Goal: Task Accomplishment & Management: Manage account settings

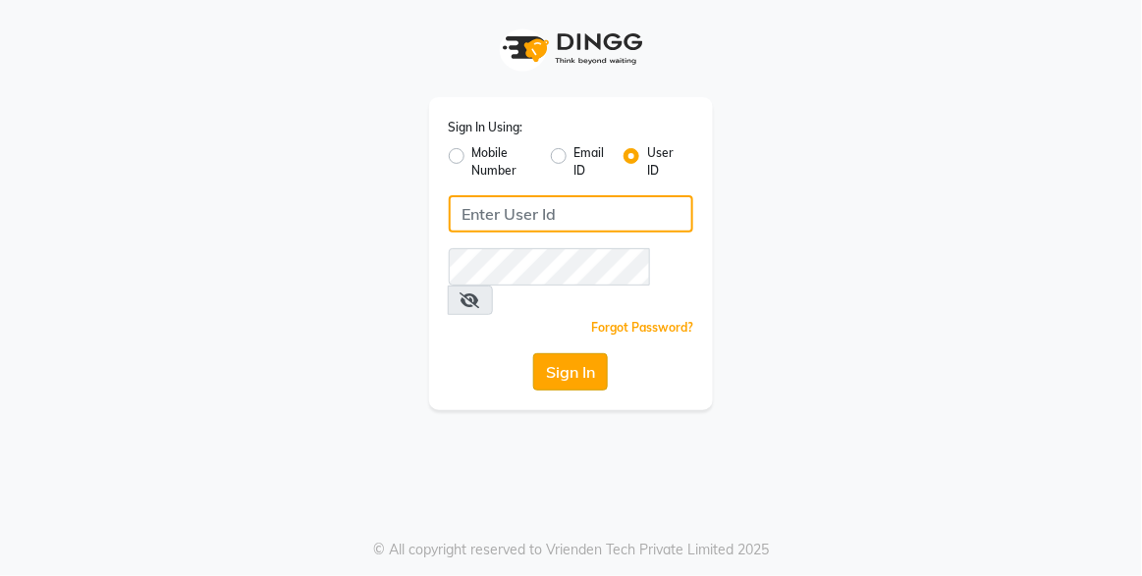
type input "xpressionsalon"
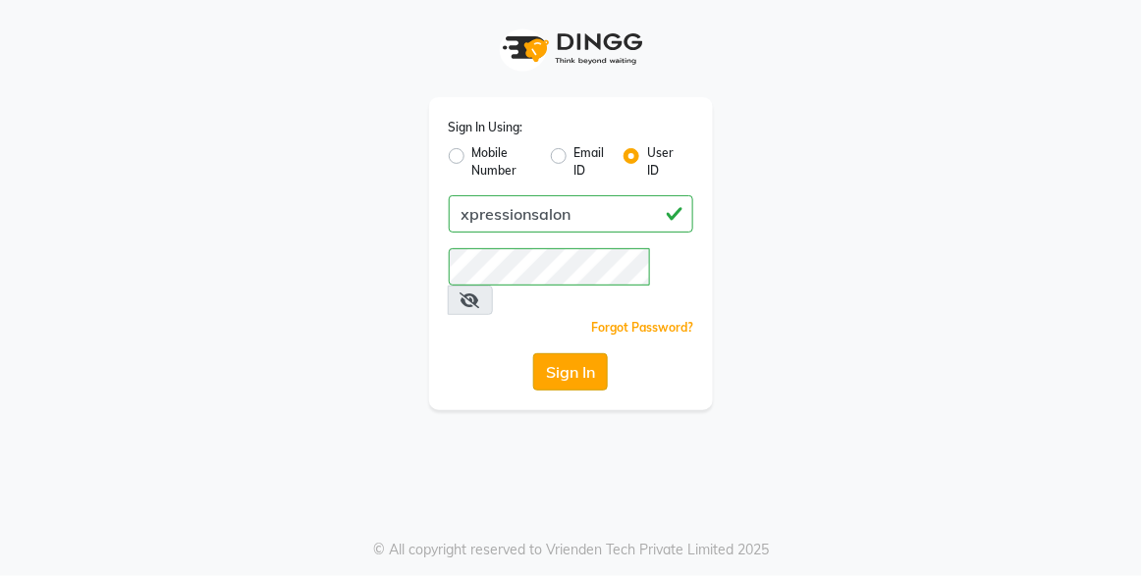
click at [540, 354] on button "Sign In" at bounding box center [570, 372] width 75 height 37
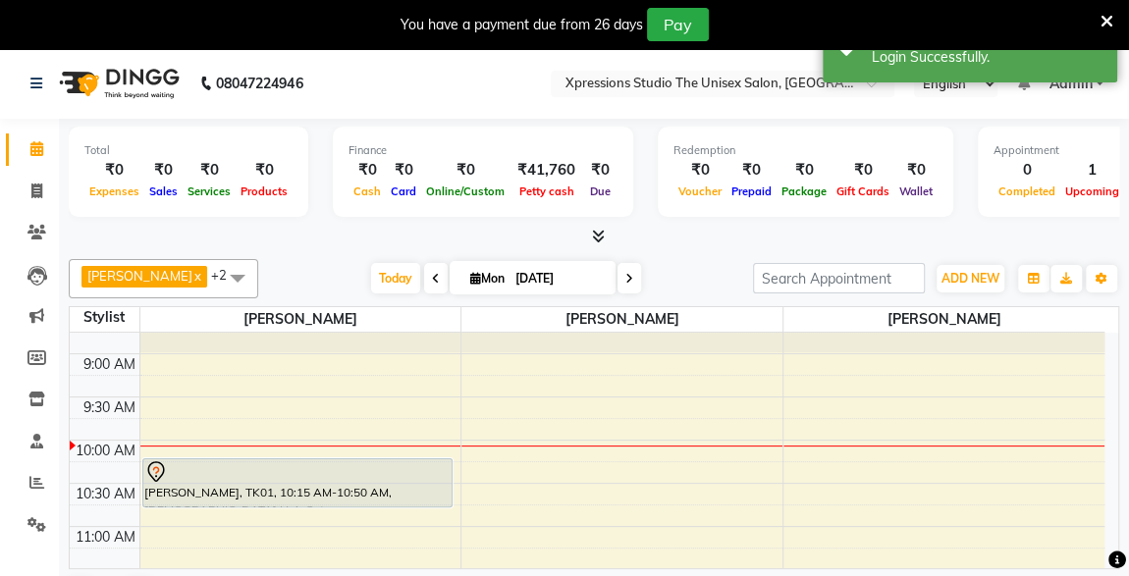
scroll to position [64, 0]
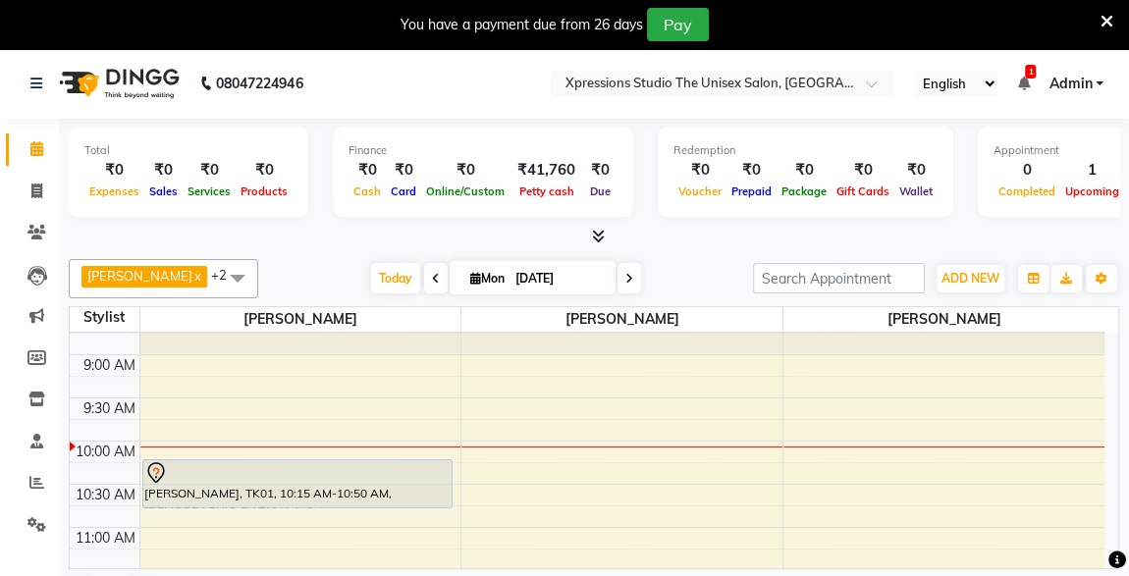
click at [428, 62] on nav "08047224946 Select Location × Xpressions Studio The Unisex Salon, Malkapur Engl…" at bounding box center [564, 83] width 1129 height 71
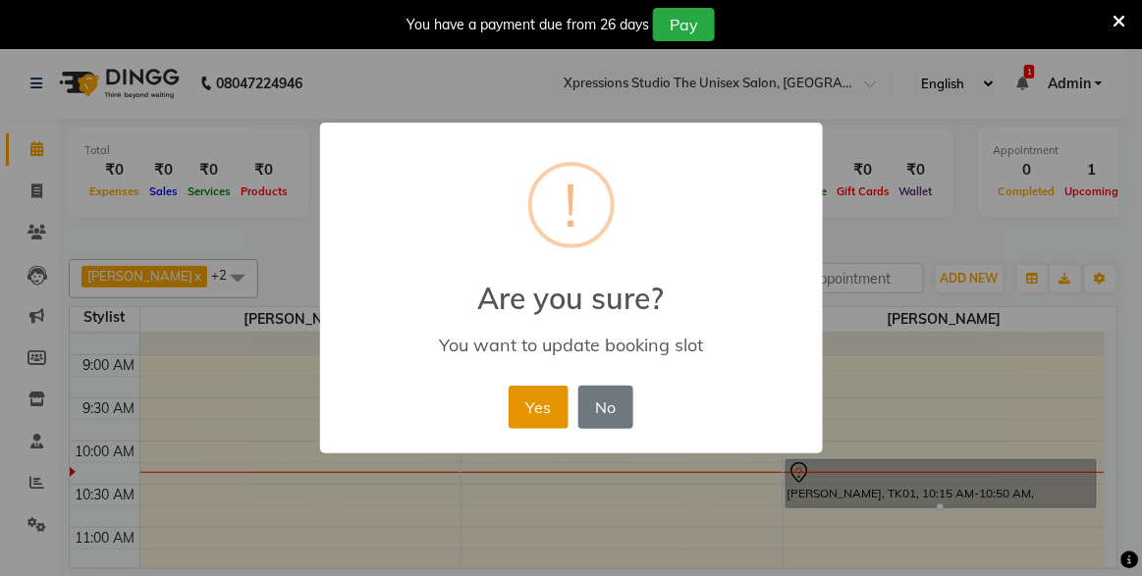
click at [527, 396] on button "Yes" at bounding box center [539, 407] width 60 height 43
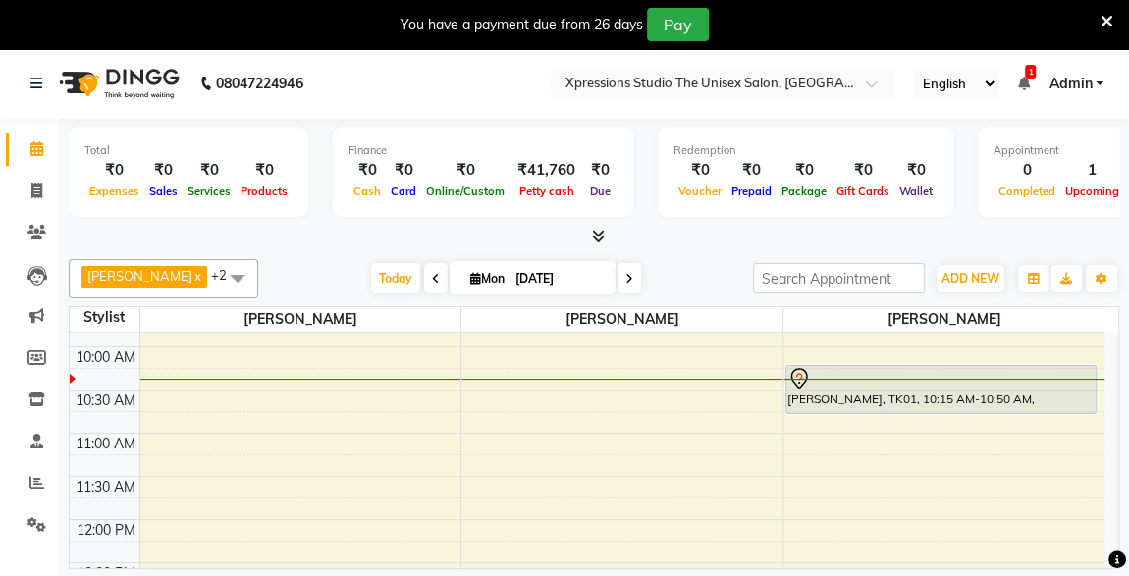
scroll to position [166, 0]
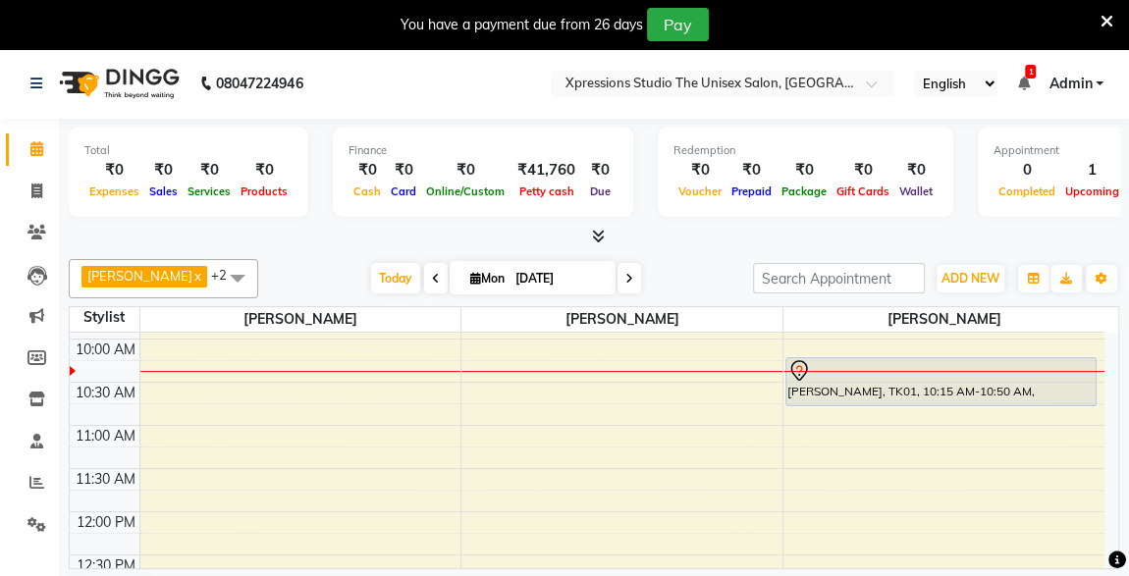
click at [1118, 391] on div "Total ₹0 Expenses ₹0 Sales ₹0 Services ₹0 Products Finance ₹0 Cash ₹0 Card ₹0 O…" at bounding box center [594, 373] width 1070 height 509
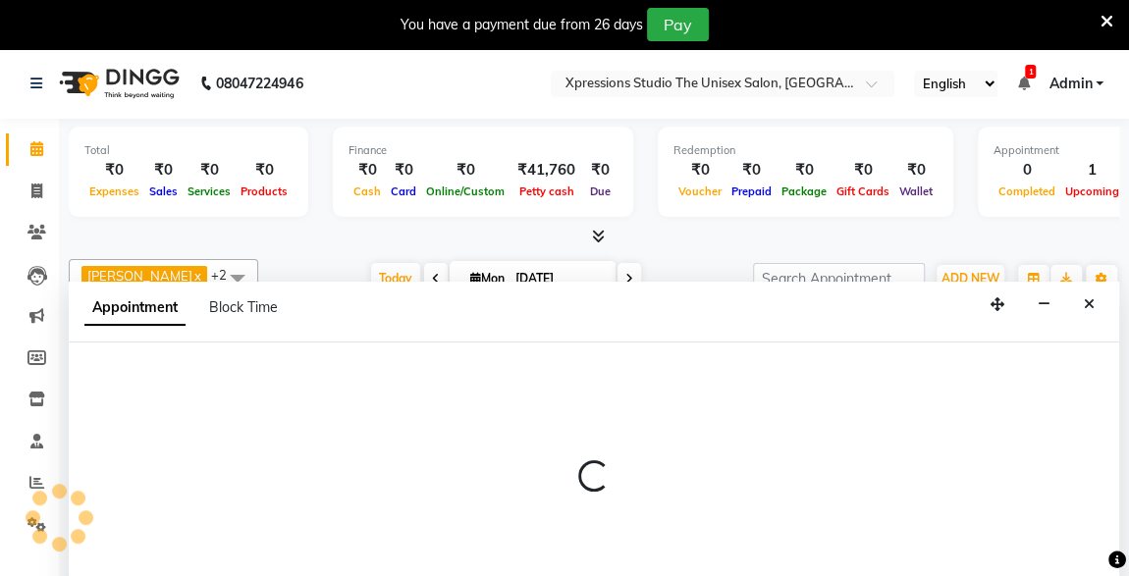
scroll to position [48, 0]
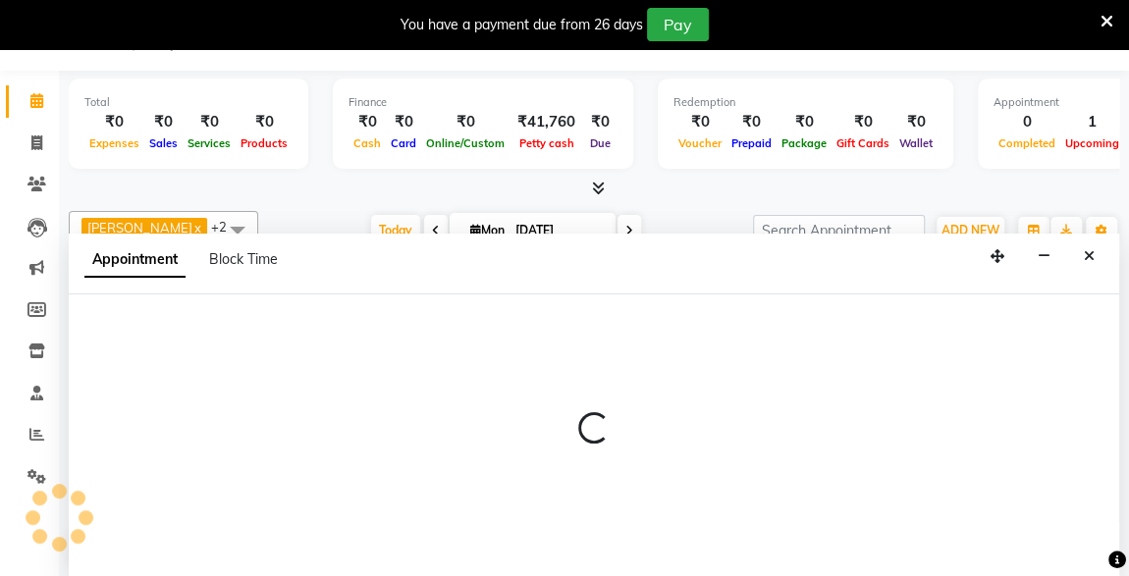
select select "57588"
select select "645"
select select "tentative"
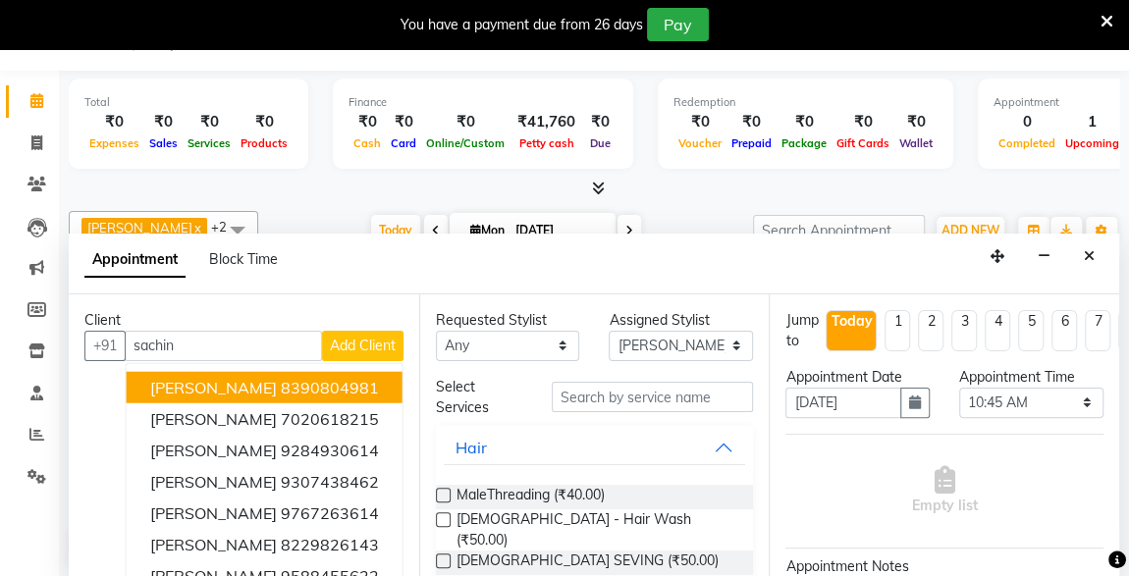
click at [257, 371] on button "[PERSON_NAME] 8390804981" at bounding box center [265, 386] width 276 height 31
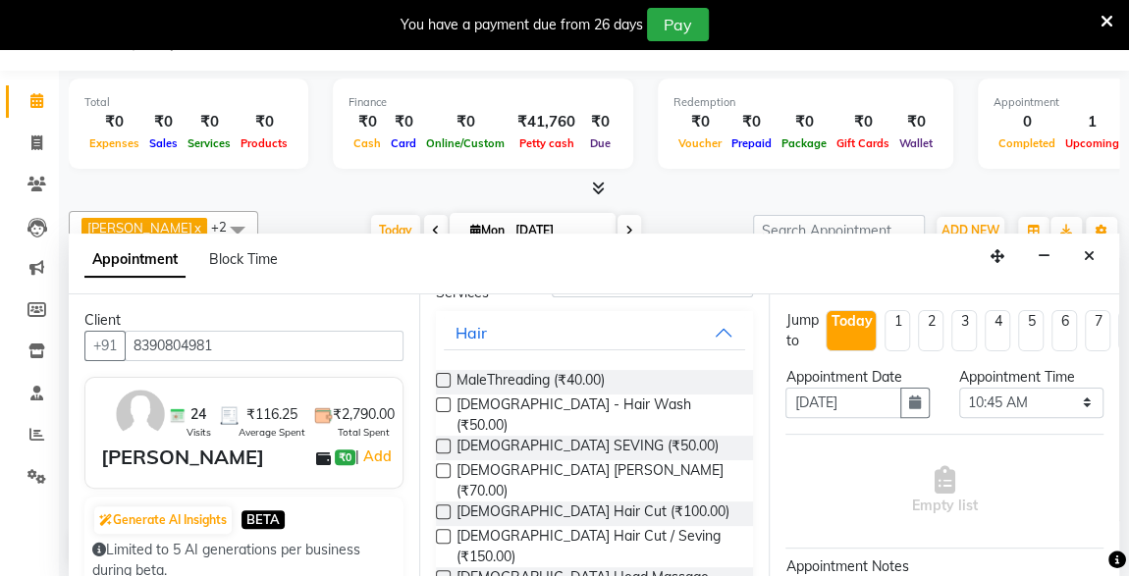
scroll to position [170, 0]
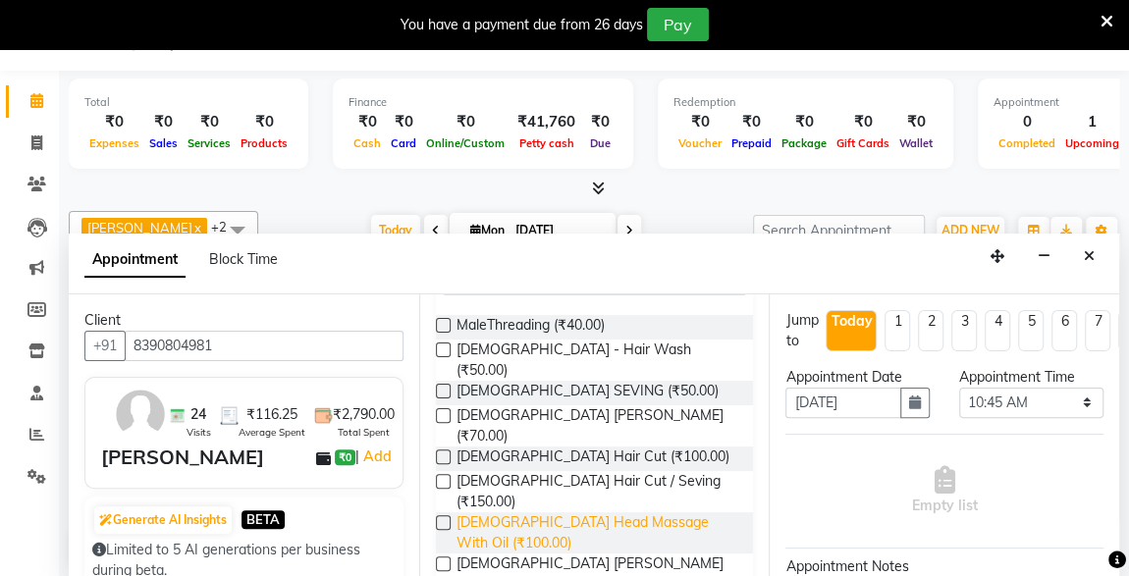
type input "8390804981"
click at [525, 513] on span "[DEMOGRAPHIC_DATA] Head Massage With Oil (₹100.00)" at bounding box center [598, 533] width 282 height 41
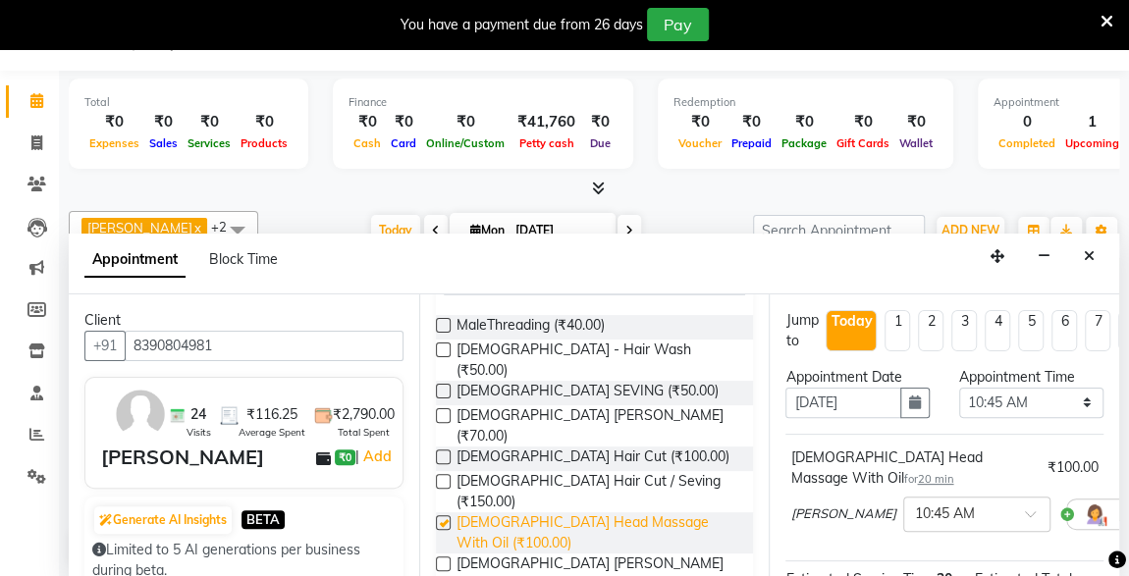
checkbox input "false"
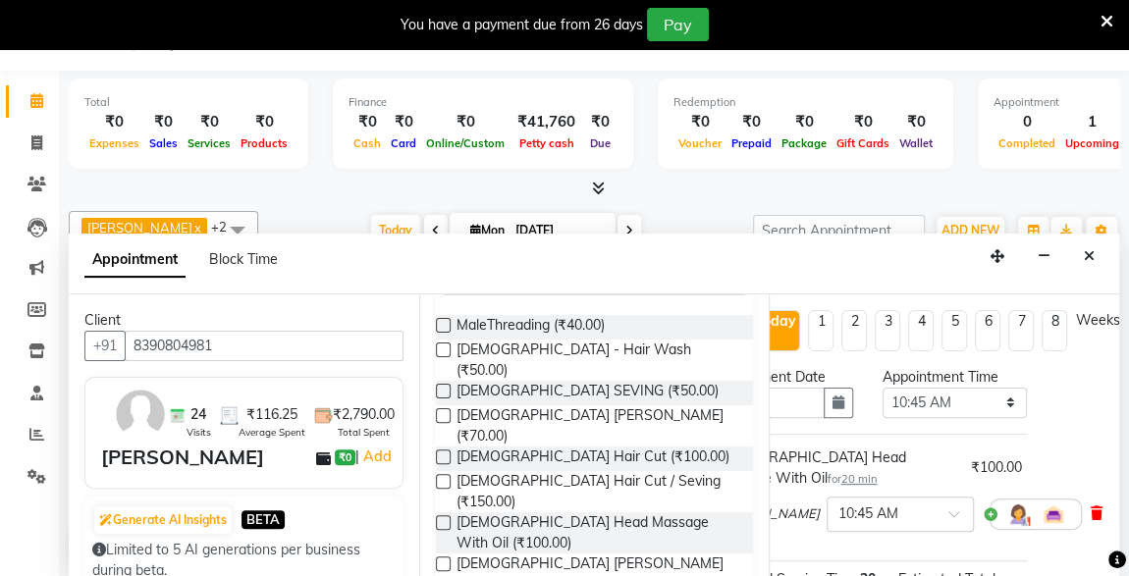
click at [1090, 515] on icon at bounding box center [1096, 514] width 12 height 14
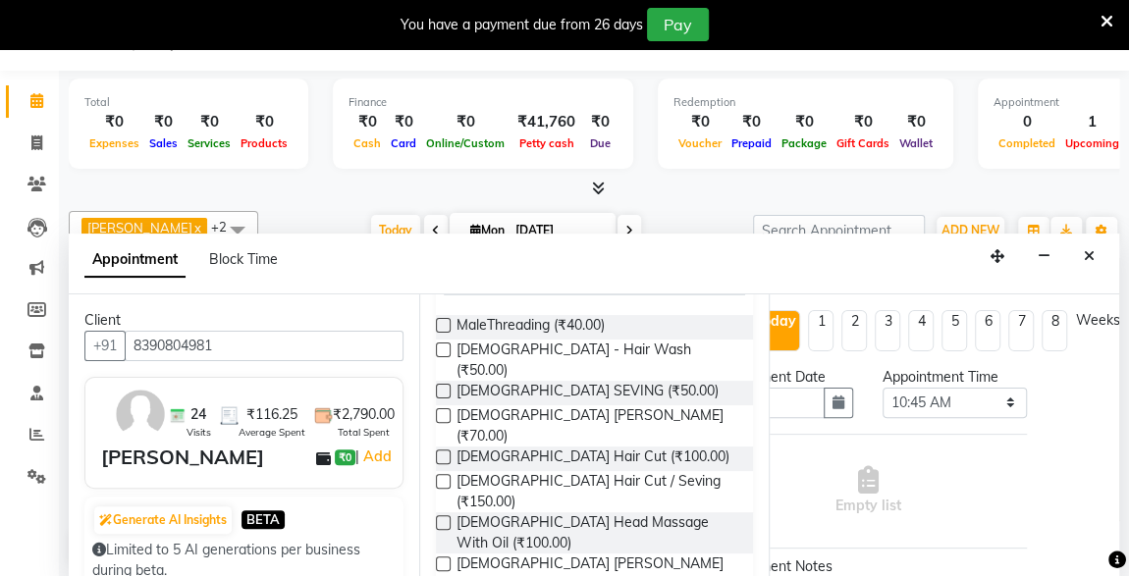
click at [443, 474] on label at bounding box center [443, 481] width 15 height 15
click at [443, 477] on input "checkbox" at bounding box center [442, 483] width 13 height 13
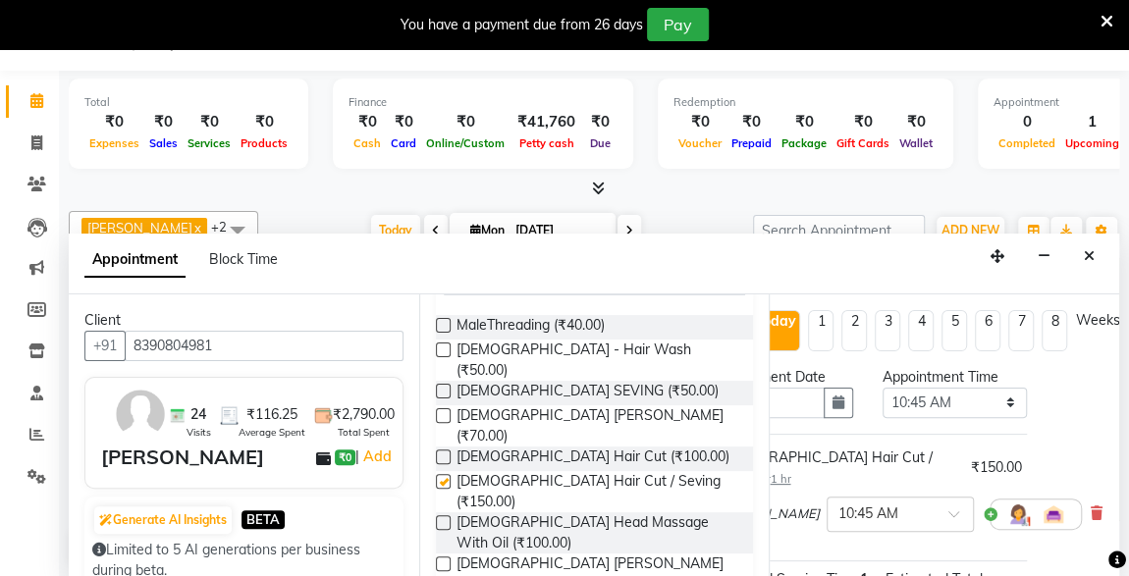
checkbox input "false"
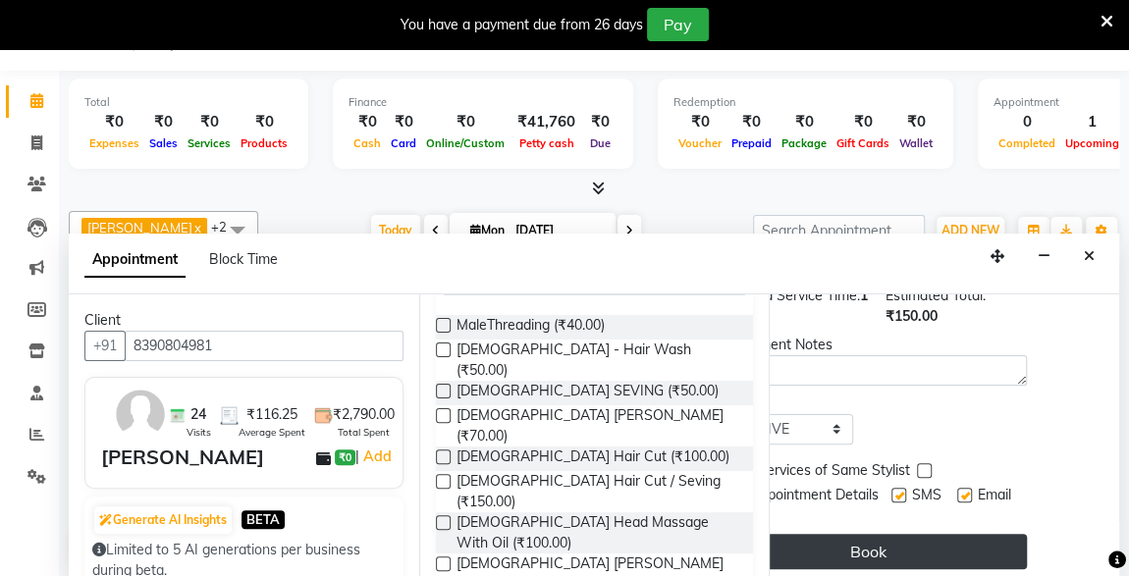
click at [968, 534] on button "Book" at bounding box center [868, 551] width 318 height 35
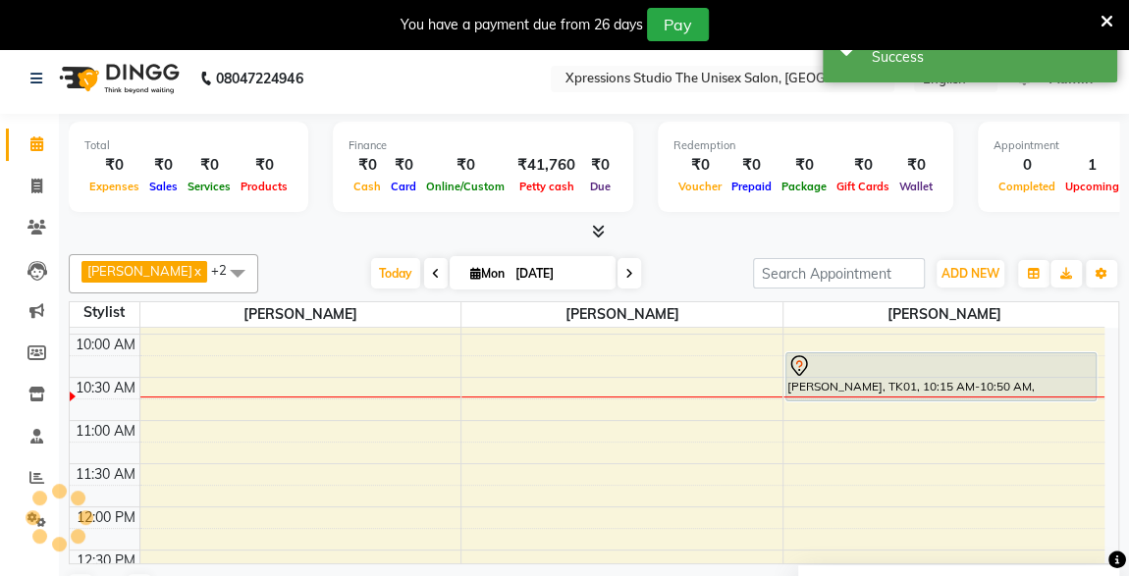
scroll to position [0, 0]
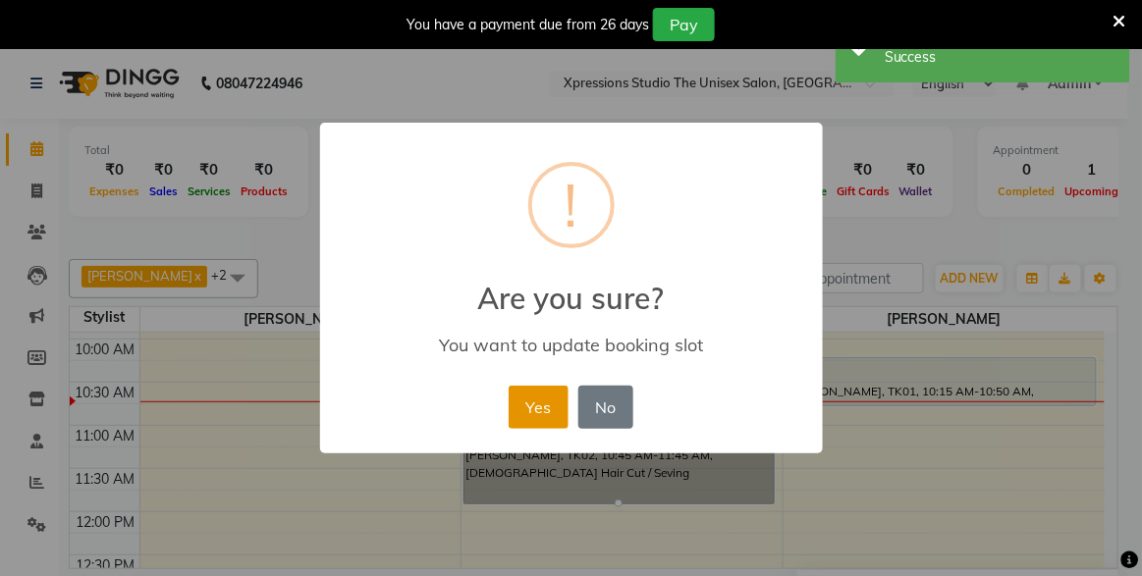
click at [533, 403] on button "Yes" at bounding box center [539, 407] width 60 height 43
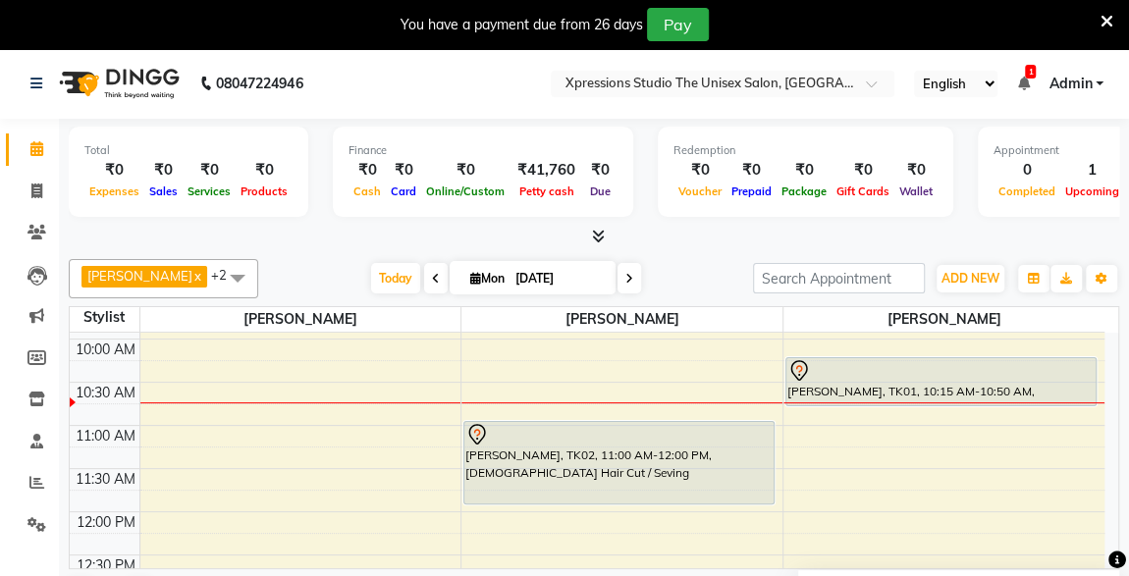
click at [1020, 91] on li "1 Notifications nothing to show" at bounding box center [1023, 84] width 12 height 21
click at [1023, 80] on icon at bounding box center [1023, 84] width 12 height 14
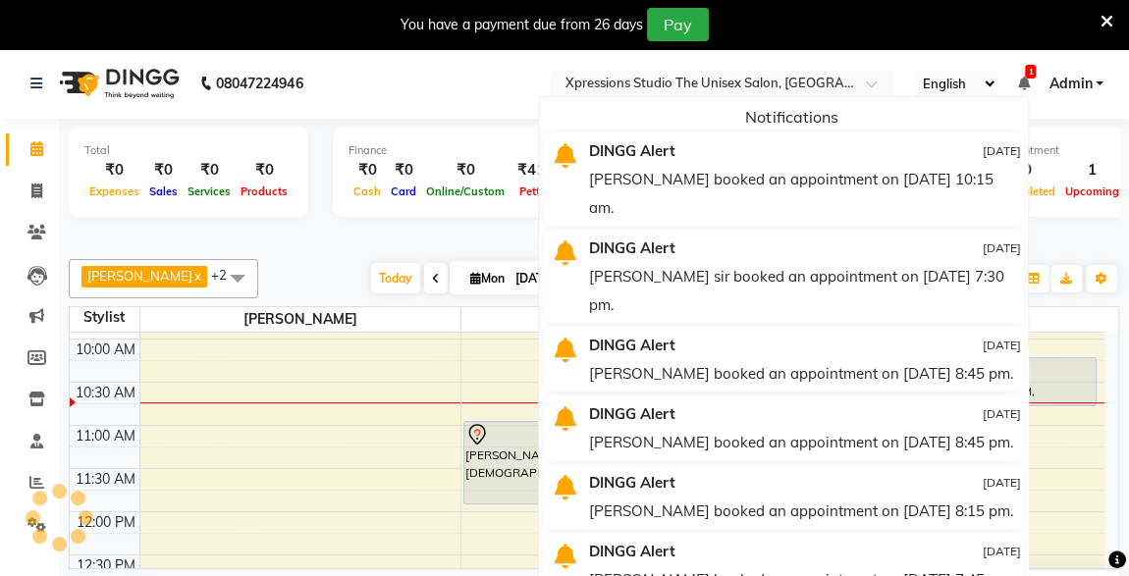
click at [1023, 80] on icon at bounding box center [1023, 84] width 12 height 14
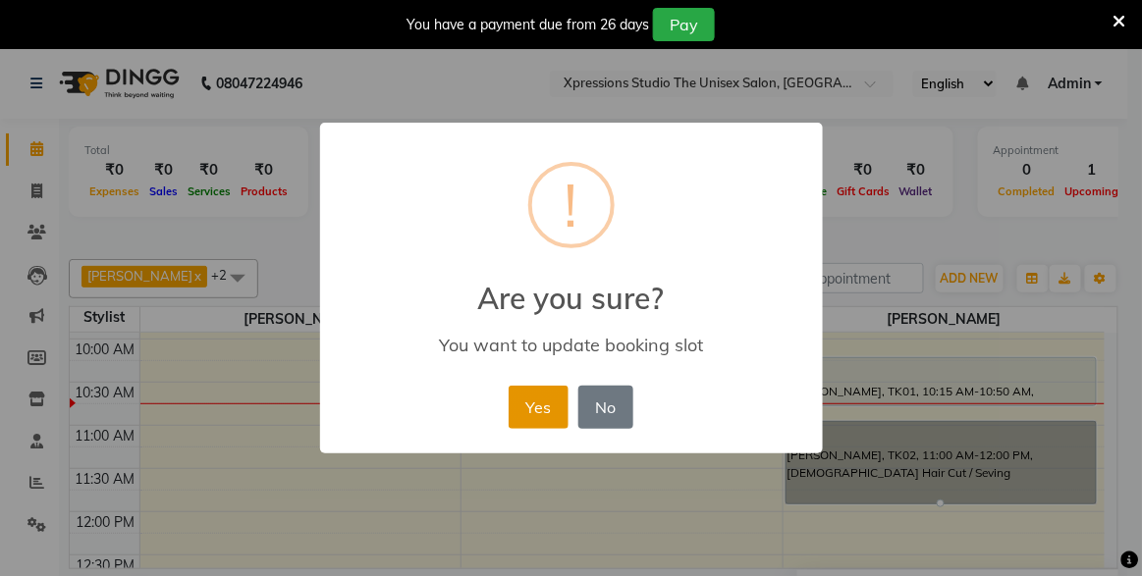
click at [541, 399] on button "Yes" at bounding box center [539, 407] width 60 height 43
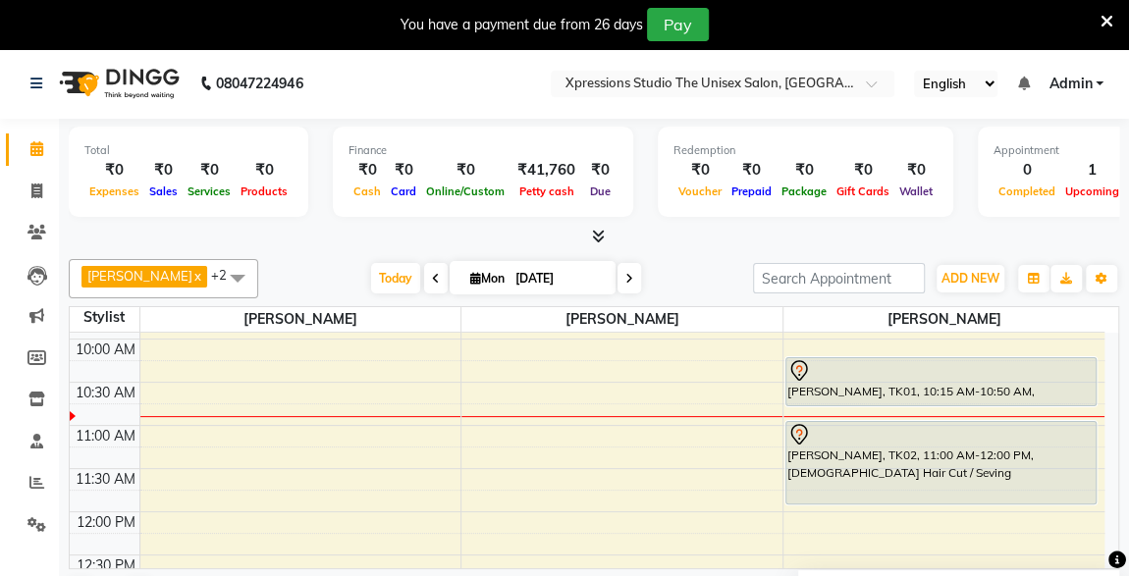
click at [901, 472] on div "[PERSON_NAME], TK02, 11:00 AM-12:00 PM, [DEMOGRAPHIC_DATA] Hair Cut / Seving" at bounding box center [941, 463] width 309 height 82
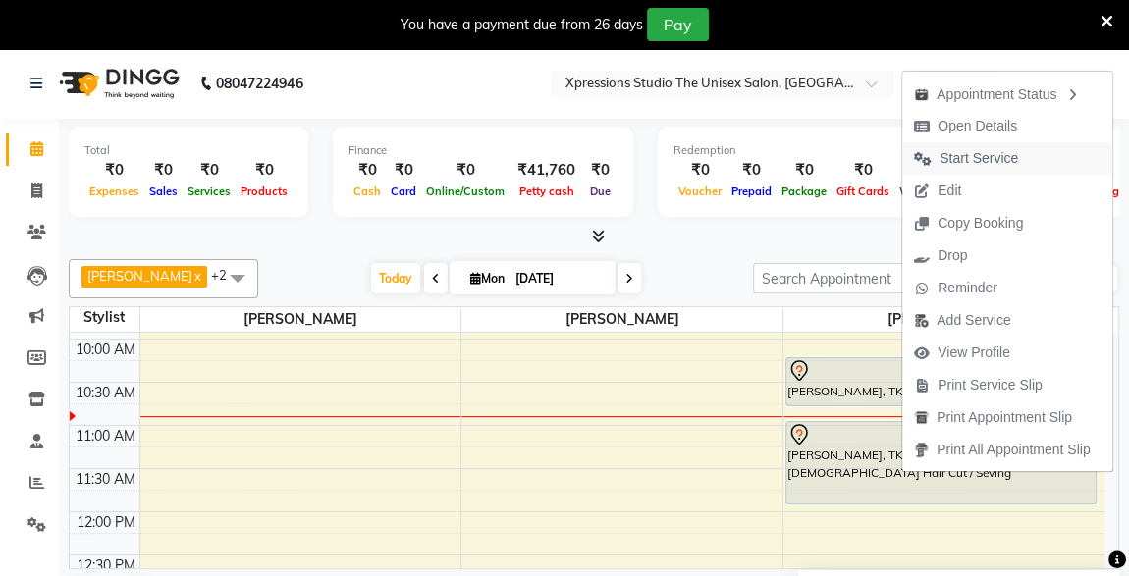
click at [976, 157] on span "Start Service" at bounding box center [979, 158] width 79 height 21
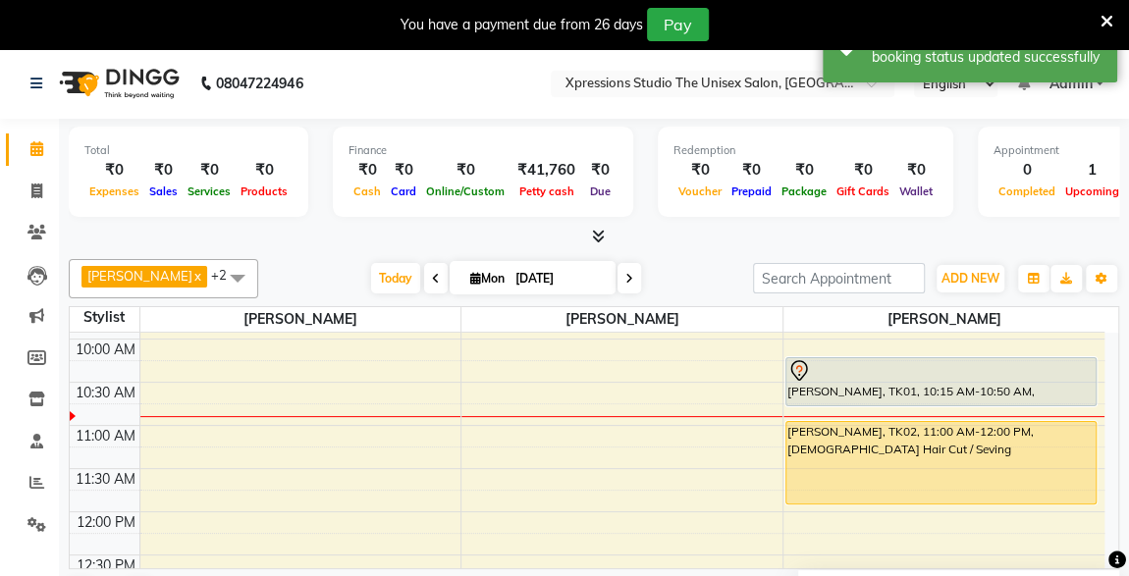
click at [845, 374] on div at bounding box center [941, 371] width 307 height 24
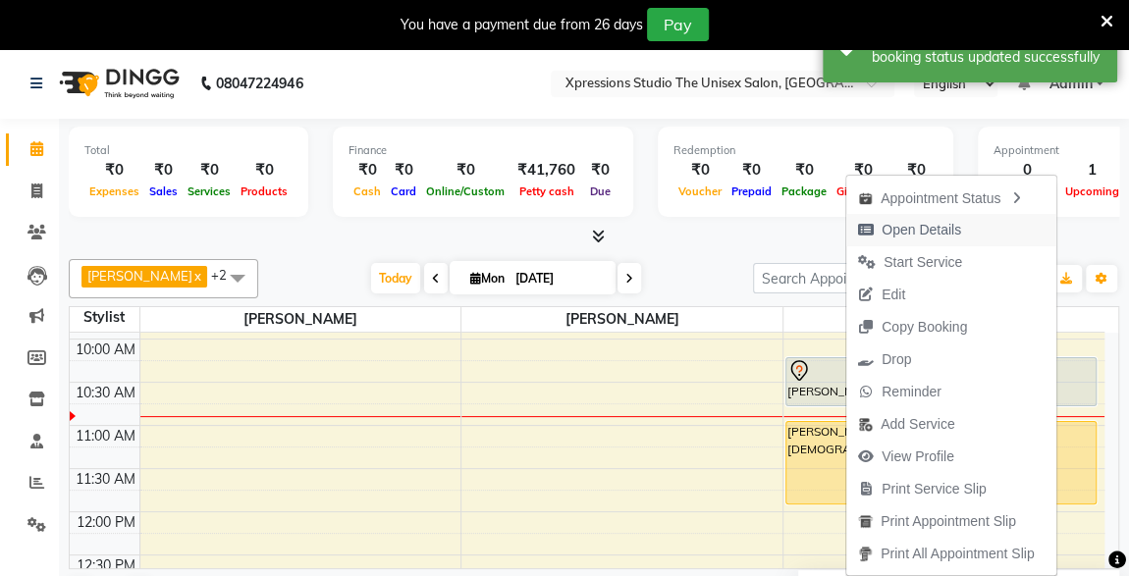
click at [909, 231] on span "Open Details" at bounding box center [922, 230] width 80 height 21
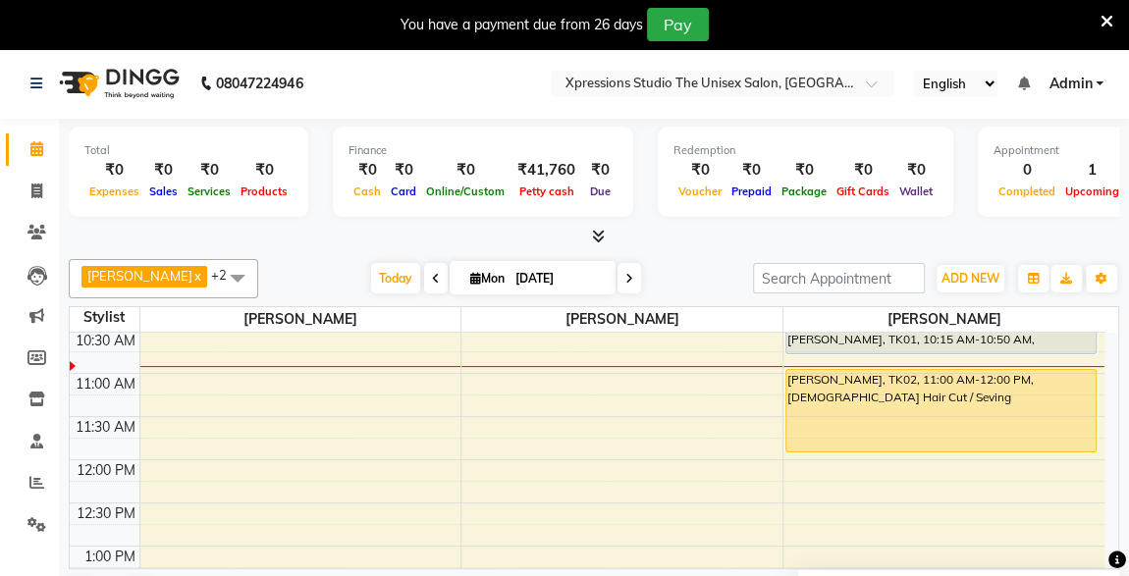
scroll to position [221, 0]
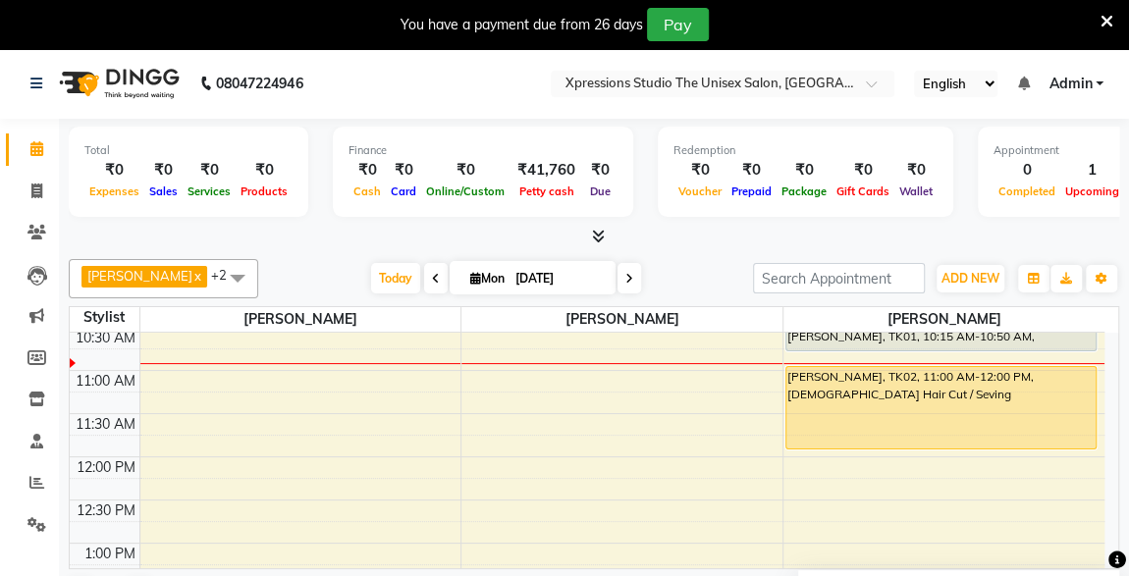
click at [1050, 91] on span "Admin" at bounding box center [1070, 84] width 43 height 21
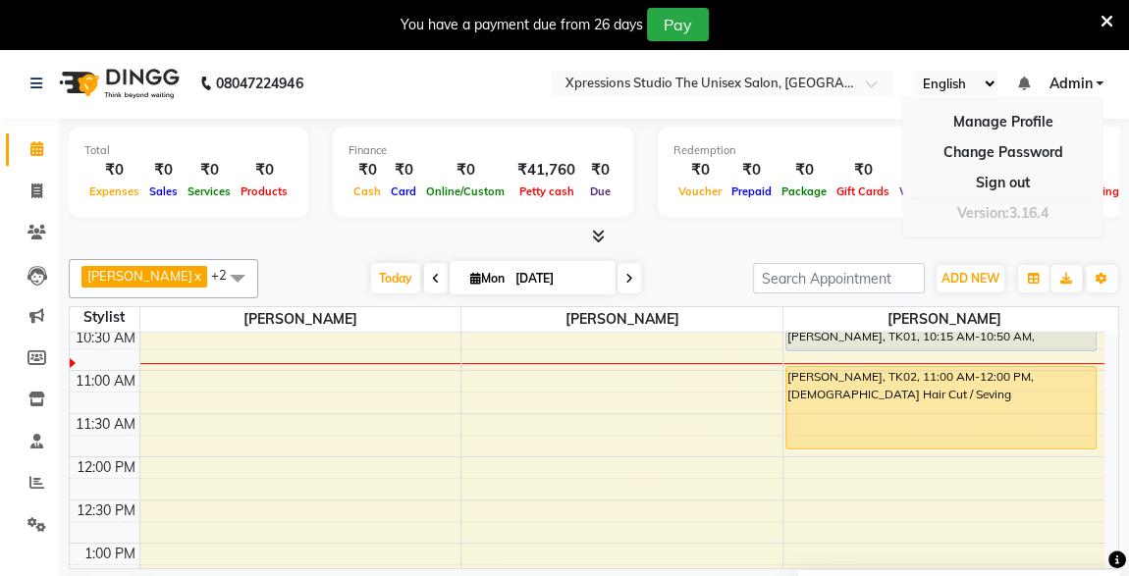
click at [1027, 82] on icon at bounding box center [1023, 84] width 12 height 14
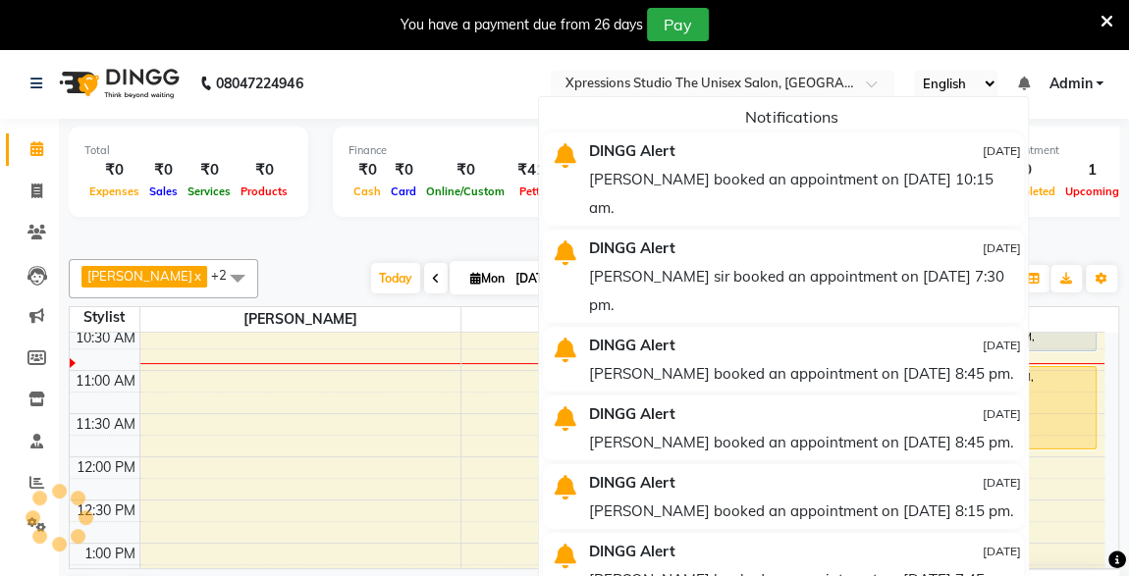
click at [1020, 82] on icon at bounding box center [1023, 84] width 12 height 14
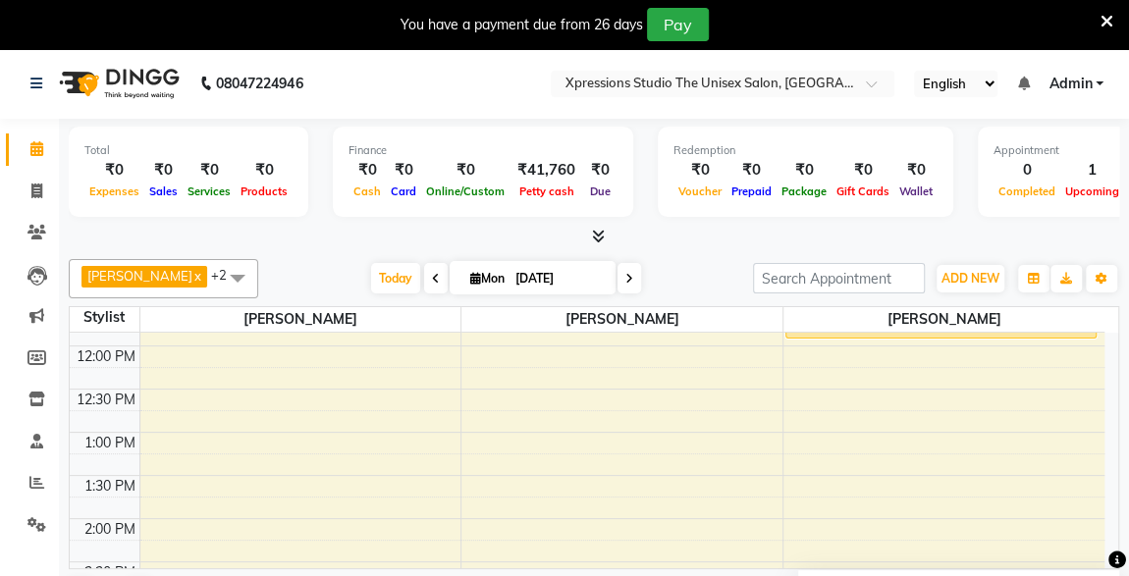
scroll to position [329, 0]
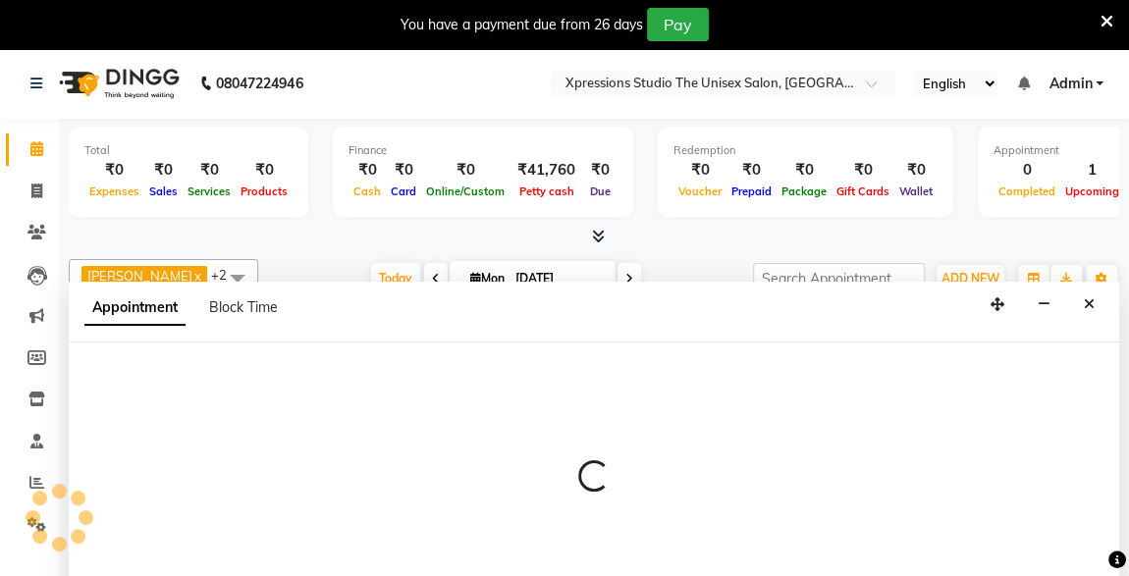
scroll to position [48, 0]
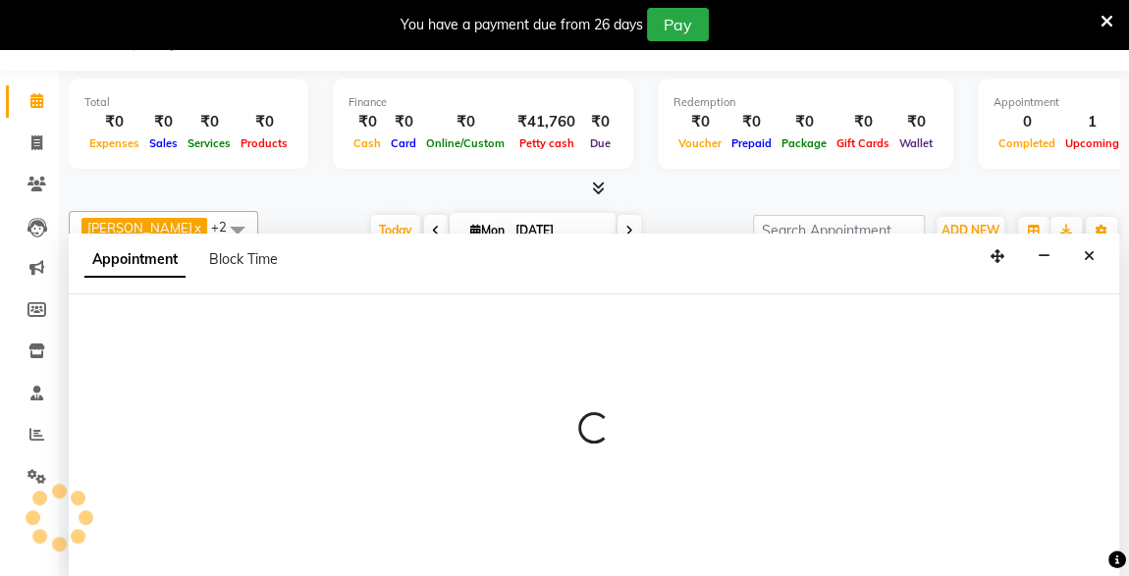
select select "57589"
select select "750"
select select "tentative"
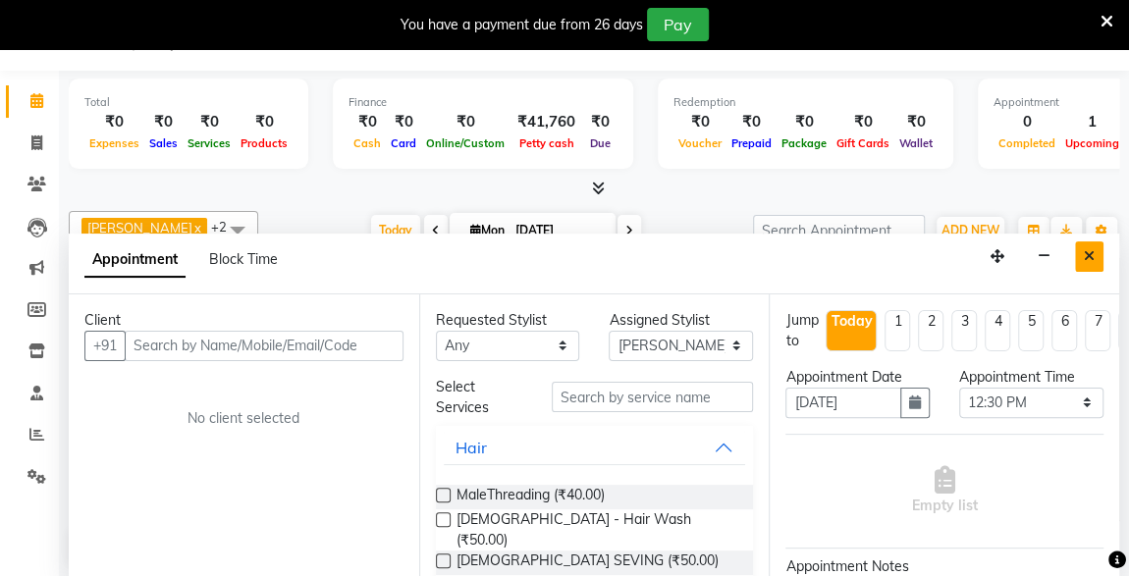
click at [1080, 255] on button "Close" at bounding box center [1089, 257] width 28 height 30
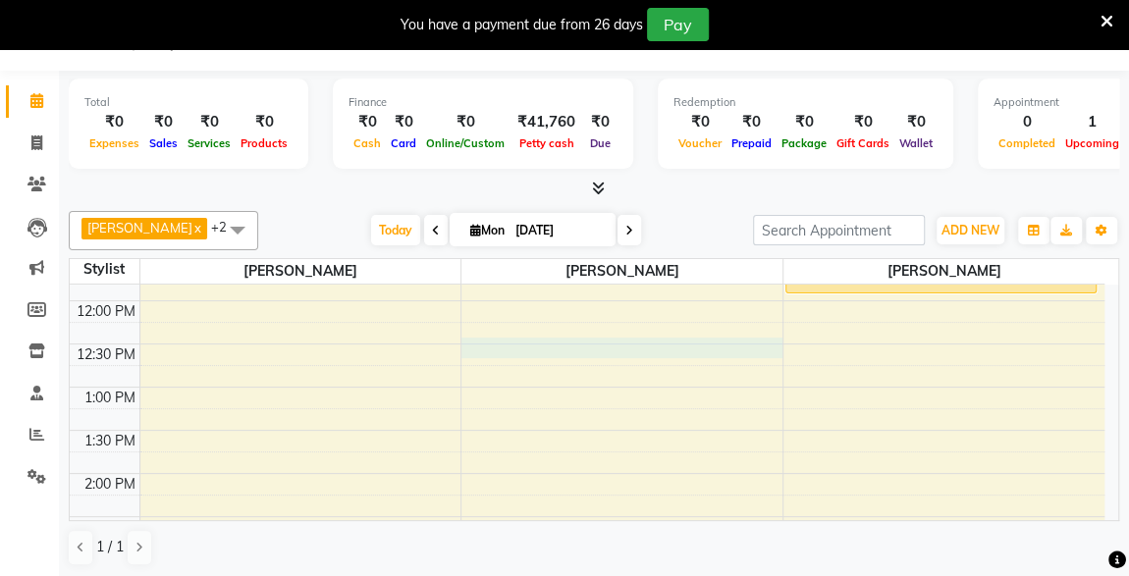
select select "57588"
select select "750"
select select "tentative"
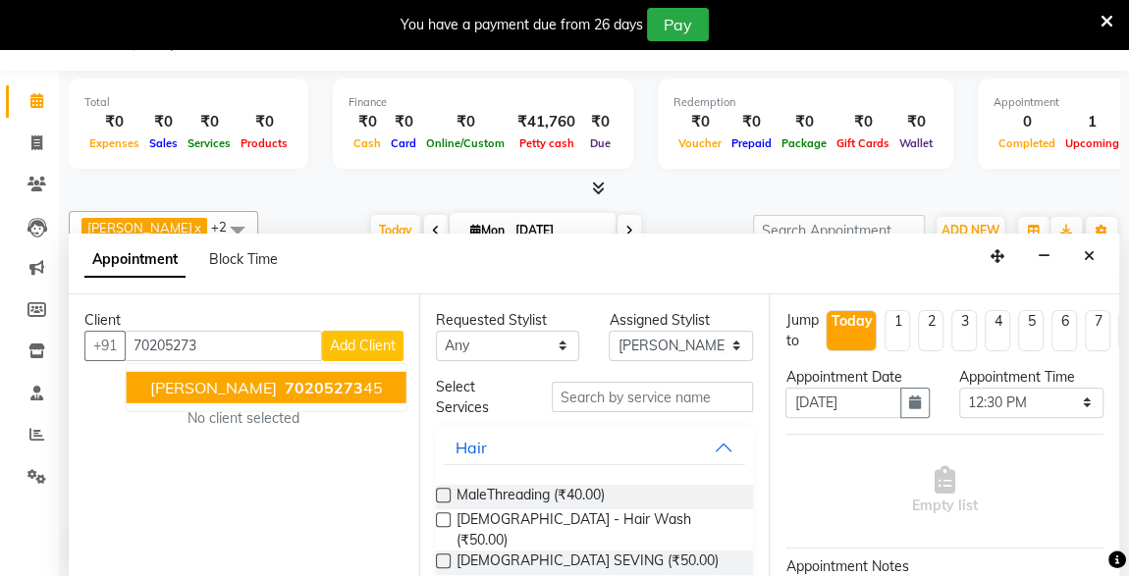
click at [180, 380] on span "[PERSON_NAME]" at bounding box center [213, 387] width 127 height 20
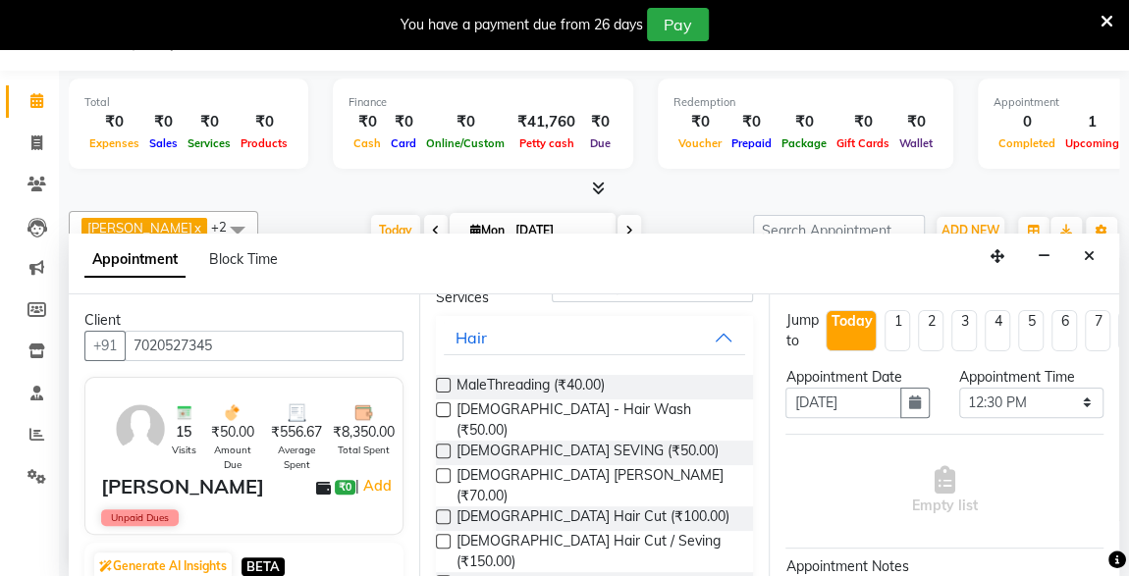
scroll to position [114, 0]
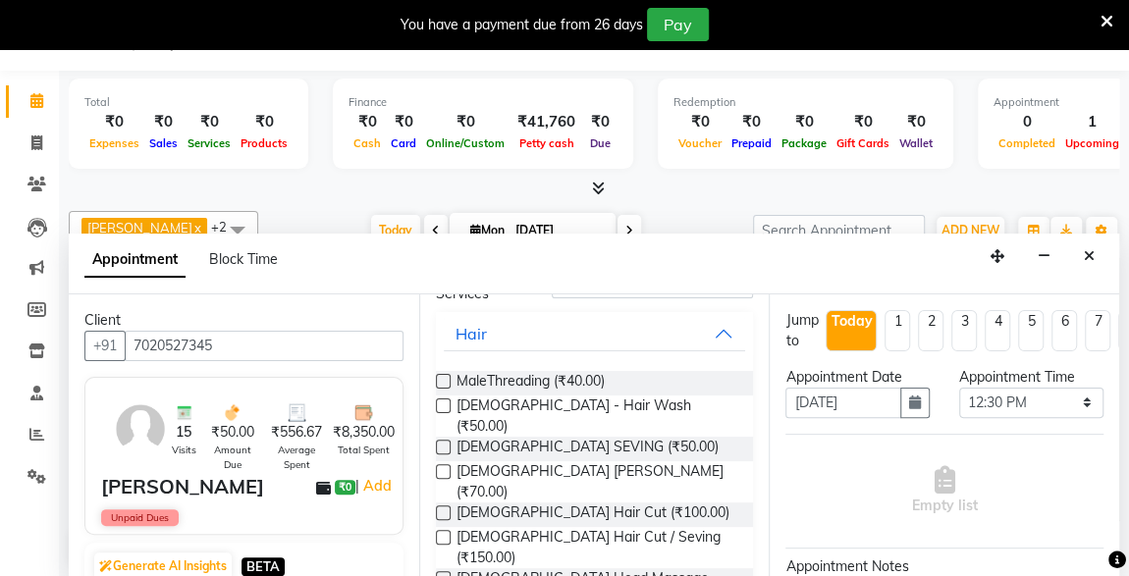
type input "7020527345"
click at [443, 530] on label at bounding box center [443, 537] width 15 height 15
click at [443, 533] on input "checkbox" at bounding box center [442, 539] width 13 height 13
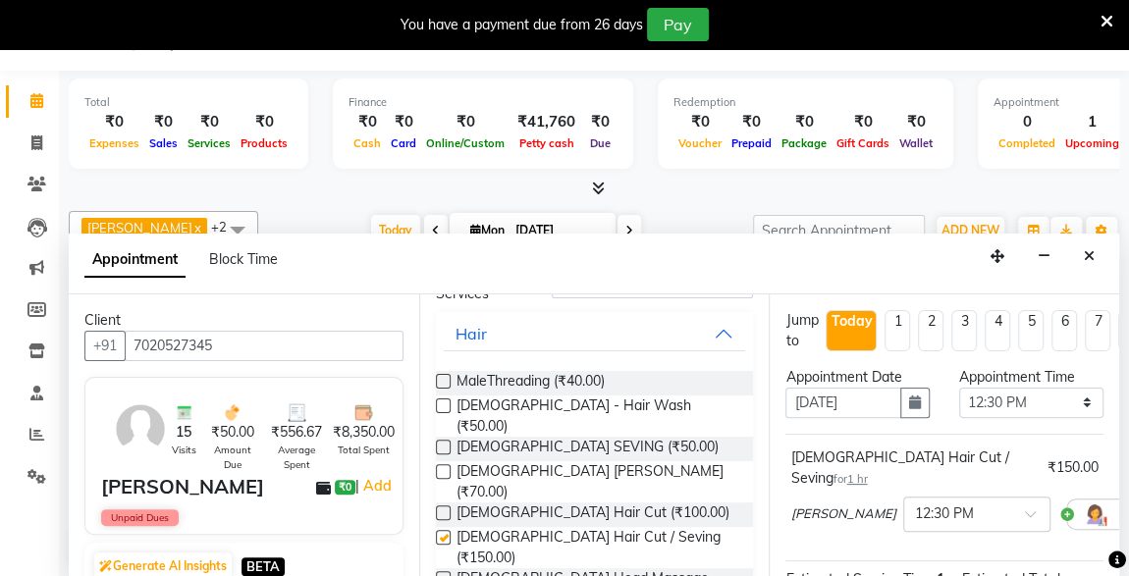
checkbox input "false"
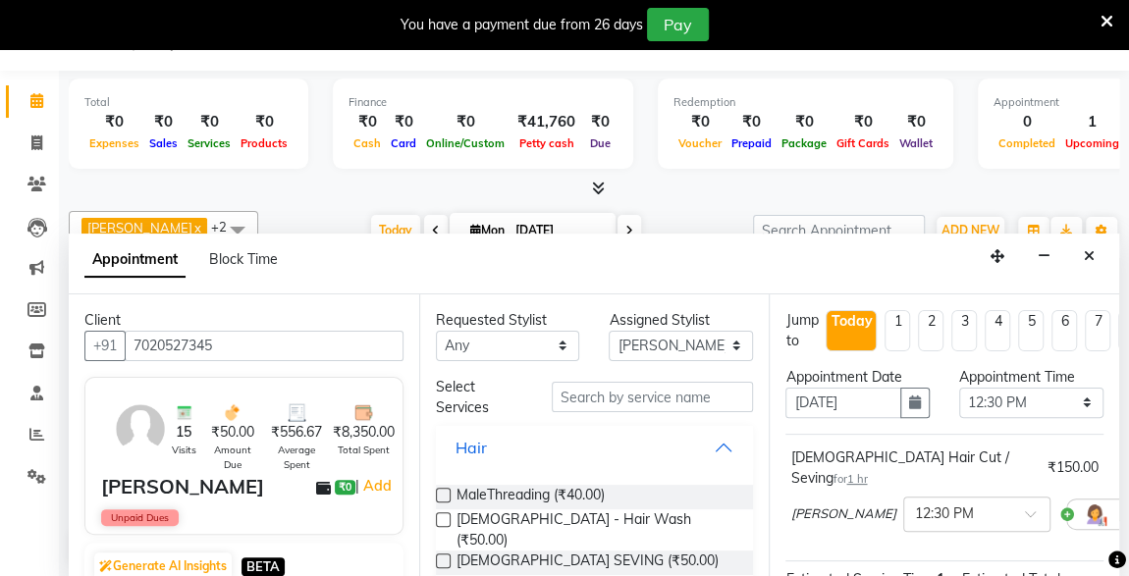
click at [714, 439] on button "Hair" at bounding box center [595, 447] width 302 height 35
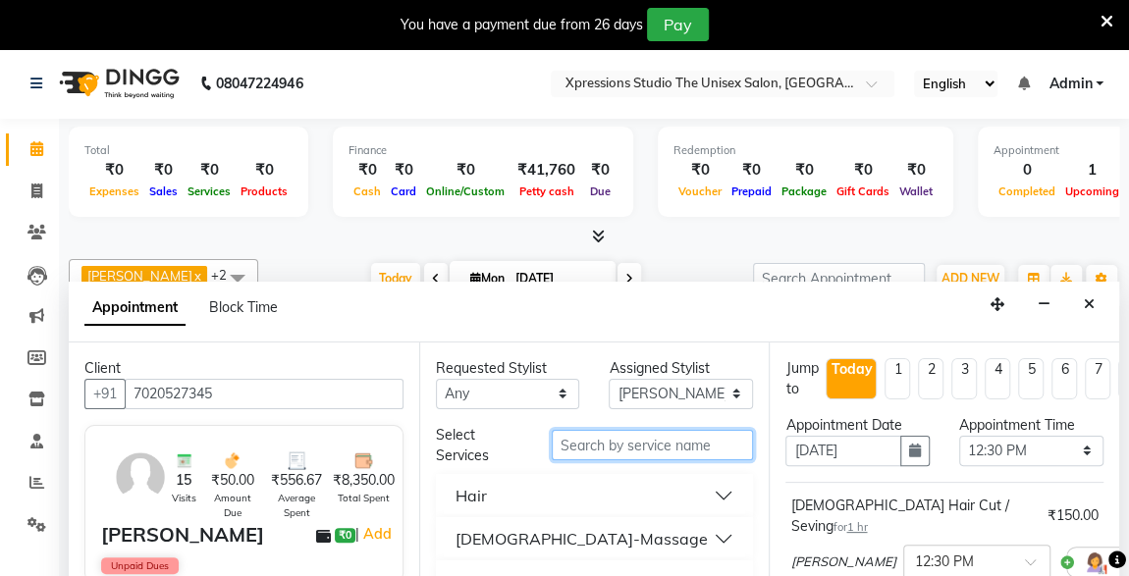
click at [612, 447] on input "text" at bounding box center [653, 445] width 202 height 30
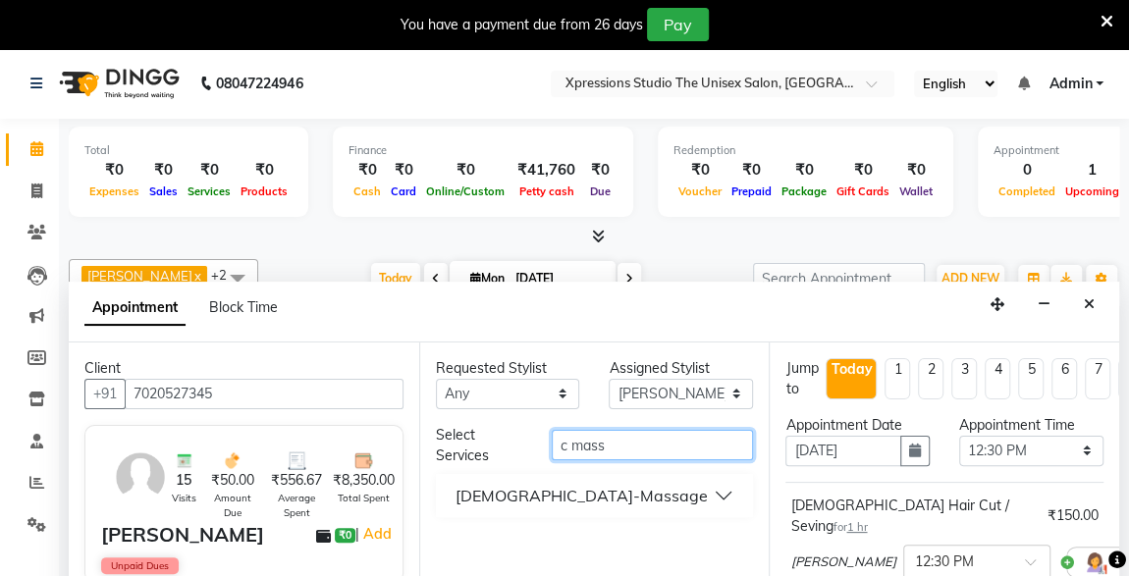
type input "c mass"
click at [710, 495] on button "[DEMOGRAPHIC_DATA]-Massage" at bounding box center [595, 495] width 302 height 35
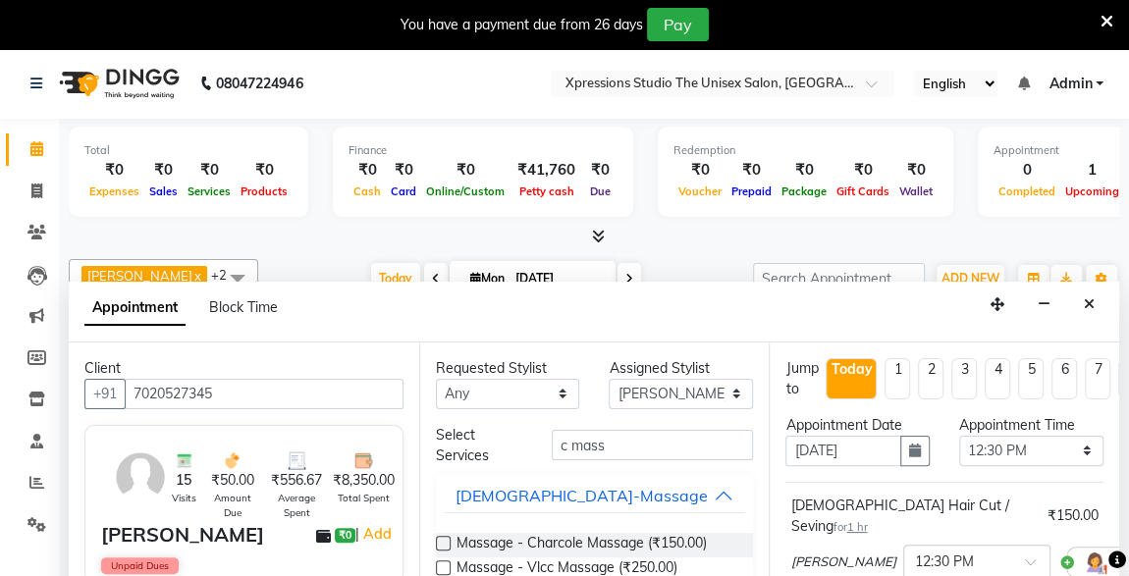
click at [439, 543] on label at bounding box center [443, 543] width 15 height 15
click at [439, 543] on input "checkbox" at bounding box center [442, 545] width 13 height 13
checkbox input "false"
click at [720, 494] on button "[DEMOGRAPHIC_DATA]-Massage" at bounding box center [595, 495] width 302 height 35
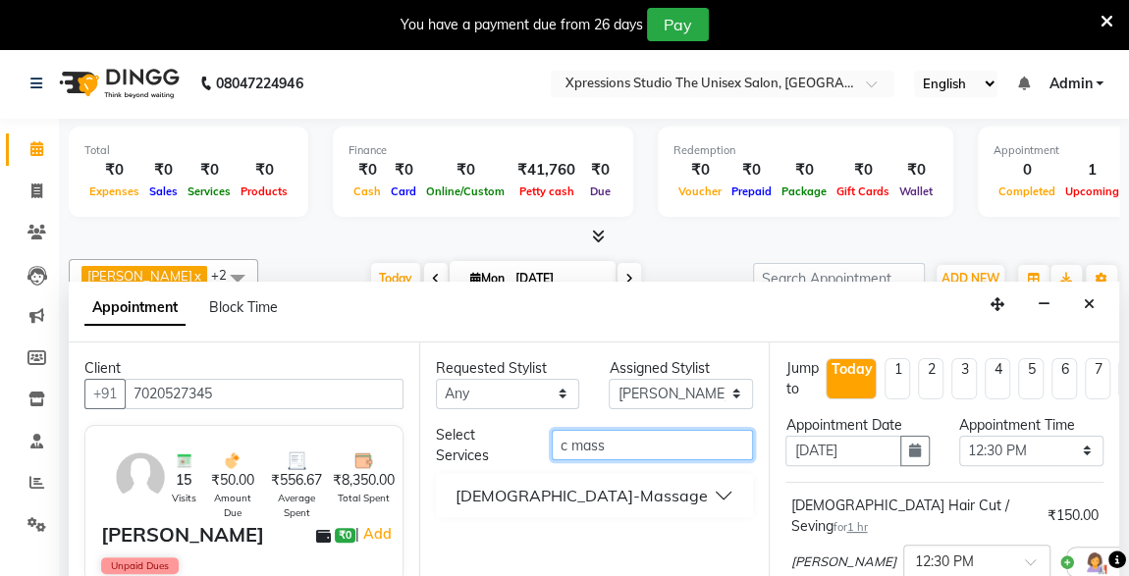
click at [634, 442] on input "c mass" at bounding box center [653, 445] width 202 height 30
type input "c"
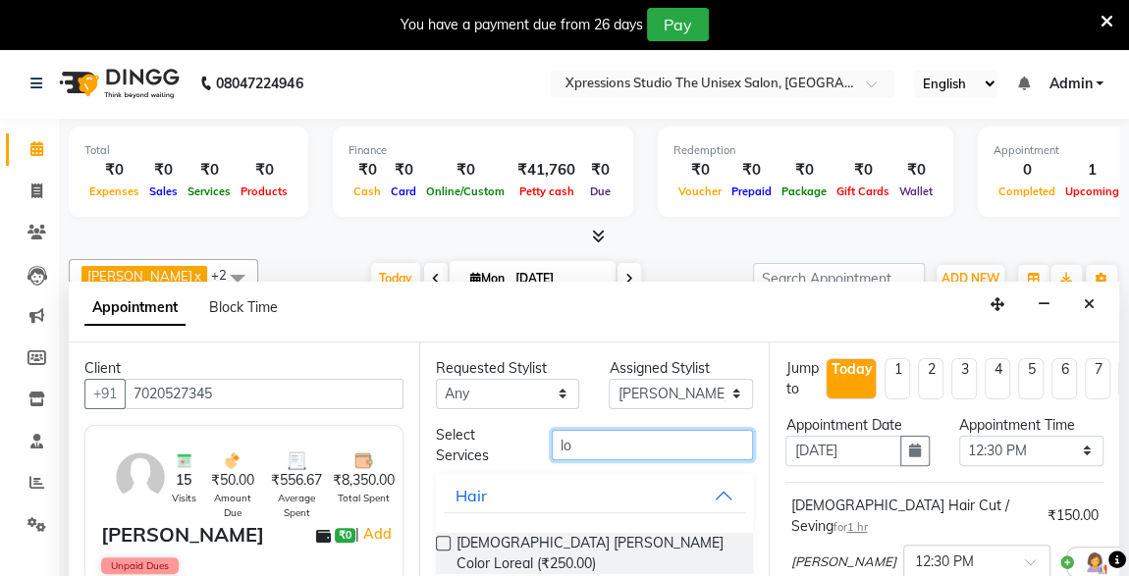
type input "l"
type input "co"
click at [719, 497] on button "Hair" at bounding box center [595, 495] width 302 height 35
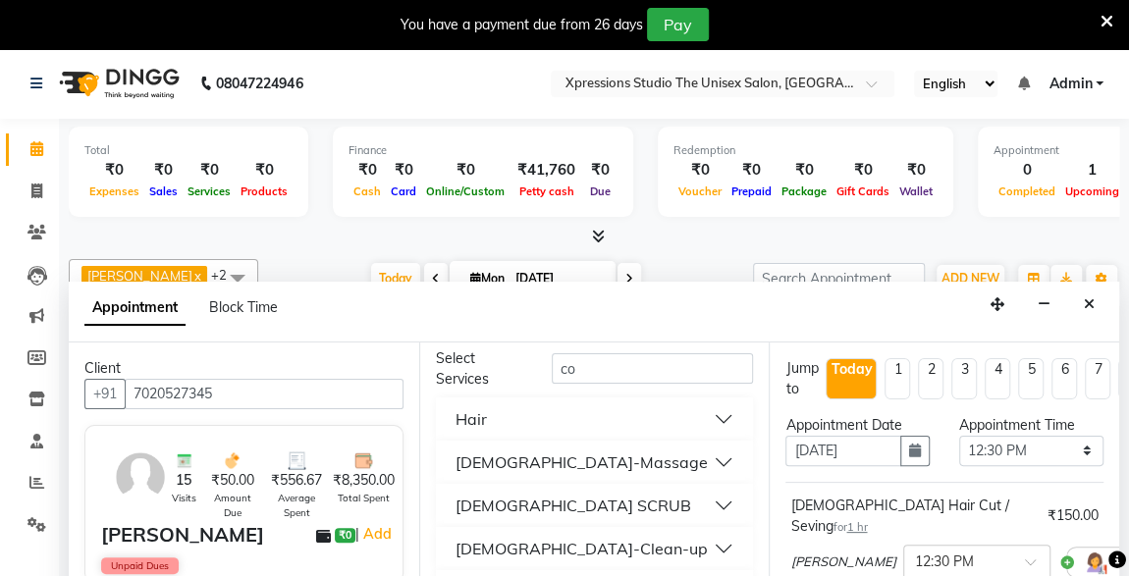
scroll to position [48, 0]
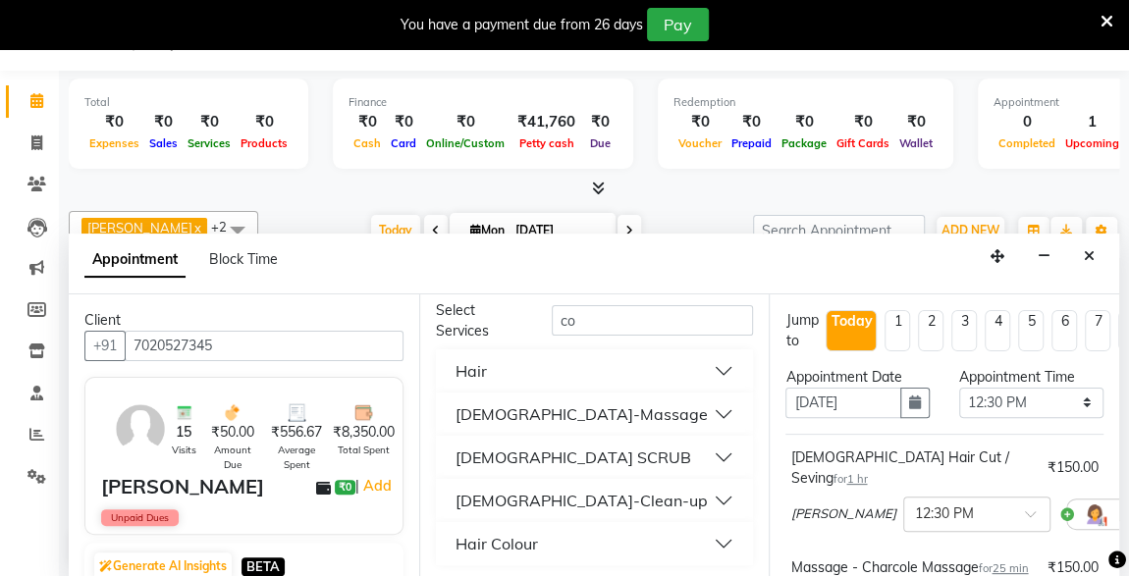
click at [713, 366] on button "Hair" at bounding box center [595, 371] width 302 height 35
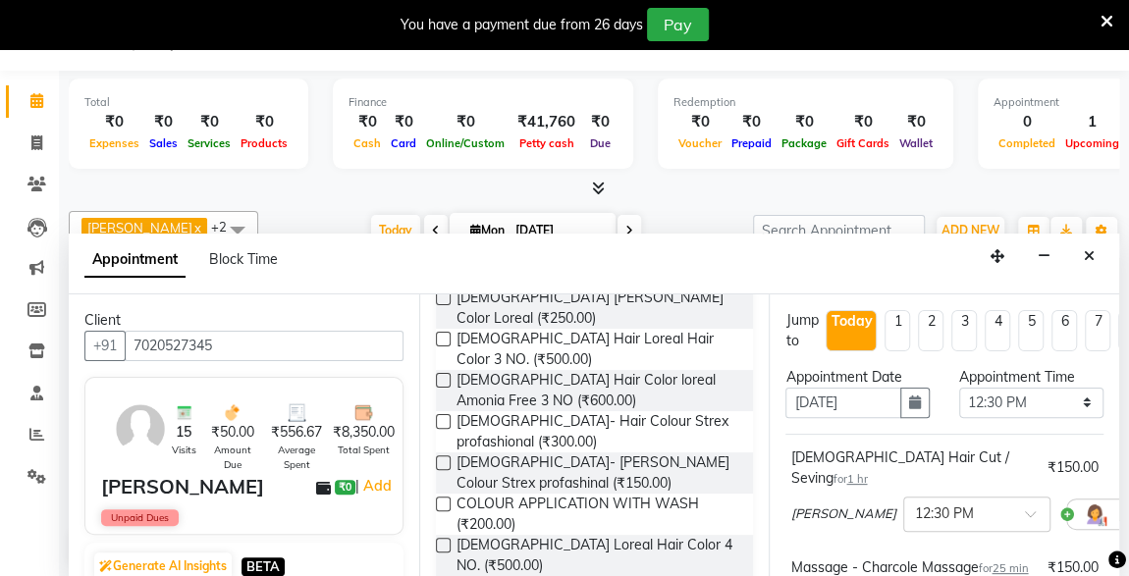
scroll to position [95, 0]
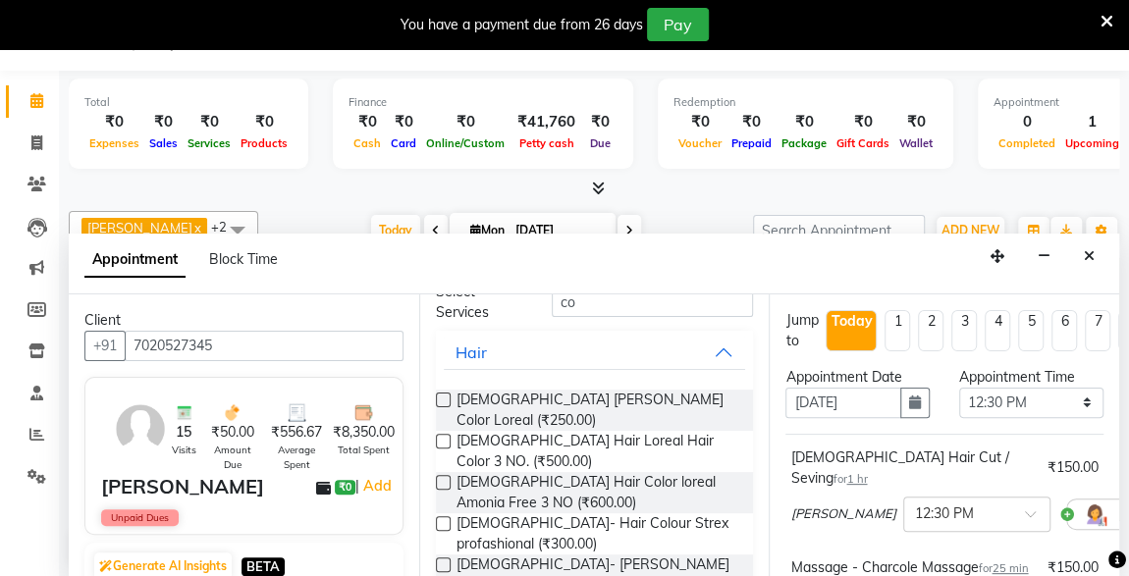
click at [443, 434] on label at bounding box center [443, 441] width 15 height 15
click at [443, 437] on input "checkbox" at bounding box center [442, 443] width 13 height 13
checkbox input "false"
click at [716, 354] on button "Hair" at bounding box center [595, 352] width 302 height 35
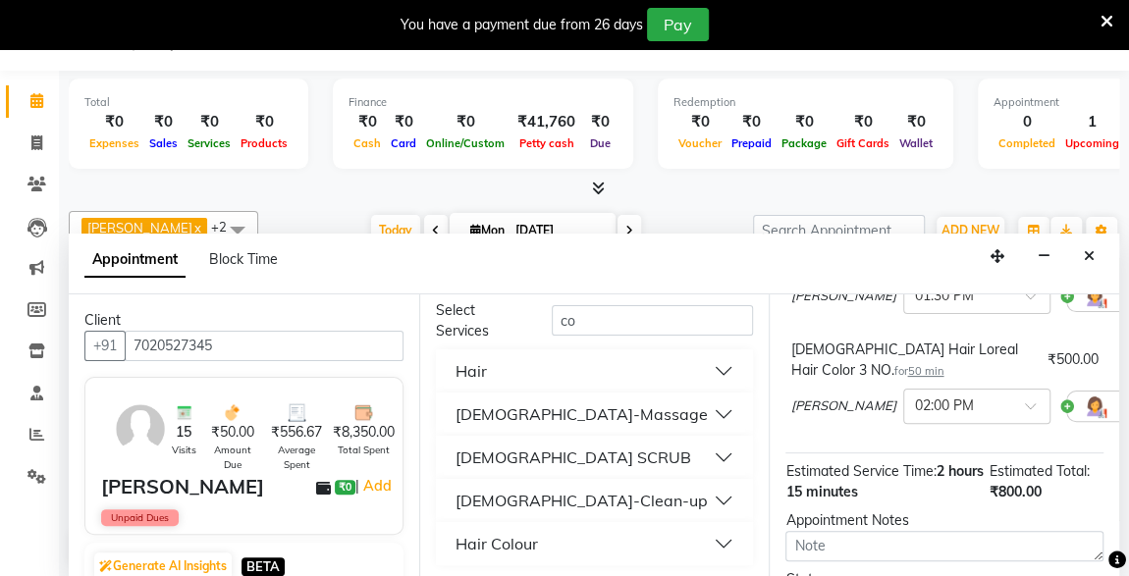
scroll to position [509, 0]
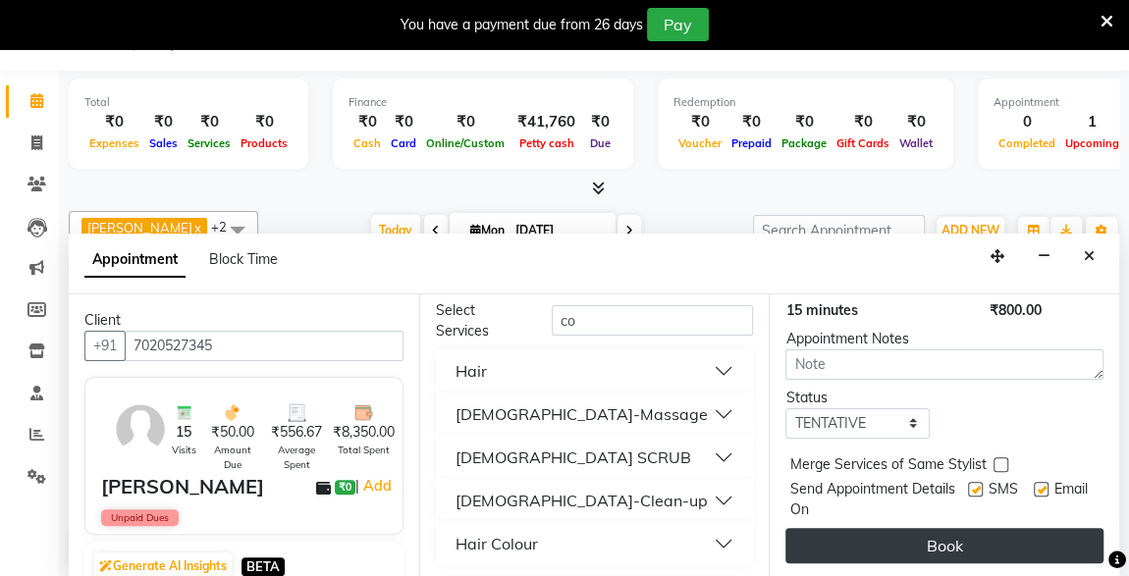
click at [998, 541] on button "Book" at bounding box center [945, 545] width 318 height 35
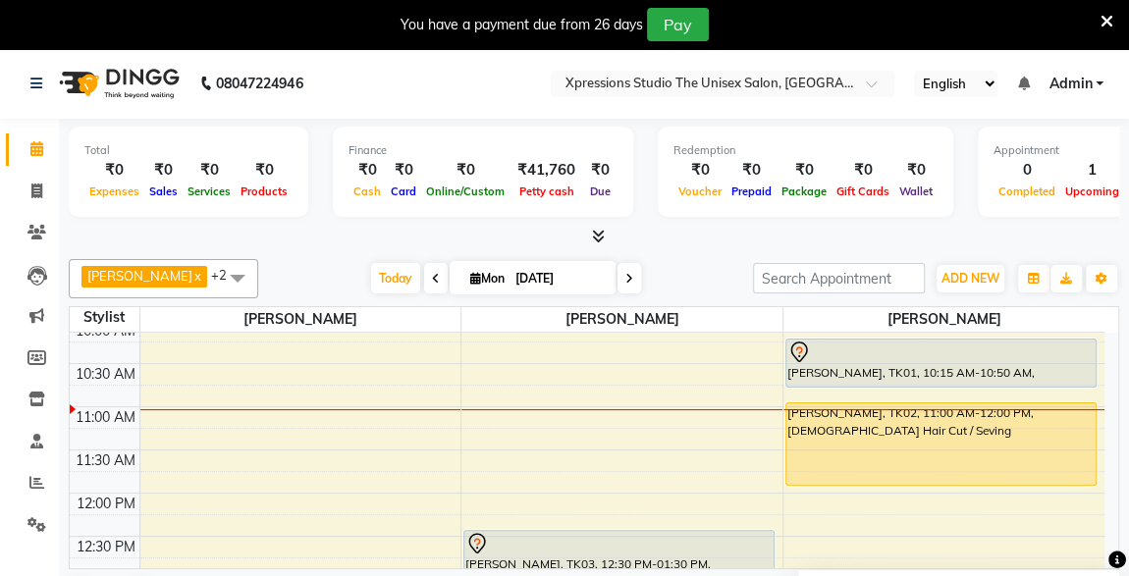
scroll to position [181, 0]
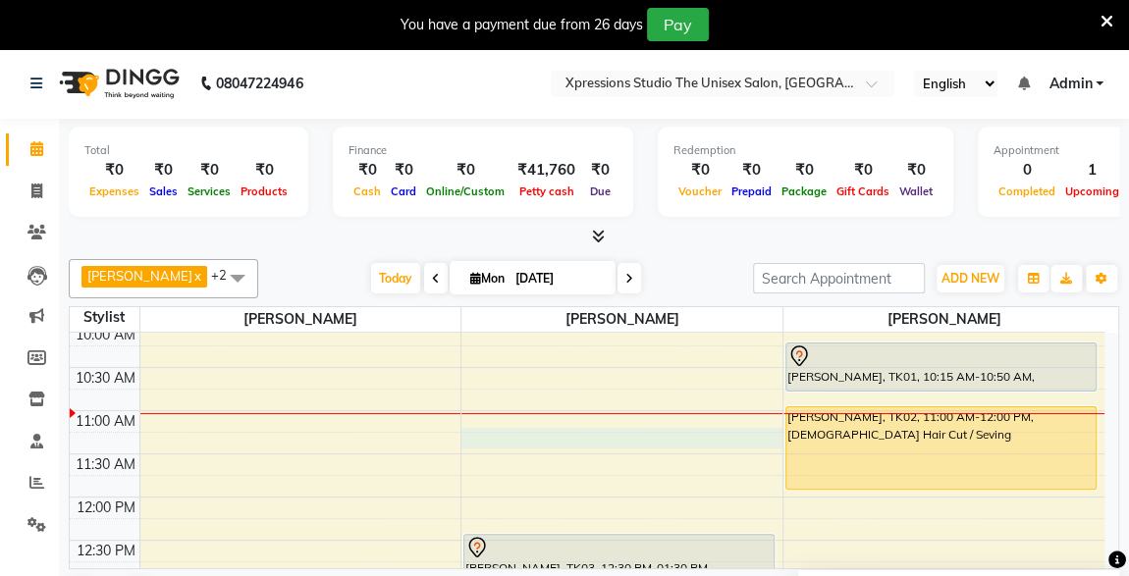
select select "57588"
select select "675"
select select "tentative"
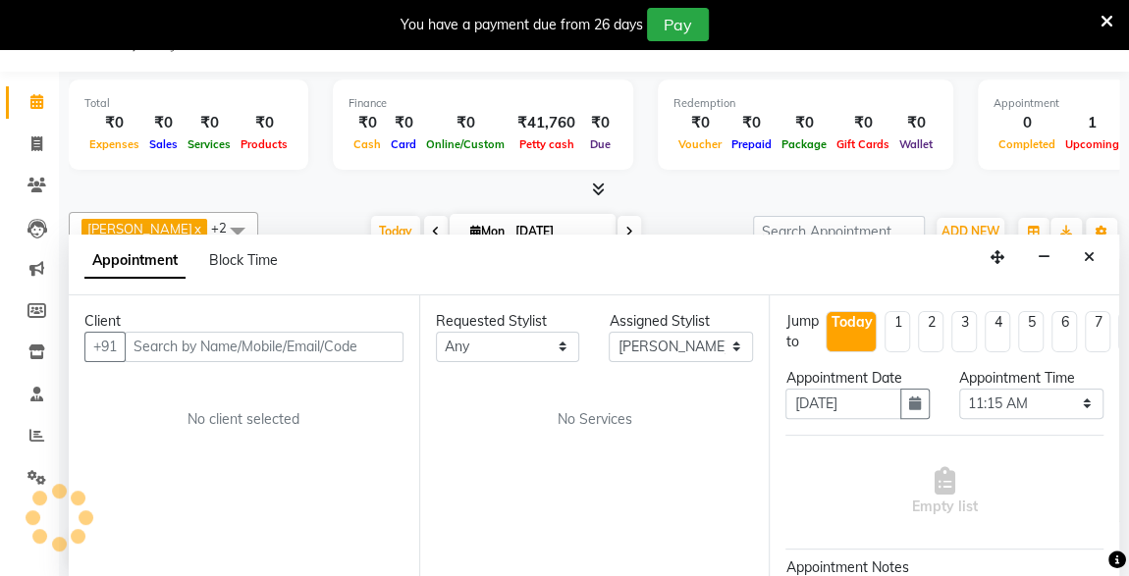
scroll to position [48, 0]
click at [376, 354] on input "text" at bounding box center [264, 346] width 279 height 30
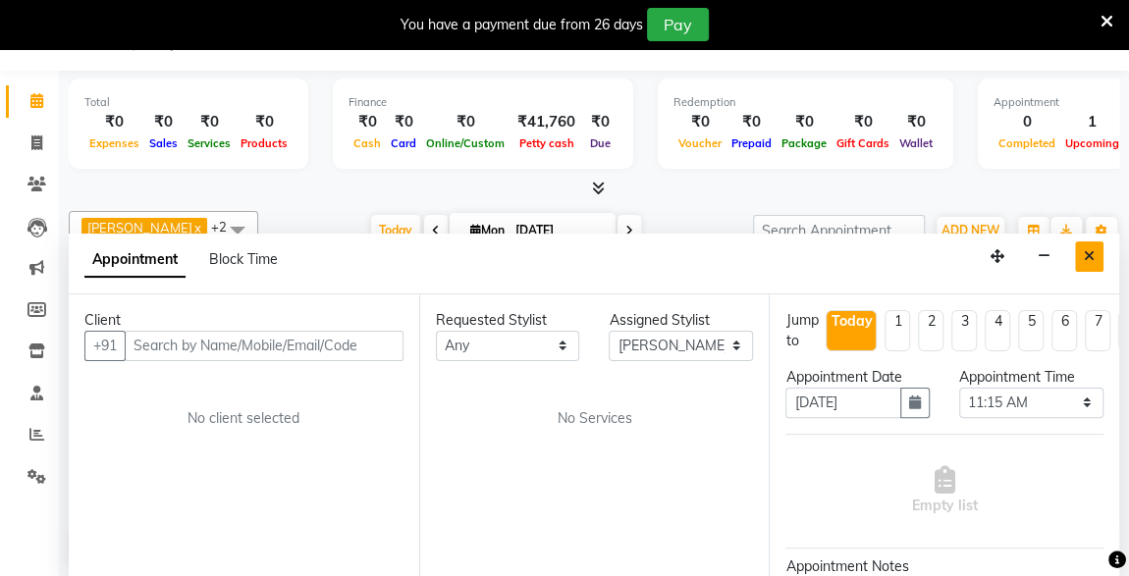
click at [1089, 251] on icon "Close" at bounding box center [1089, 256] width 11 height 14
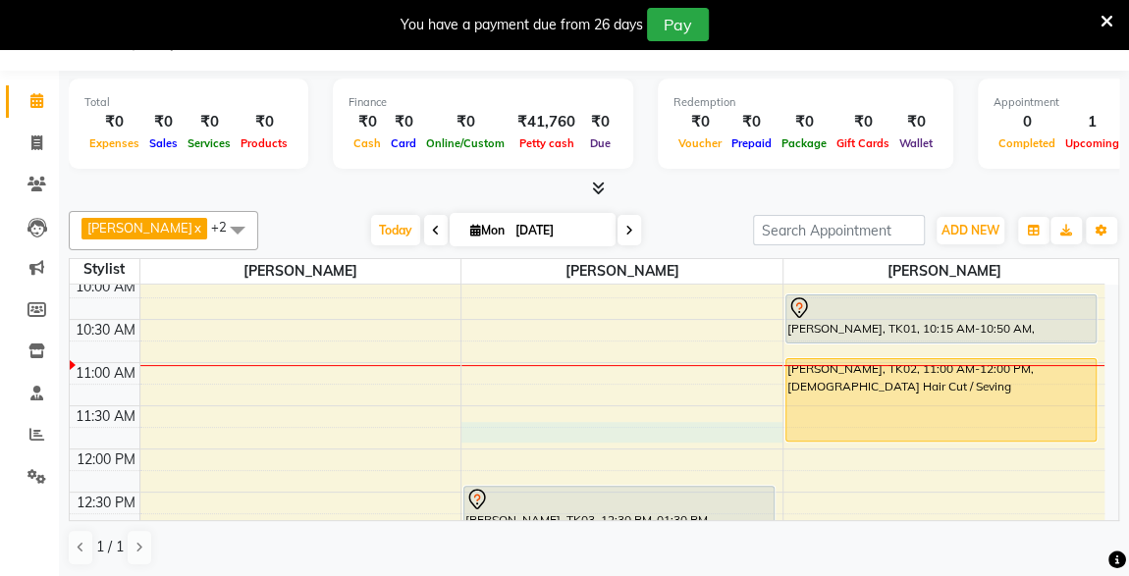
select select "tentative"
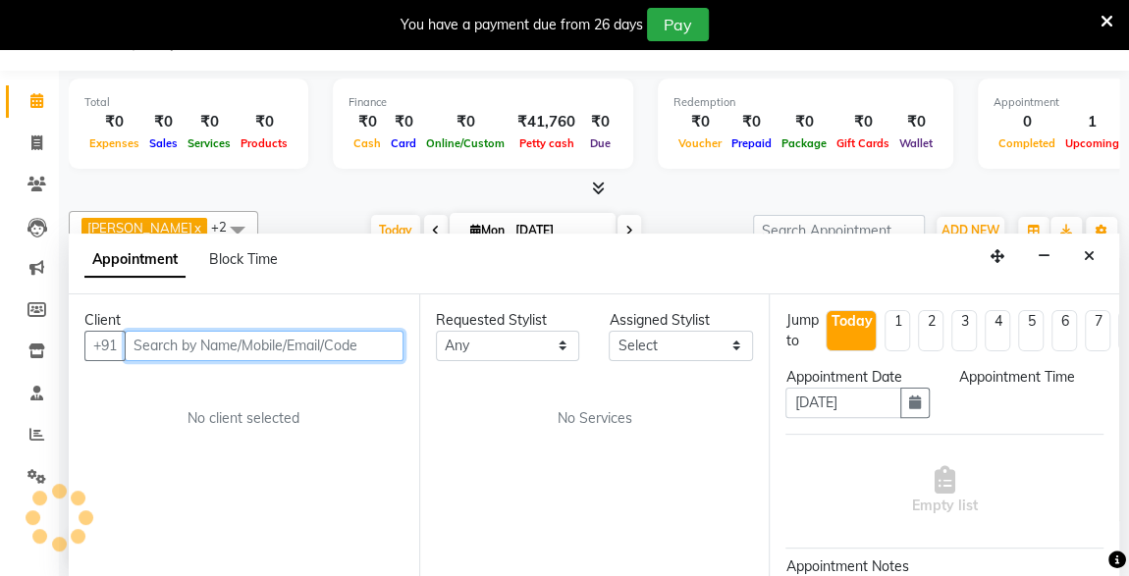
select select "705"
click at [362, 347] on input "text" at bounding box center [264, 346] width 279 height 30
type input "m"
type input "9"
type input "m"
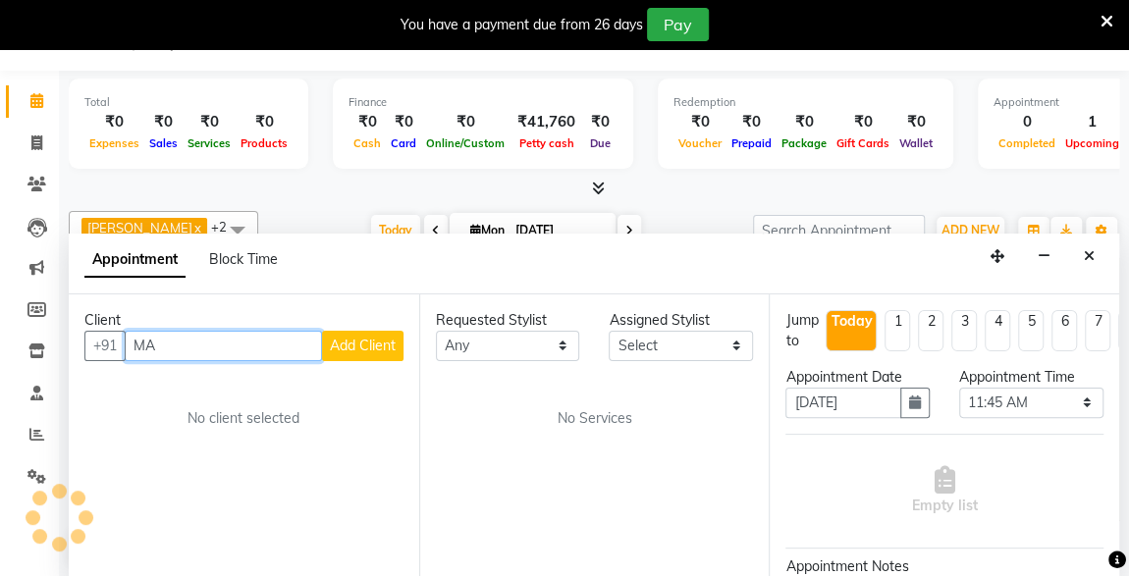
type input "M"
type input "Z"
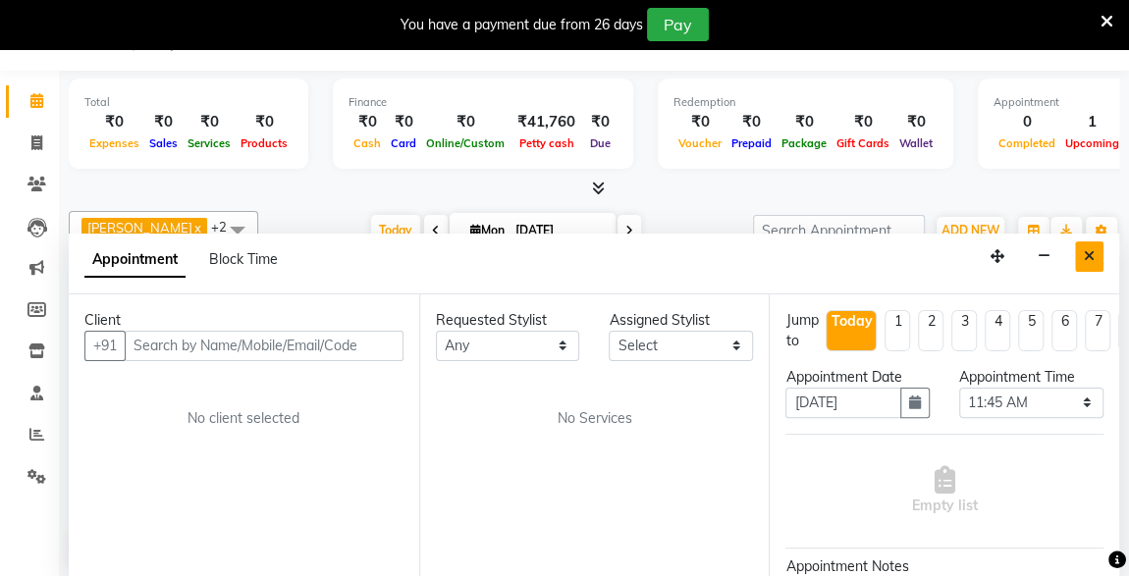
click at [1088, 264] on button "Close" at bounding box center [1089, 257] width 28 height 30
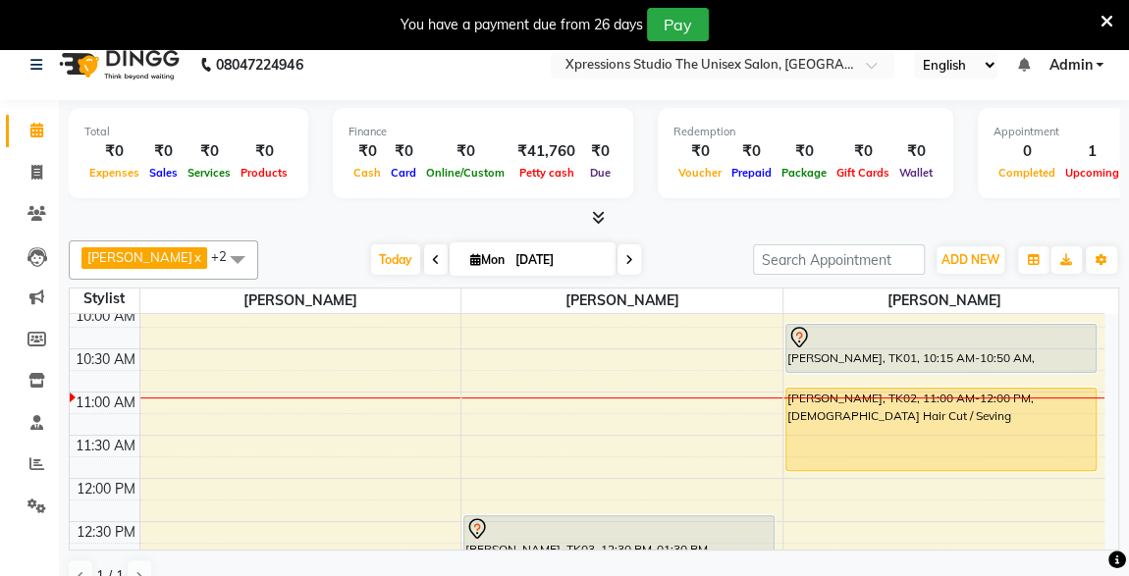
select select "705"
select select "tentative"
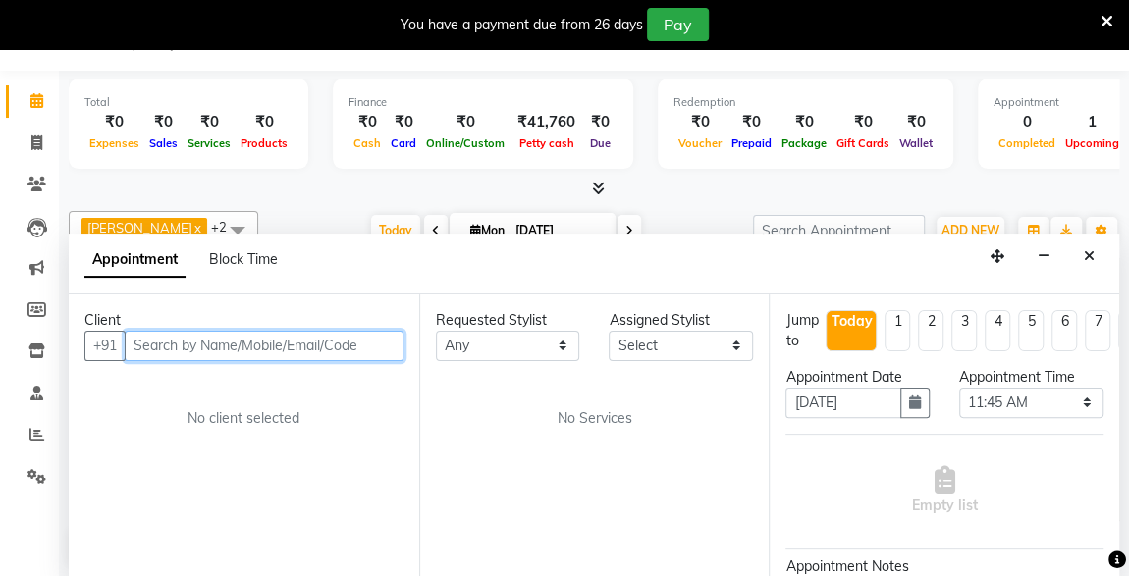
click at [359, 349] on input "text" at bounding box center [264, 346] width 279 height 30
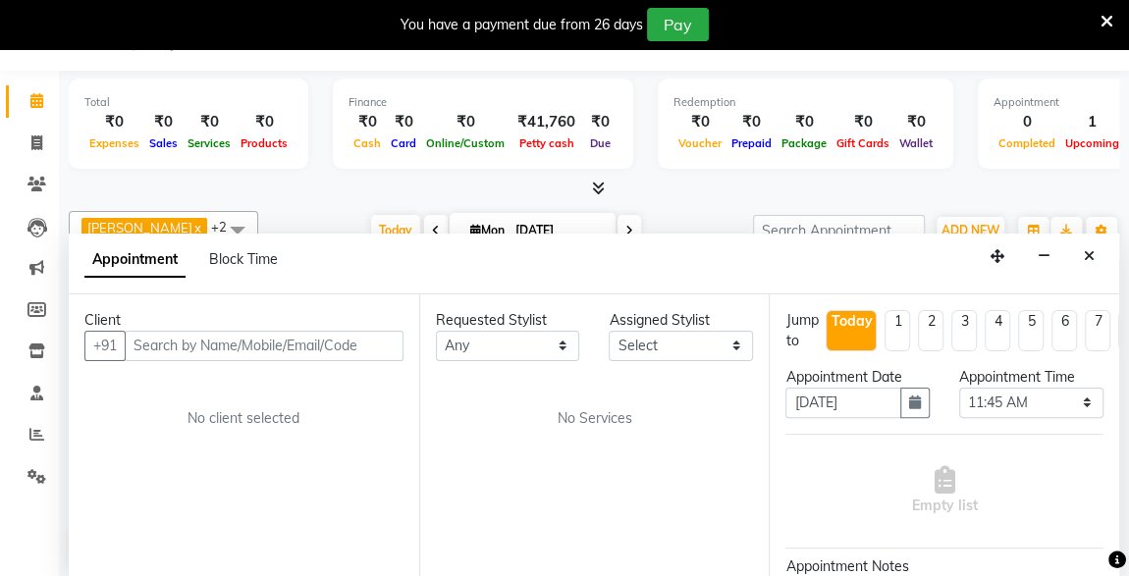
click at [776, 194] on div at bounding box center [594, 189] width 1051 height 21
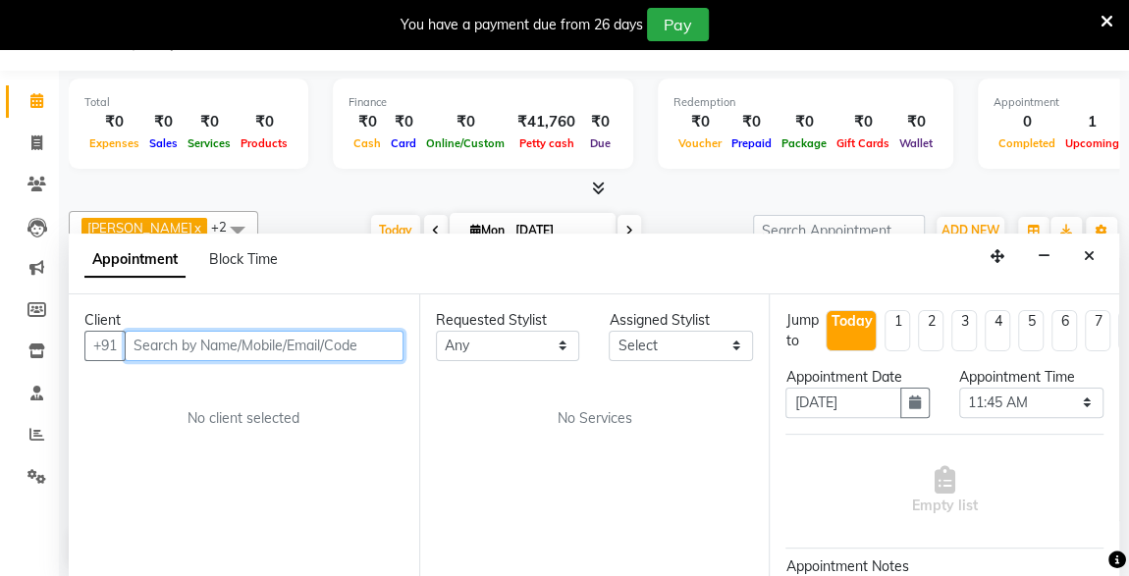
click at [304, 348] on input "text" at bounding box center [264, 346] width 279 height 30
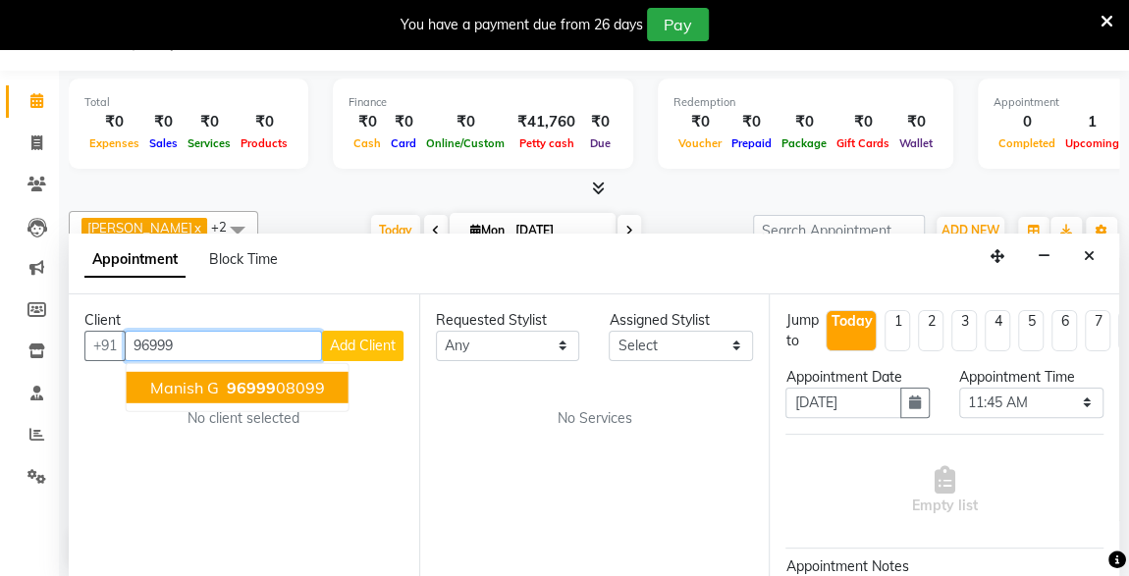
click at [319, 377] on ngb-highlight "96999 08099" at bounding box center [274, 387] width 102 height 20
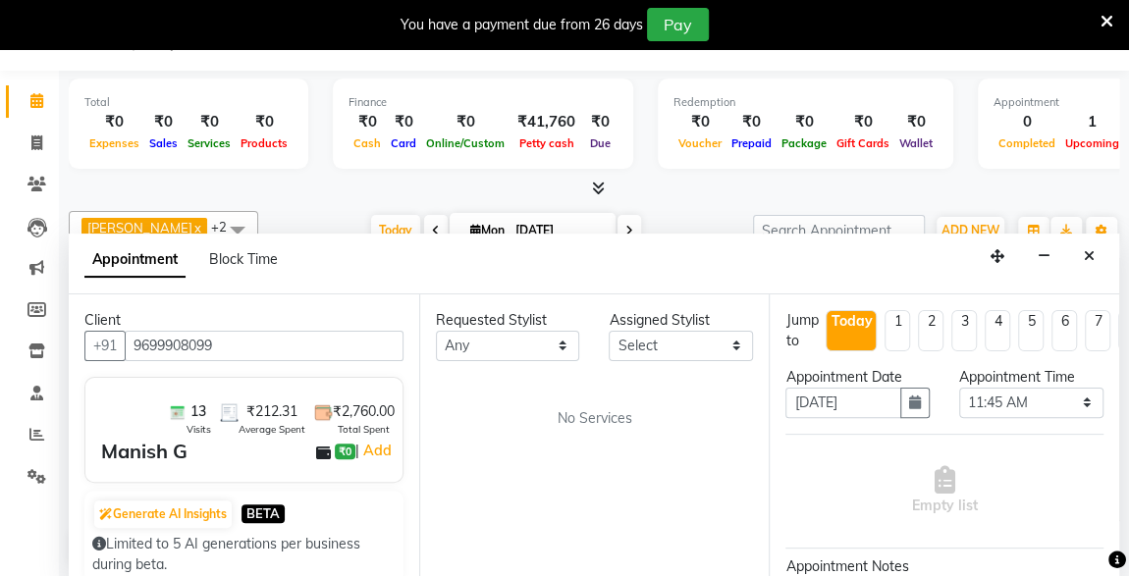
click at [593, 408] on span "No Services" at bounding box center [594, 418] width 75 height 21
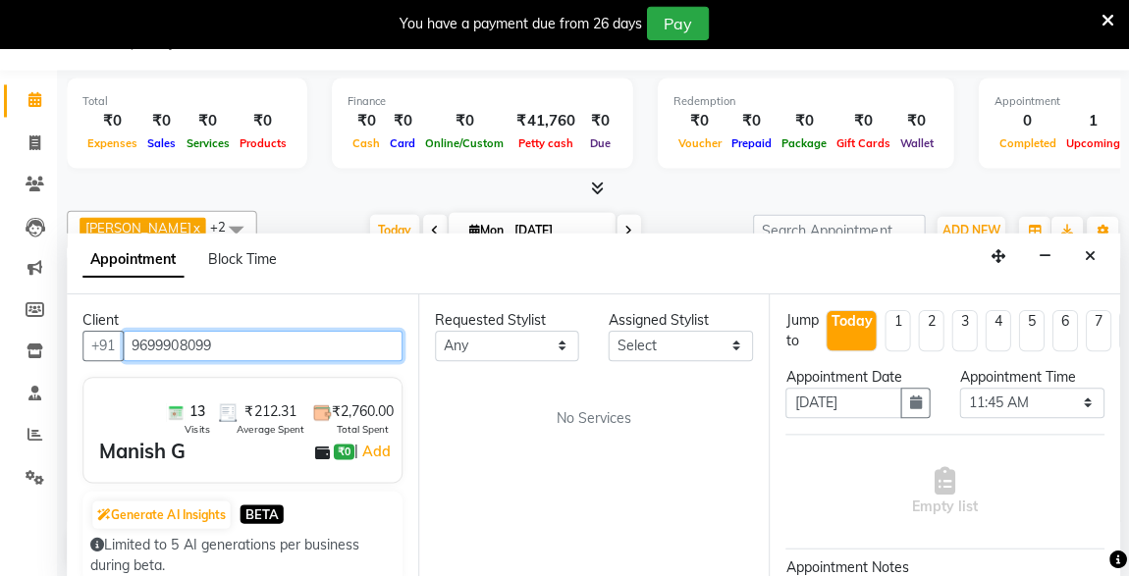
click at [343, 347] on input "9699908099" at bounding box center [264, 346] width 279 height 30
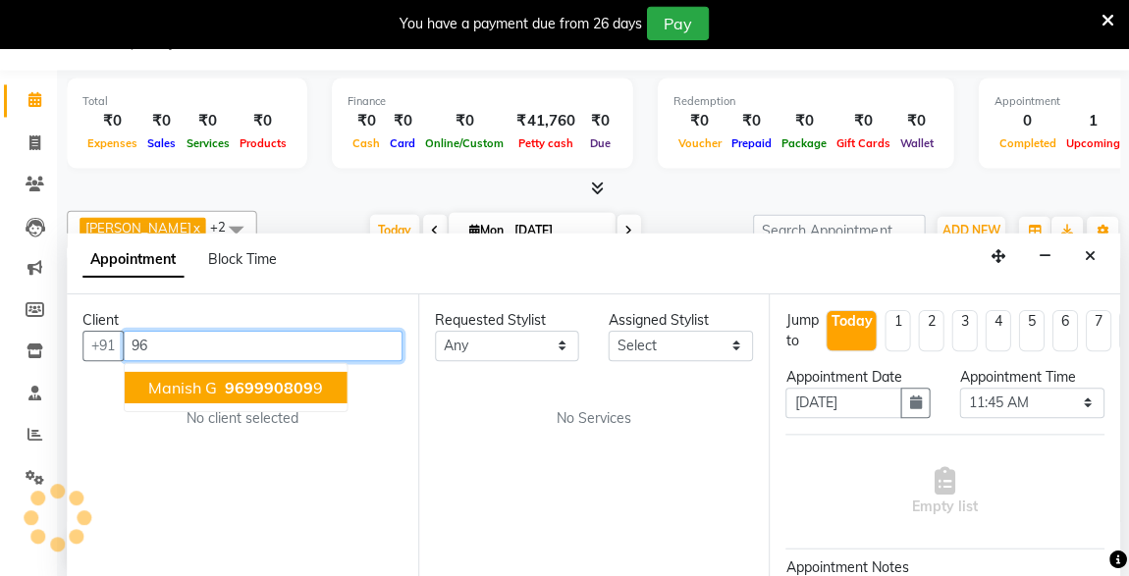
type input "9"
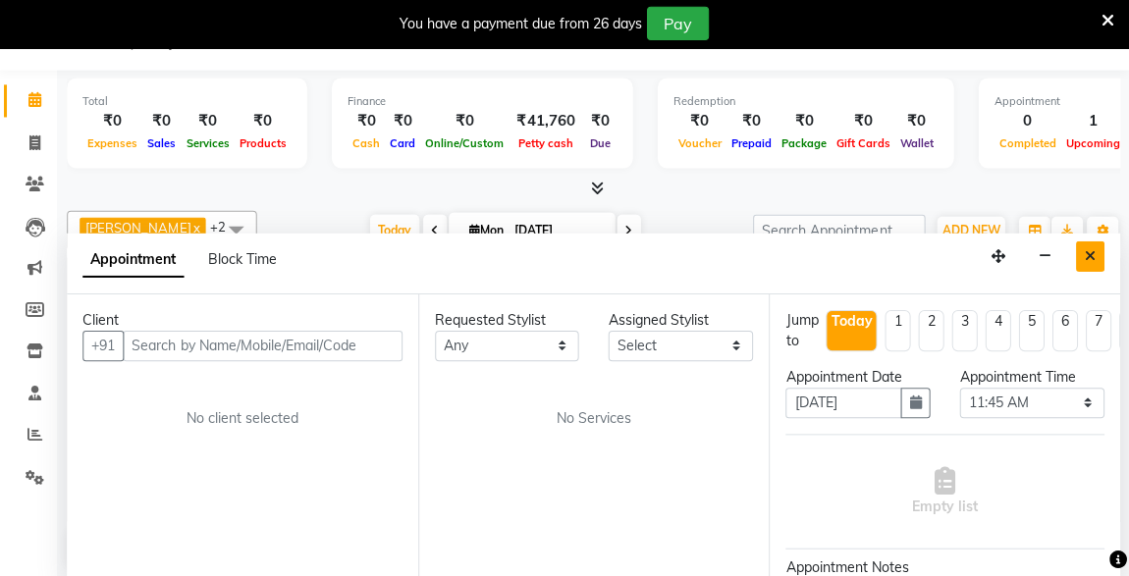
click at [1095, 253] on button "Close" at bounding box center [1089, 257] width 28 height 30
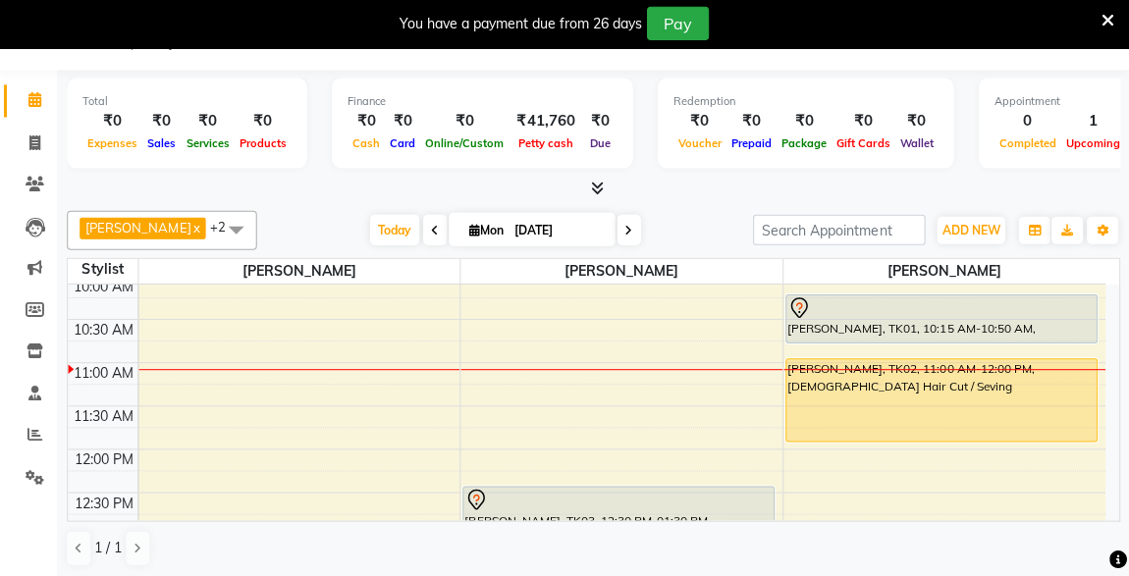
click at [648, 430] on td at bounding box center [621, 438] width 965 height 22
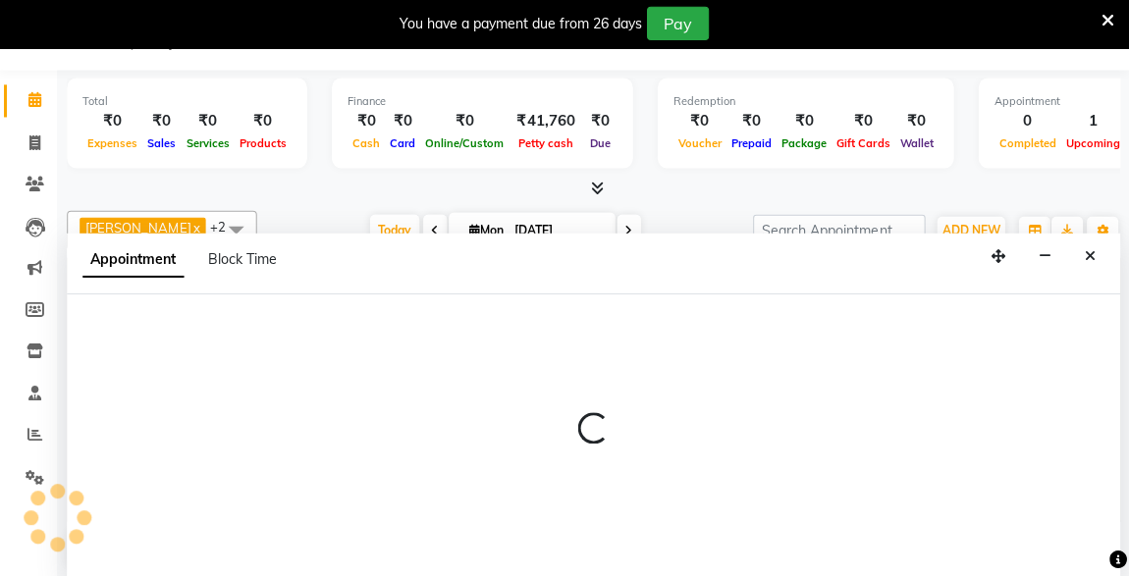
select select "57588"
select select "705"
select select "tentative"
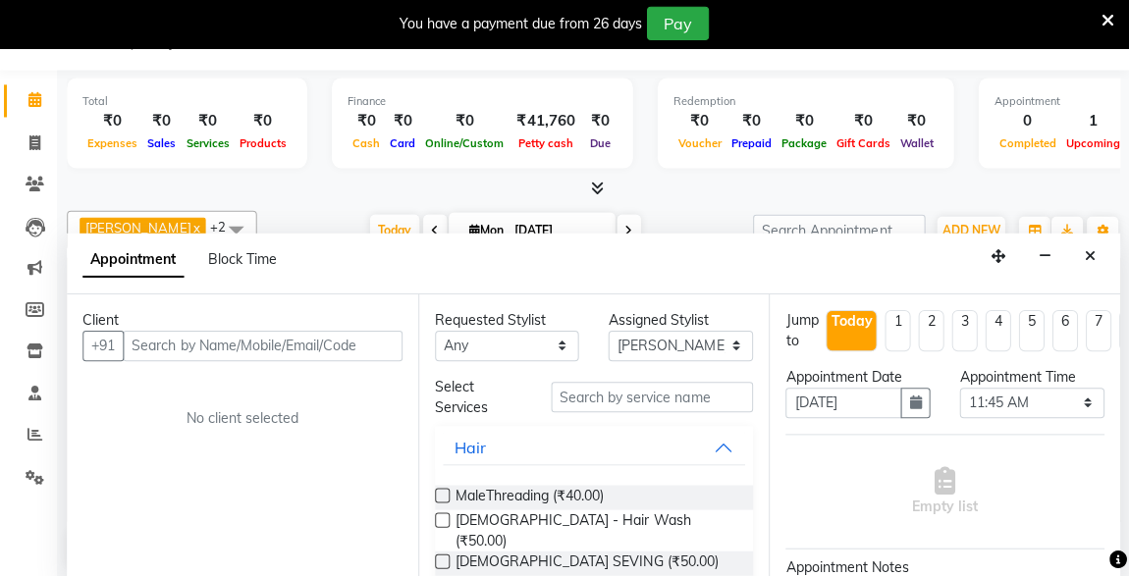
scroll to position [46, 0]
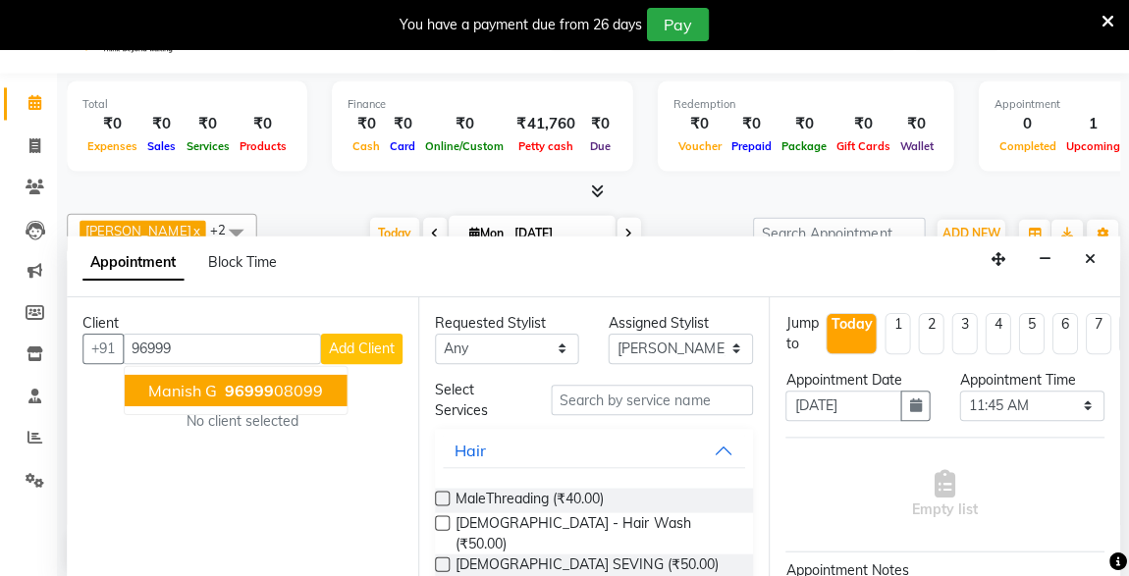
click at [312, 384] on ngb-highlight "96999 08099" at bounding box center [274, 389] width 102 height 20
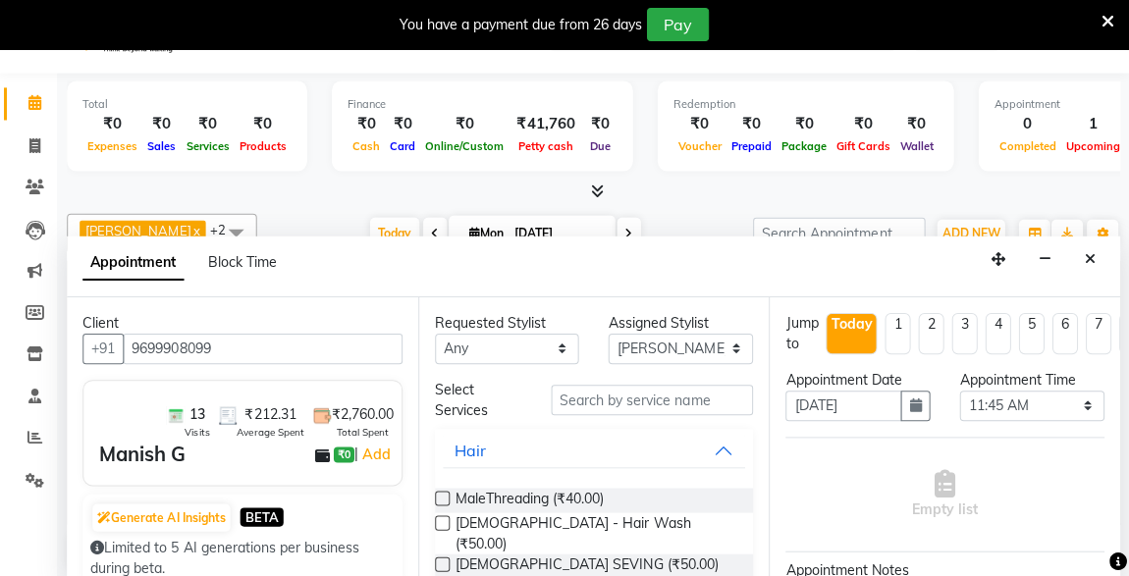
type input "9699908099"
click at [633, 397] on input "text" at bounding box center [653, 399] width 202 height 30
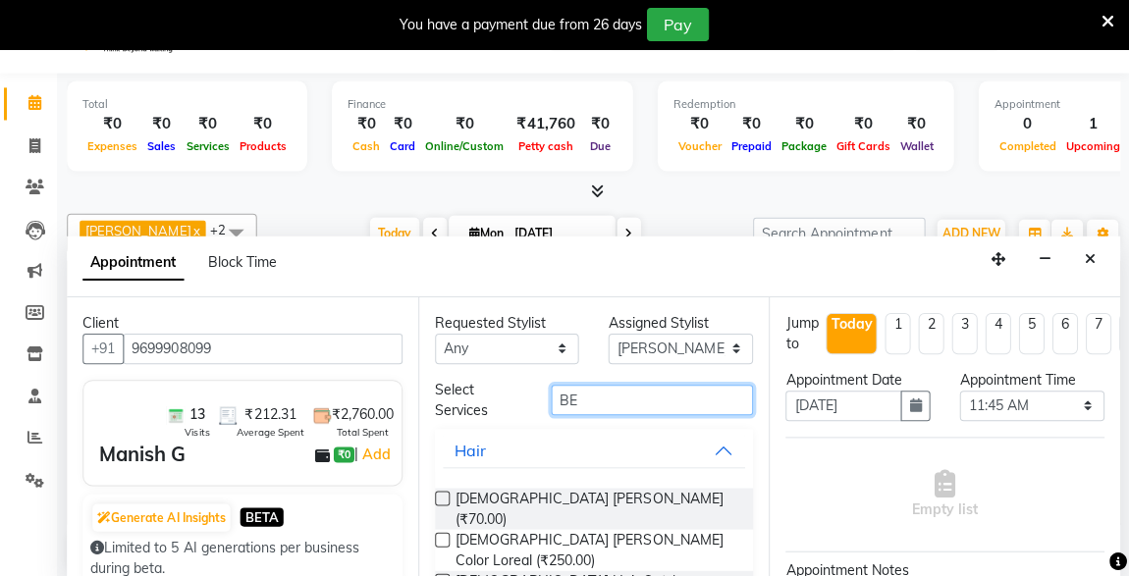
type input "BE"
click at [443, 572] on label at bounding box center [443, 579] width 15 height 15
click at [443, 575] on input "checkbox" at bounding box center [442, 581] width 13 height 13
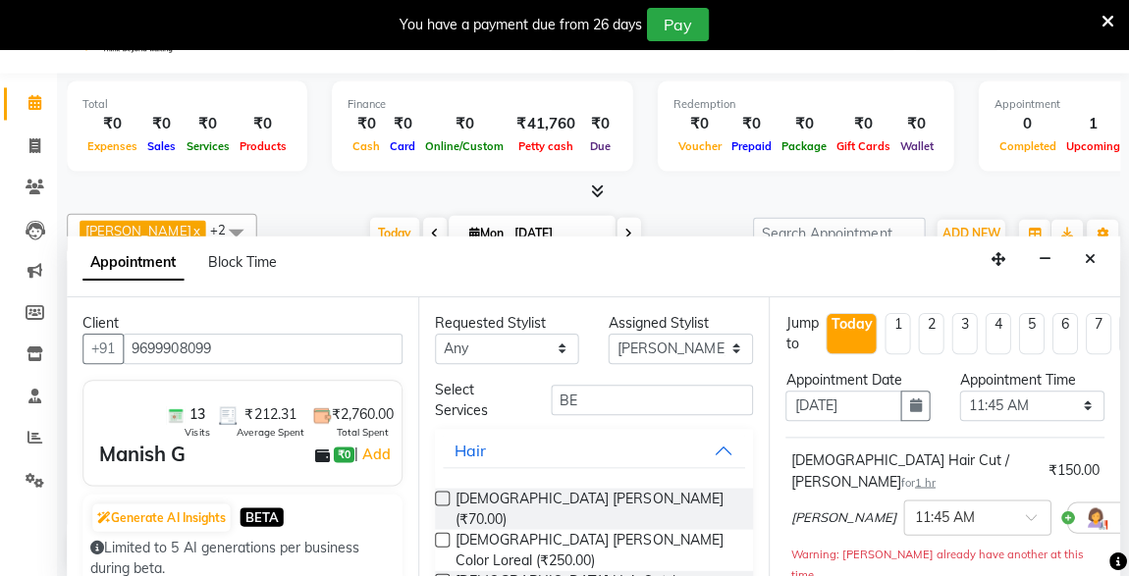
checkbox input "false"
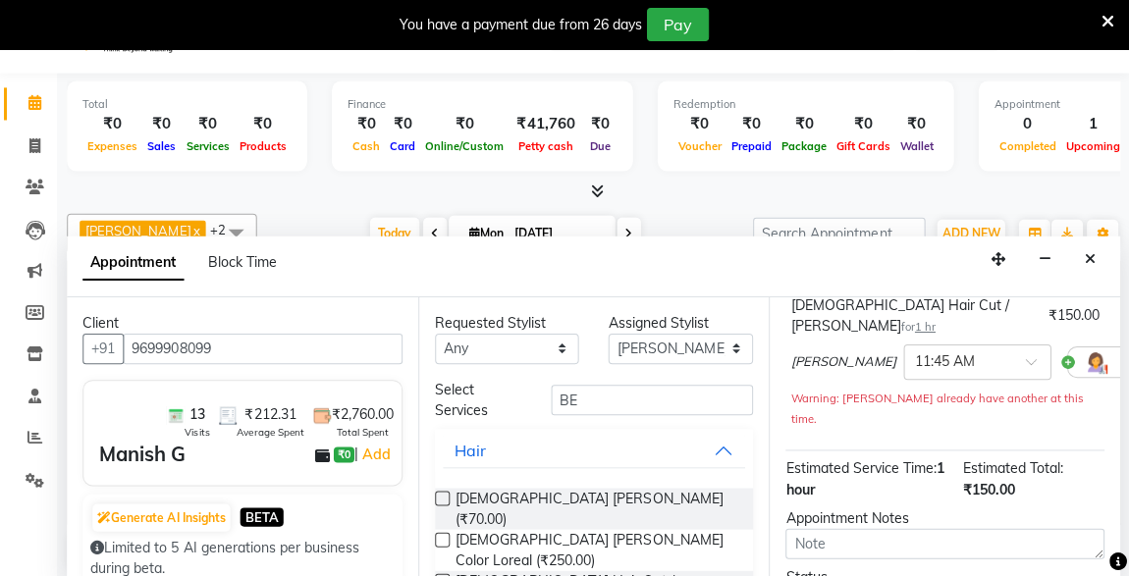
scroll to position [304, 0]
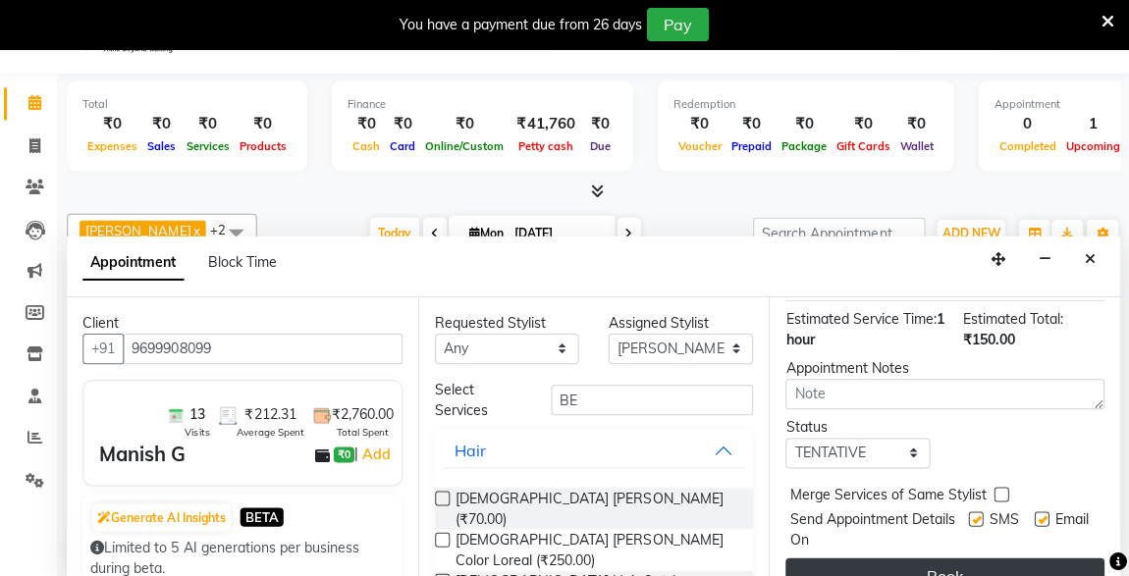
click at [992, 557] on button "Book" at bounding box center [945, 574] width 318 height 35
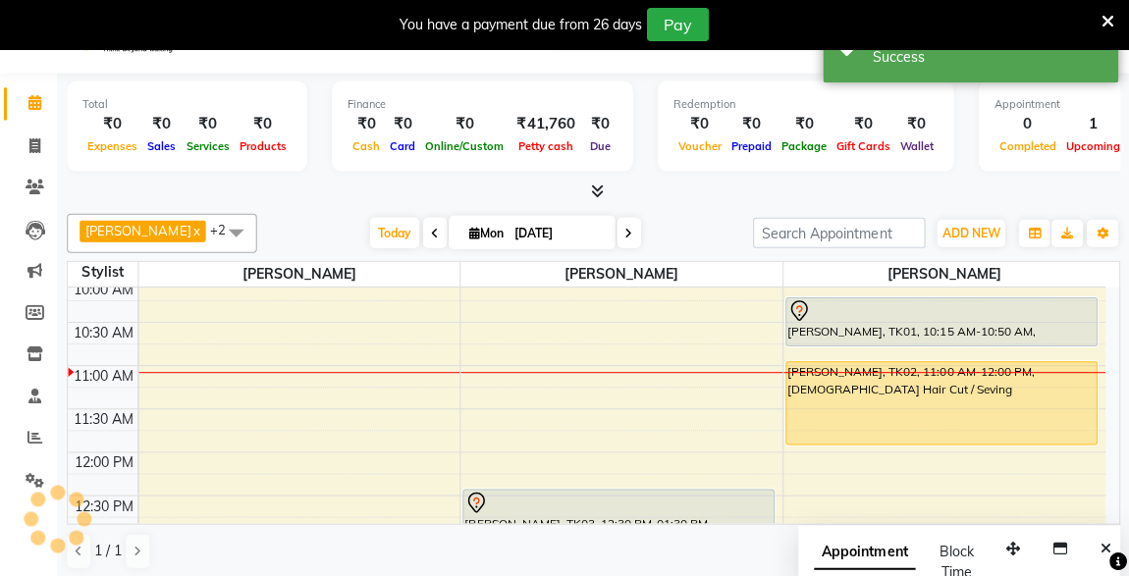
scroll to position [0, 0]
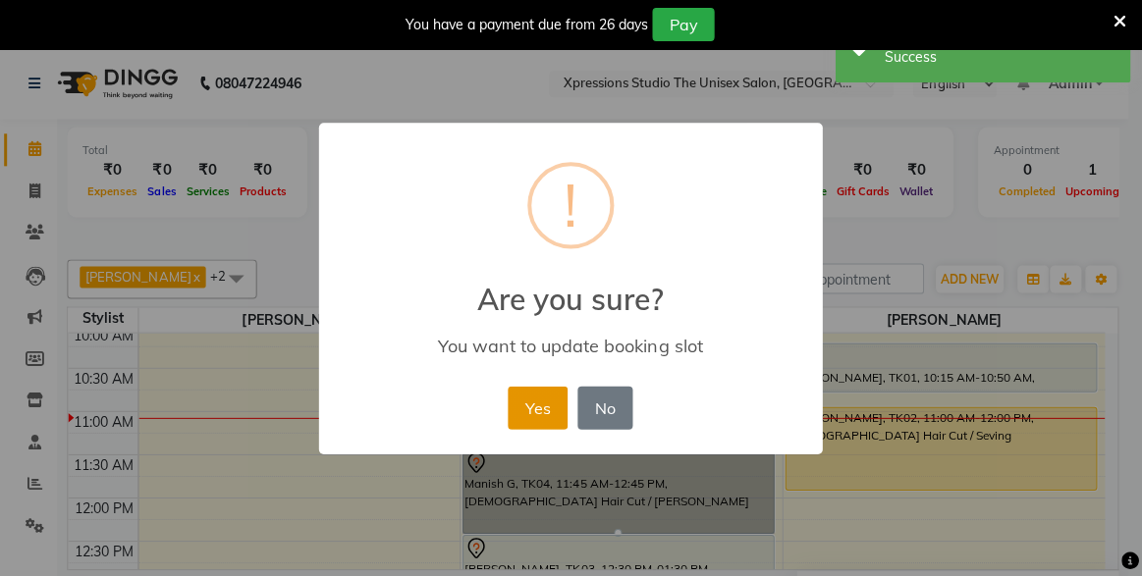
click at [553, 417] on button "Yes" at bounding box center [539, 407] width 60 height 43
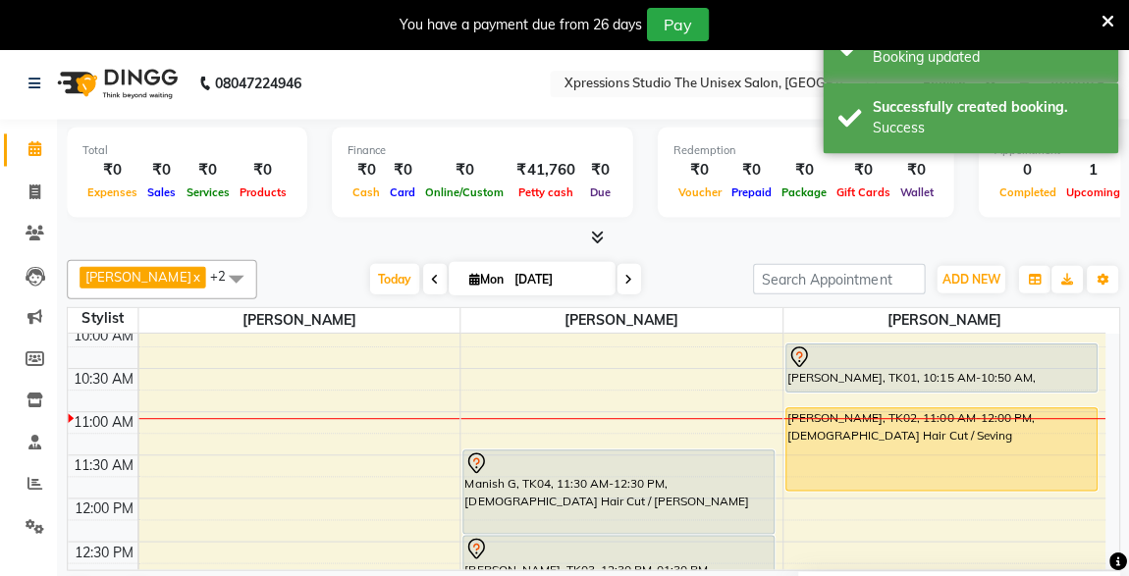
select select "57588"
select select "tentative"
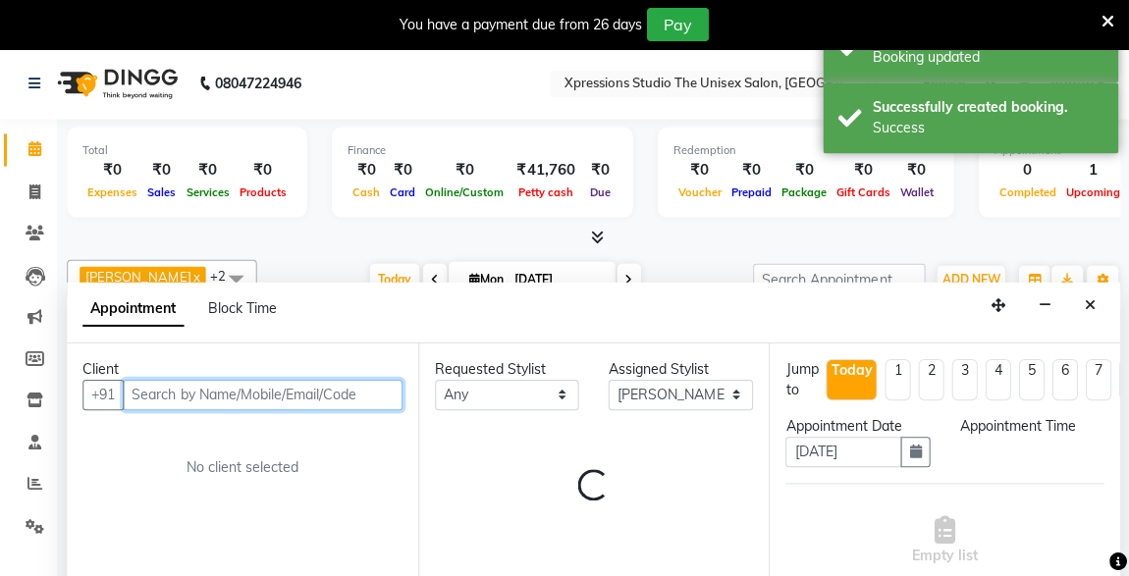
select select "660"
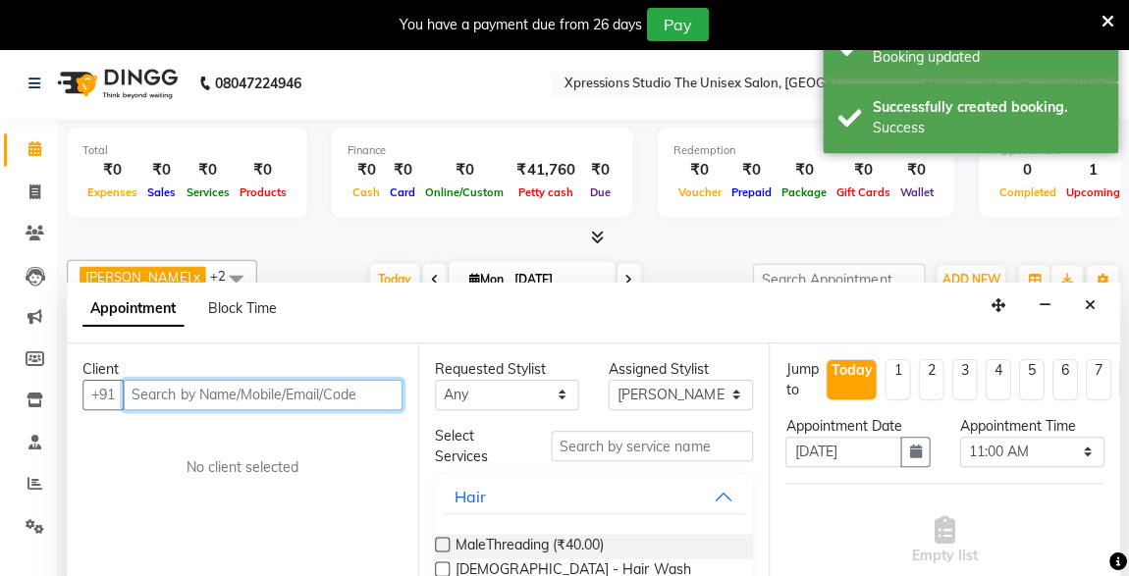
scroll to position [48, 0]
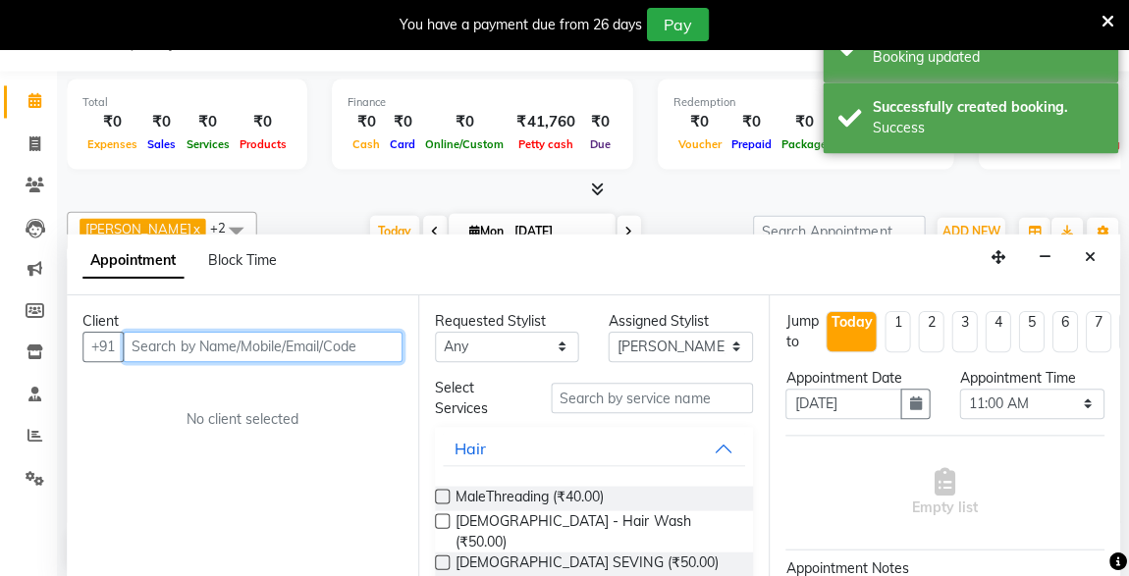
click at [367, 348] on input "text" at bounding box center [264, 346] width 279 height 30
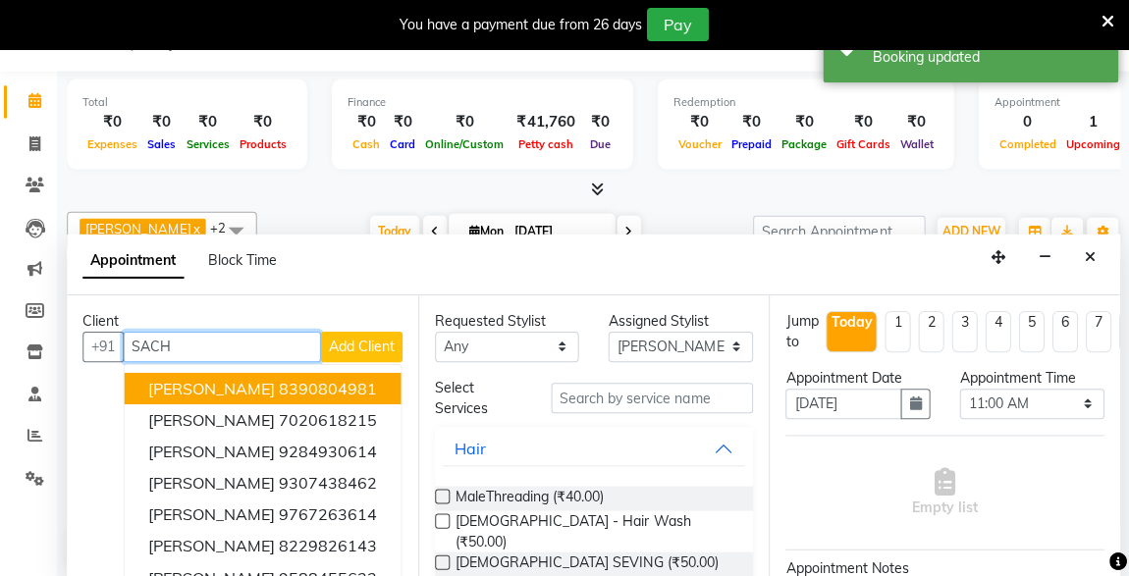
click at [359, 383] on ngb-highlight "8390804981" at bounding box center [330, 387] width 98 height 20
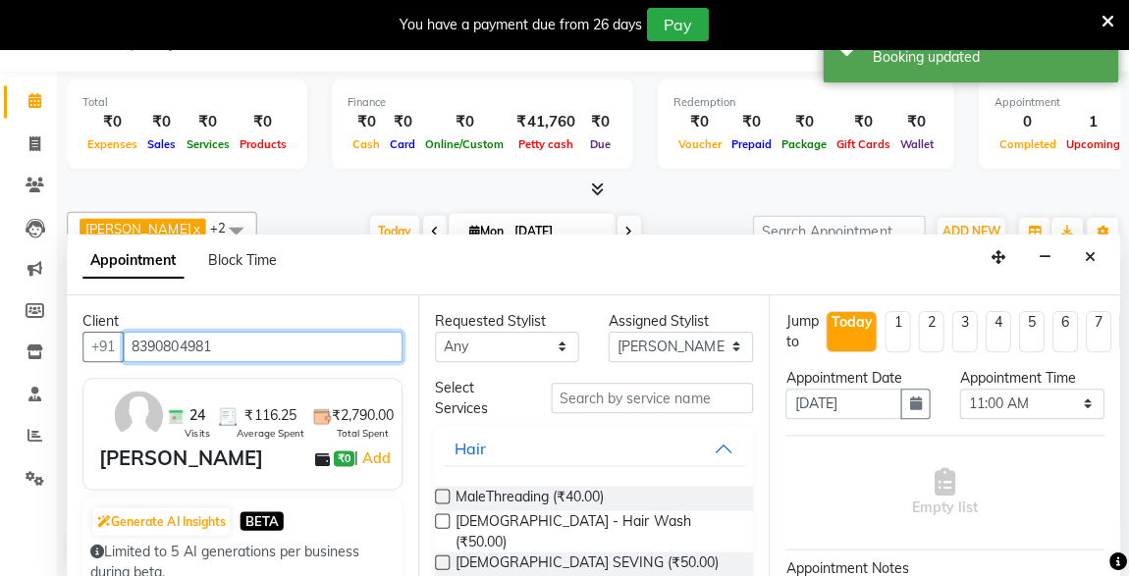
type input "8390804981"
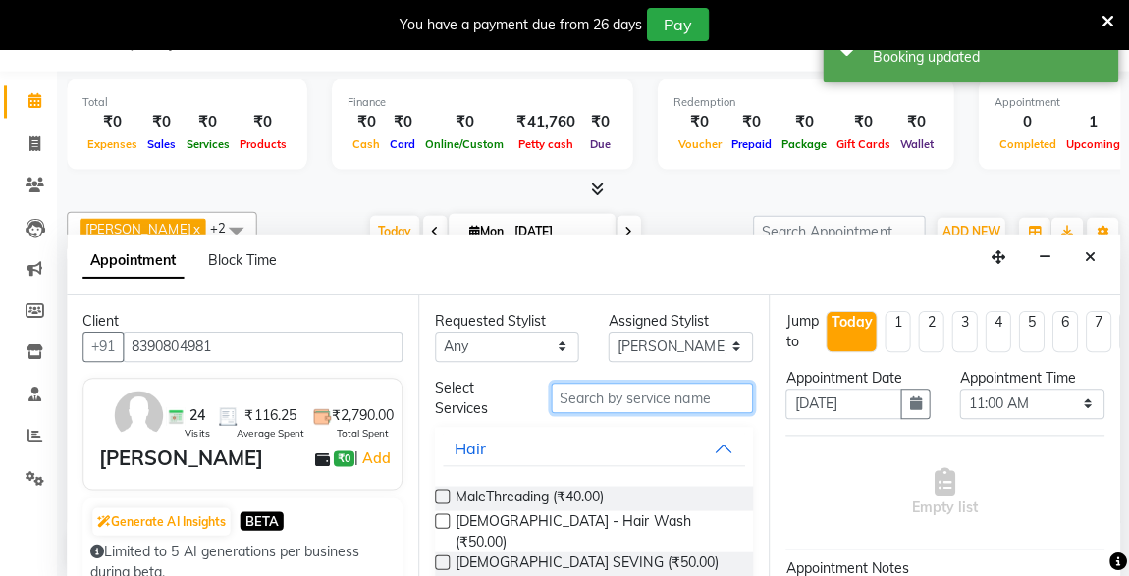
click at [657, 392] on input "text" at bounding box center [653, 397] width 202 height 30
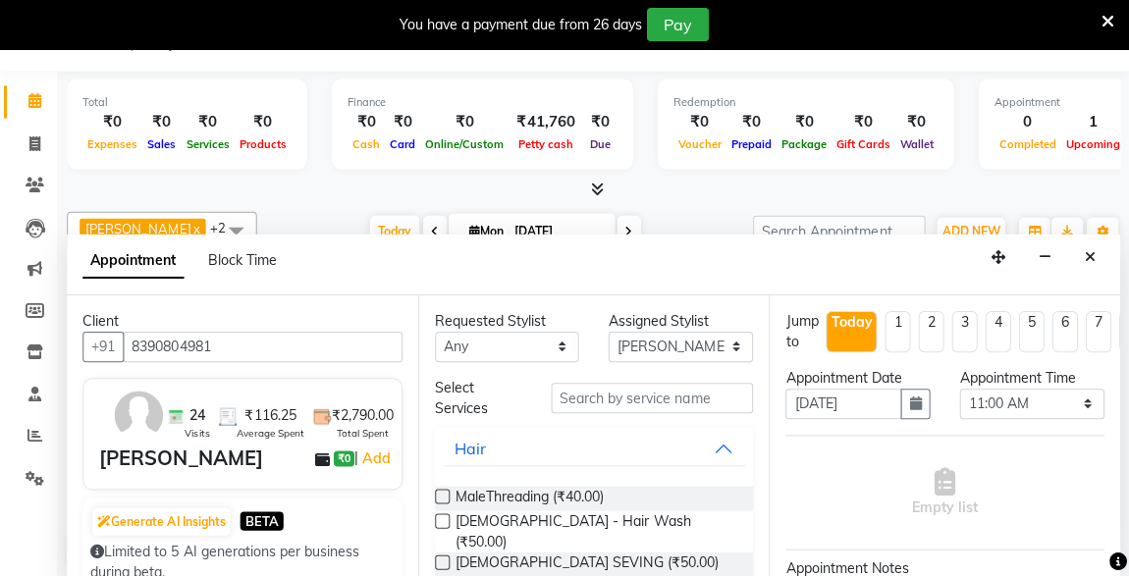
click at [443, 554] on label at bounding box center [443, 561] width 15 height 15
click at [443, 557] on input "checkbox" at bounding box center [442, 563] width 13 height 13
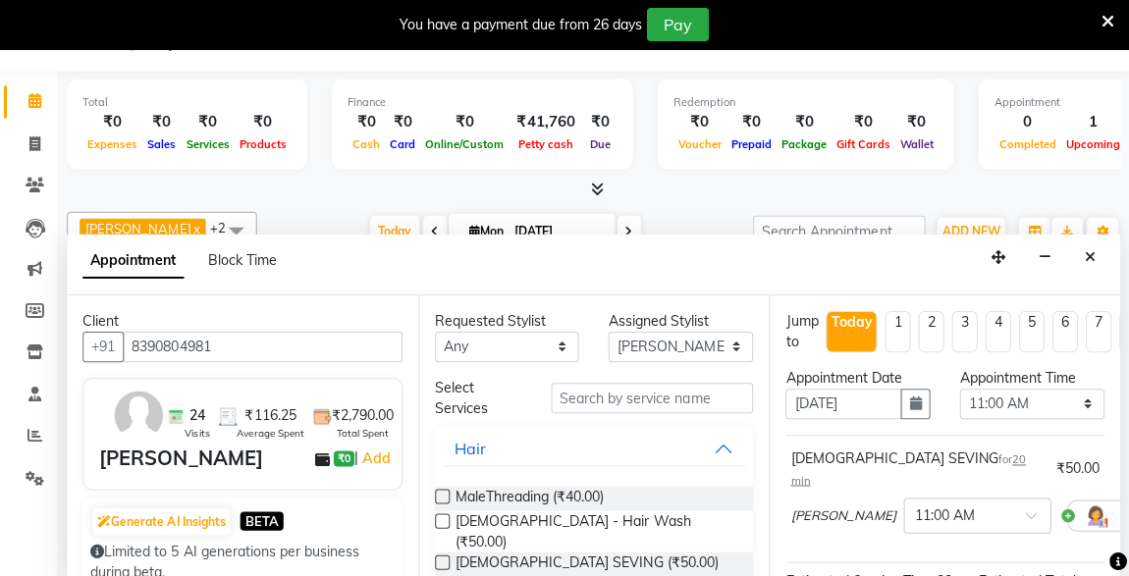
click at [443, 554] on label at bounding box center [443, 561] width 15 height 15
click at [443, 557] on input "checkbox" at bounding box center [442, 563] width 13 height 13
checkbox input "false"
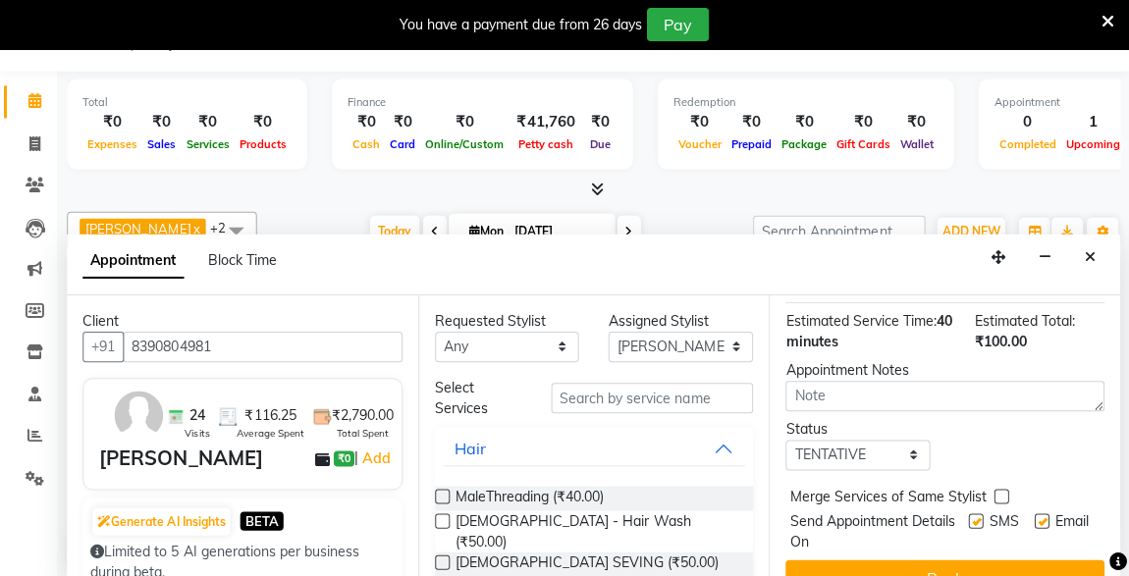
scroll to position [376, 0]
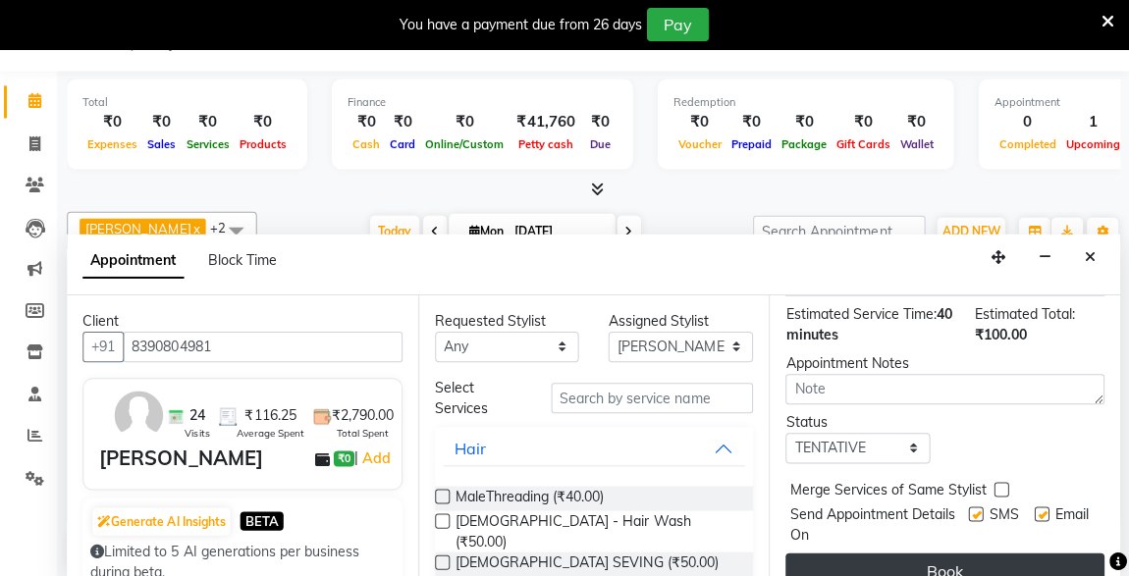
click at [907, 552] on button "Book" at bounding box center [945, 569] width 318 height 35
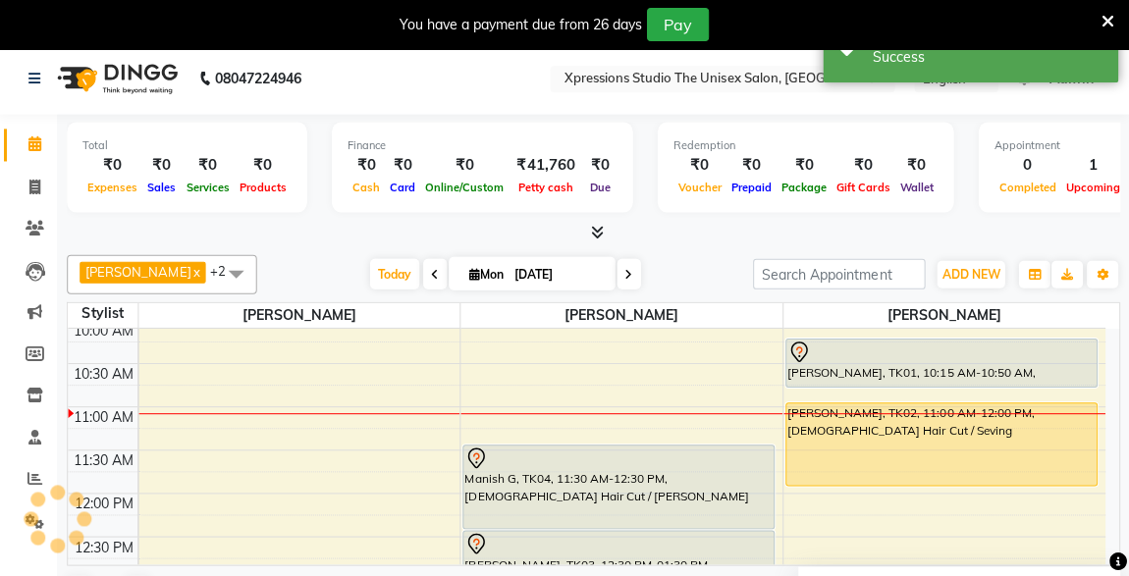
scroll to position [0, 0]
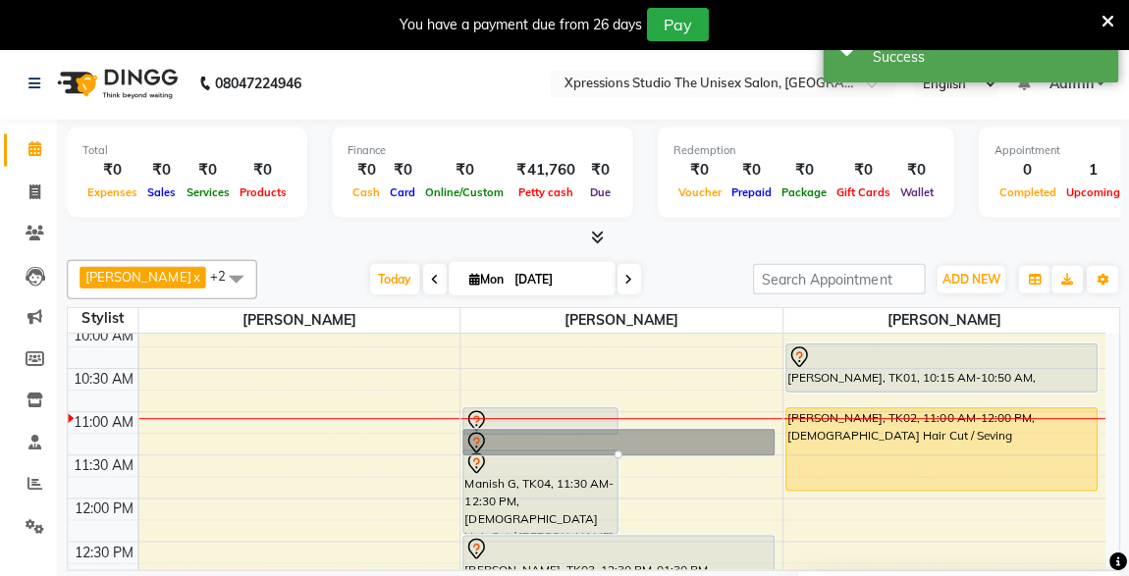
click at [716, 430] on link "[PERSON_NAME], TK05, 11:15 AM-11:35 AM, [DEMOGRAPHIC_DATA] SEVING" at bounding box center [618, 441] width 311 height 27
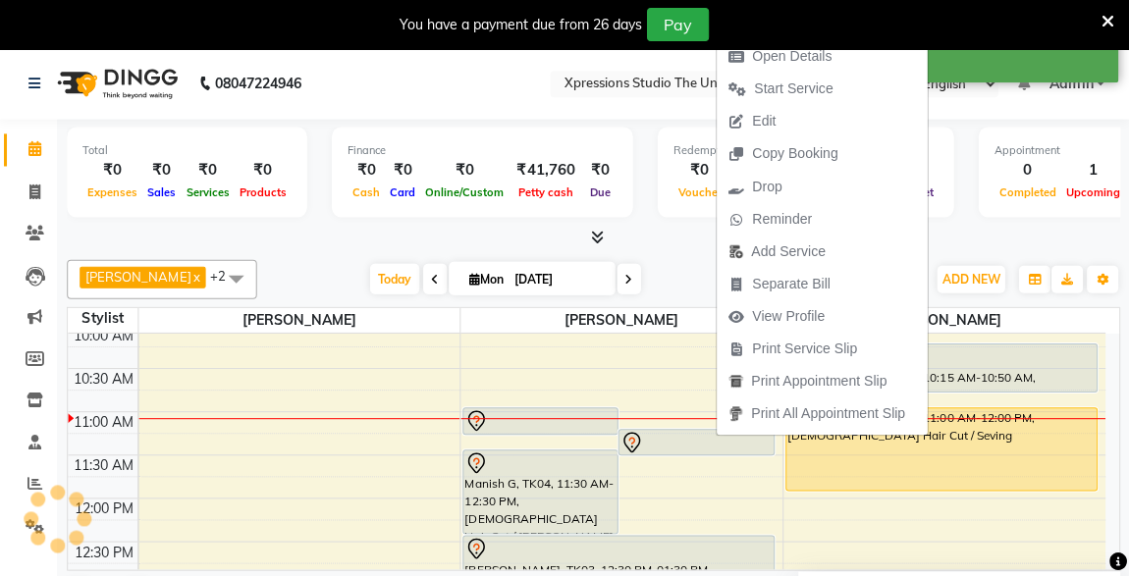
click at [716, 543] on div at bounding box center [618, 548] width 307 height 24
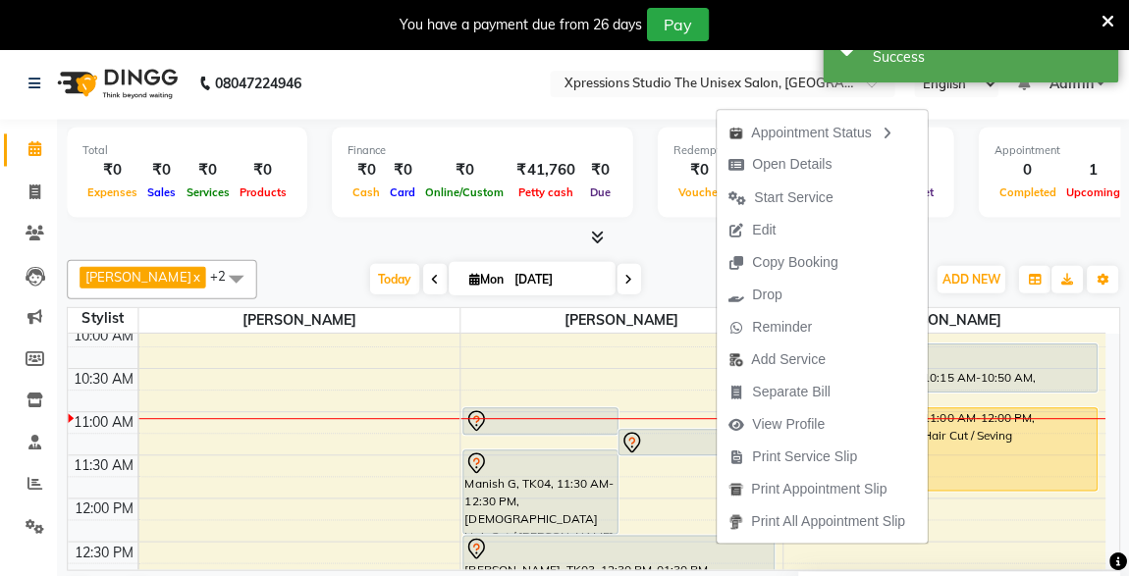
click at [1060, 245] on div at bounding box center [594, 237] width 1051 height 21
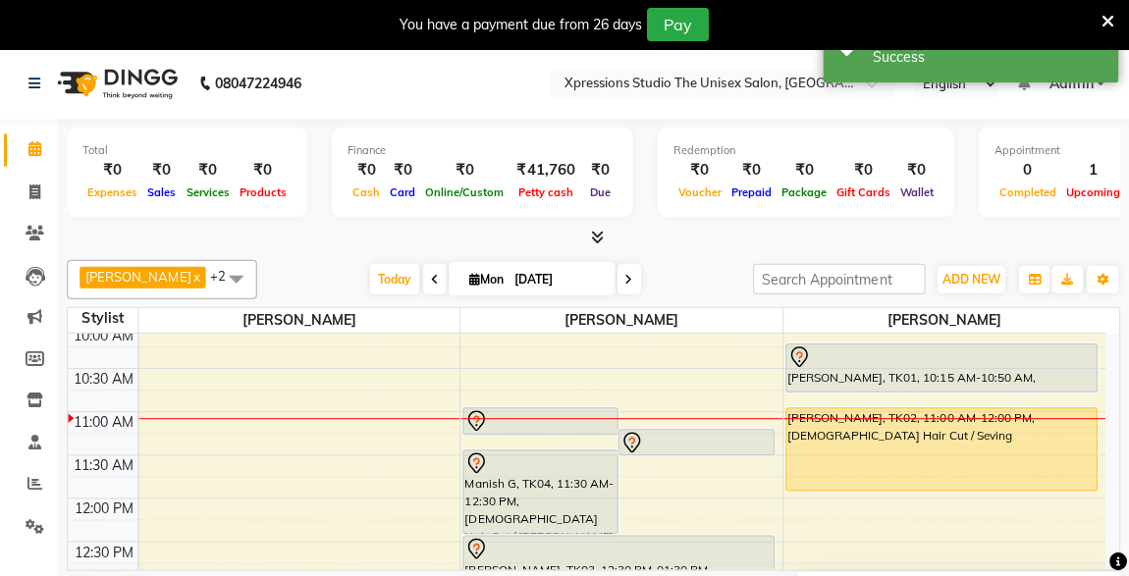
click at [561, 408] on div at bounding box center [540, 420] width 151 height 24
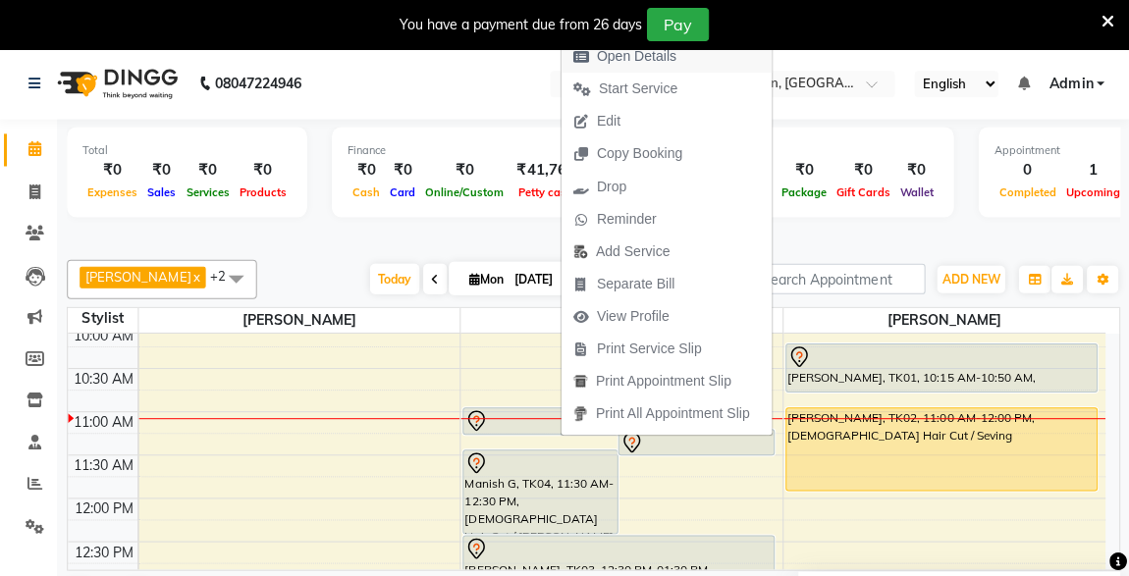
click at [641, 56] on span "Open Details" at bounding box center [637, 56] width 80 height 21
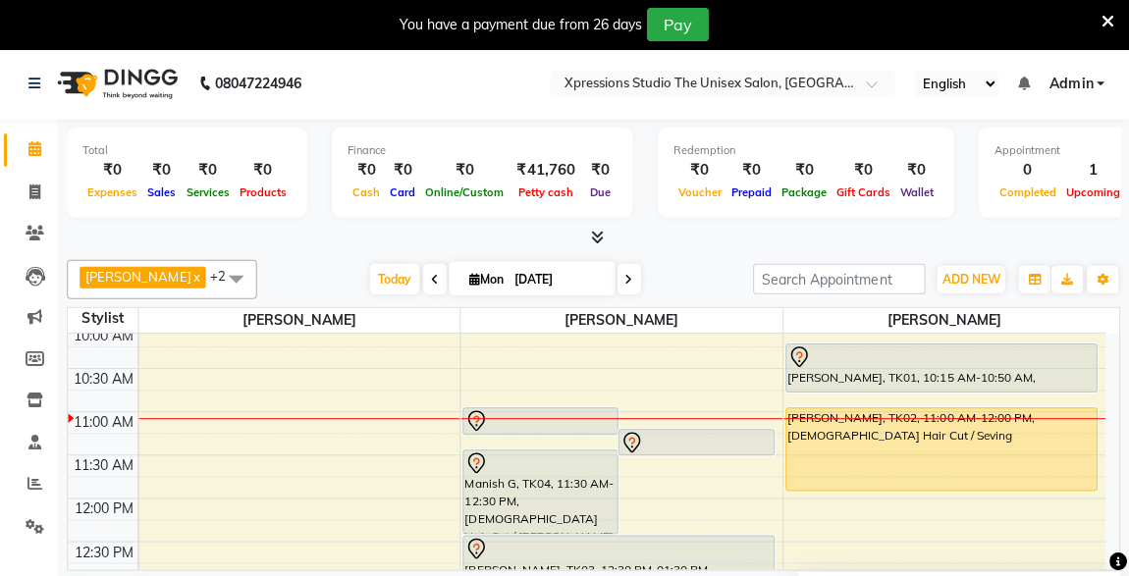
click at [591, 408] on div at bounding box center [540, 420] width 151 height 24
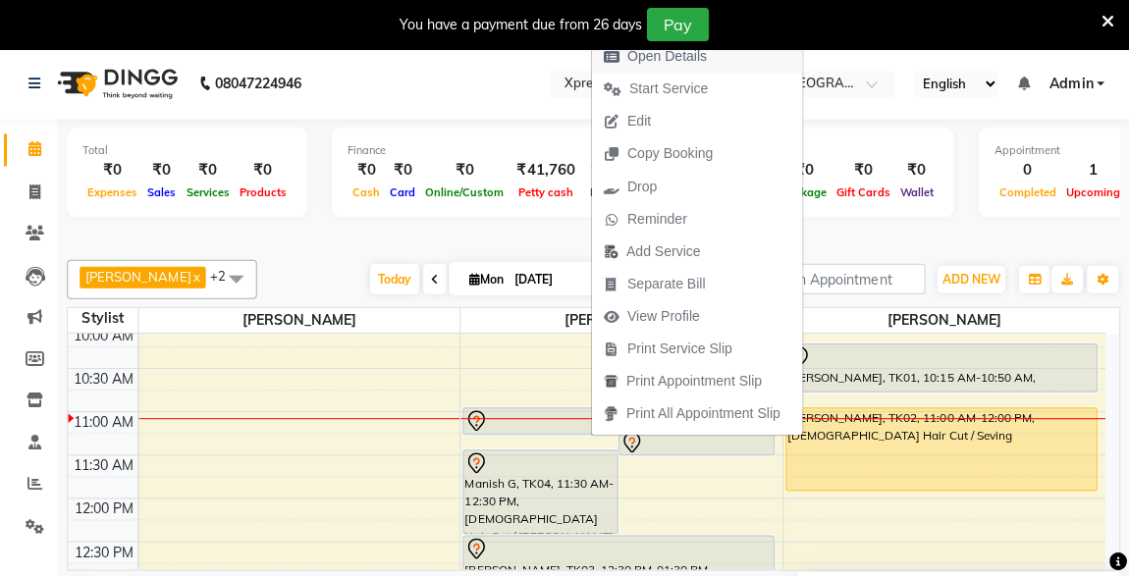
click at [663, 56] on span "Open Details" at bounding box center [667, 56] width 80 height 21
select select "7"
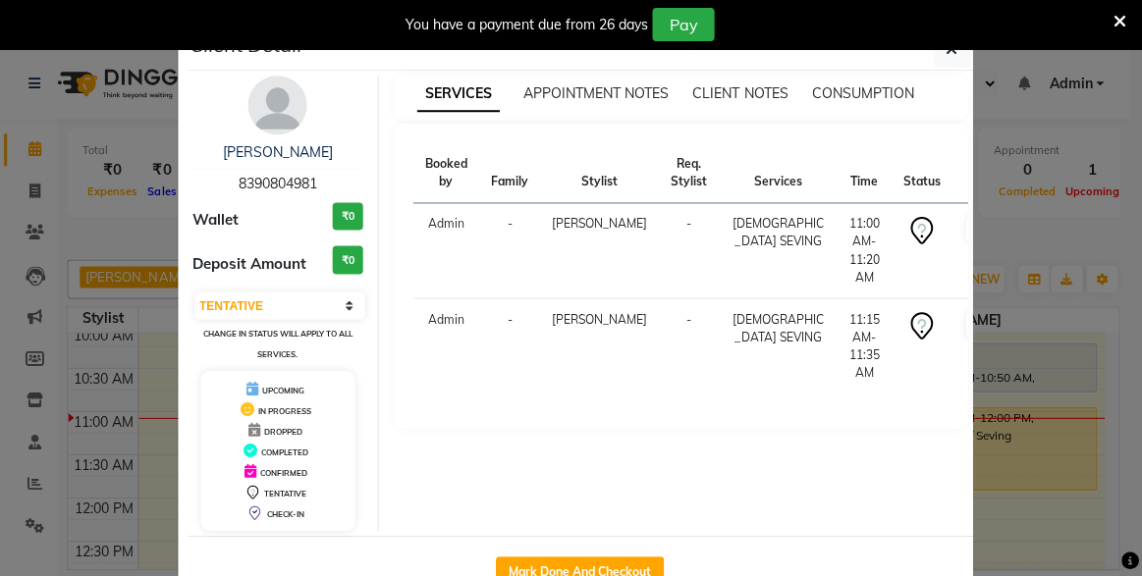
click at [945, 46] on div "You have a payment due from 26 days Pay" at bounding box center [571, 24] width 1142 height 49
click at [1109, 15] on div "You have a payment due from 26 days Pay" at bounding box center [561, 24] width 1106 height 33
click at [1122, 17] on icon at bounding box center [1120, 22] width 13 height 18
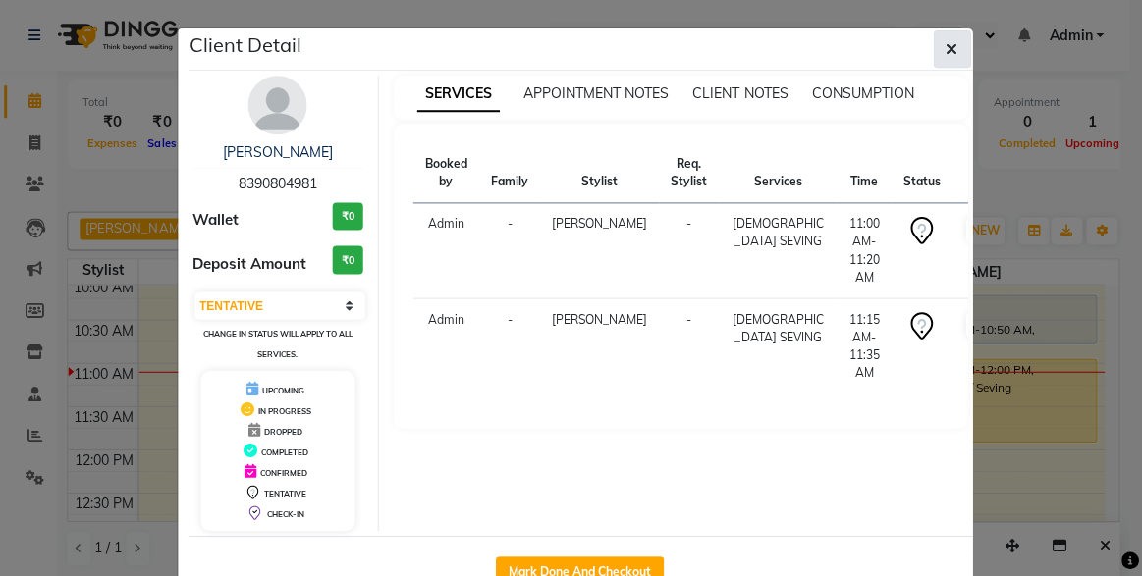
click at [947, 49] on icon "button" at bounding box center [953, 49] width 12 height 16
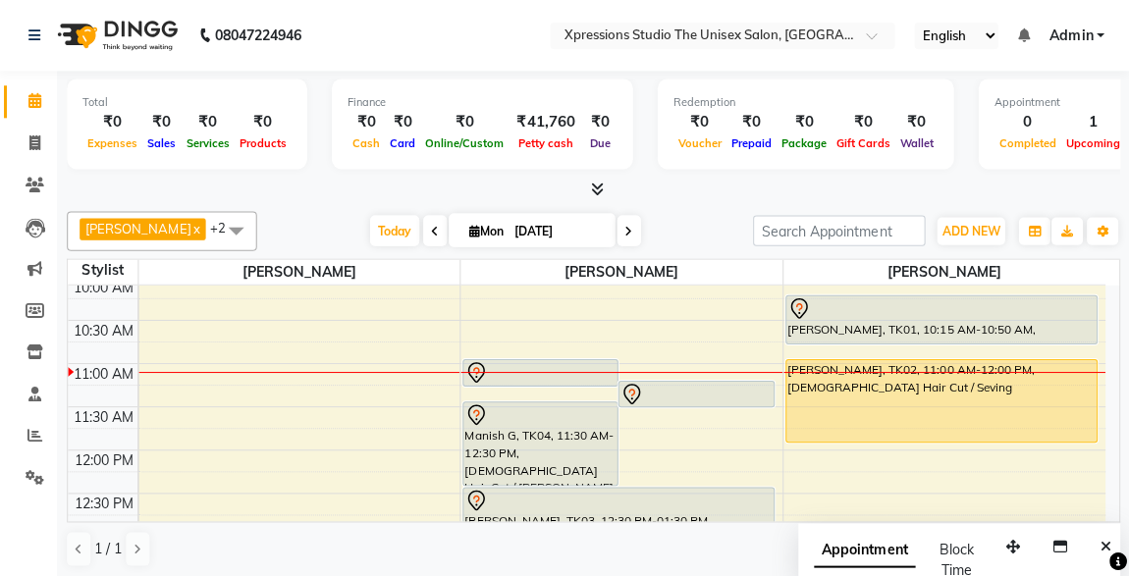
click at [600, 359] on div "[PERSON_NAME], TK05, 11:00 AM-11:20 AM, [DEMOGRAPHIC_DATA] SEVING" at bounding box center [540, 372] width 153 height 26
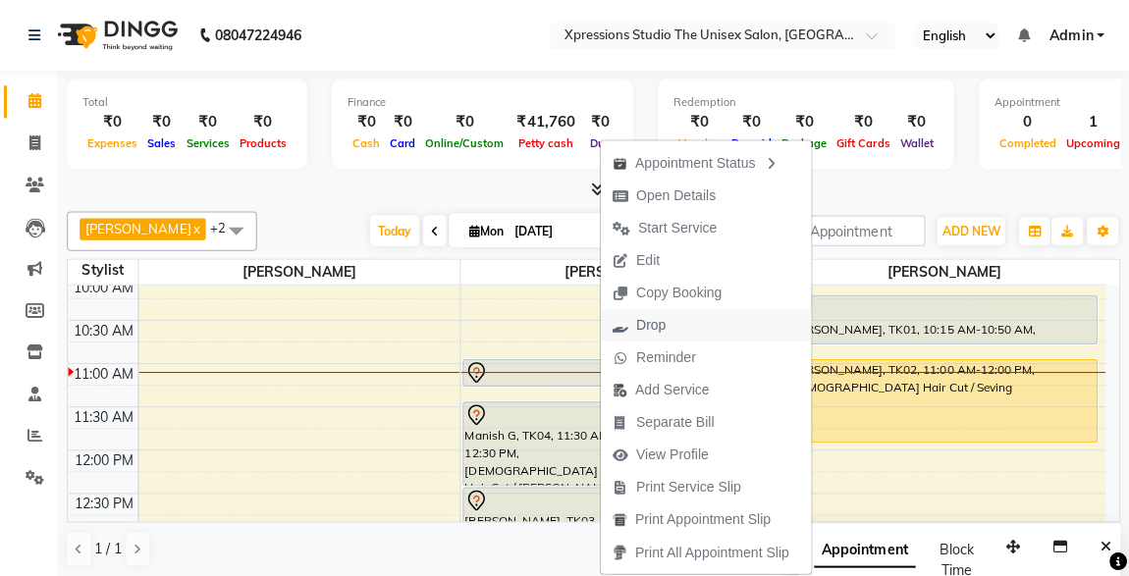
click at [656, 322] on span "Drop" at bounding box center [650, 324] width 29 height 21
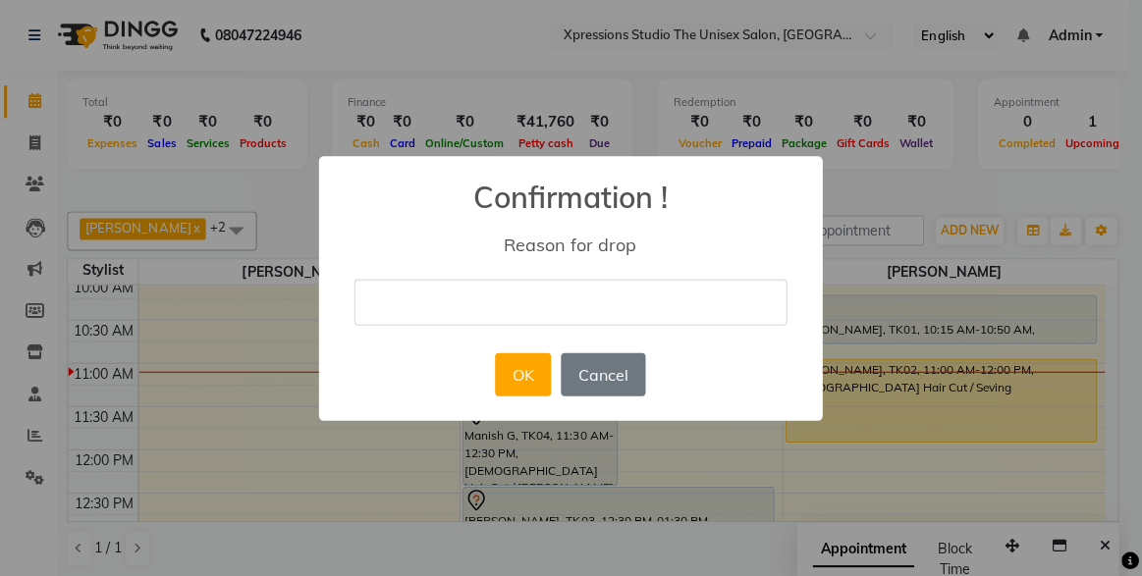
click at [637, 301] on input "text" at bounding box center [571, 302] width 432 height 46
type input "delete"
click at [524, 375] on button "OK" at bounding box center [524, 374] width 56 height 43
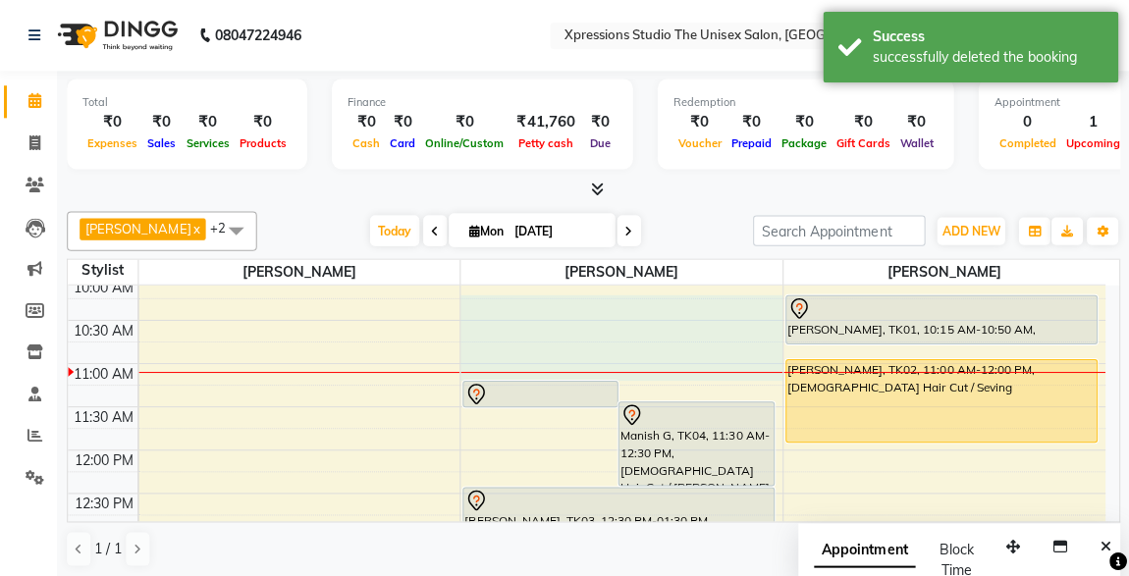
drag, startPoint x: 524, startPoint y: 375, endPoint x: 971, endPoint y: 309, distance: 451.6
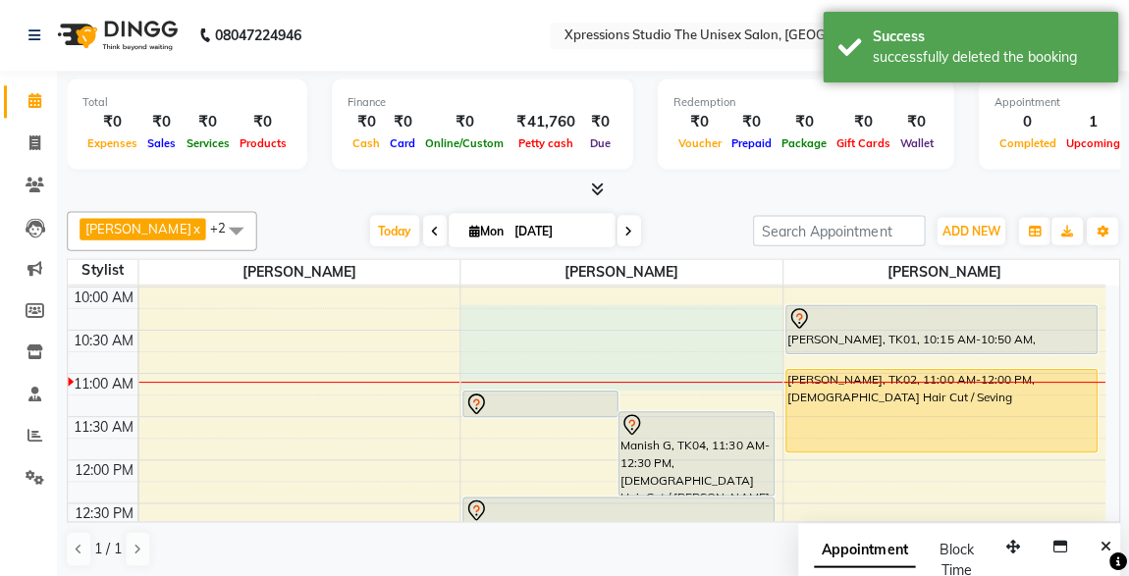
select select "57588"
select select "615"
select select "tentative"
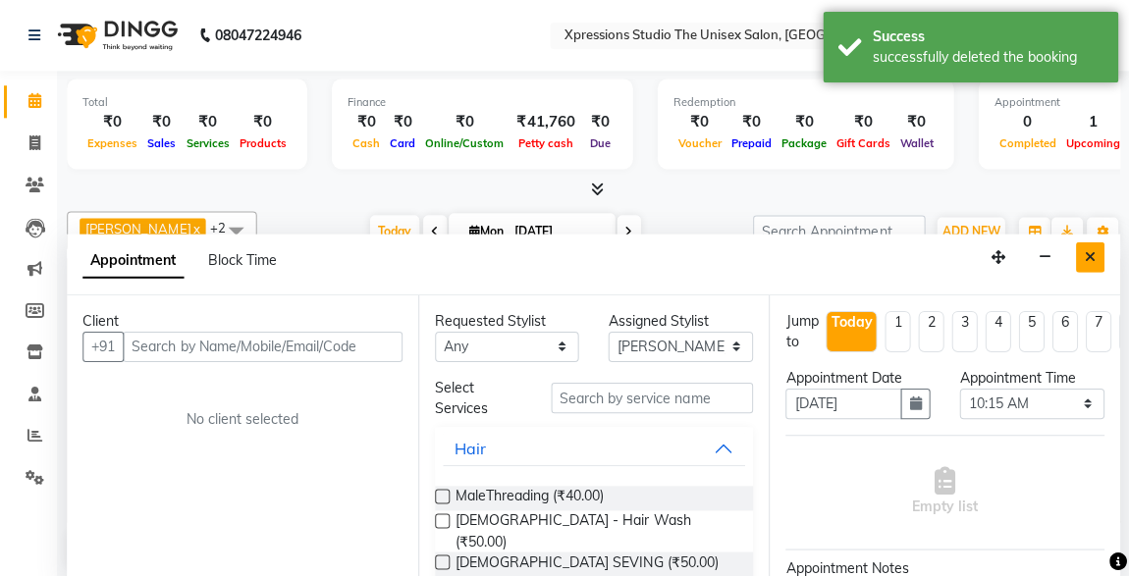
click at [1085, 254] on icon "Close" at bounding box center [1089, 256] width 11 height 14
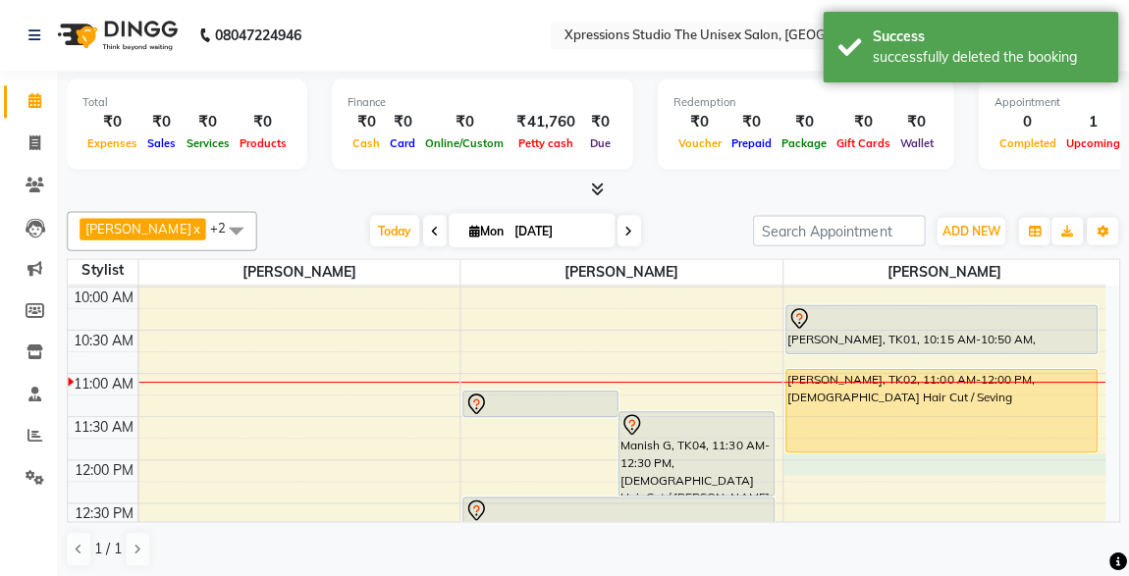
select select "57589"
select select "720"
select select "tentative"
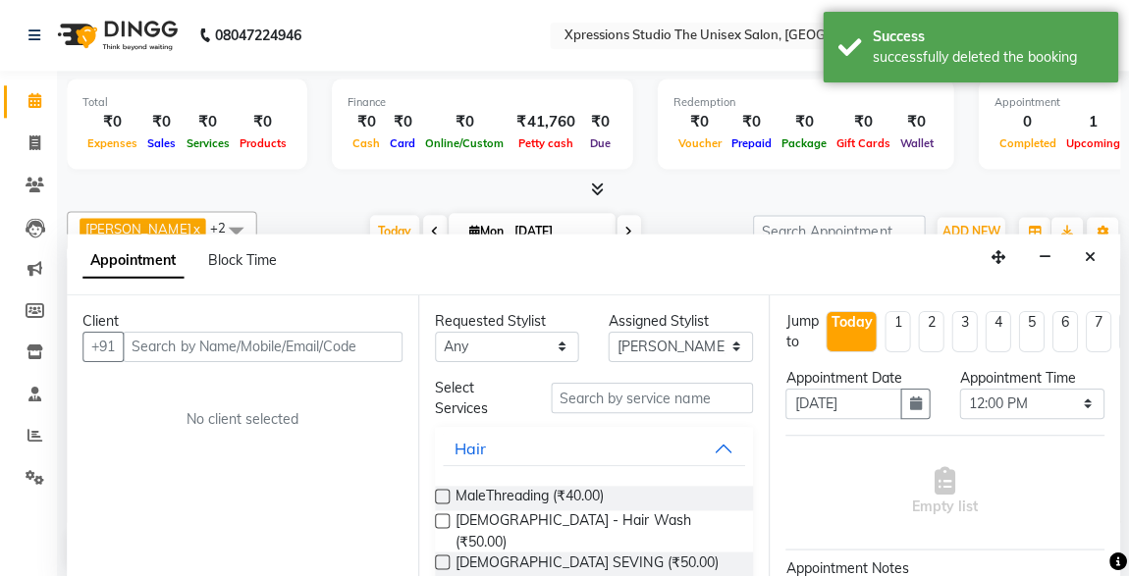
click at [381, 345] on input "text" at bounding box center [264, 346] width 279 height 30
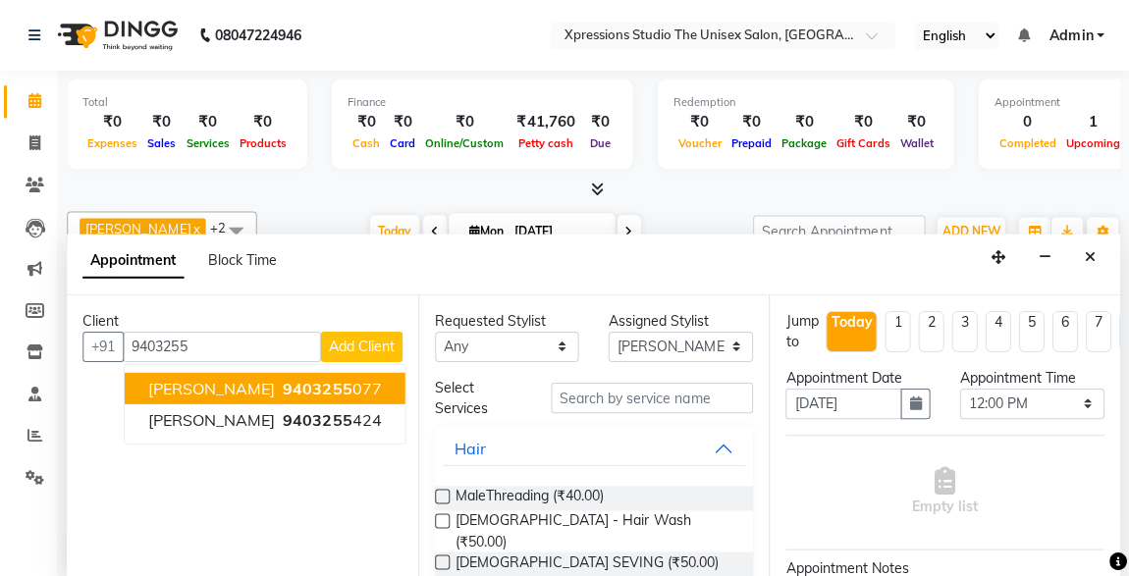
click at [380, 389] on ngb-highlight "9403255 077" at bounding box center [332, 387] width 102 height 20
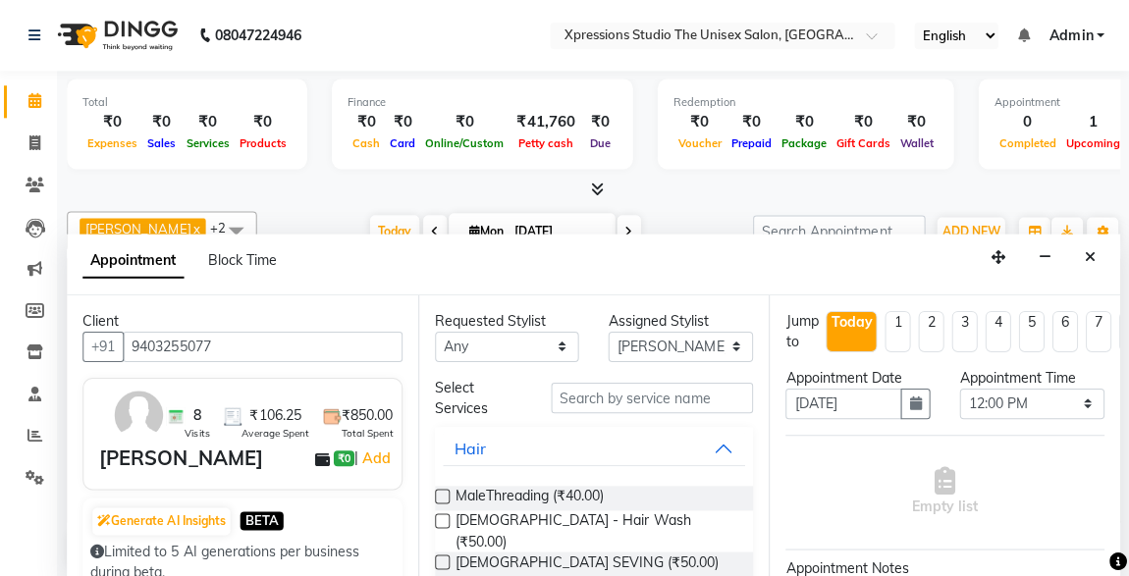
type input "9403255077"
click at [692, 396] on input "text" at bounding box center [653, 397] width 202 height 30
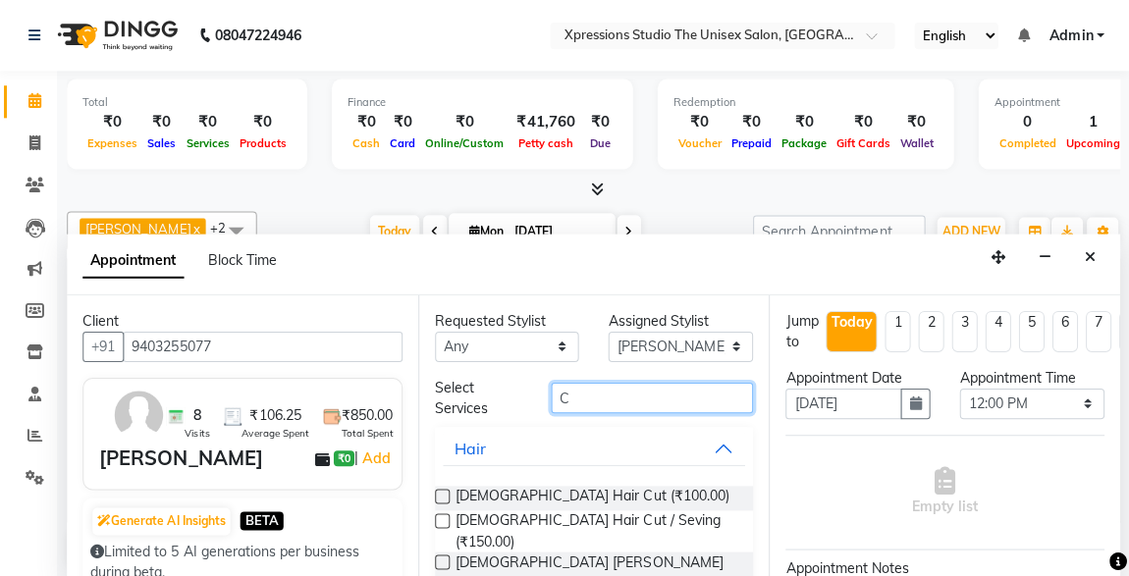
type input "C"
click at [443, 490] on label at bounding box center [443, 495] width 15 height 15
click at [443, 491] on input "checkbox" at bounding box center [442, 497] width 13 height 13
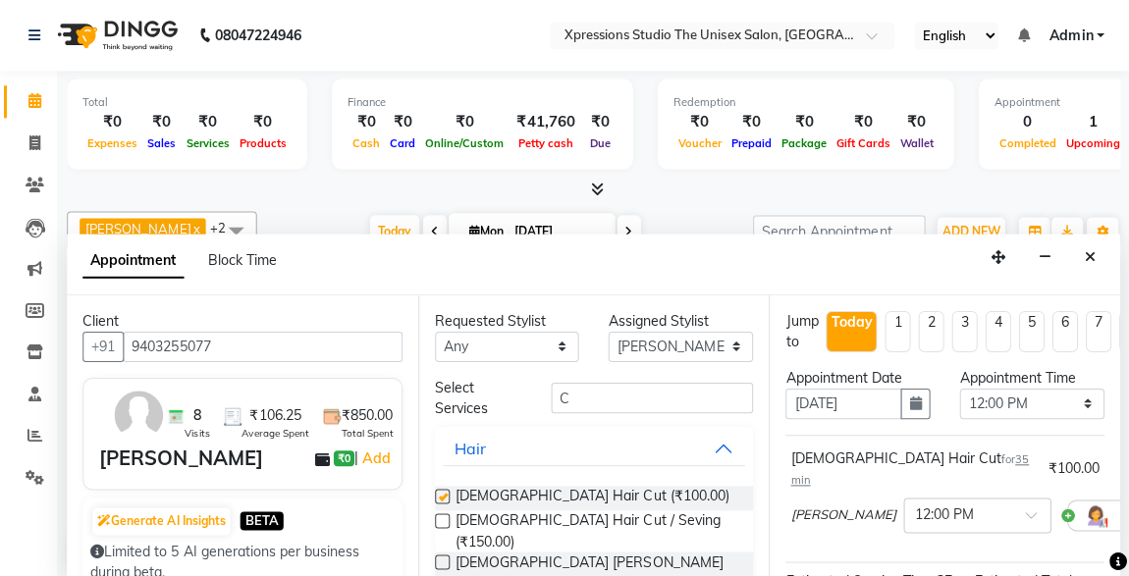
checkbox input "false"
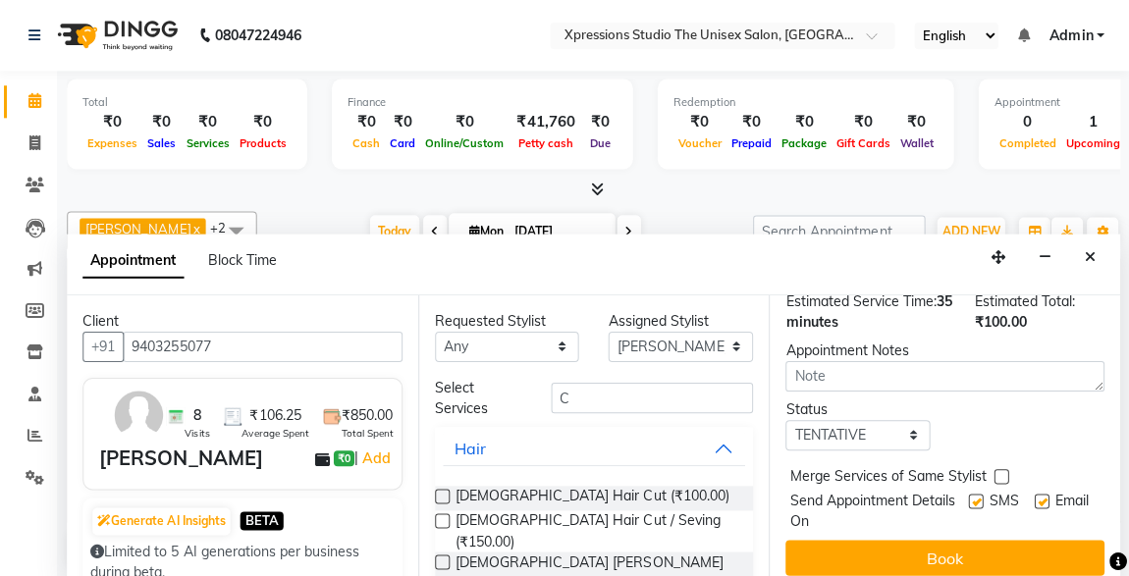
scroll to position [284, 0]
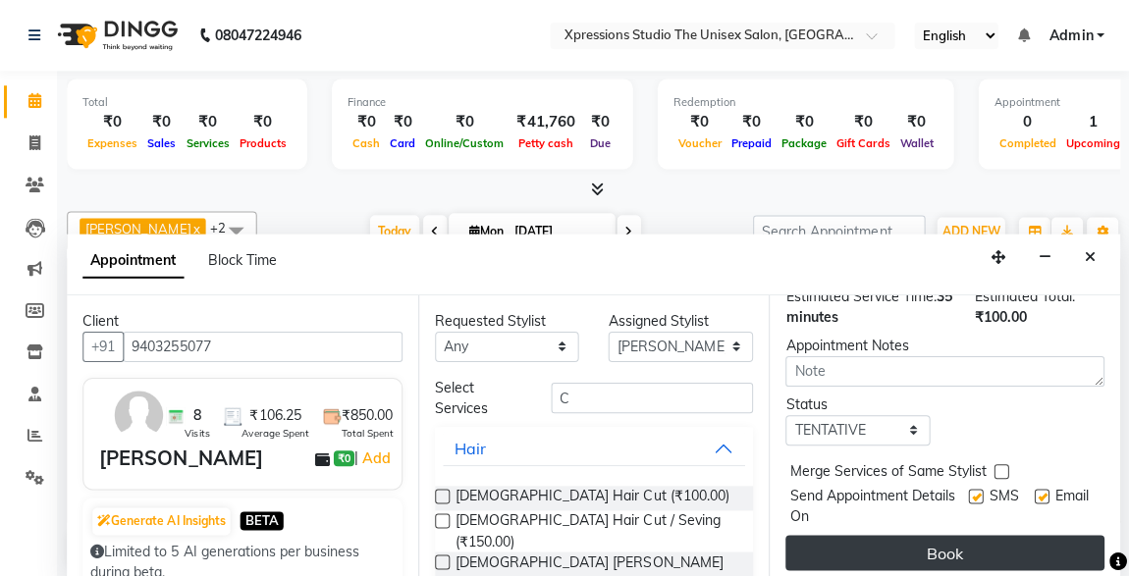
click at [918, 534] on button "Book" at bounding box center [945, 551] width 318 height 35
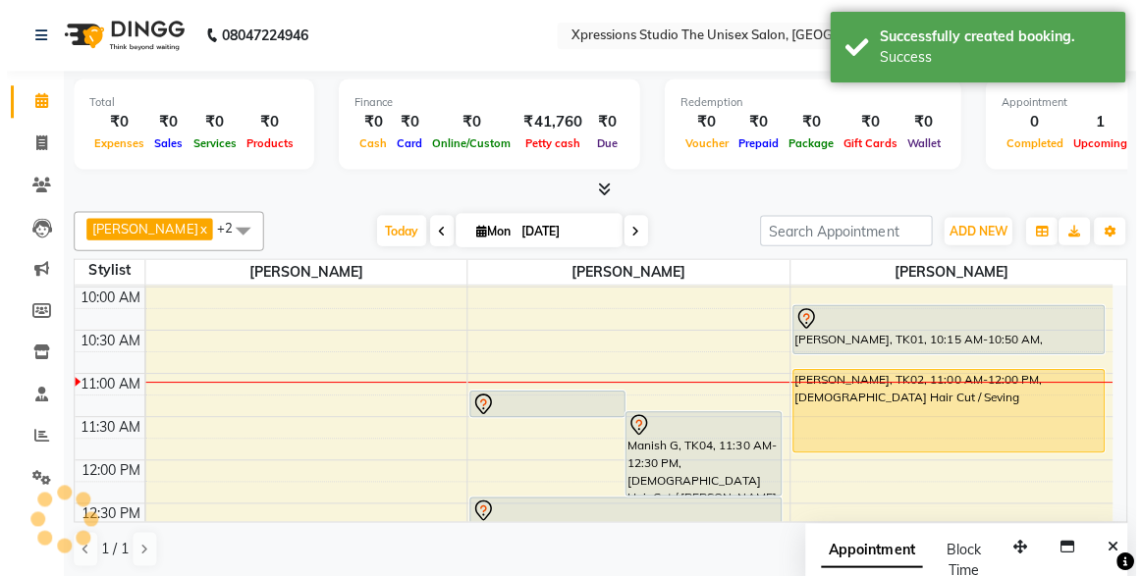
scroll to position [0, 0]
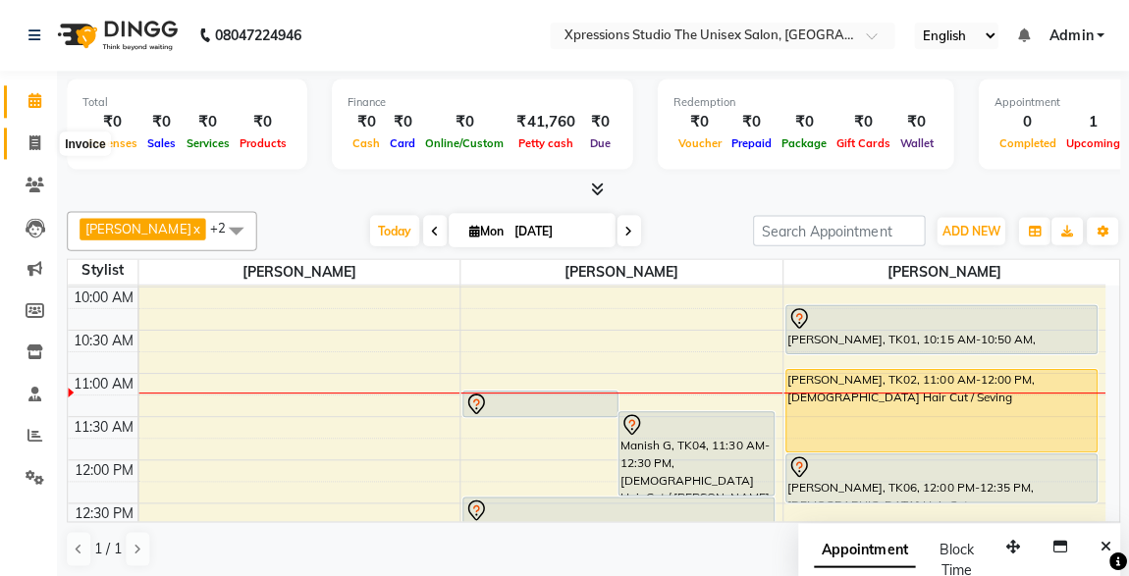
click at [31, 136] on icon at bounding box center [36, 143] width 11 height 15
select select "service"
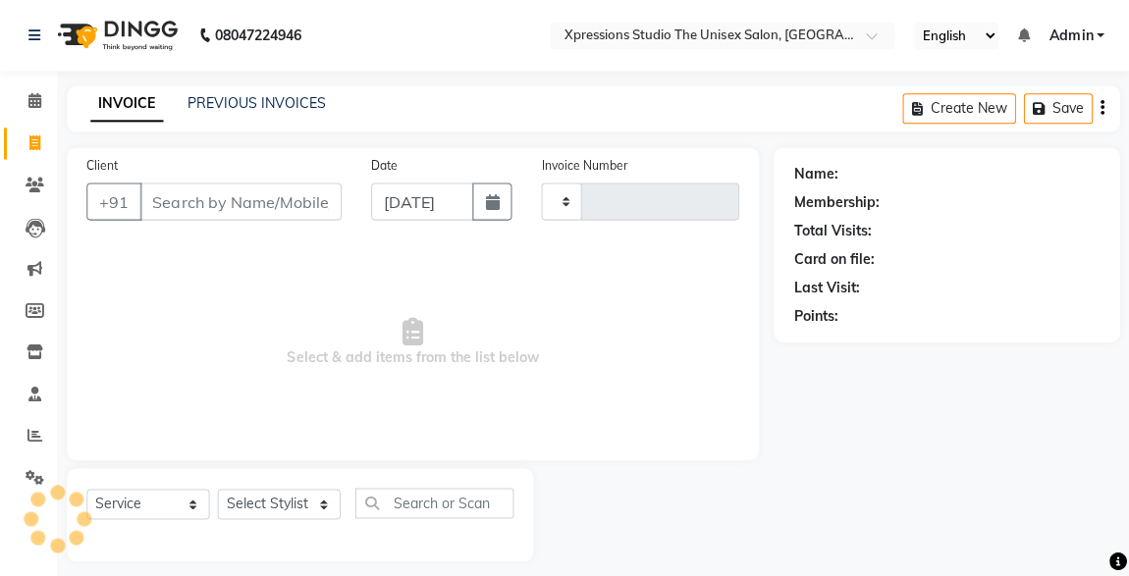
type input "4472"
select select "7003"
click at [197, 196] on input "Client" at bounding box center [241, 201] width 201 height 37
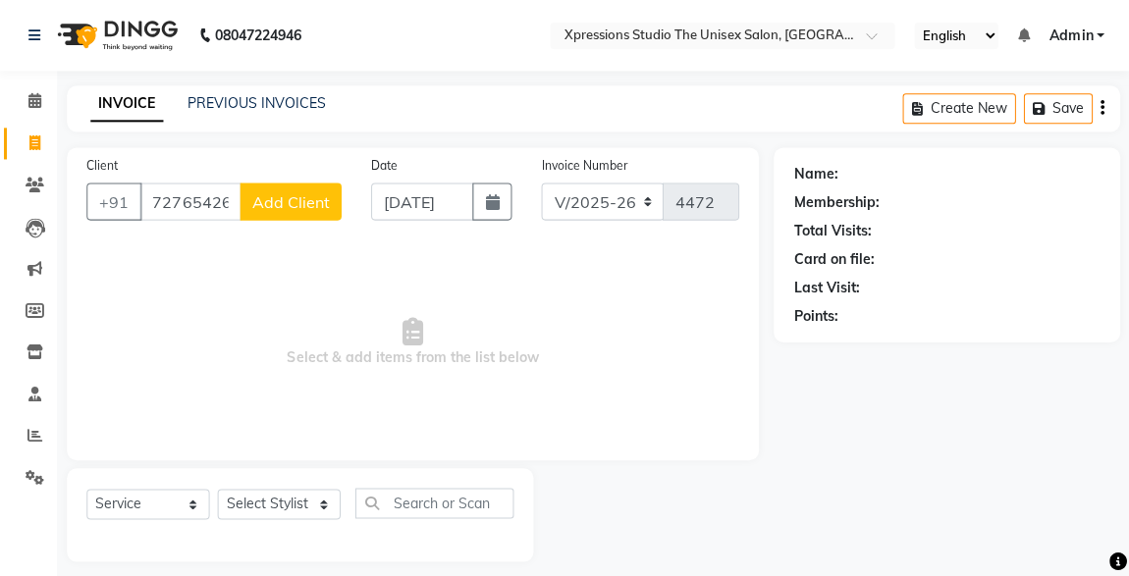
type input "7276542607"
click at [295, 207] on span "Add Client" at bounding box center [292, 201] width 78 height 20
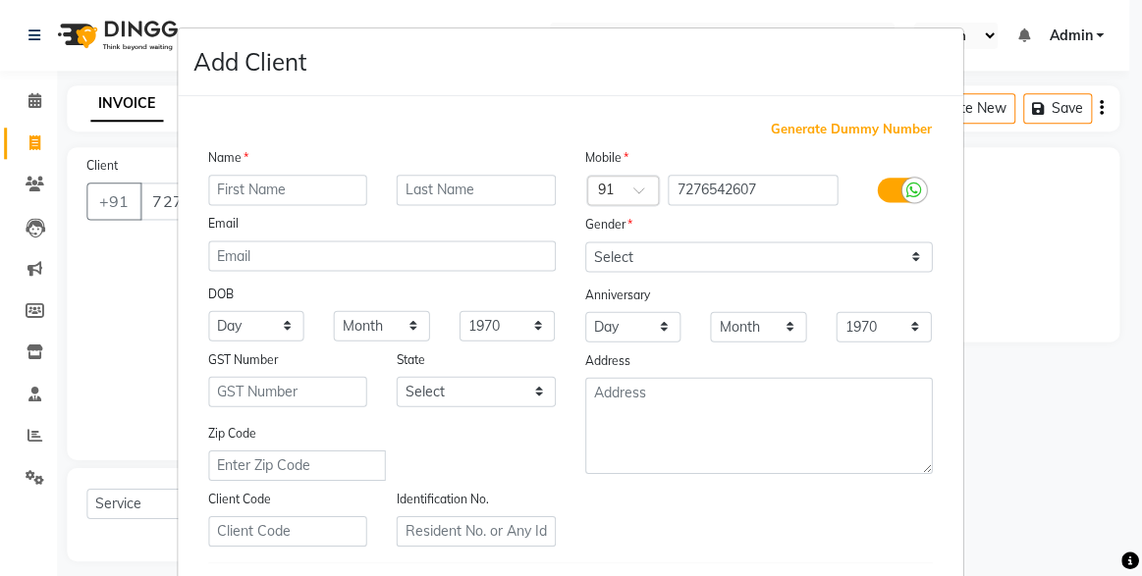
click at [295, 194] on input "text" at bounding box center [289, 190] width 159 height 30
type input "[PERSON_NAME]"
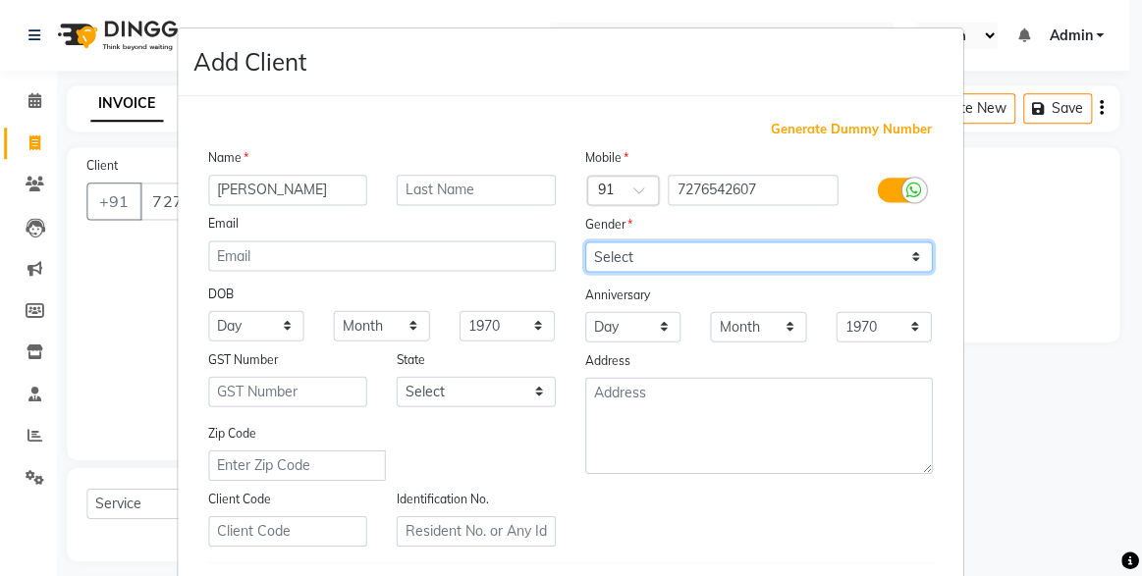
click at [727, 244] on select "Select [DEMOGRAPHIC_DATA] [DEMOGRAPHIC_DATA] Other Prefer Not To Say" at bounding box center [759, 257] width 347 height 30
select select "[DEMOGRAPHIC_DATA]"
click at [586, 242] on select "Select [DEMOGRAPHIC_DATA] [DEMOGRAPHIC_DATA] Other Prefer Not To Say" at bounding box center [759, 257] width 347 height 30
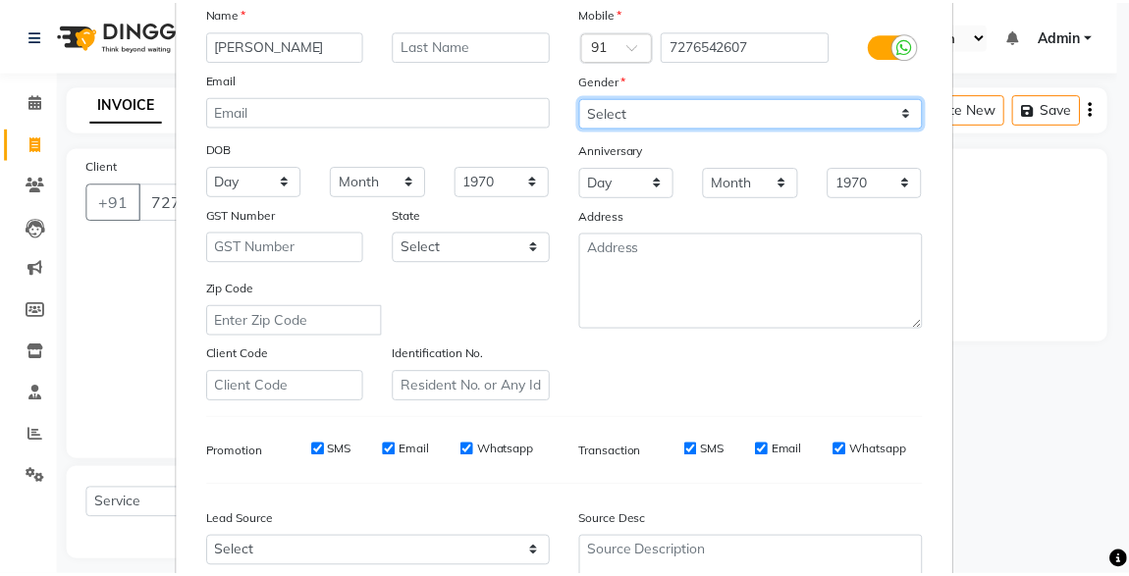
scroll to position [323, 0]
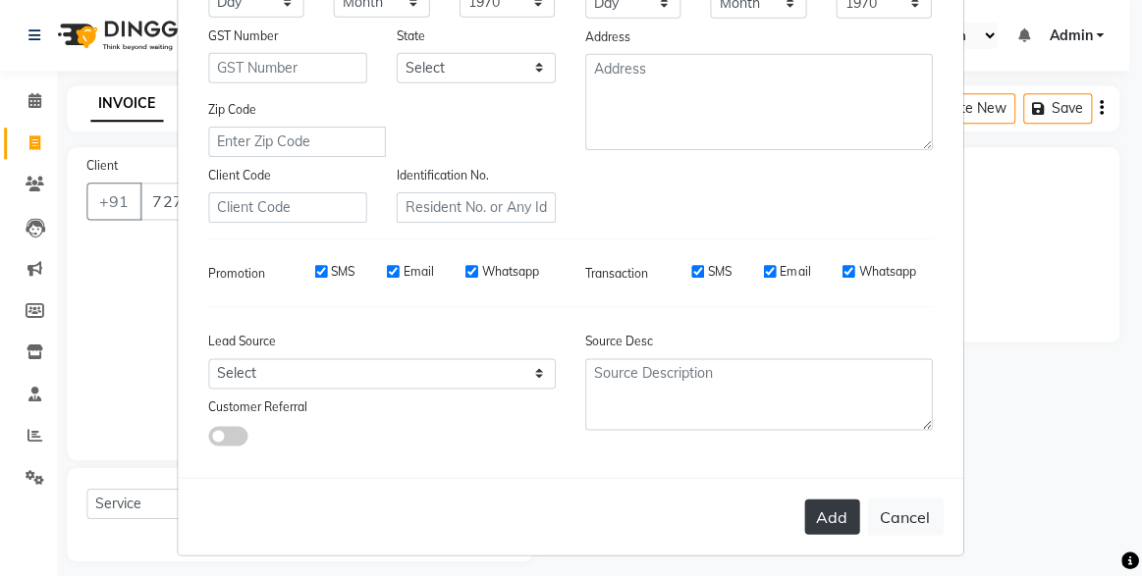
click at [831, 517] on button "Add" at bounding box center [832, 516] width 55 height 35
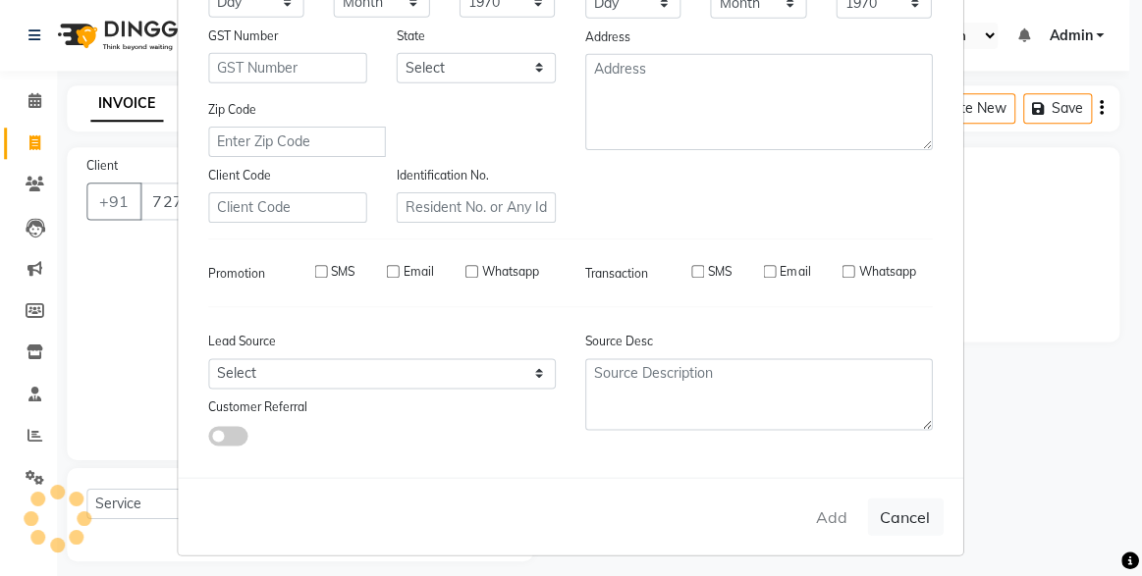
select select
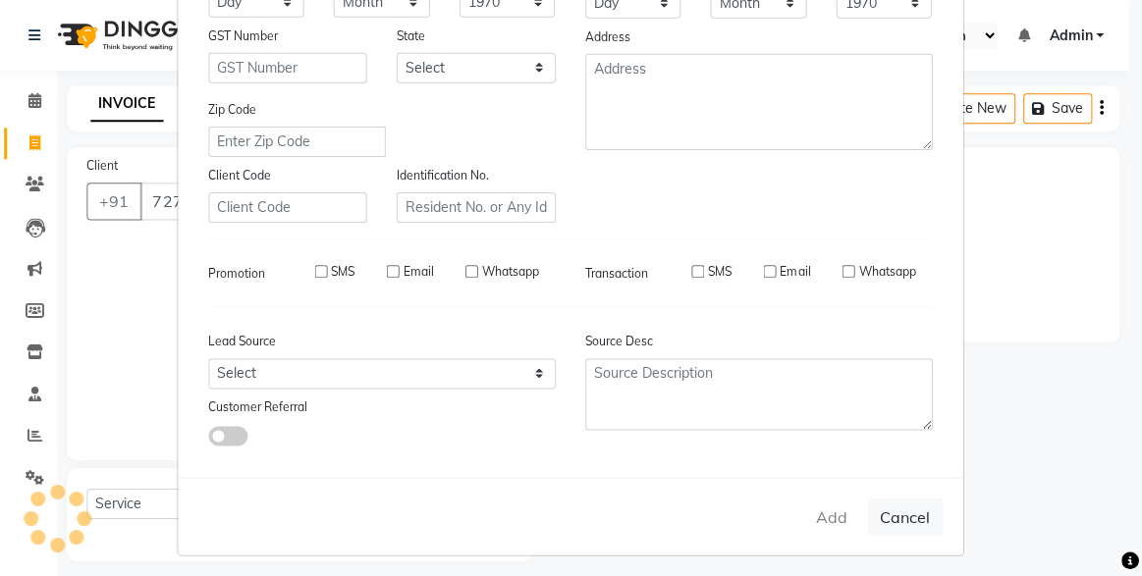
select select
checkbox input "false"
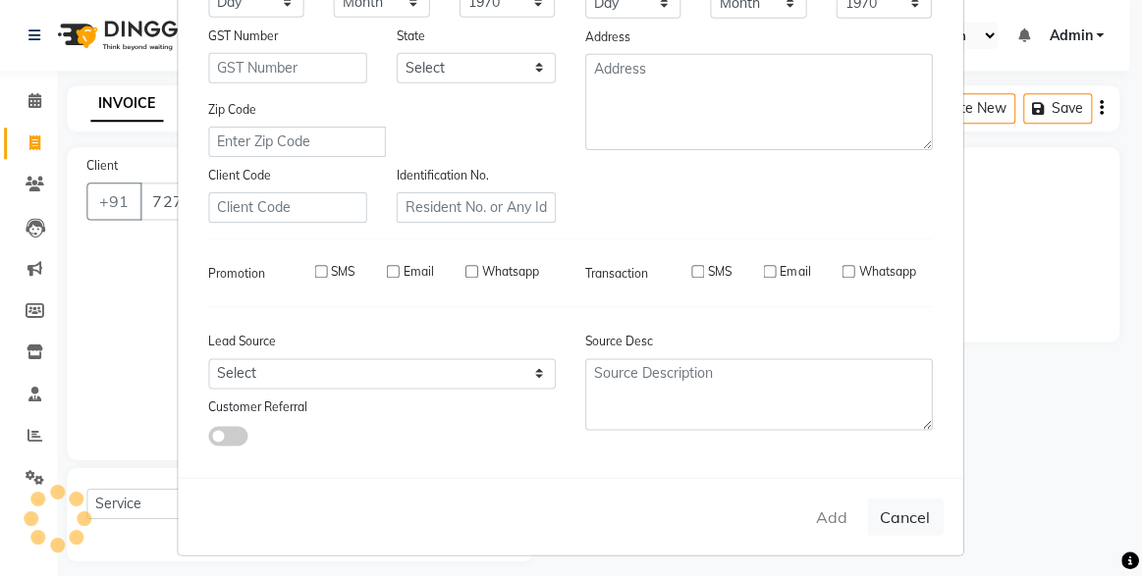
checkbox input "false"
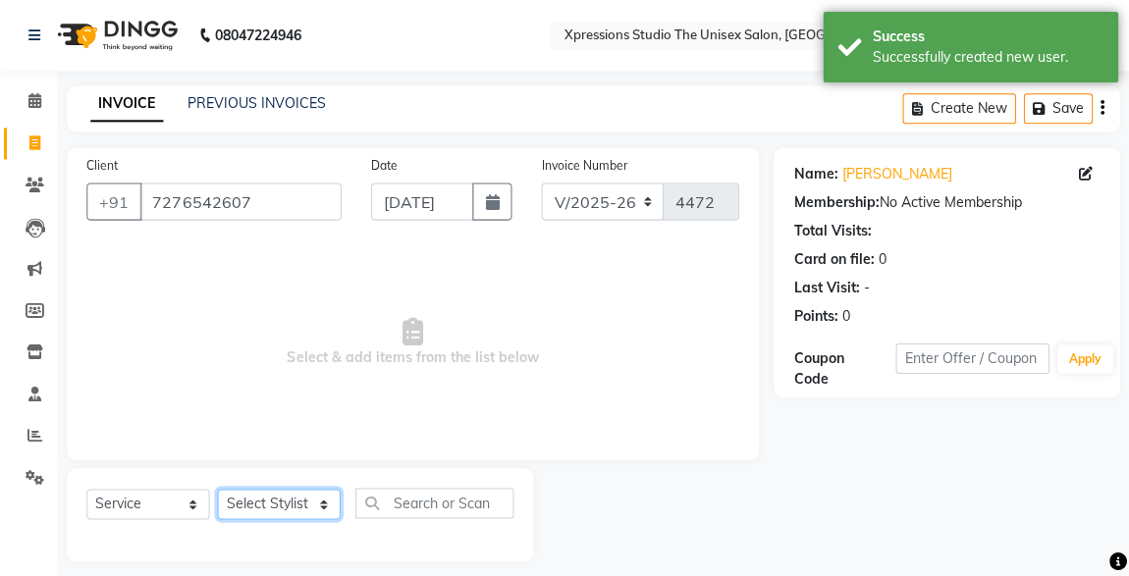
click at [305, 500] on select "Select Stylist [PERSON_NAME] [PERSON_NAME] [PERSON_NAME]" at bounding box center [280, 503] width 123 height 30
select select "57588"
click at [219, 488] on select "Select Stylist [PERSON_NAME] [PERSON_NAME] [PERSON_NAME]" at bounding box center [280, 503] width 123 height 30
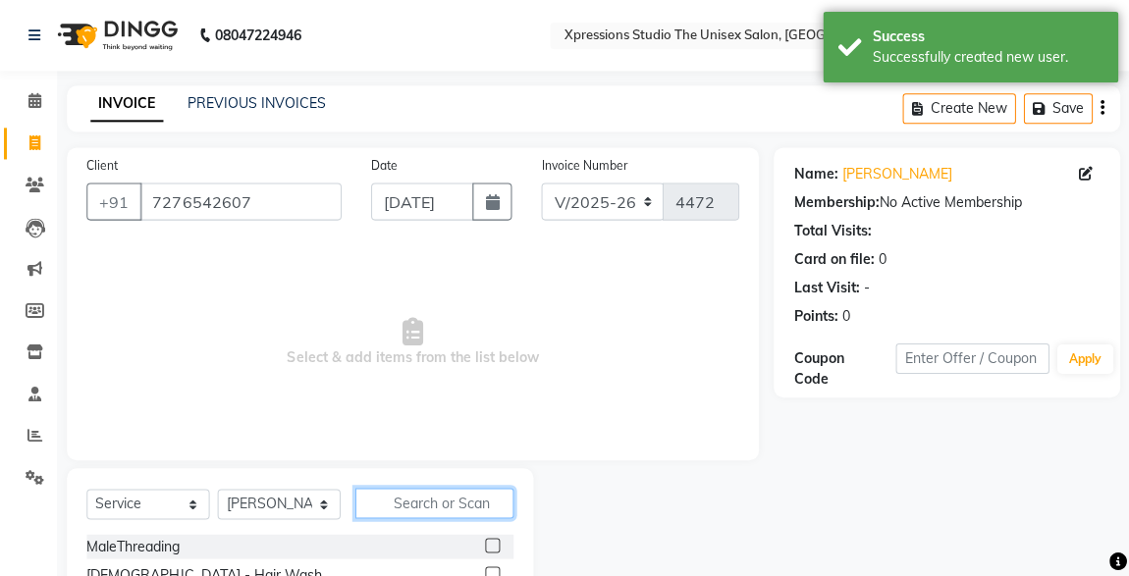
click at [489, 506] on input "text" at bounding box center [435, 502] width 158 height 30
type input "C"
click at [486, 543] on label at bounding box center [493, 544] width 15 height 15
click at [486, 543] on input "checkbox" at bounding box center [492, 545] width 13 height 13
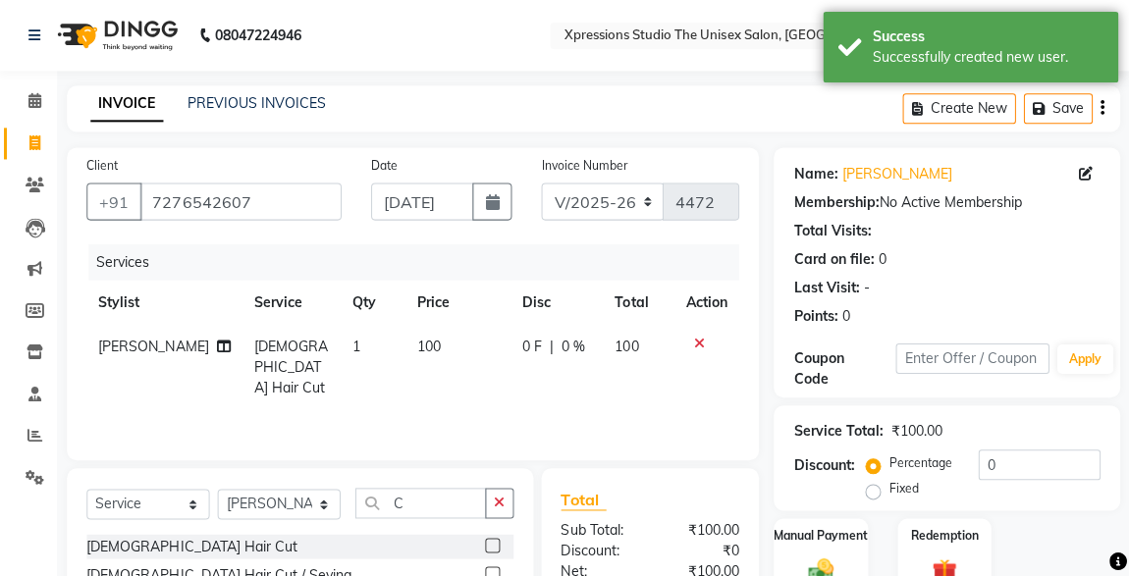
click at [486, 543] on label at bounding box center [493, 544] width 15 height 15
click at [486, 543] on input "checkbox" at bounding box center [492, 545] width 13 height 13
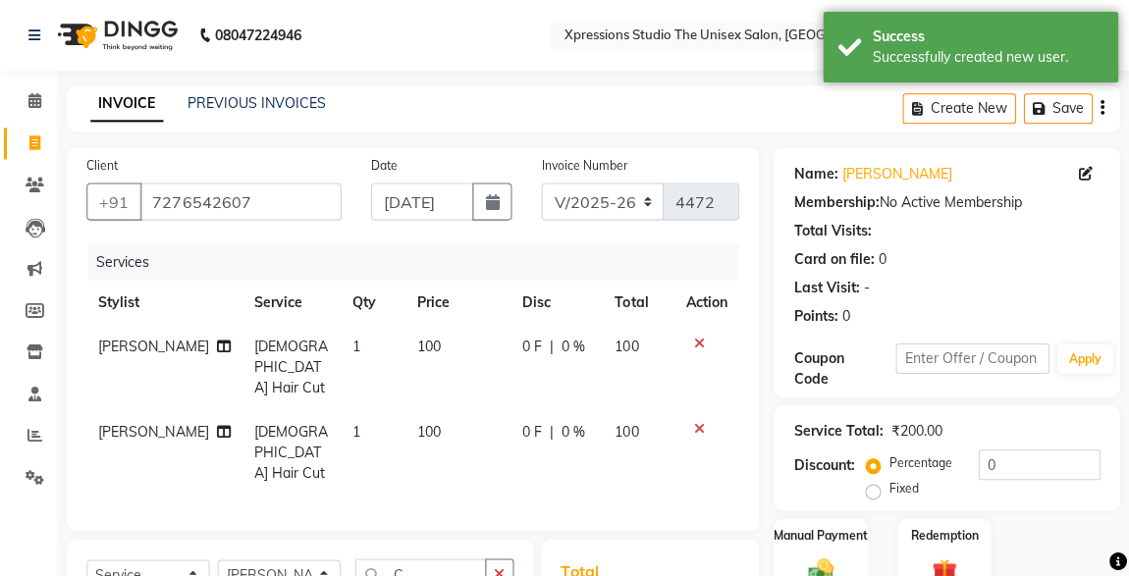
checkbox input "false"
click at [696, 421] on icon at bounding box center [699, 428] width 11 height 14
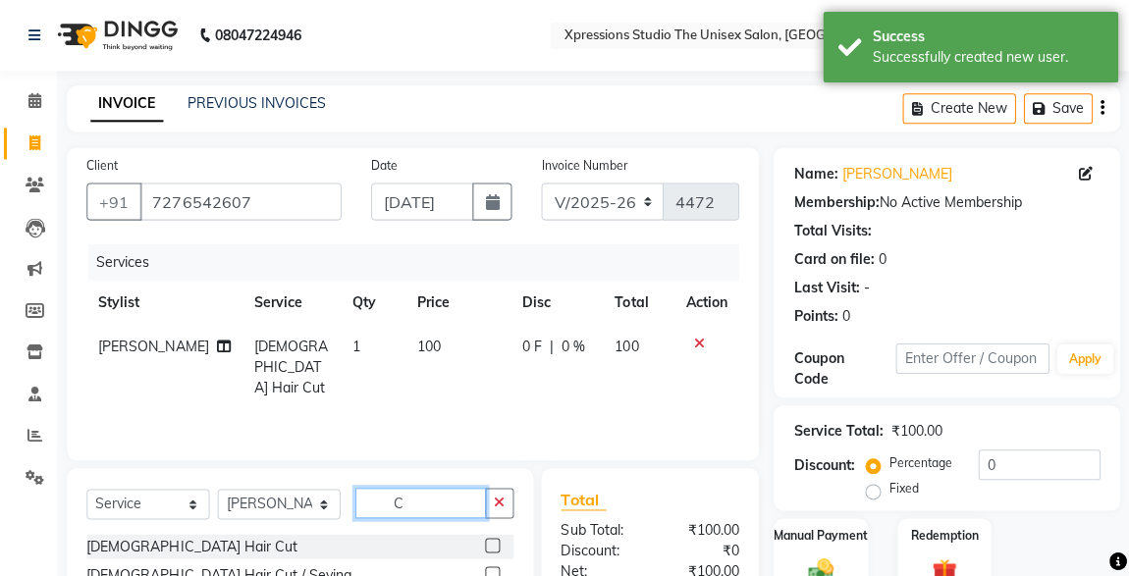
click at [466, 508] on input "C" at bounding box center [421, 502] width 131 height 30
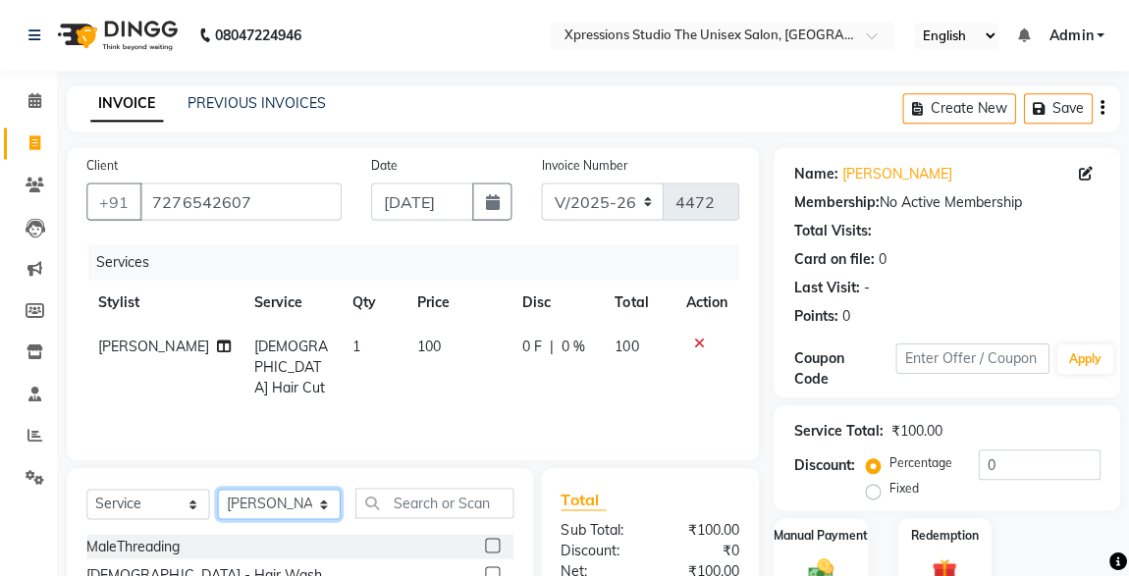
click at [299, 507] on select "Select Stylist [PERSON_NAME] [PERSON_NAME] [PERSON_NAME]" at bounding box center [280, 503] width 123 height 30
select select "57589"
click at [219, 488] on select "Select Stylist [PERSON_NAME] [PERSON_NAME] [PERSON_NAME]" at bounding box center [280, 503] width 123 height 30
click at [474, 496] on input "text" at bounding box center [435, 502] width 158 height 30
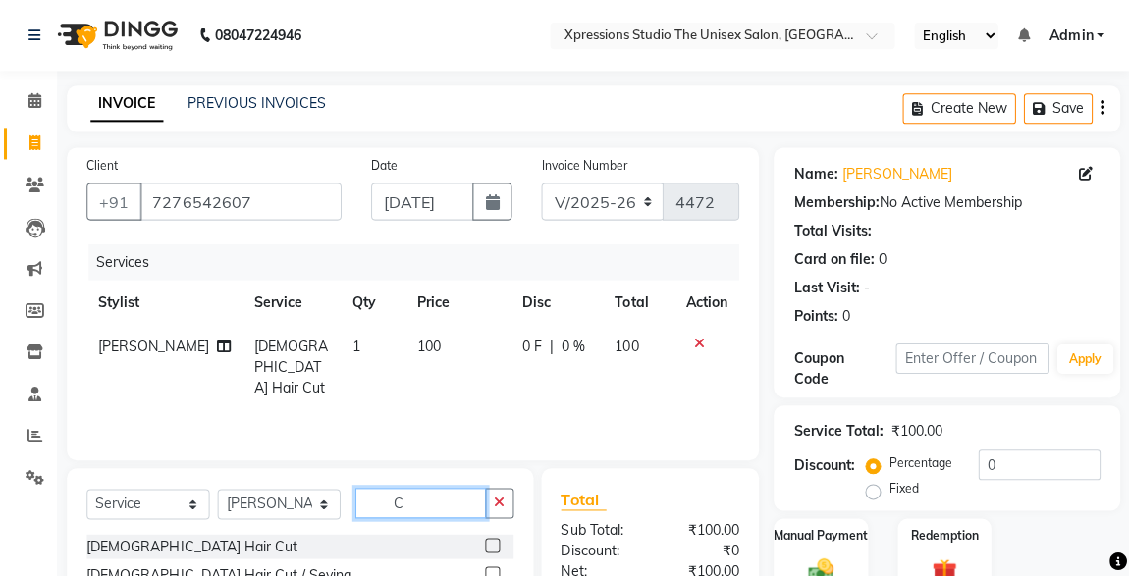
type input "C"
click at [486, 543] on label at bounding box center [493, 544] width 15 height 15
click at [486, 543] on input "checkbox" at bounding box center [492, 545] width 13 height 13
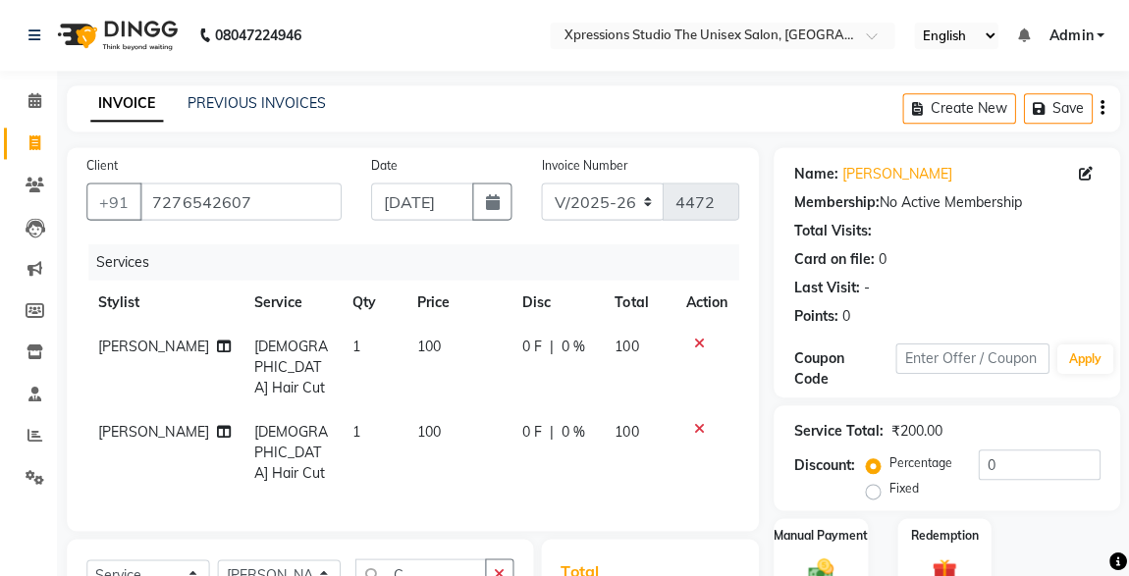
checkbox input "false"
click at [452, 558] on input "C" at bounding box center [421, 573] width 131 height 30
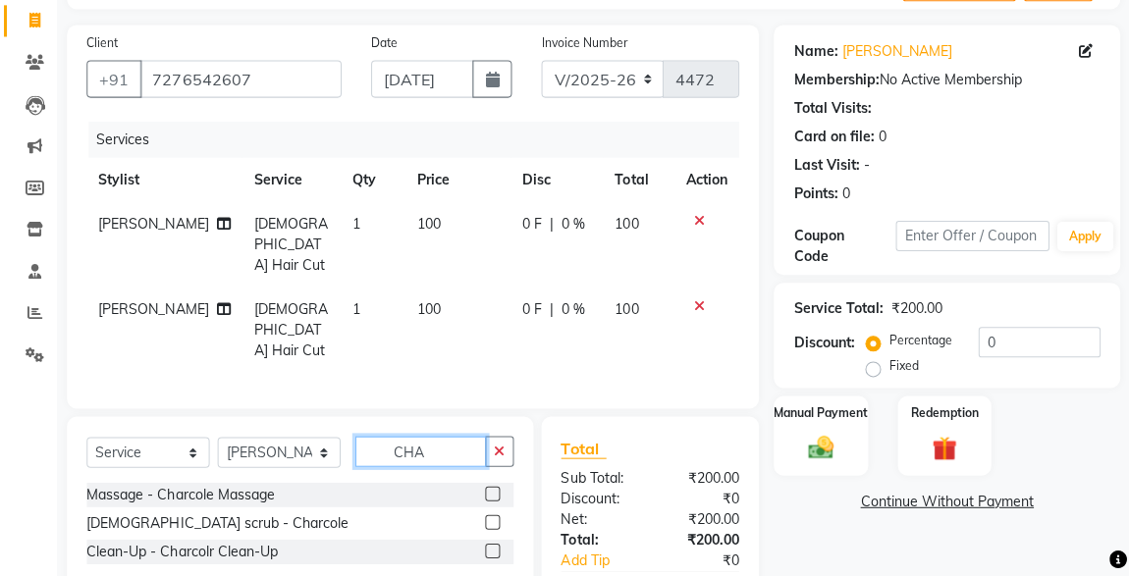
scroll to position [133, 0]
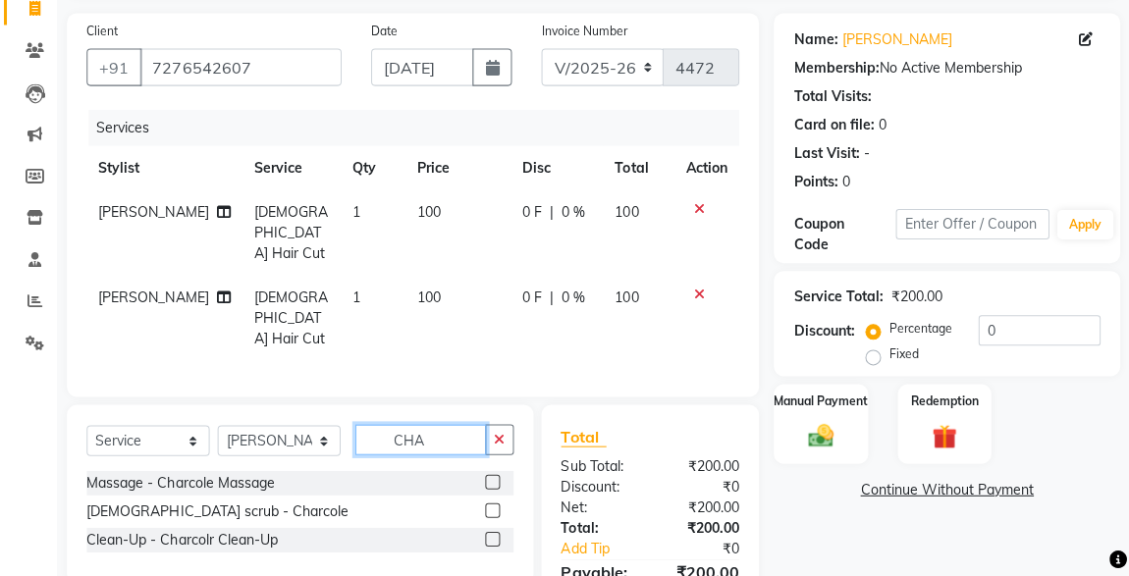
type input "CHA"
click at [494, 475] on label at bounding box center [493, 482] width 15 height 15
click at [494, 477] on input "checkbox" at bounding box center [492, 483] width 13 height 13
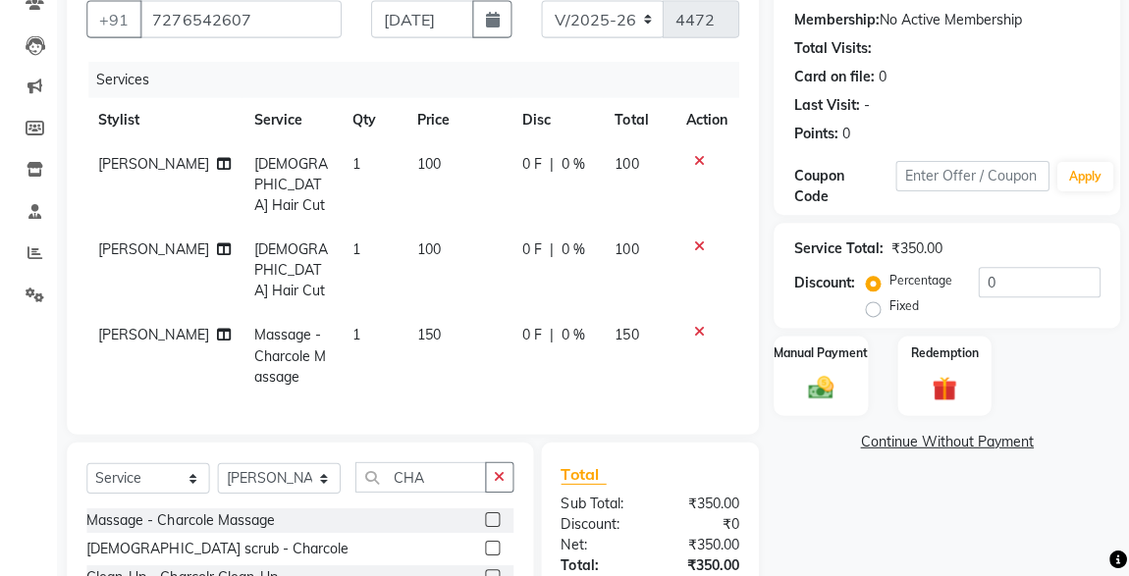
scroll to position [222, 0]
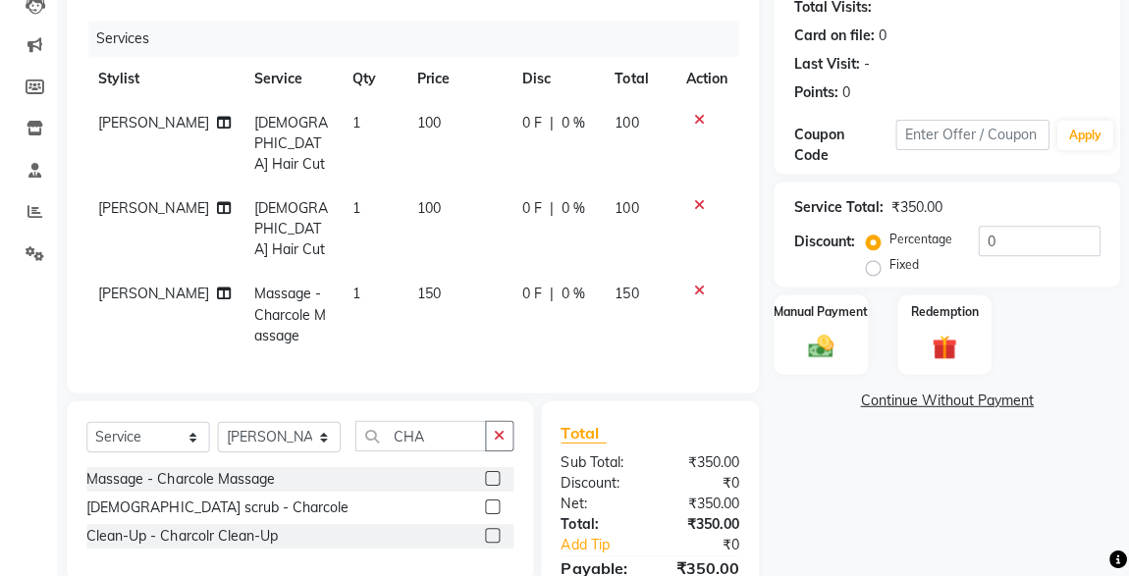
click at [494, 471] on label at bounding box center [493, 478] width 15 height 15
click at [494, 473] on input "checkbox" at bounding box center [492, 479] width 13 height 13
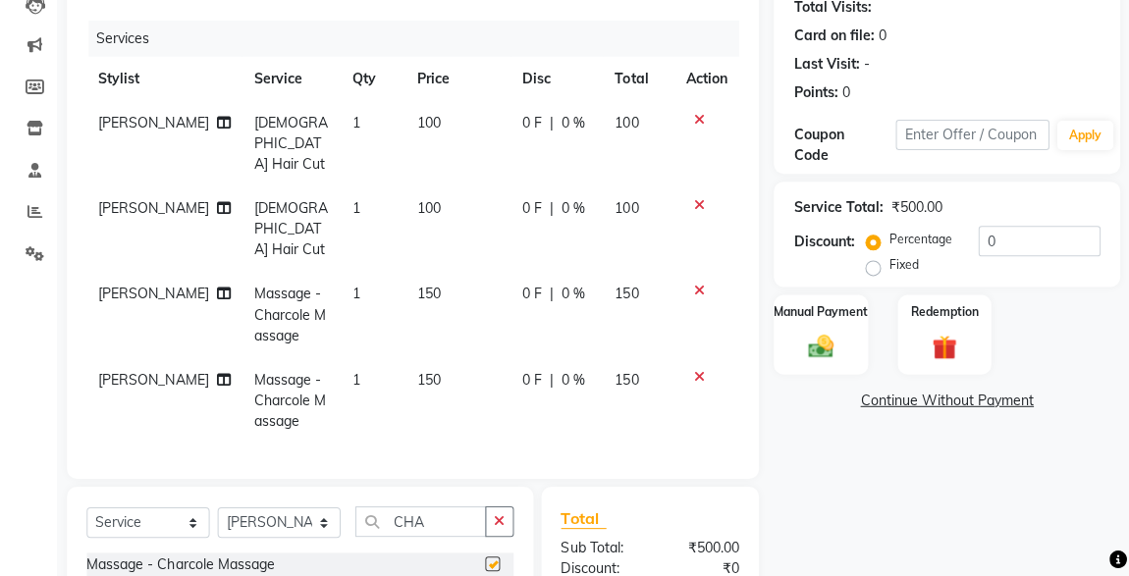
checkbox input "false"
click at [700, 370] on icon at bounding box center [699, 377] width 11 height 14
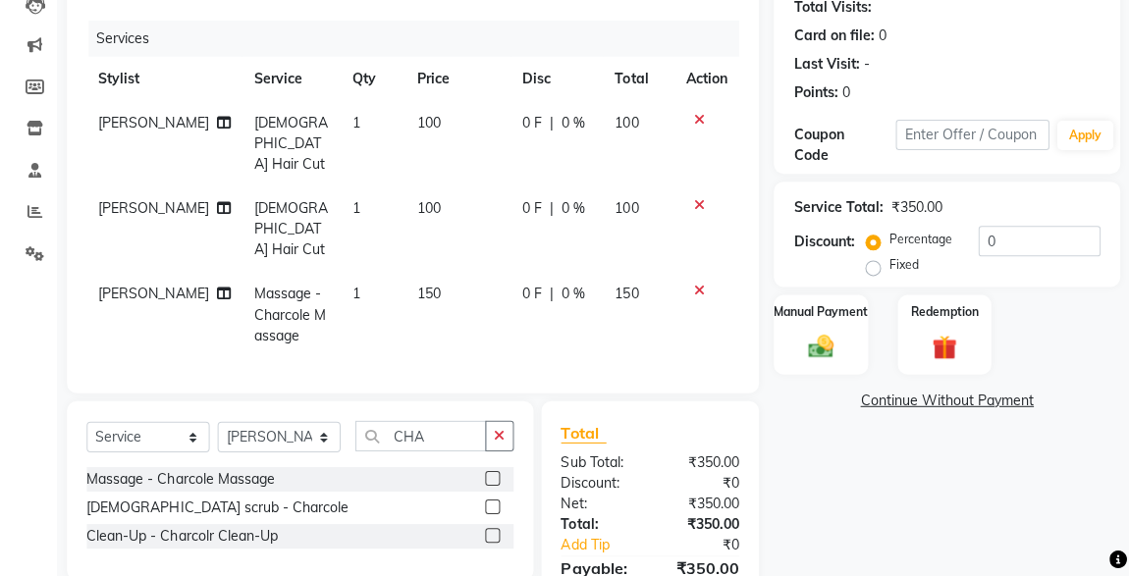
click at [699, 285] on icon at bounding box center [699, 292] width 11 height 14
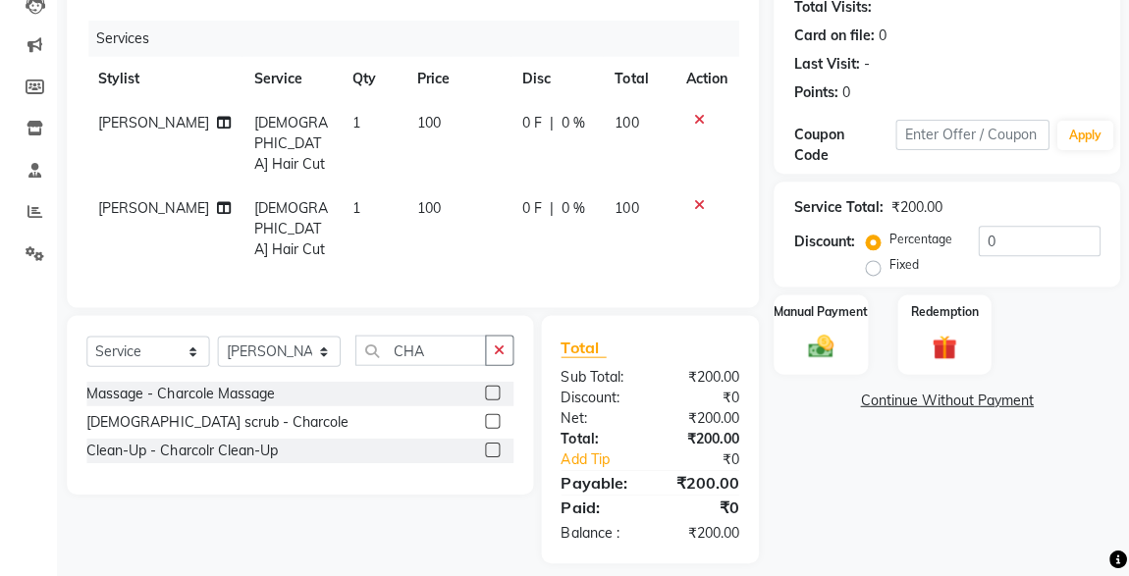
scroll to position [208, 0]
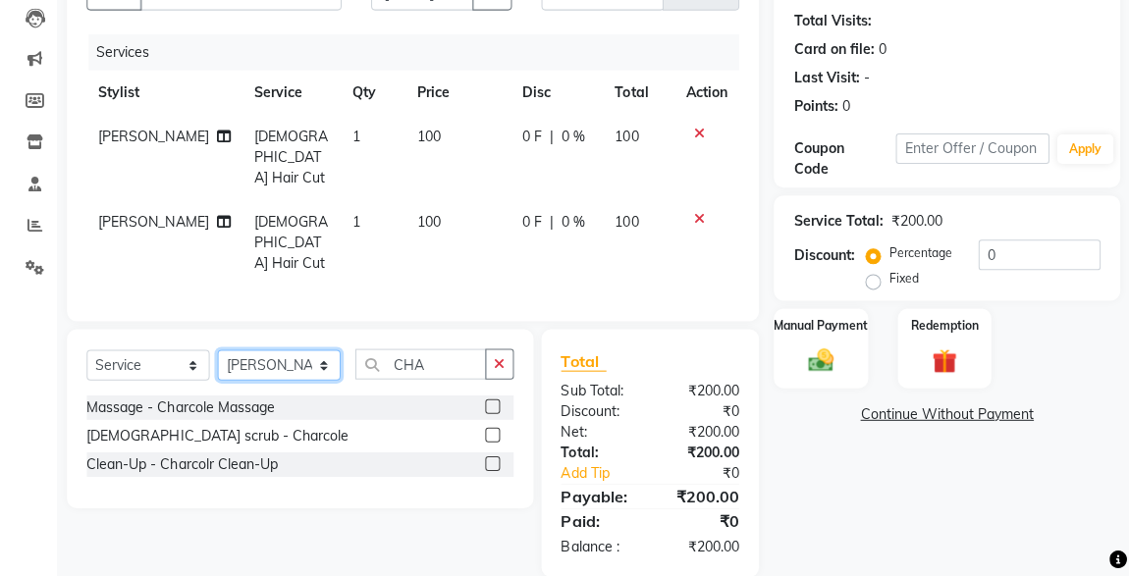
click at [290, 351] on select "Select Stylist [PERSON_NAME] [PERSON_NAME] [PERSON_NAME]" at bounding box center [280, 366] width 123 height 30
select select "57588"
click at [219, 351] on select "Select Stylist [PERSON_NAME] [PERSON_NAME] [PERSON_NAME]" at bounding box center [280, 366] width 123 height 30
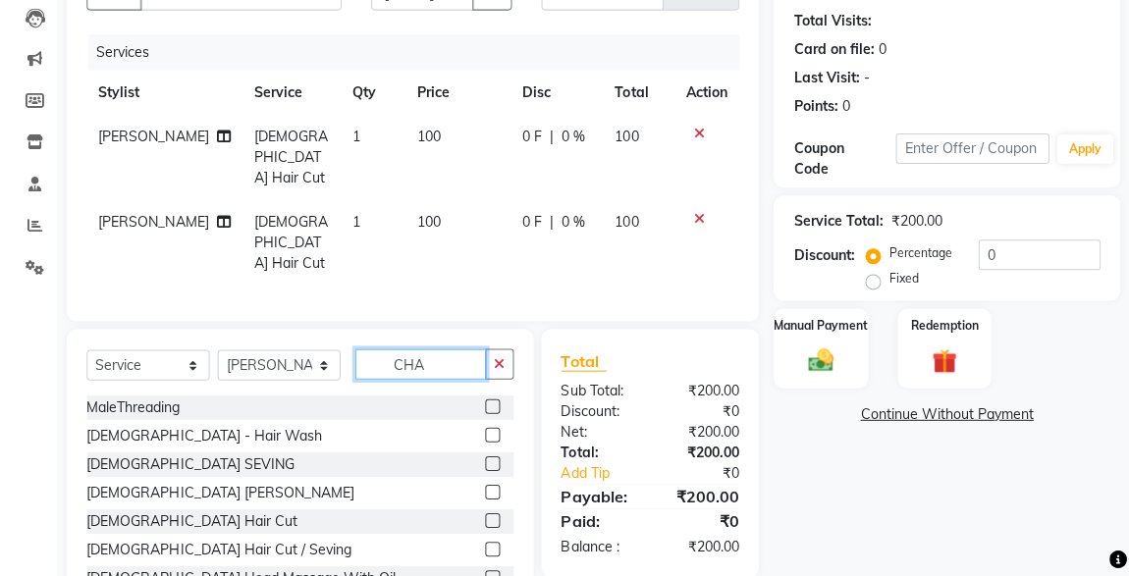
click at [455, 350] on input "CHA" at bounding box center [421, 365] width 131 height 30
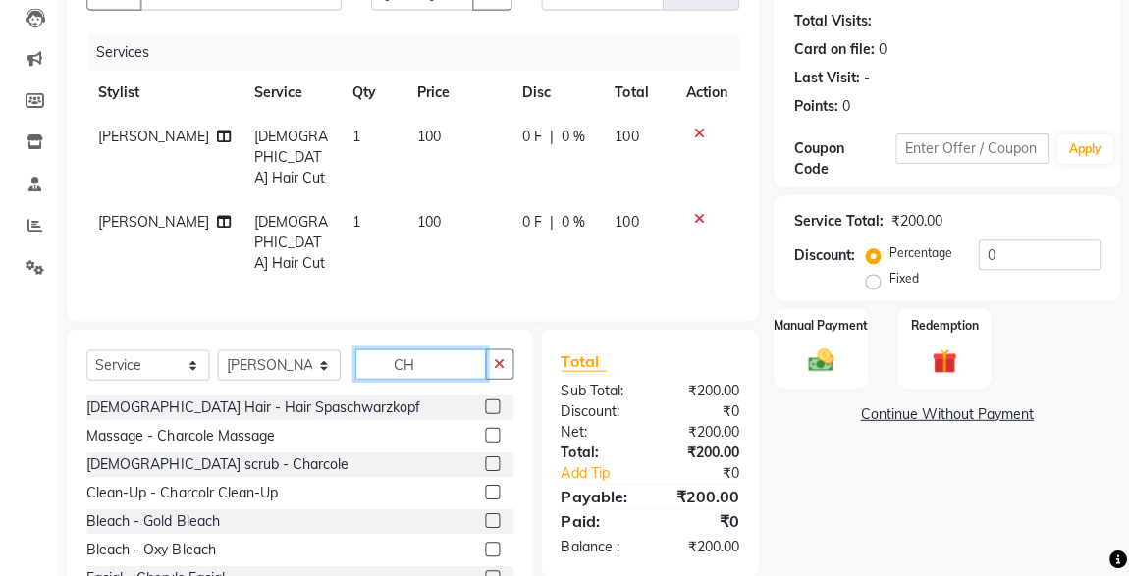
type input "CHA"
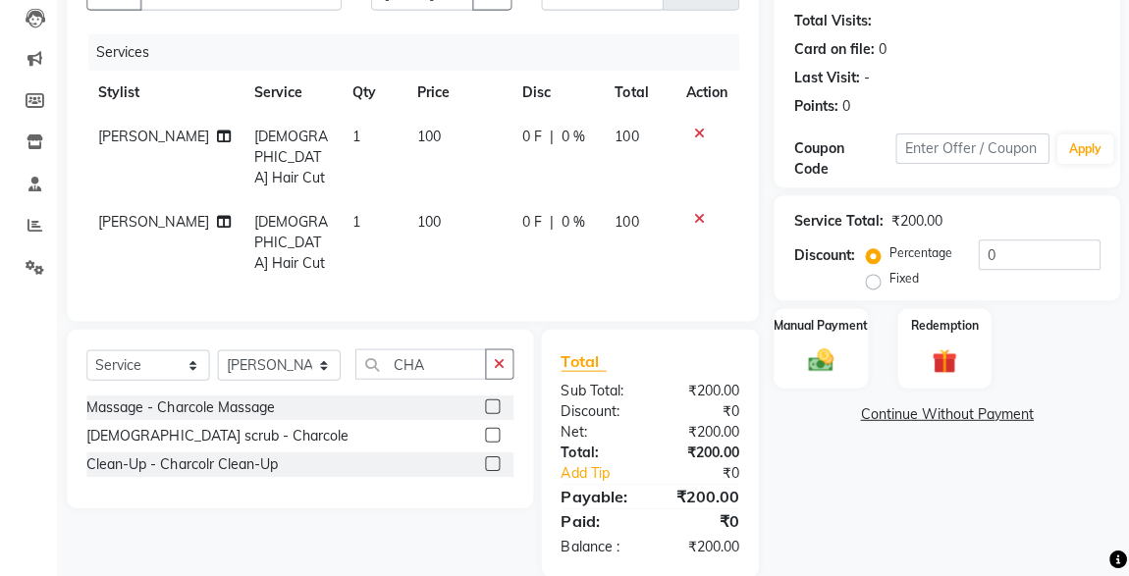
click at [494, 400] on label at bounding box center [493, 407] width 15 height 15
click at [494, 402] on input "checkbox" at bounding box center [492, 408] width 13 height 13
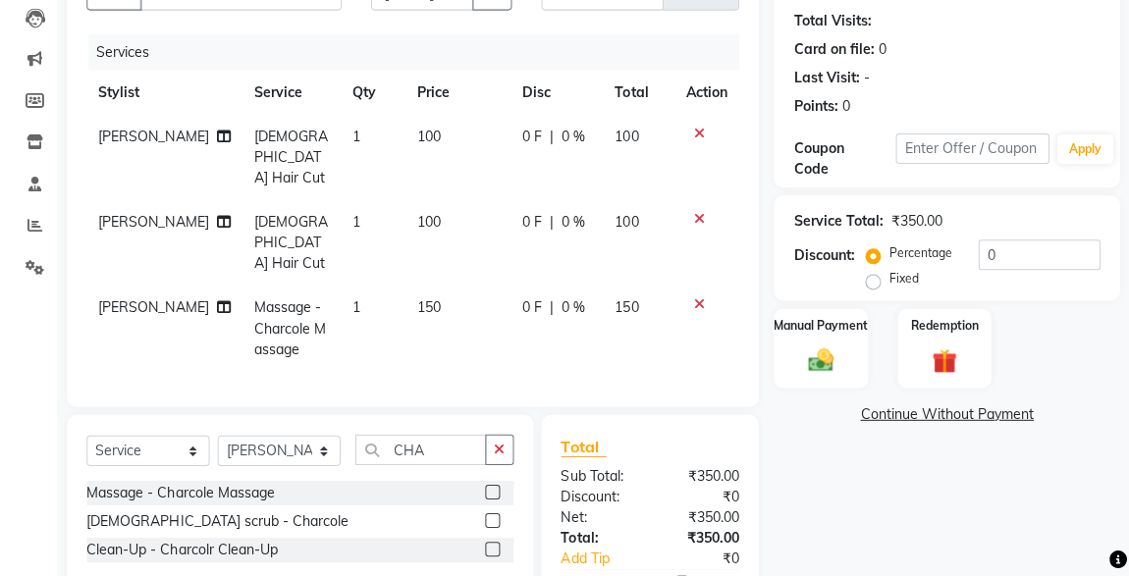
click at [494, 485] on label at bounding box center [493, 492] width 15 height 15
click at [494, 487] on input "checkbox" at bounding box center [492, 493] width 13 height 13
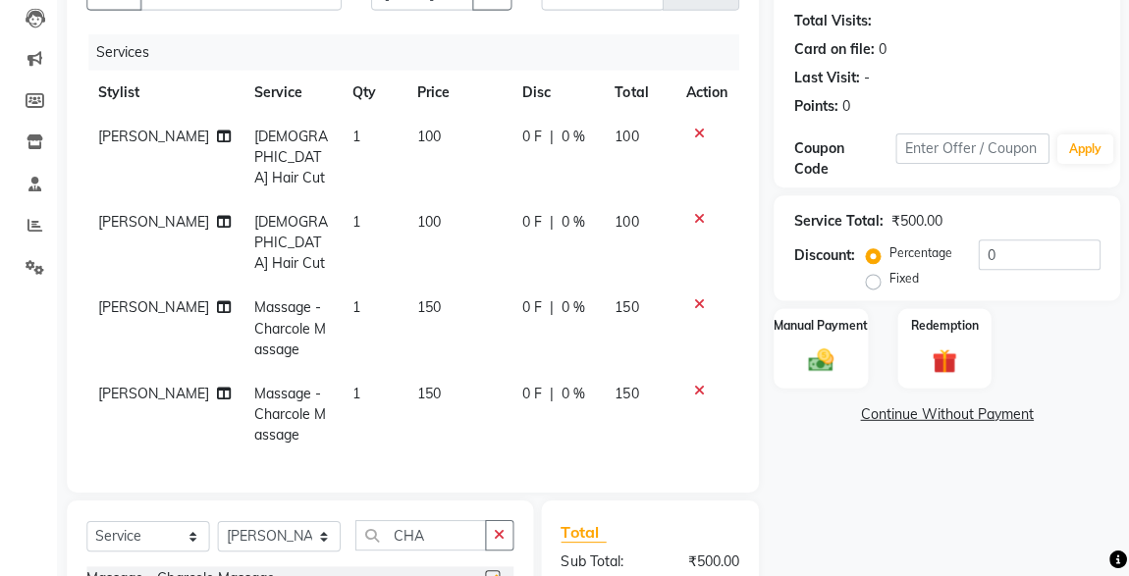
checkbox input "false"
click at [835, 371] on img at bounding box center [820, 361] width 41 height 28
click at [833, 373] on img at bounding box center [820, 361] width 42 height 30
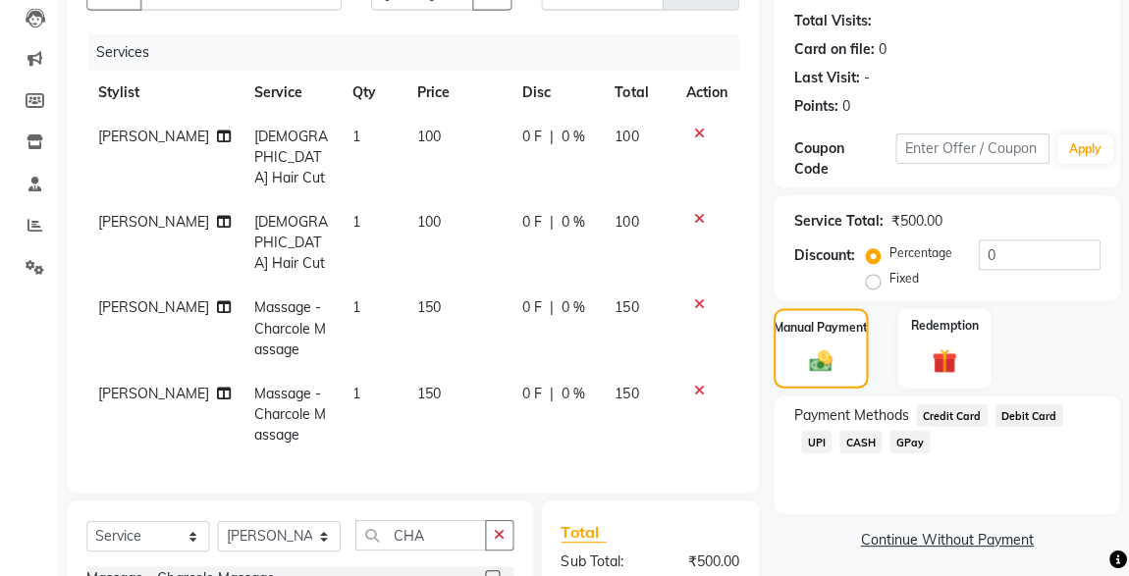
click at [840, 438] on span "CASH" at bounding box center [861, 442] width 42 height 23
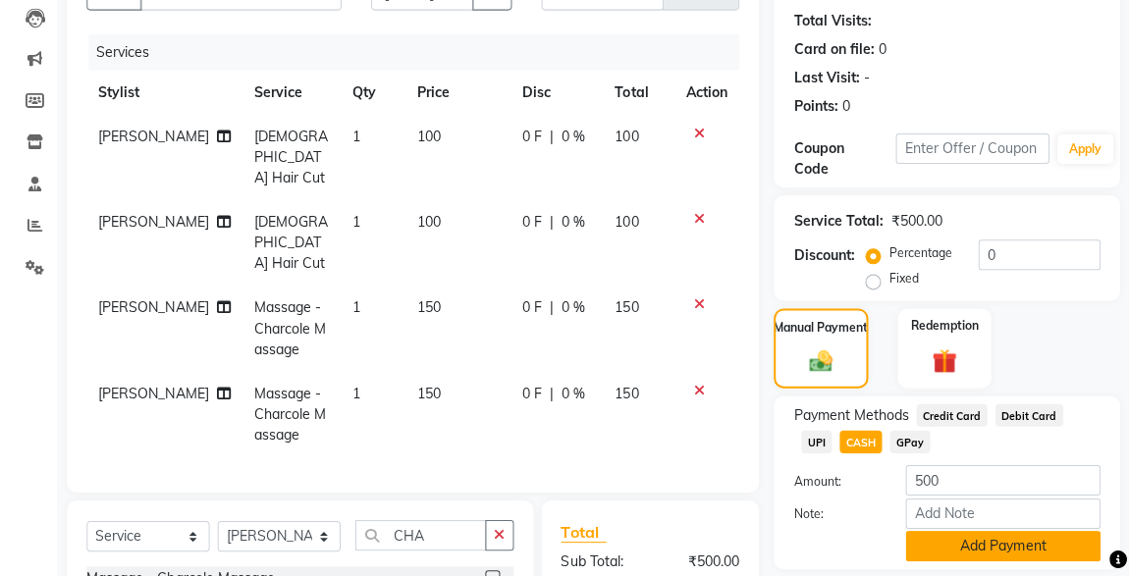
click at [1023, 540] on button "Add Payment" at bounding box center [1002, 546] width 194 height 30
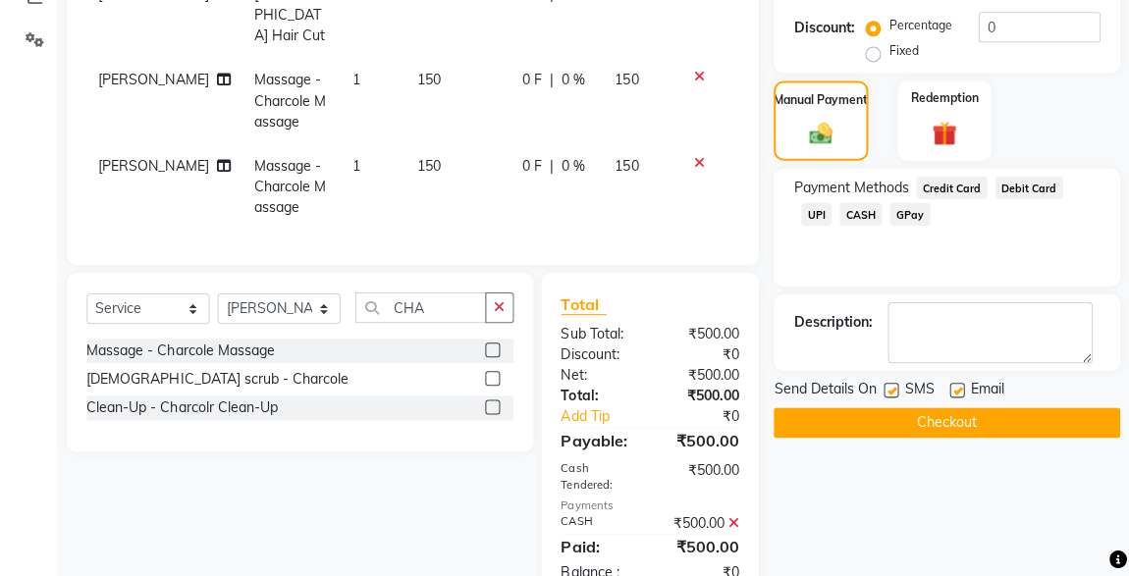
scroll to position [462, 0]
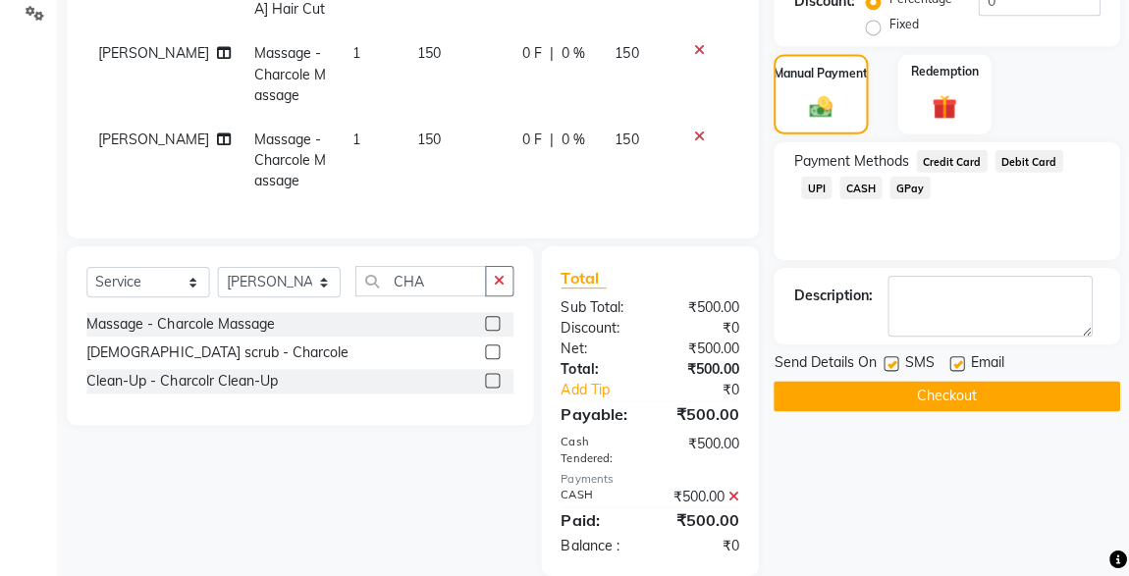
click at [895, 362] on label at bounding box center [891, 364] width 15 height 15
click at [895, 362] on input "checkbox" at bounding box center [890, 365] width 13 height 13
checkbox input "false"
click at [968, 392] on button "Checkout" at bounding box center [947, 397] width 346 height 30
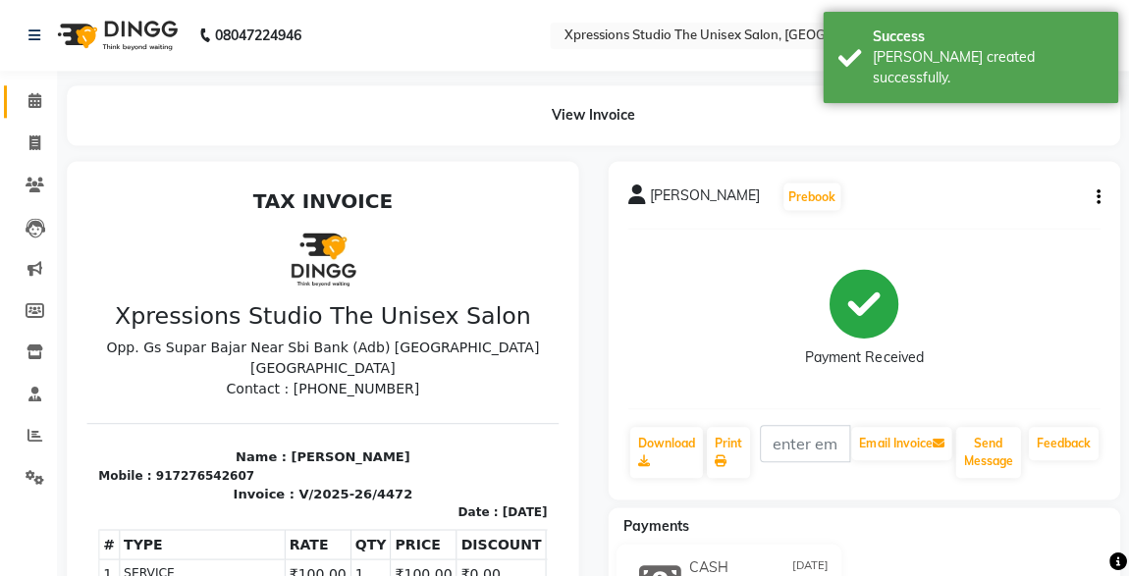
click at [34, 103] on icon at bounding box center [36, 100] width 13 height 15
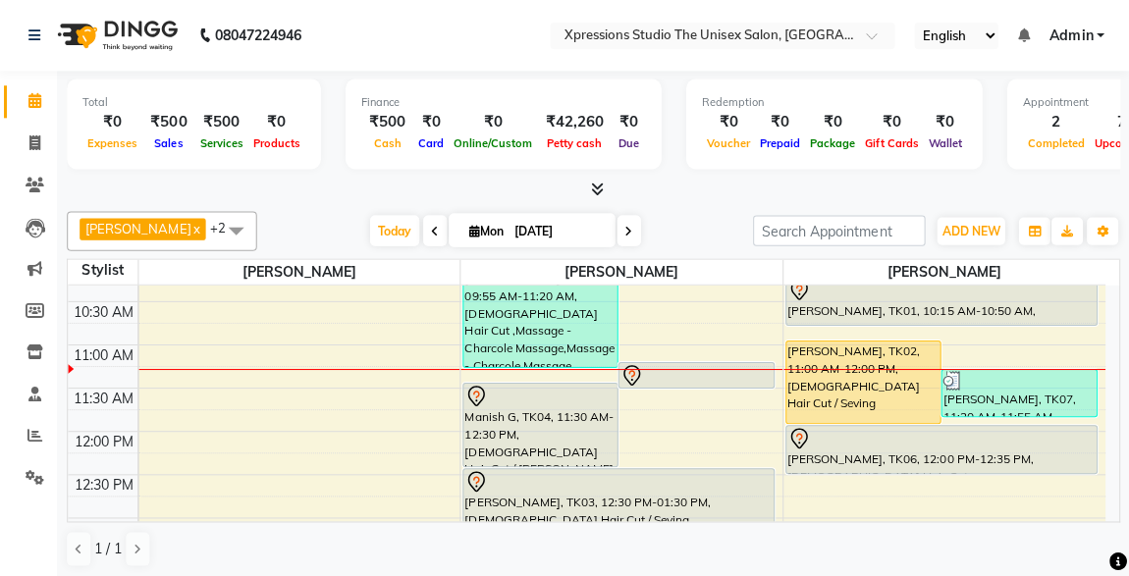
scroll to position [162, 0]
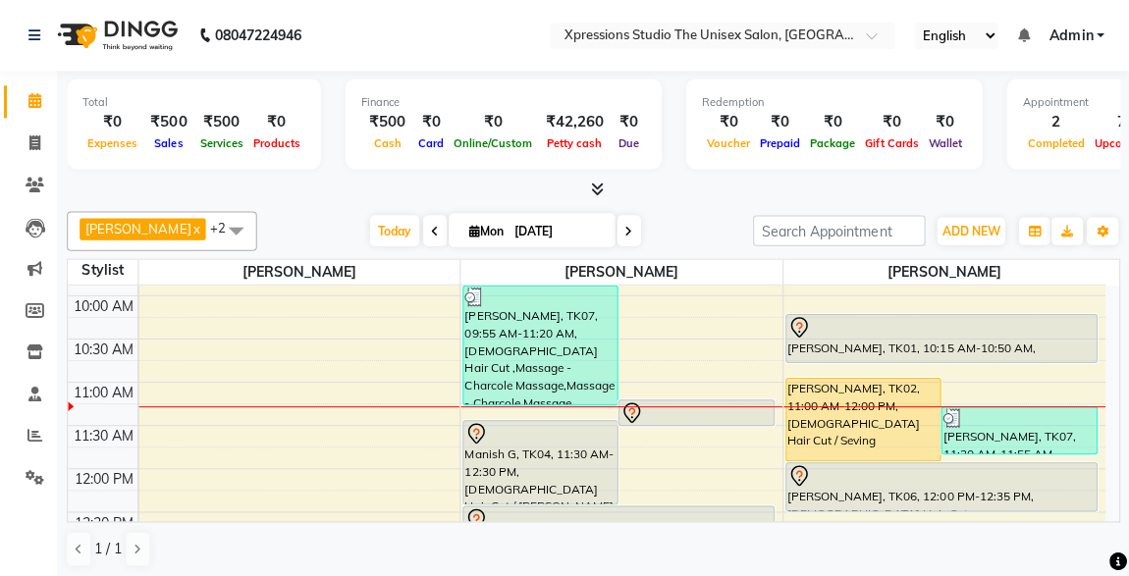
click at [705, 412] on div at bounding box center [696, 413] width 151 height 24
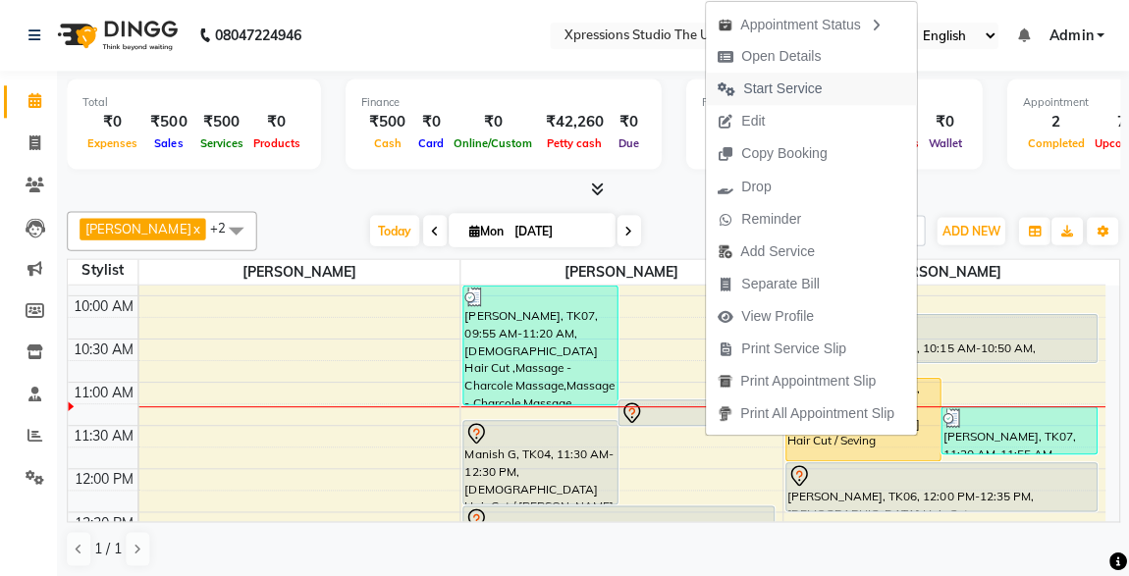
click at [776, 82] on span "Start Service" at bounding box center [782, 89] width 79 height 21
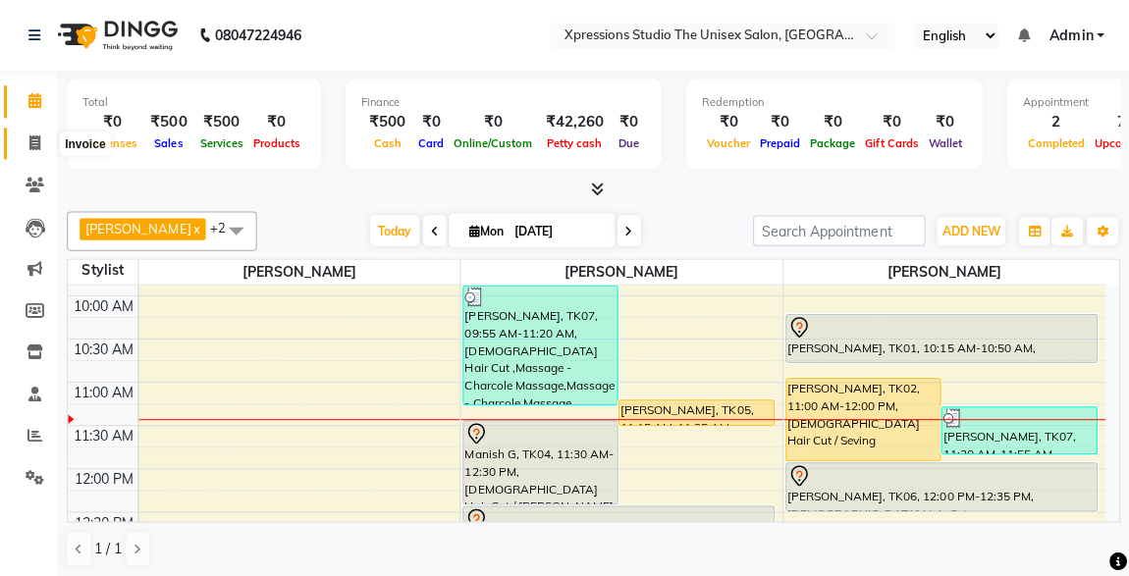
click at [24, 139] on span at bounding box center [37, 144] width 34 height 23
select select "service"
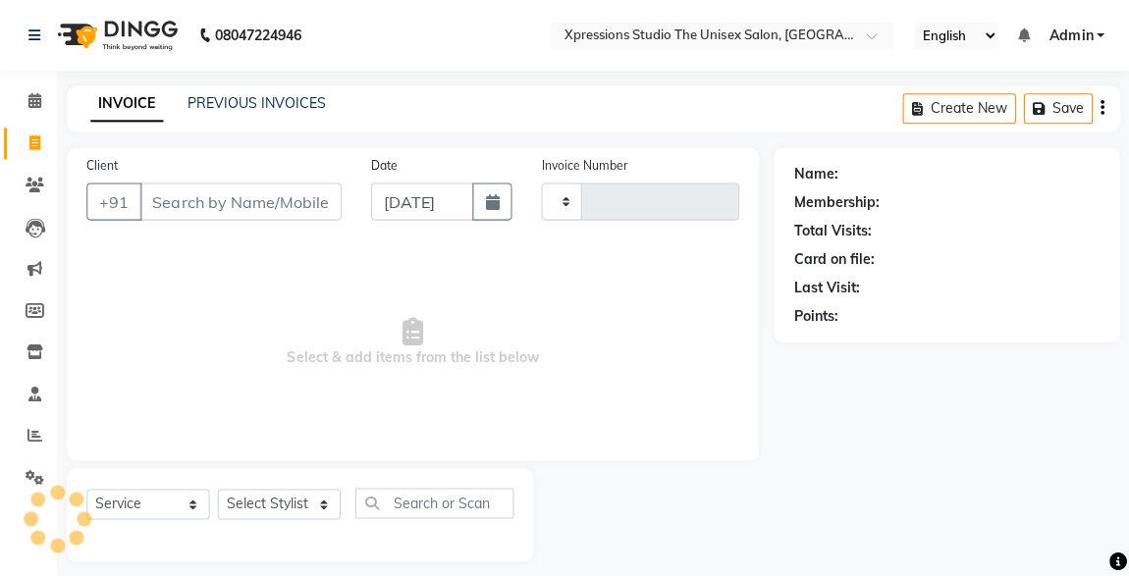
type input "4473"
select select "7003"
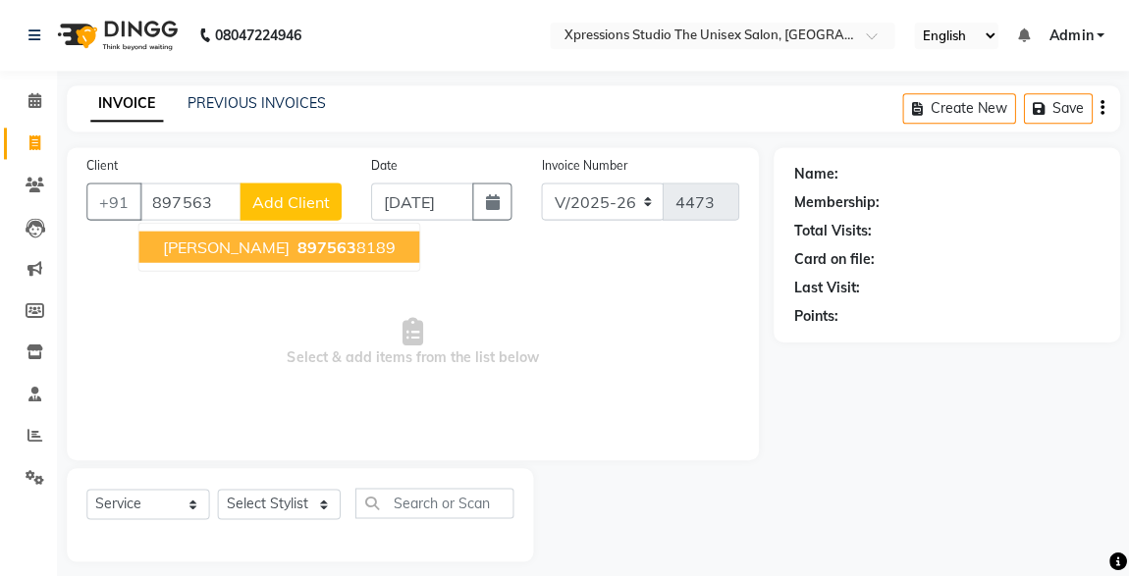
click at [313, 242] on button "[PERSON_NAME] 897563 8189" at bounding box center [280, 246] width 280 height 31
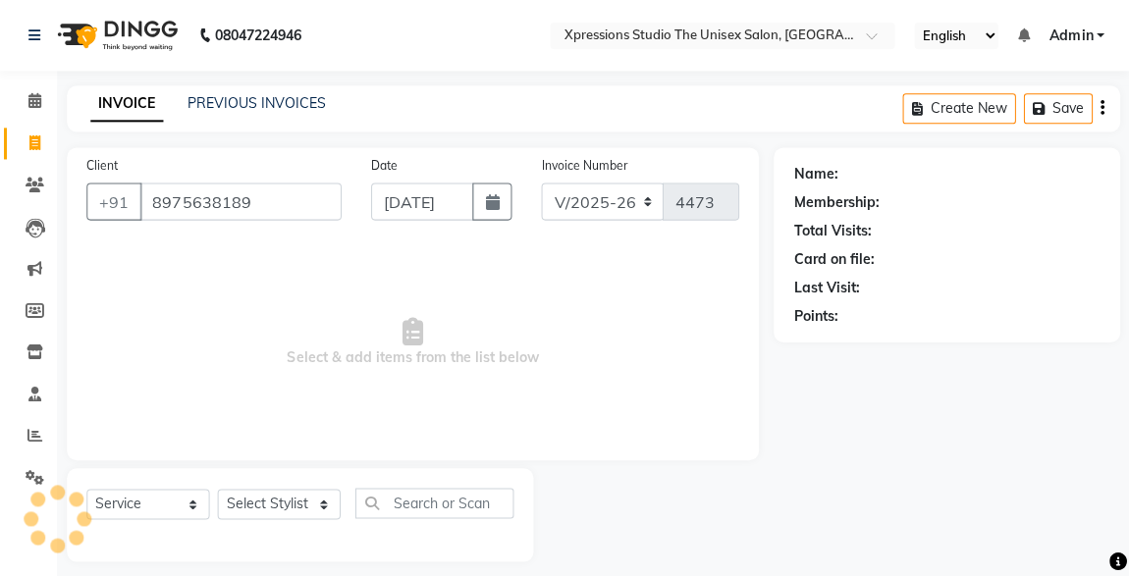
type input "8975638189"
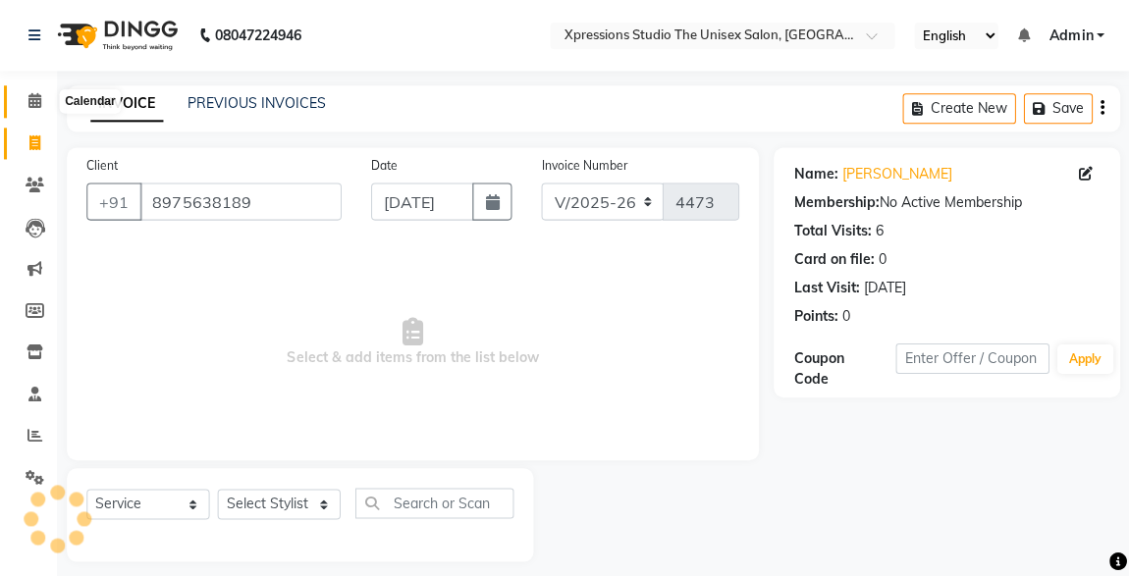
click at [41, 99] on icon at bounding box center [36, 100] width 13 height 15
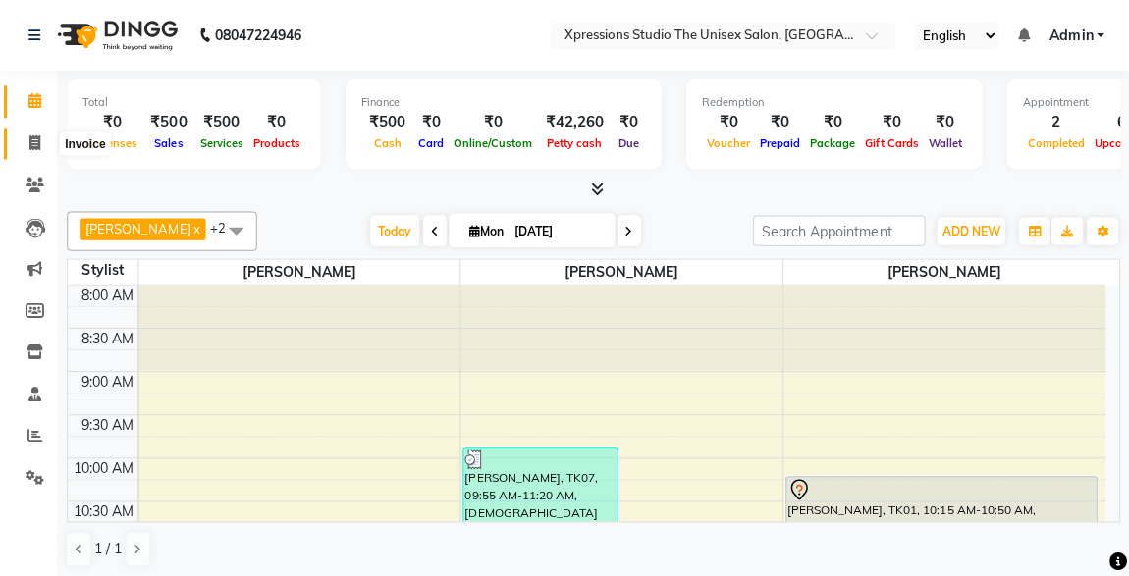
click at [42, 145] on span at bounding box center [37, 144] width 34 height 23
select select "7003"
select select "service"
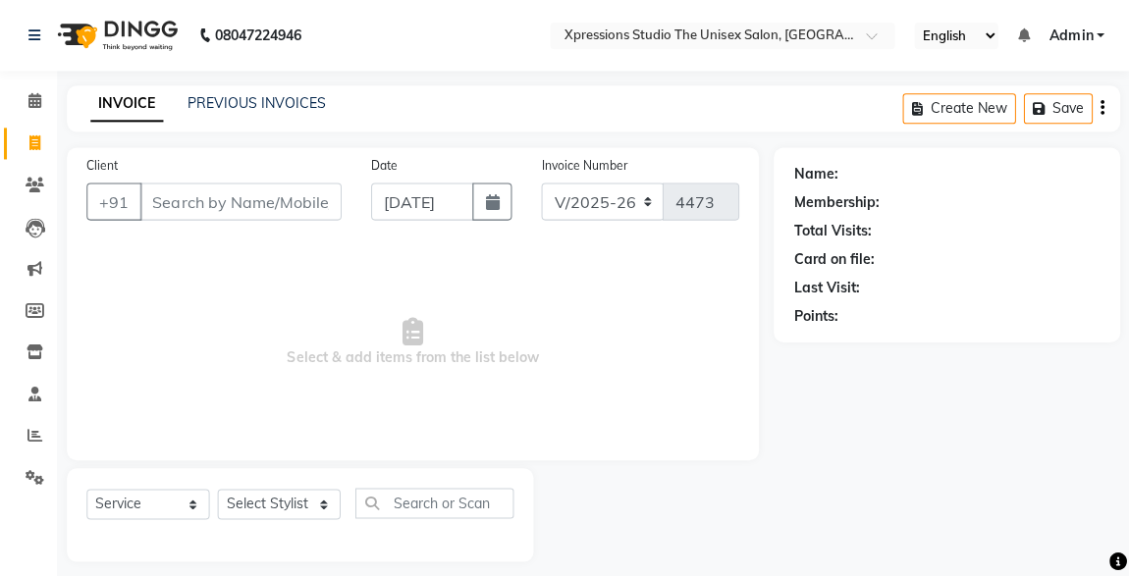
click at [240, 207] on input "Client" at bounding box center [241, 201] width 201 height 37
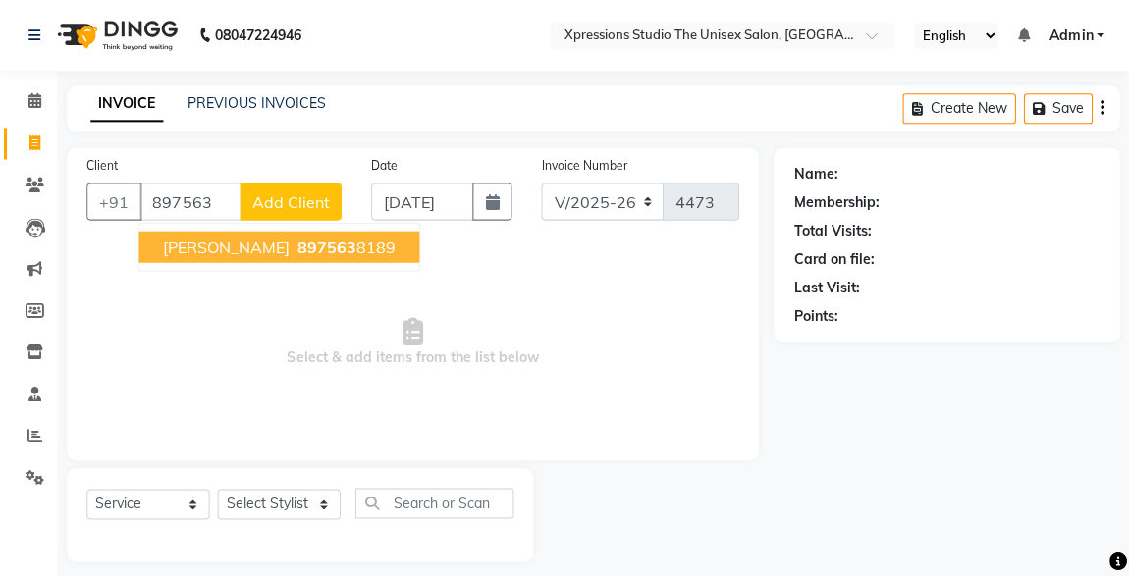
click at [291, 244] on span "[PERSON_NAME]" at bounding box center [227, 247] width 127 height 20
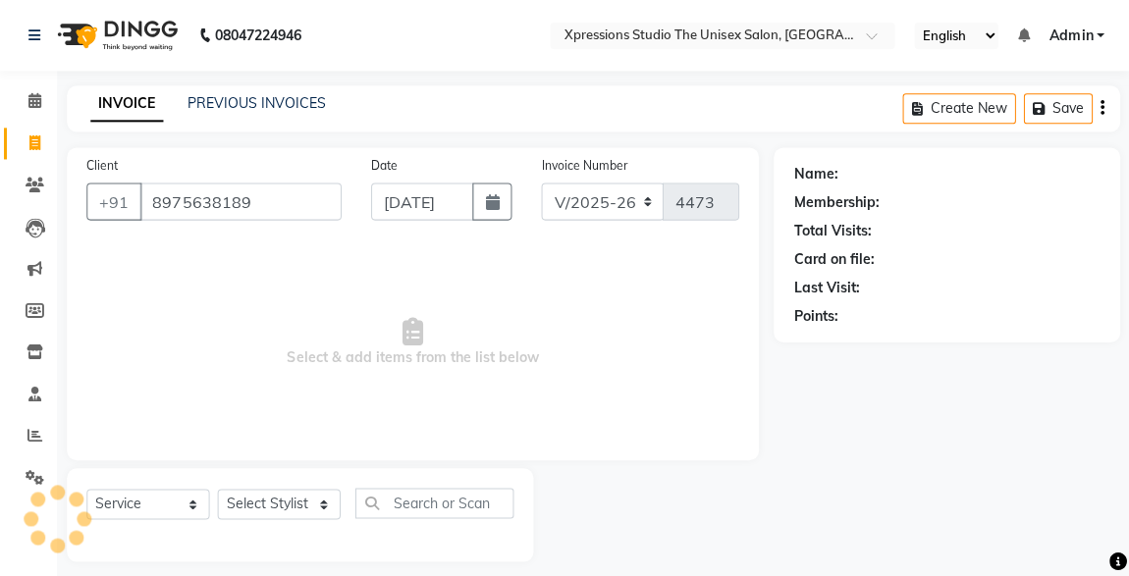
type input "8975638189"
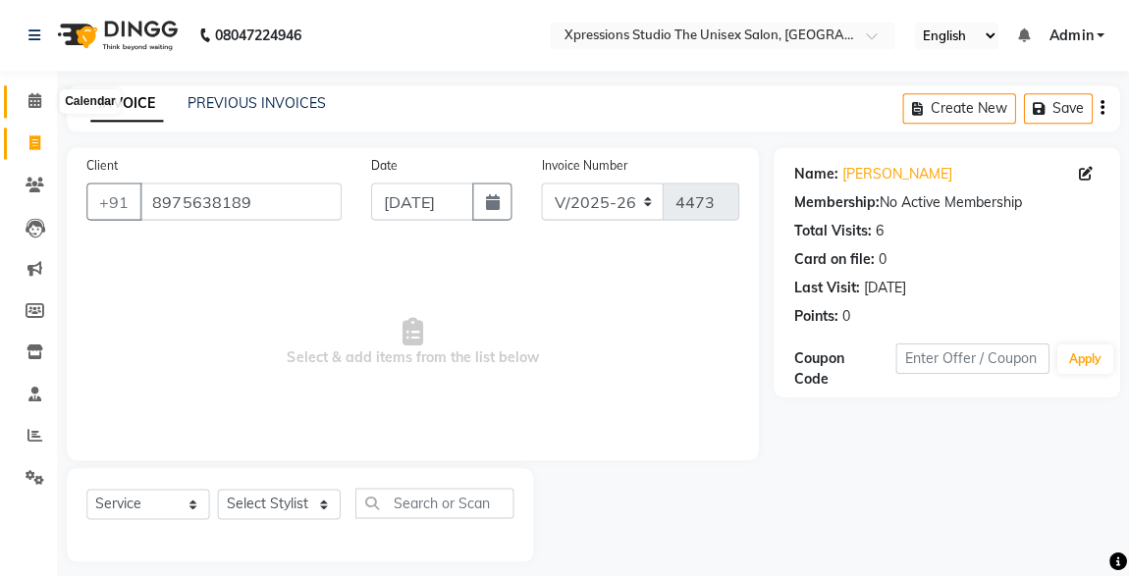
click at [43, 106] on span at bounding box center [37, 101] width 34 height 23
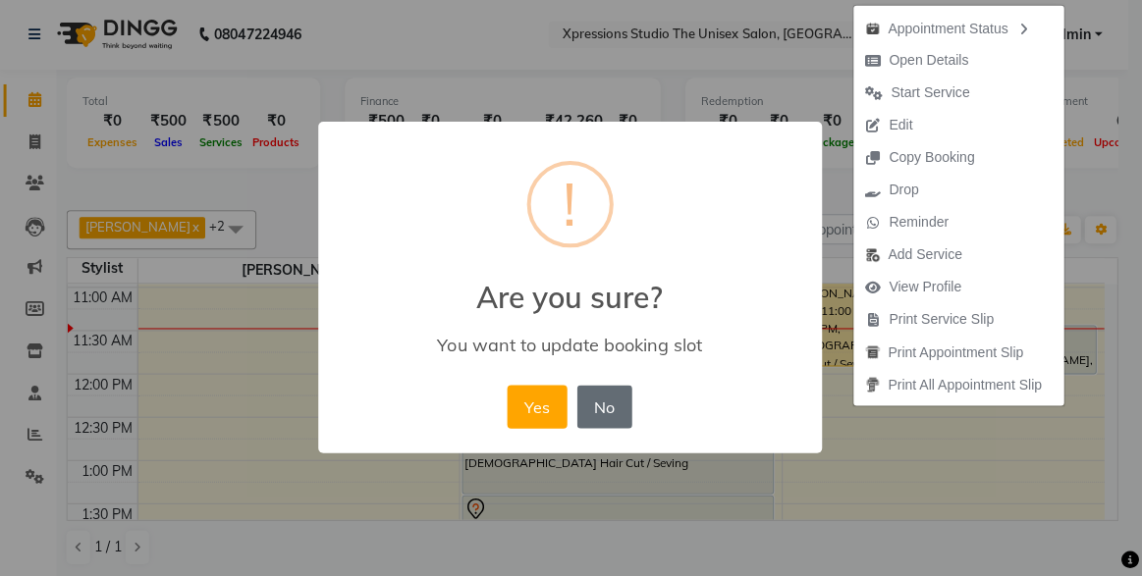
click at [625, 395] on button "No" at bounding box center [605, 407] width 55 height 43
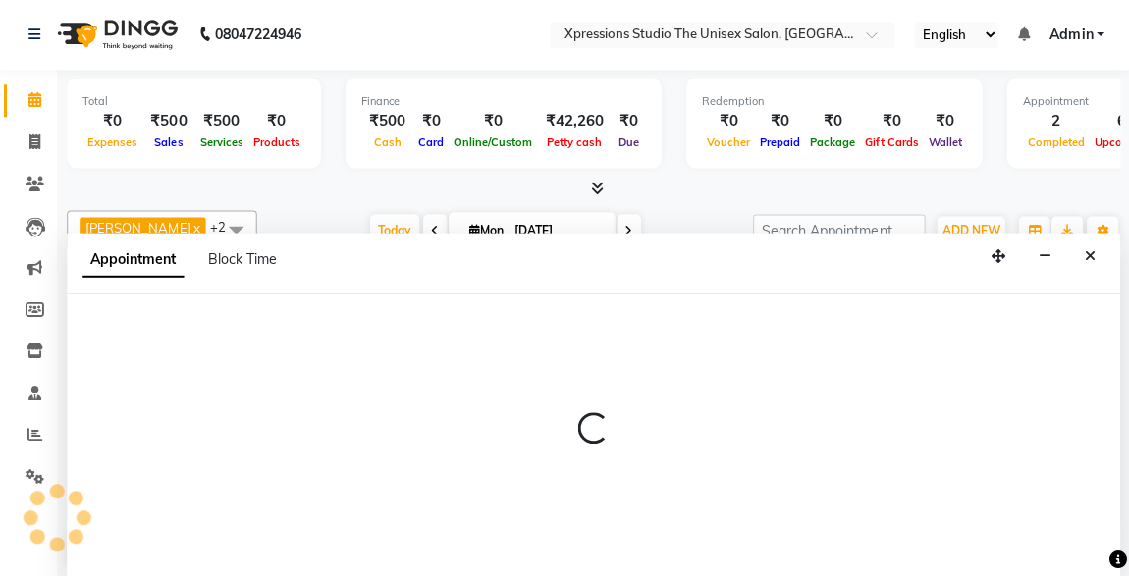
select select "57588"
select select "720"
select select "tentative"
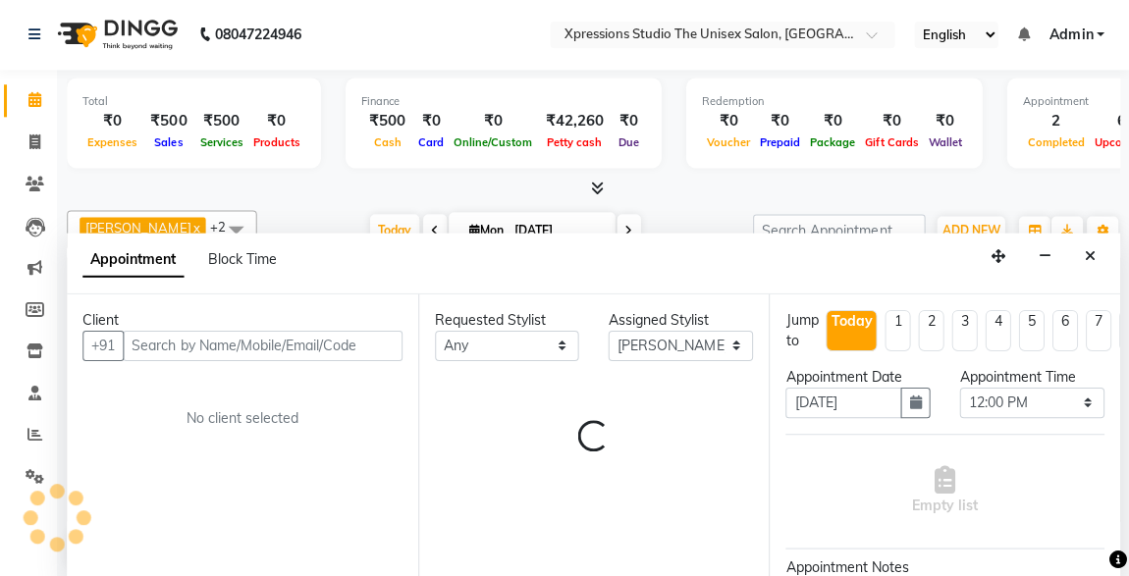
click at [462, 367] on div "Requested Stylist Any [PERSON_NAME] [PERSON_NAME] [PERSON_NAME] Assigned Stylis…" at bounding box center [594, 437] width 351 height 285
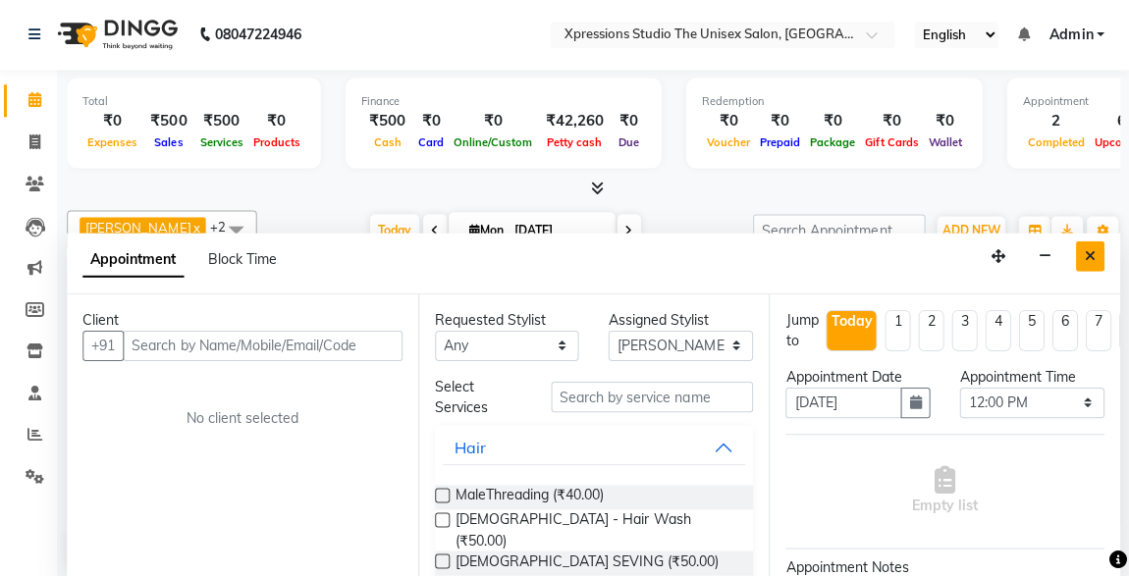
click at [1083, 259] on button "Close" at bounding box center [1089, 257] width 28 height 30
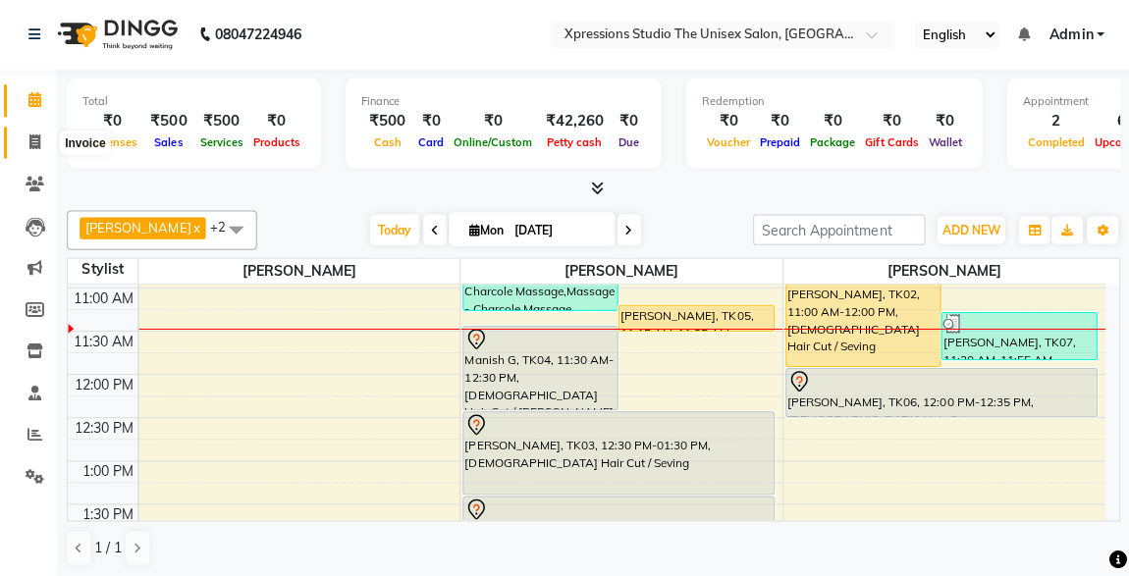
click at [27, 142] on span at bounding box center [37, 144] width 34 height 23
select select "7003"
select select "service"
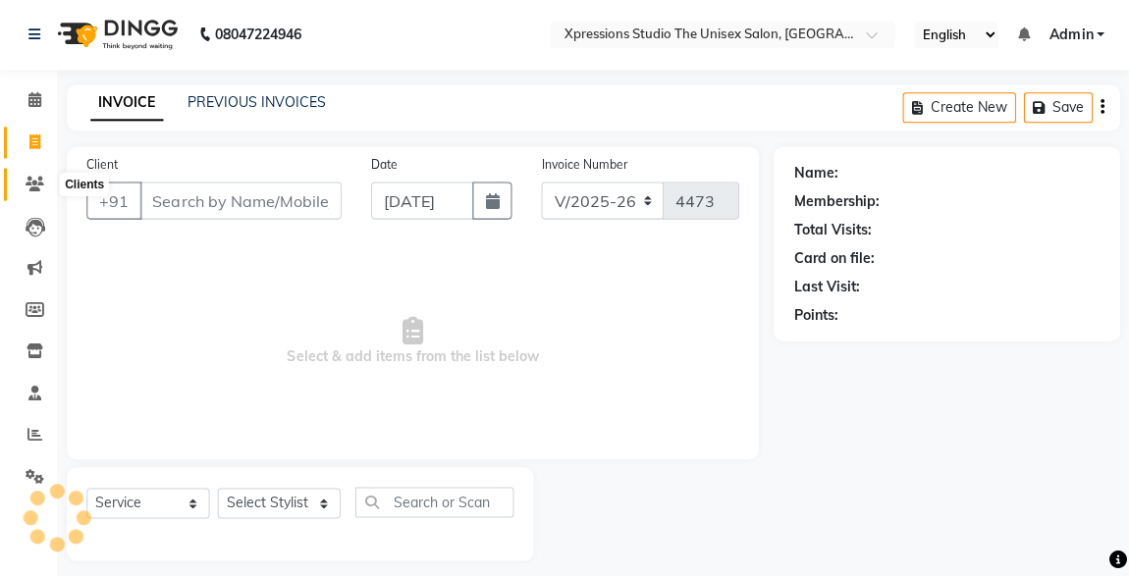
click at [27, 179] on icon at bounding box center [36, 184] width 19 height 15
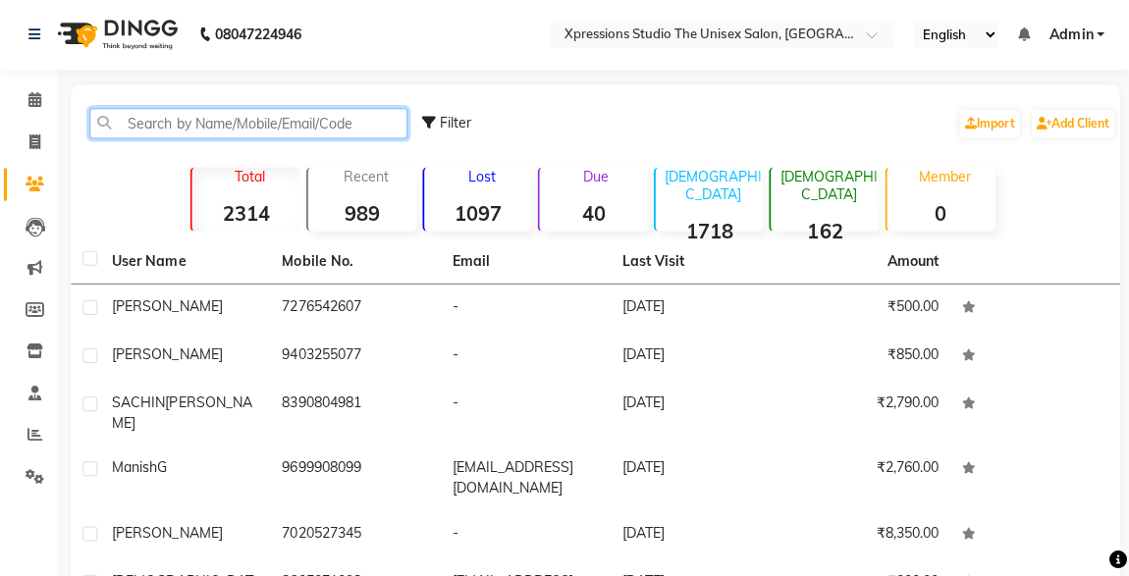
click at [174, 124] on input "text" at bounding box center [249, 124] width 317 height 30
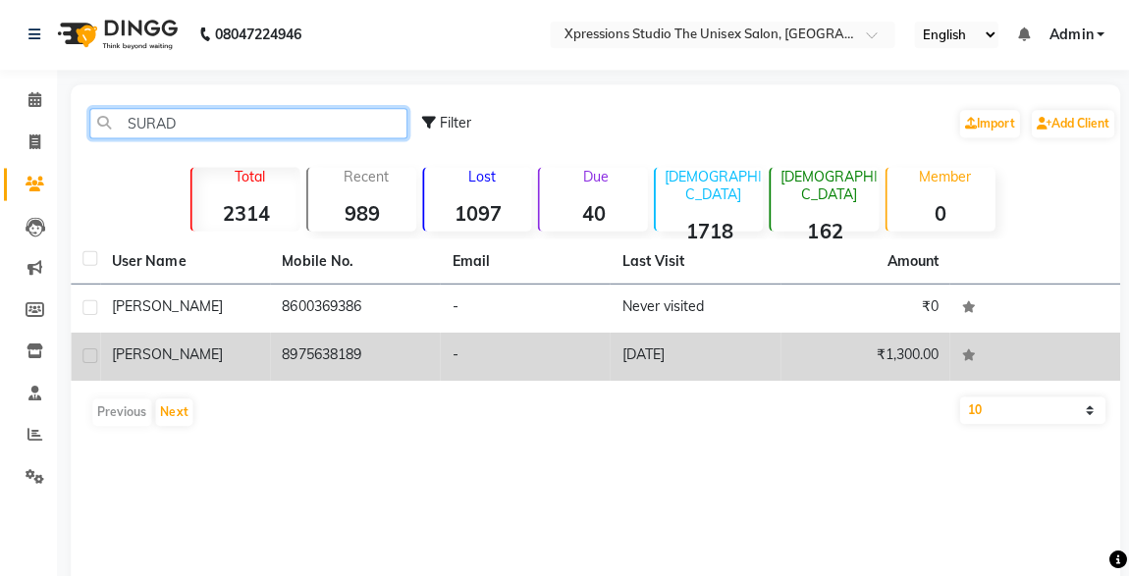
type input "SURAD"
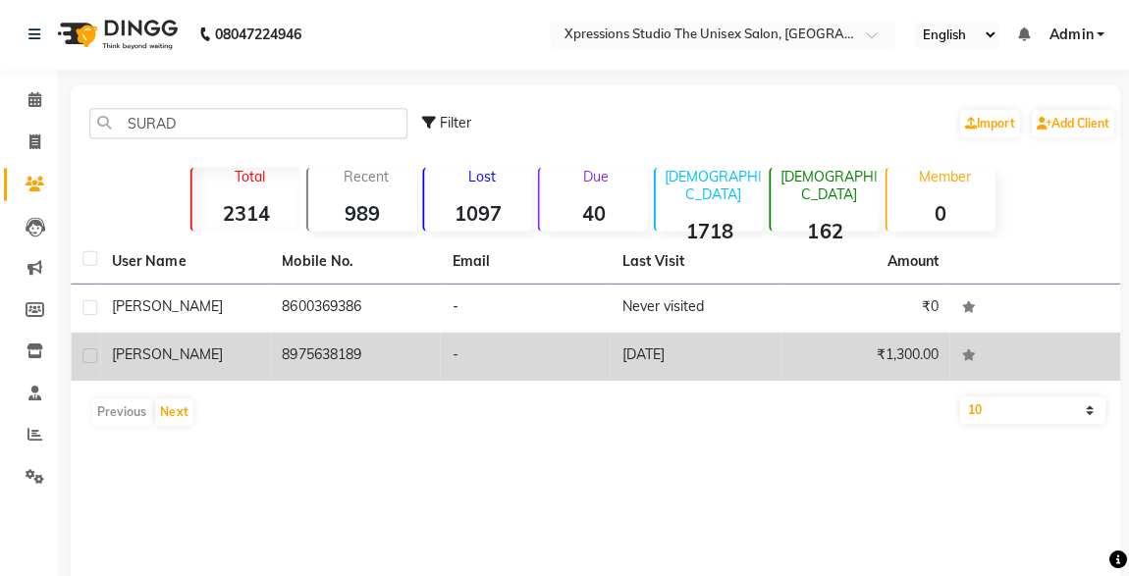
click at [687, 363] on td "[DATE]" at bounding box center [696, 357] width 170 height 48
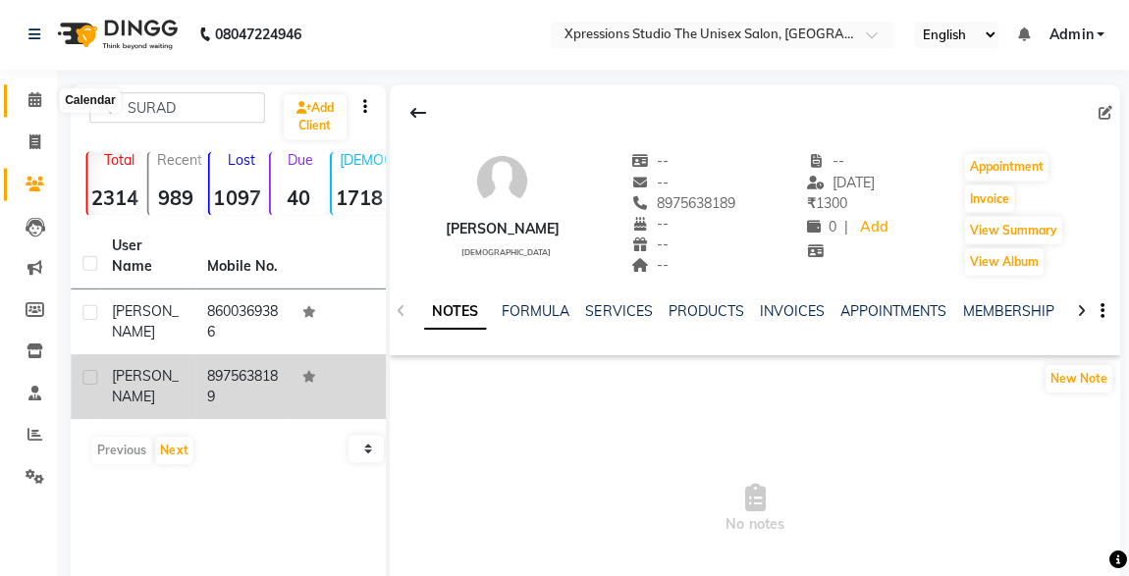
click at [29, 91] on span at bounding box center [37, 101] width 34 height 23
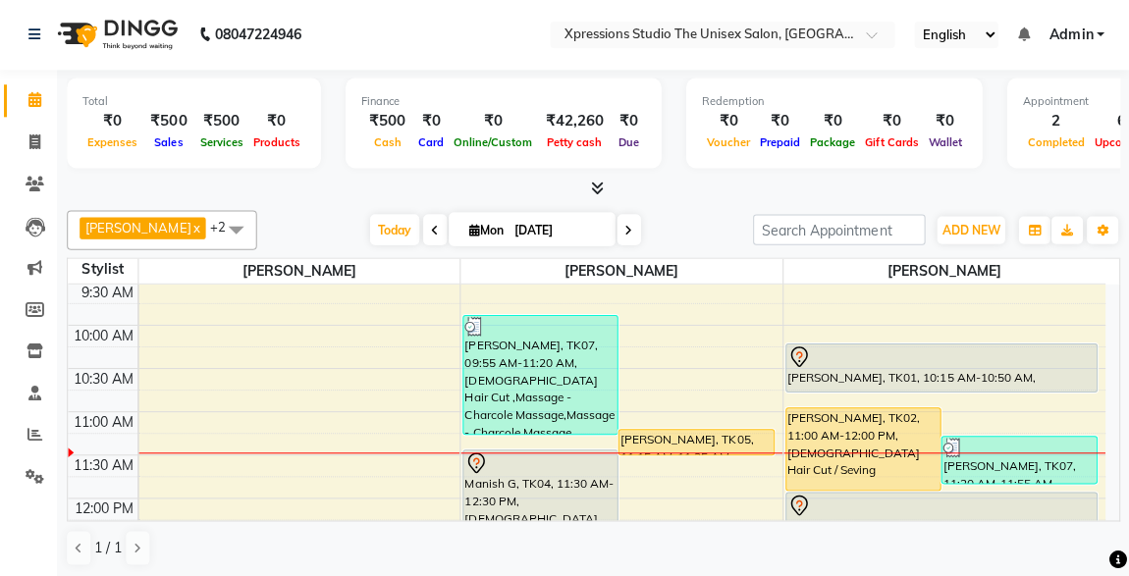
scroll to position [141, 0]
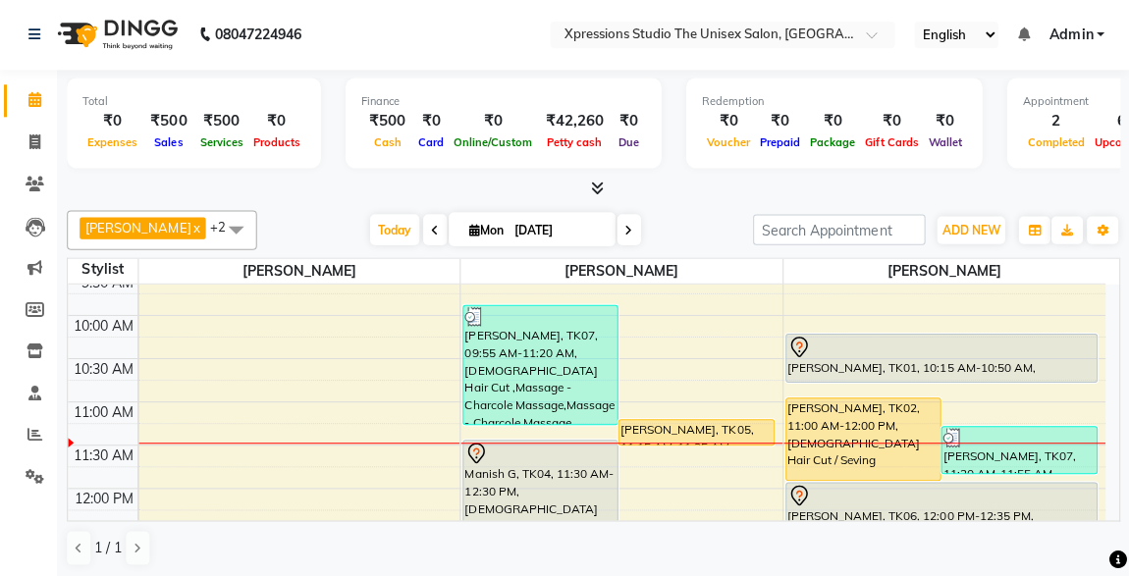
click at [942, 339] on div at bounding box center [941, 348] width 307 height 24
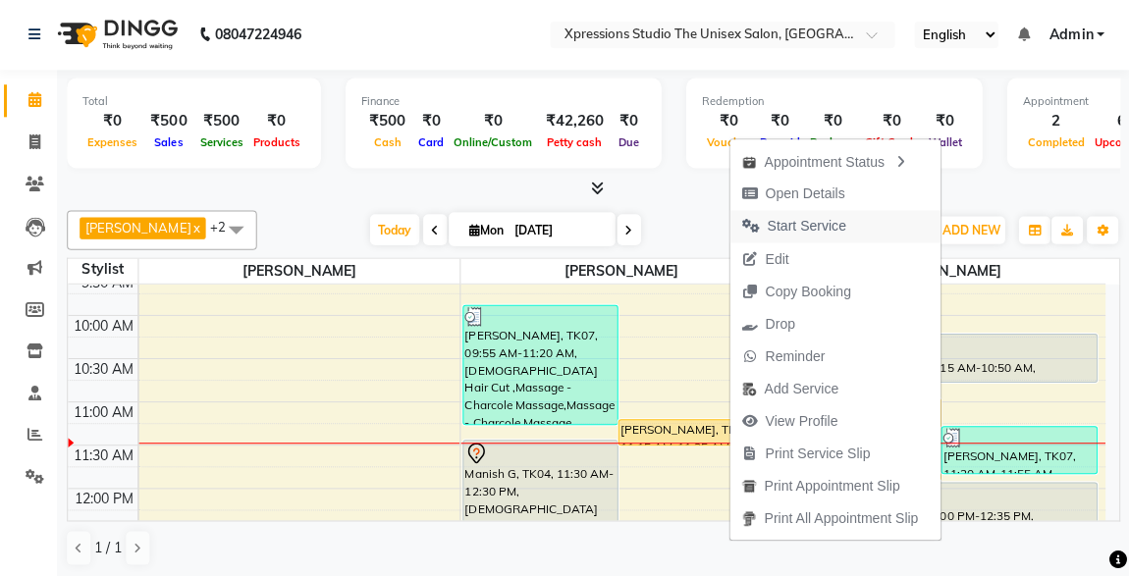
click at [783, 218] on span "Start Service" at bounding box center [807, 227] width 79 height 21
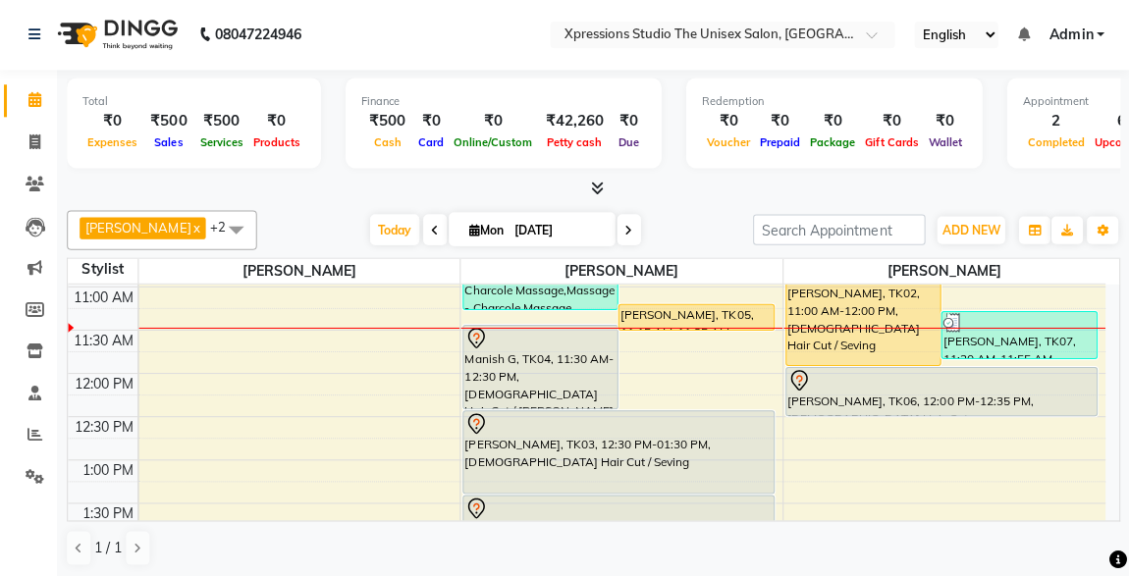
scroll to position [238, 0]
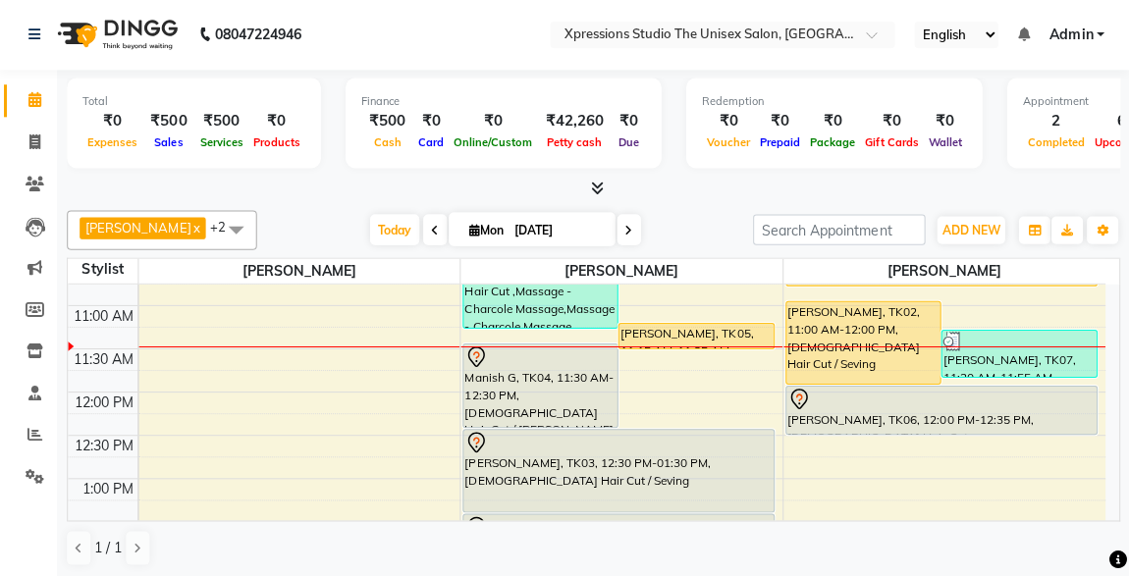
click at [525, 379] on div "Manish G, TK04, 11:30 AM-12:30 PM, [DEMOGRAPHIC_DATA] Hair Cut / [PERSON_NAME]" at bounding box center [540, 386] width 153 height 82
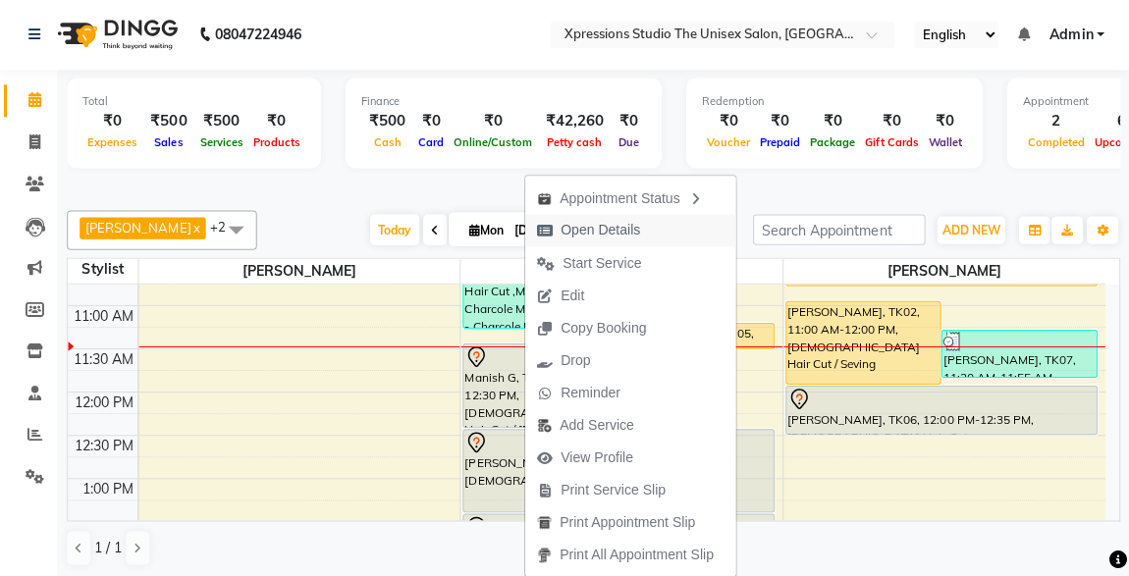
click at [601, 232] on span "Open Details" at bounding box center [602, 231] width 80 height 21
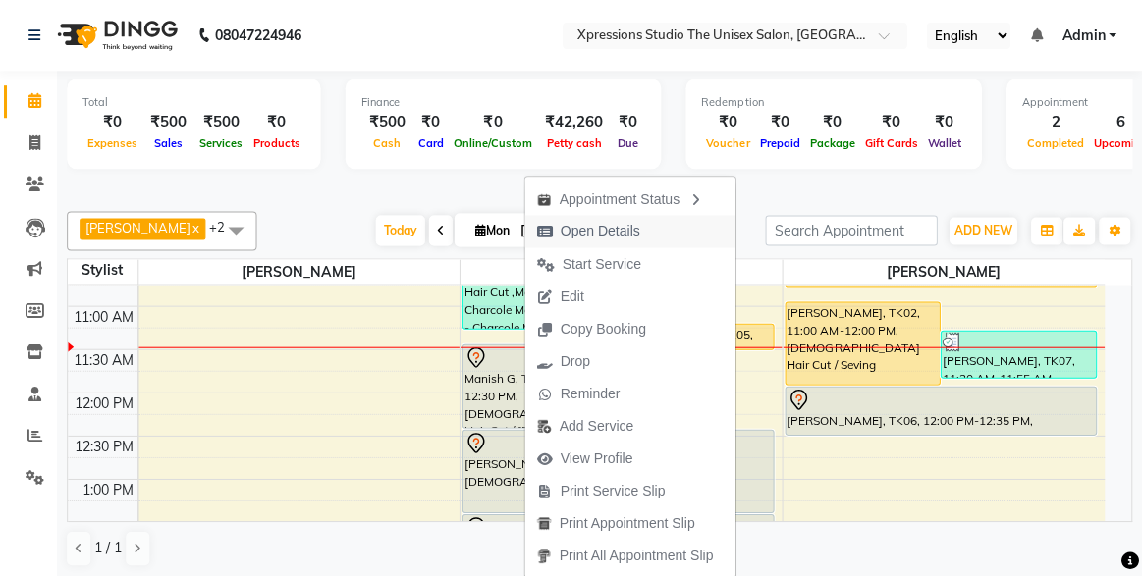
select select "7"
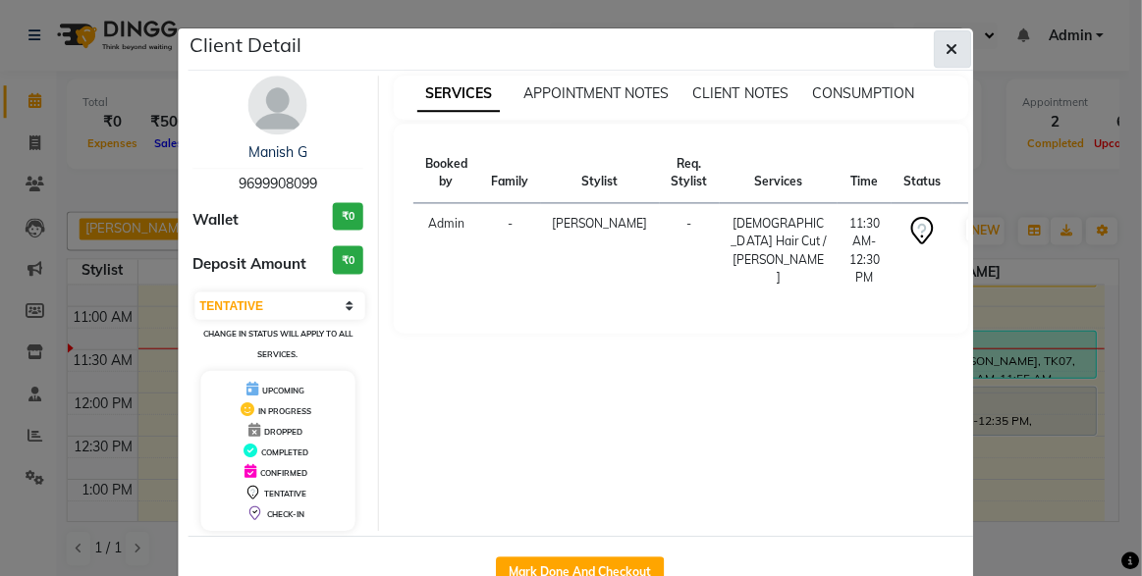
click at [947, 48] on icon "button" at bounding box center [953, 49] width 12 height 16
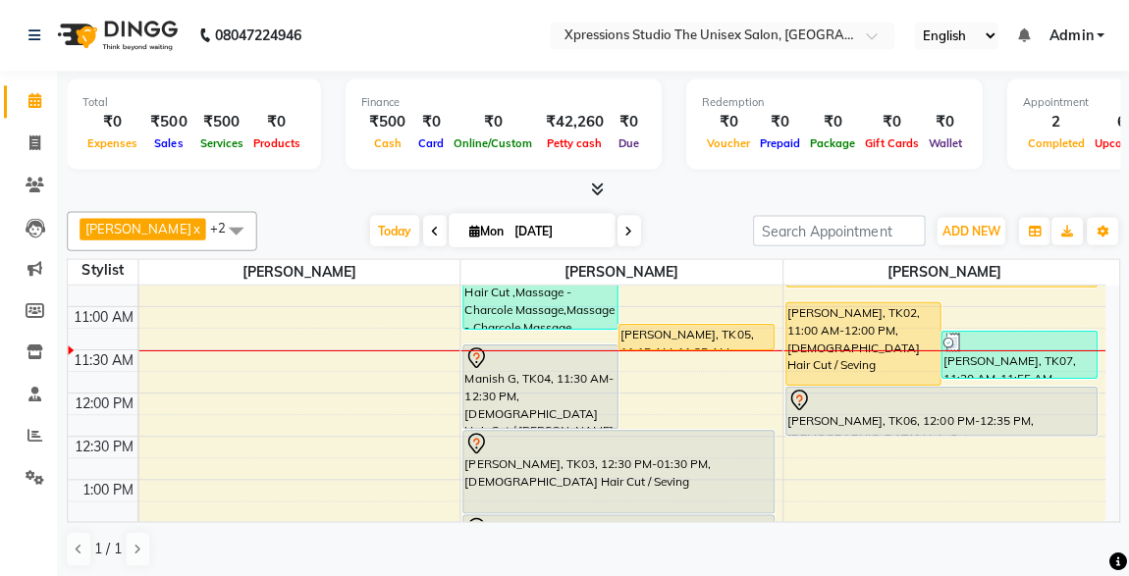
click at [534, 372] on div "Manish G, TK04, 11:30 AM-12:30 PM, [DEMOGRAPHIC_DATA] Hair Cut / [PERSON_NAME]" at bounding box center [540, 386] width 153 height 82
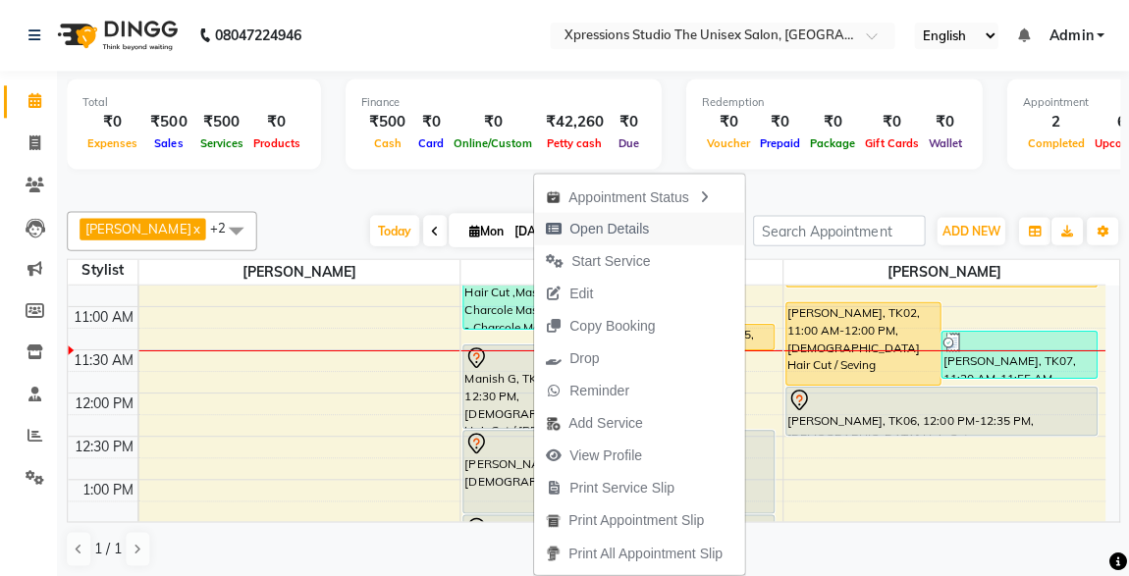
click at [621, 222] on span "Open Details" at bounding box center [611, 228] width 80 height 21
select select "7"
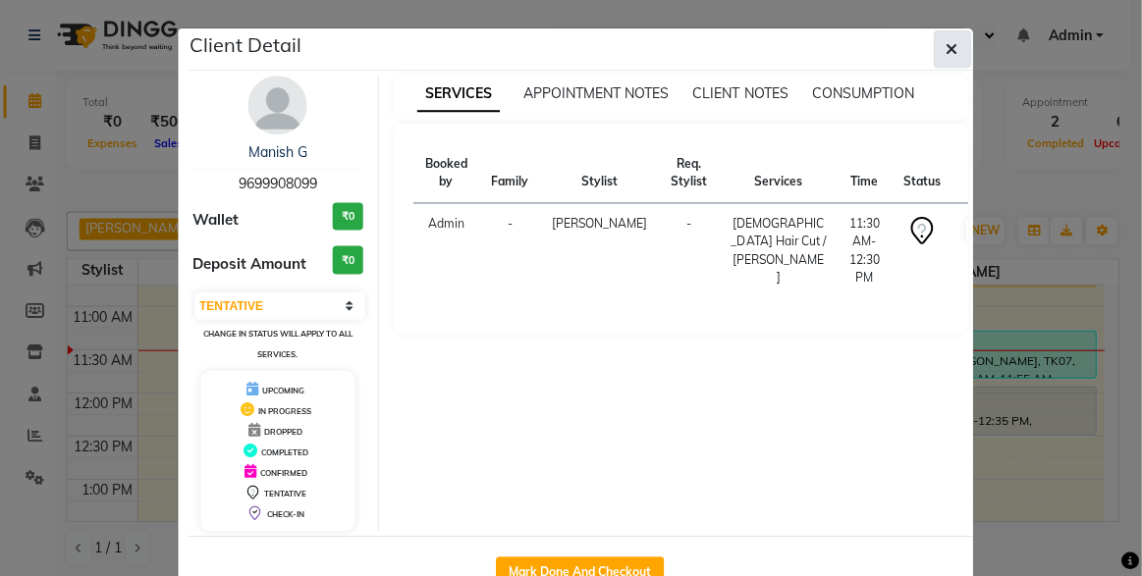
click at [947, 55] on icon "button" at bounding box center [953, 49] width 12 height 16
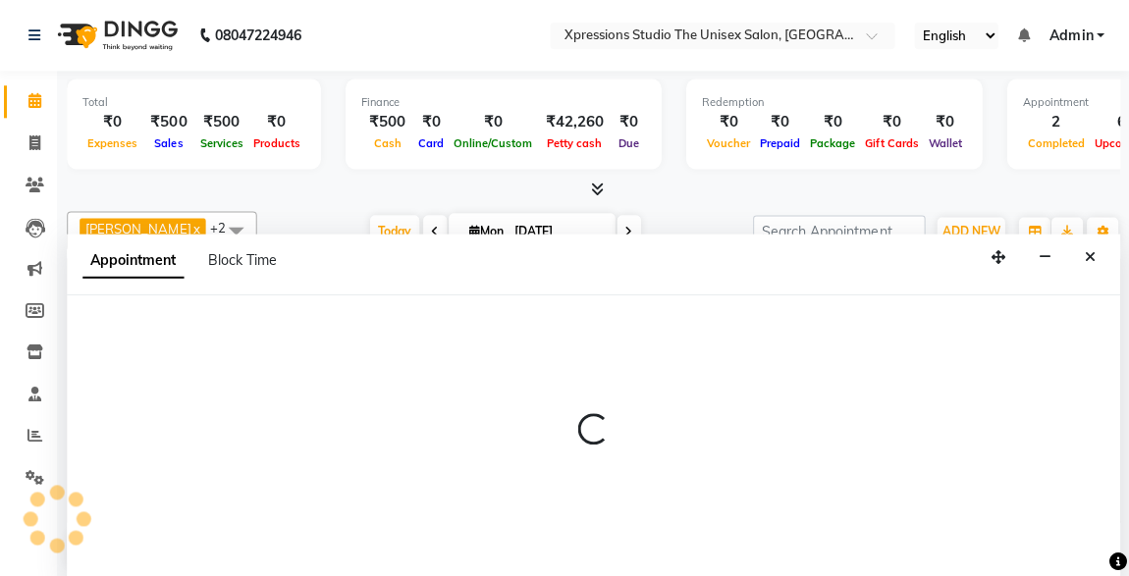
select select "57587"
select select "780"
select select "tentative"
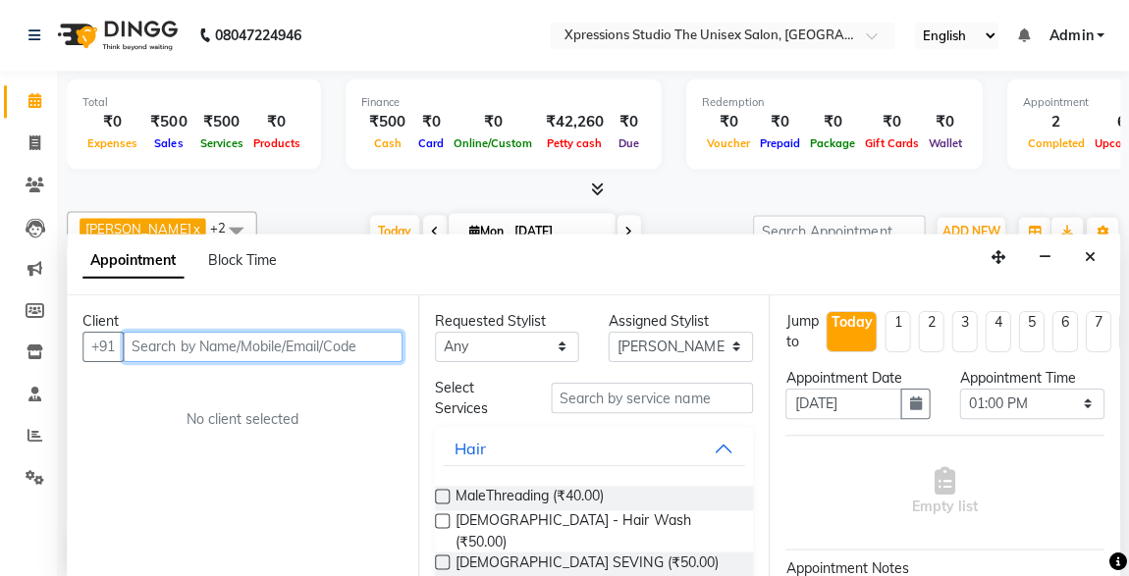
click at [187, 346] on input "text" at bounding box center [264, 346] width 279 height 30
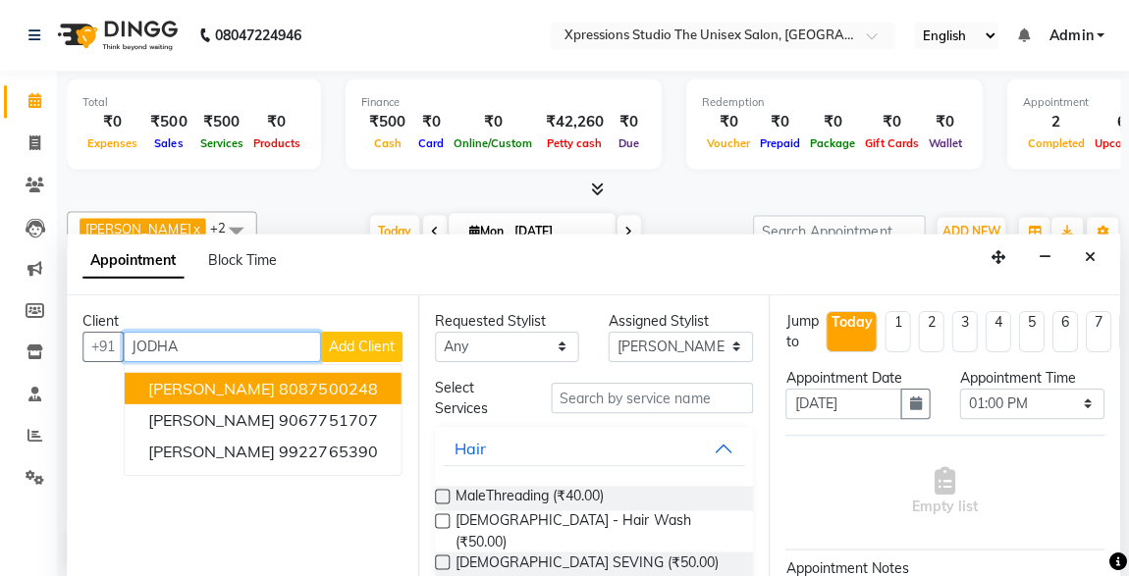
click at [225, 391] on span "[PERSON_NAME]" at bounding box center [213, 387] width 127 height 20
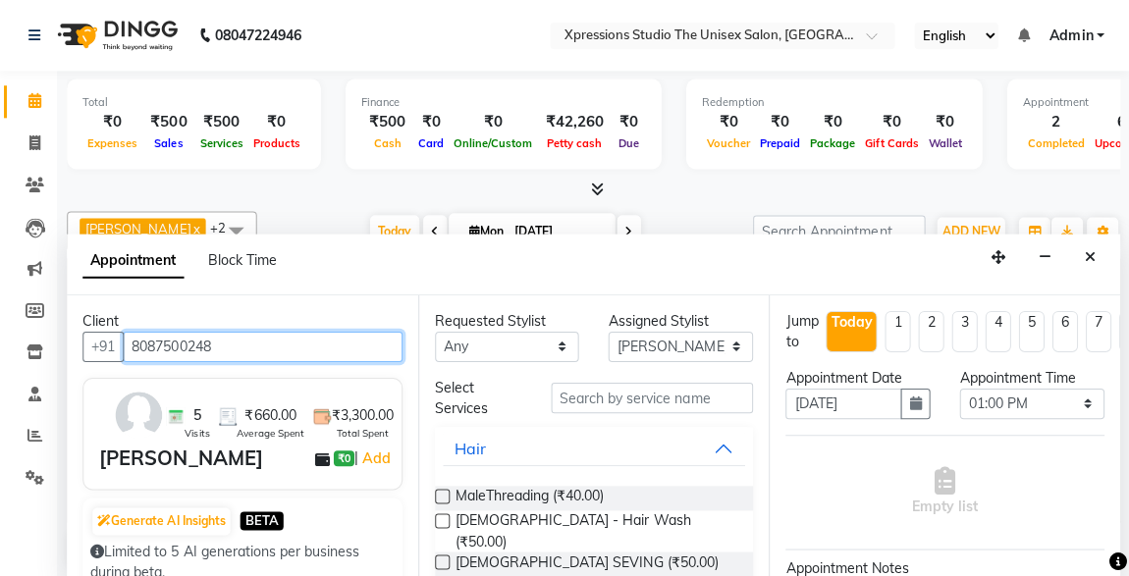
type input "8087500248"
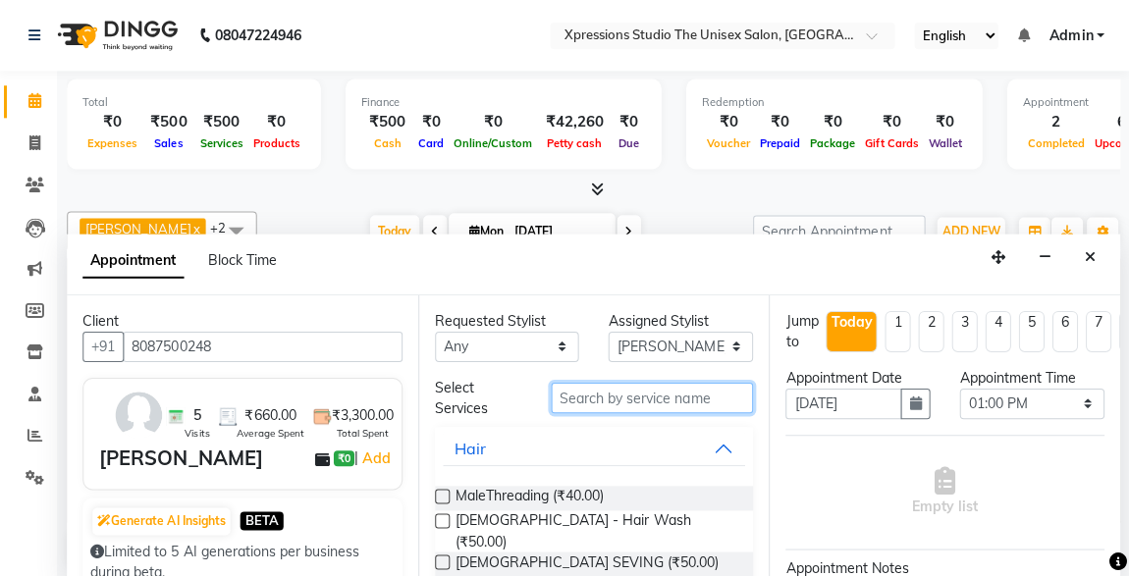
click at [584, 401] on input "text" at bounding box center [653, 397] width 202 height 30
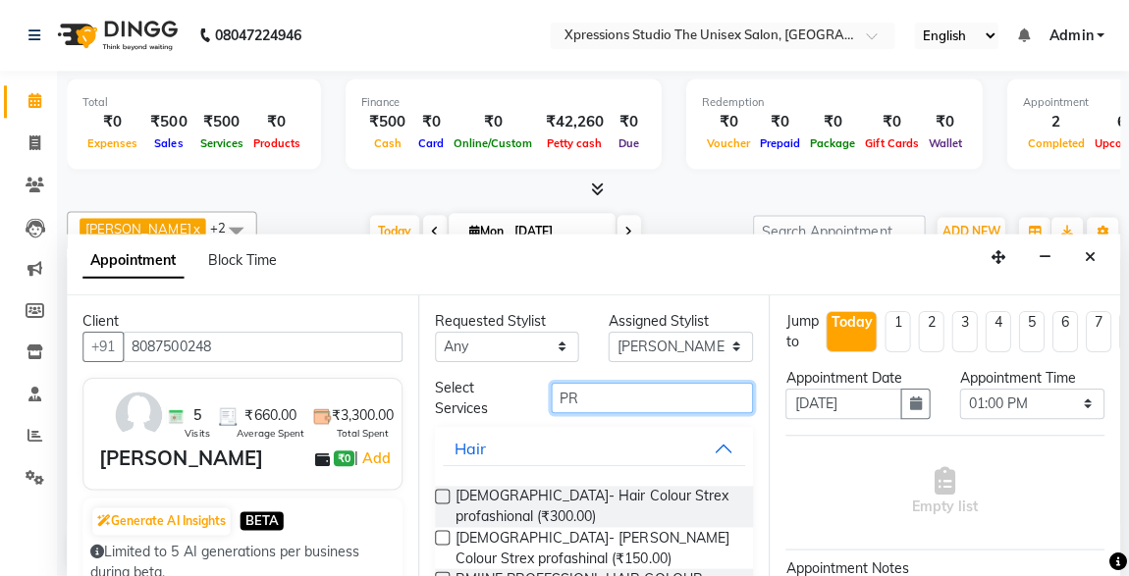
type input "P"
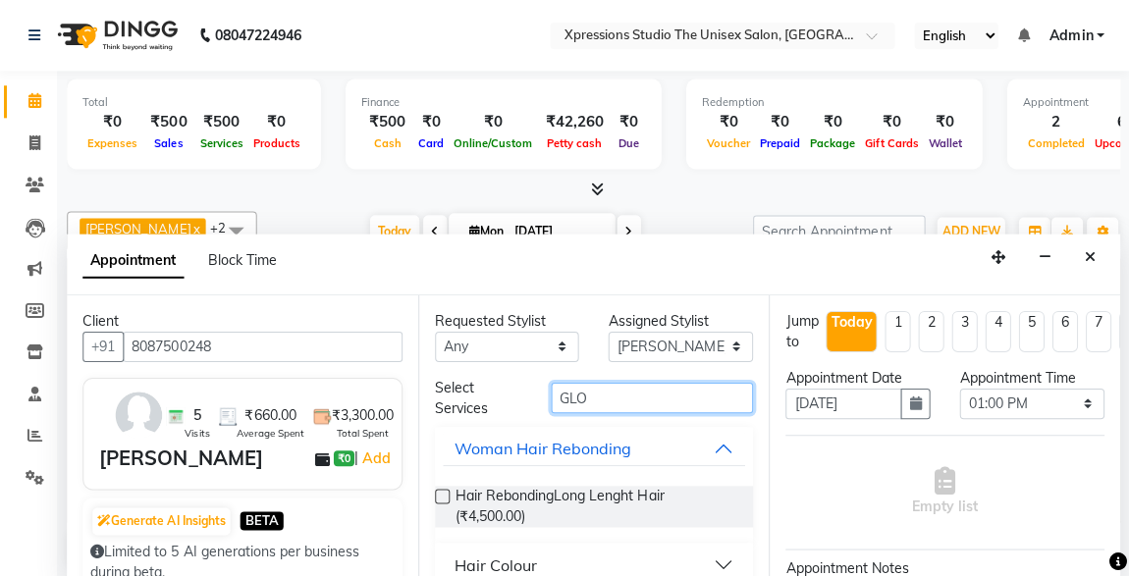
scroll to position [21, 0]
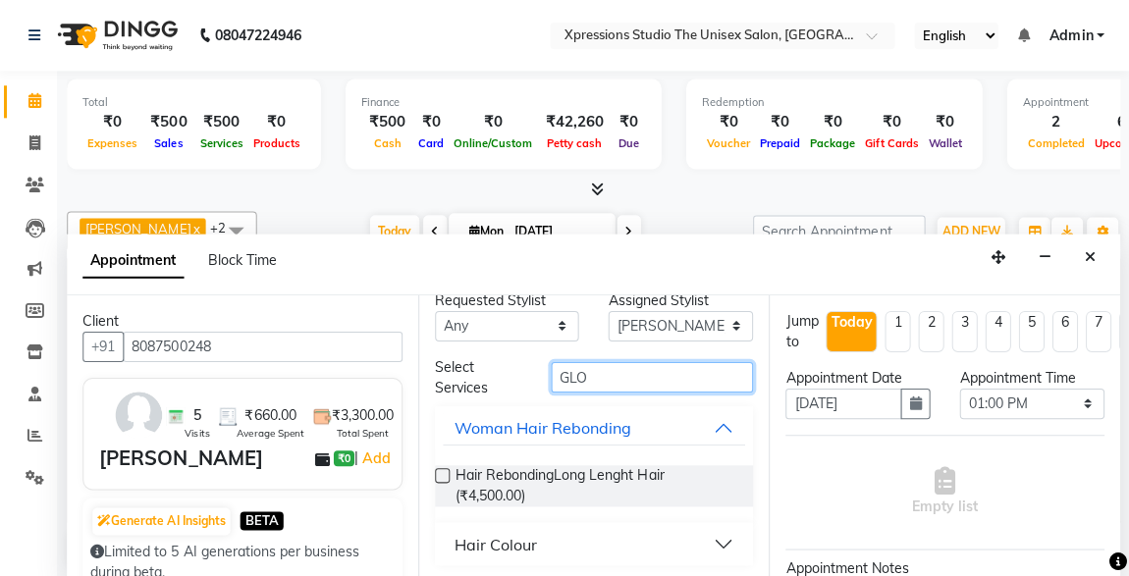
type input "GLO"
click at [708, 542] on button "Hair Colour" at bounding box center [595, 542] width 302 height 35
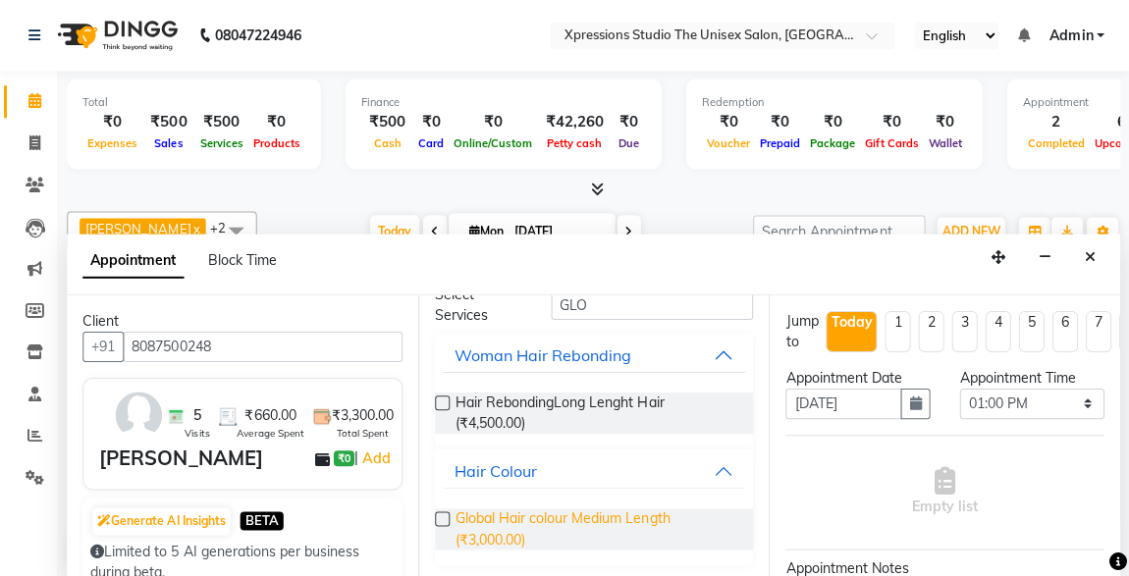
click at [644, 540] on span "Global Hair colour Medium Length (₹3,000.00)" at bounding box center [598, 528] width 282 height 41
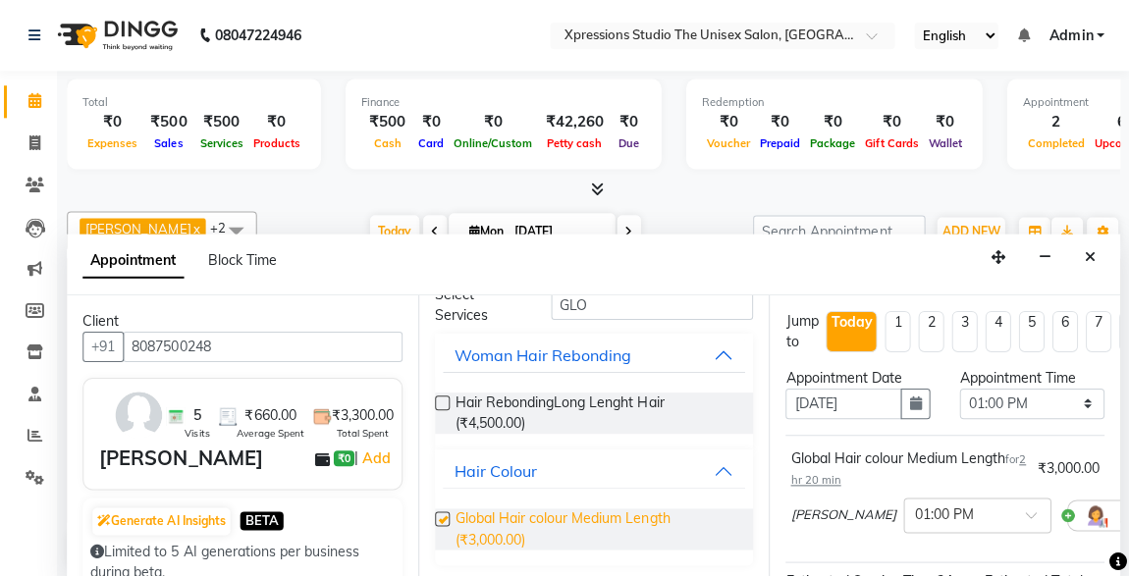
checkbox input "false"
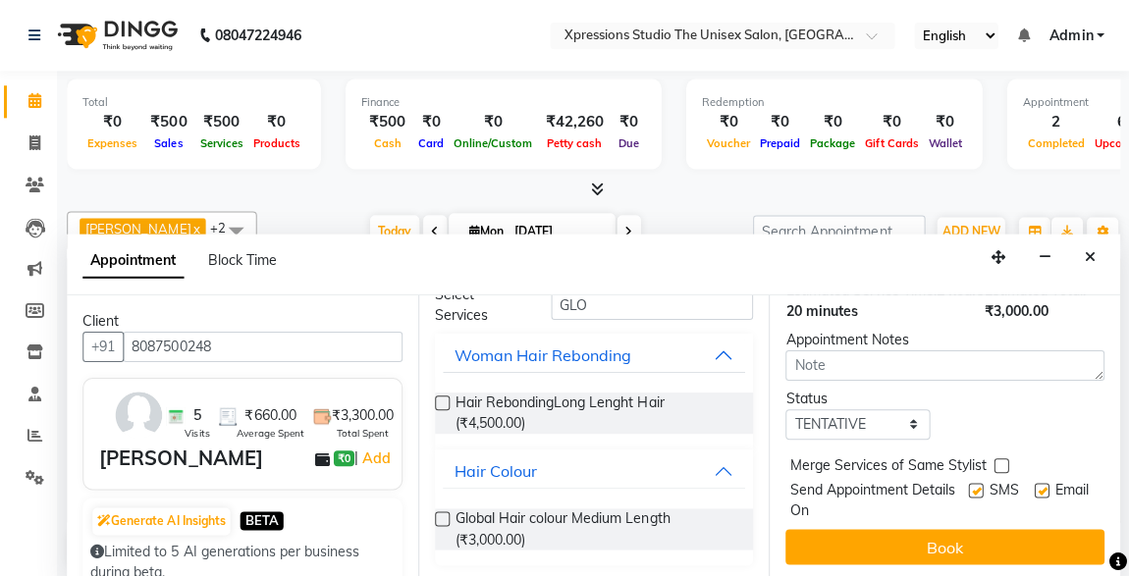
click at [968, 482] on label at bounding box center [975, 489] width 15 height 15
click at [968, 485] on input "checkbox" at bounding box center [974, 491] width 13 height 13
checkbox input "false"
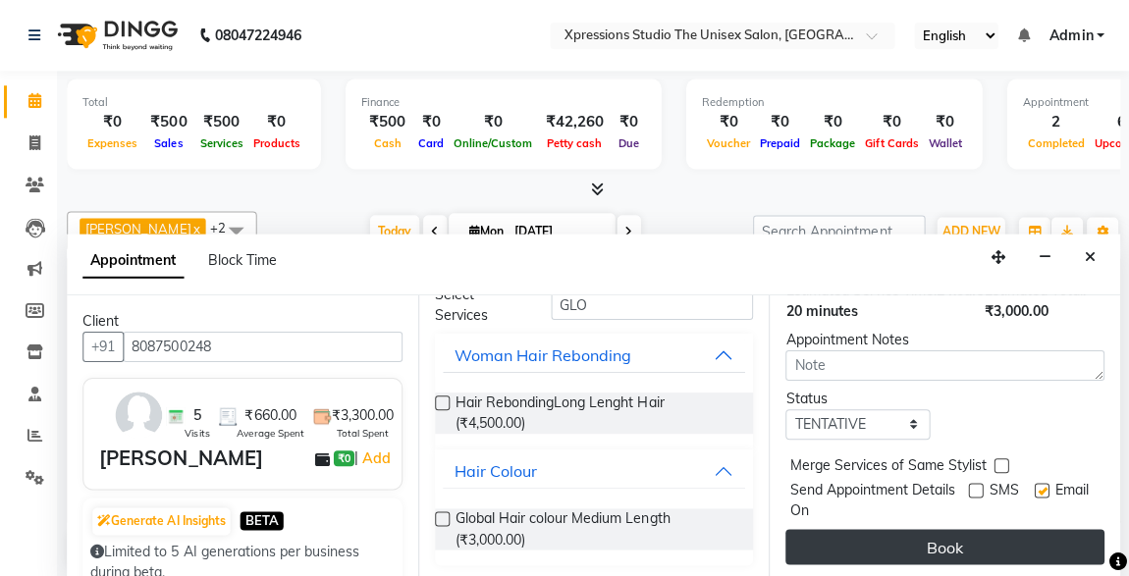
click at [983, 531] on button "Book" at bounding box center [945, 545] width 318 height 35
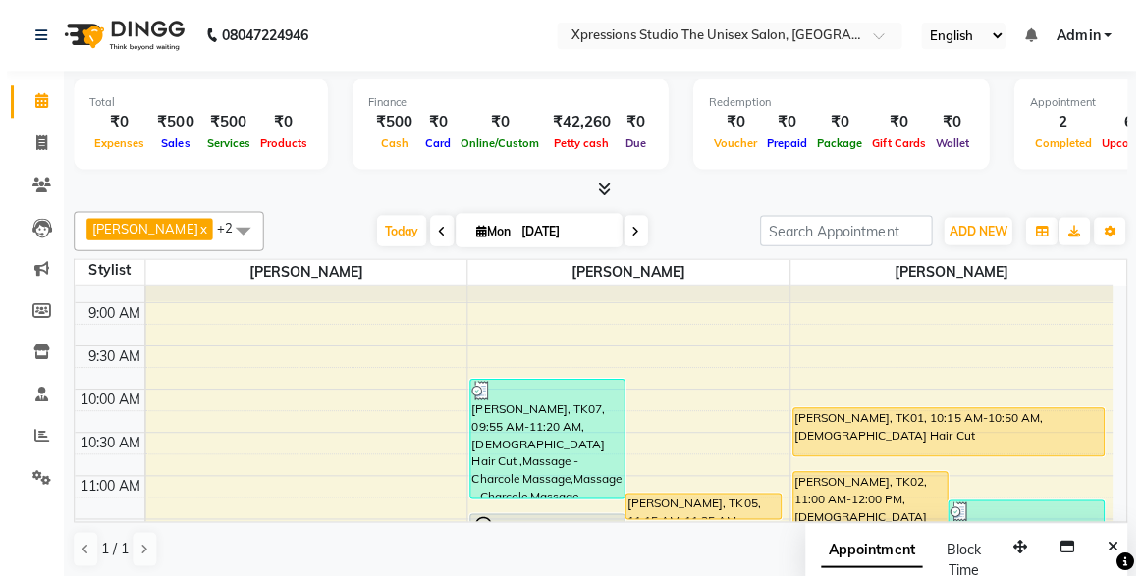
scroll to position [24, 0]
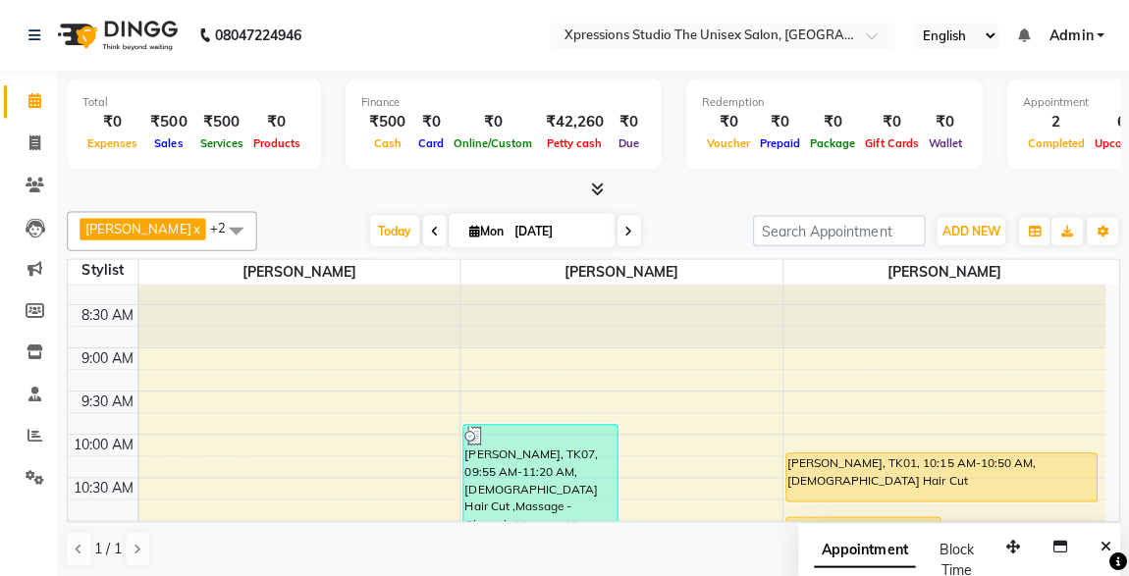
click at [895, 467] on div "[PERSON_NAME], TK01, 10:15 AM-10:50 AM, [DEMOGRAPHIC_DATA] Hair Cut" at bounding box center [941, 476] width 309 height 47
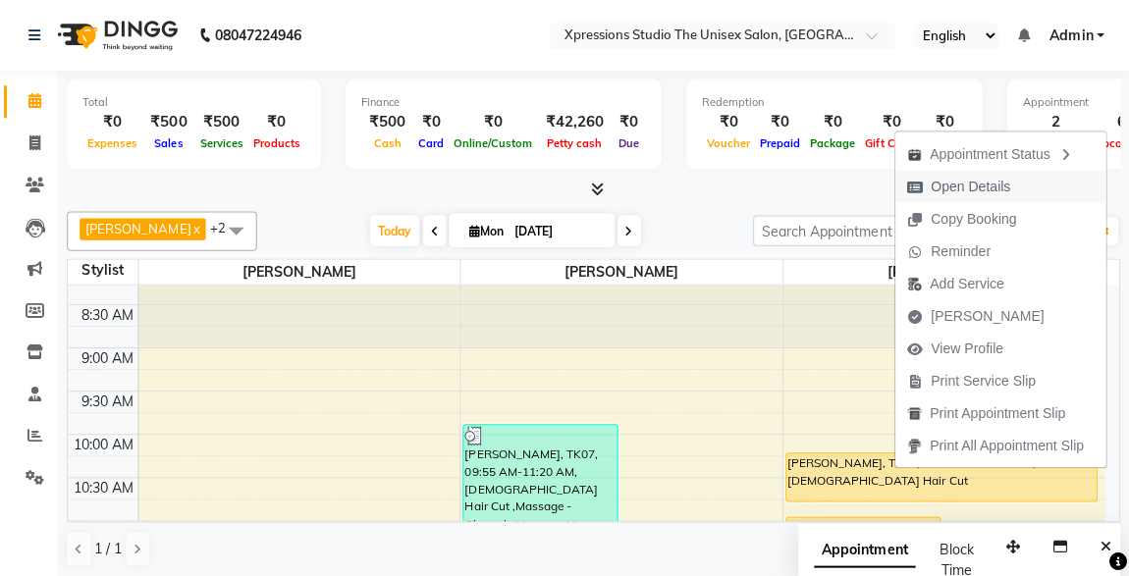
click at [948, 183] on span "Open Details" at bounding box center [971, 186] width 80 height 21
select select "1"
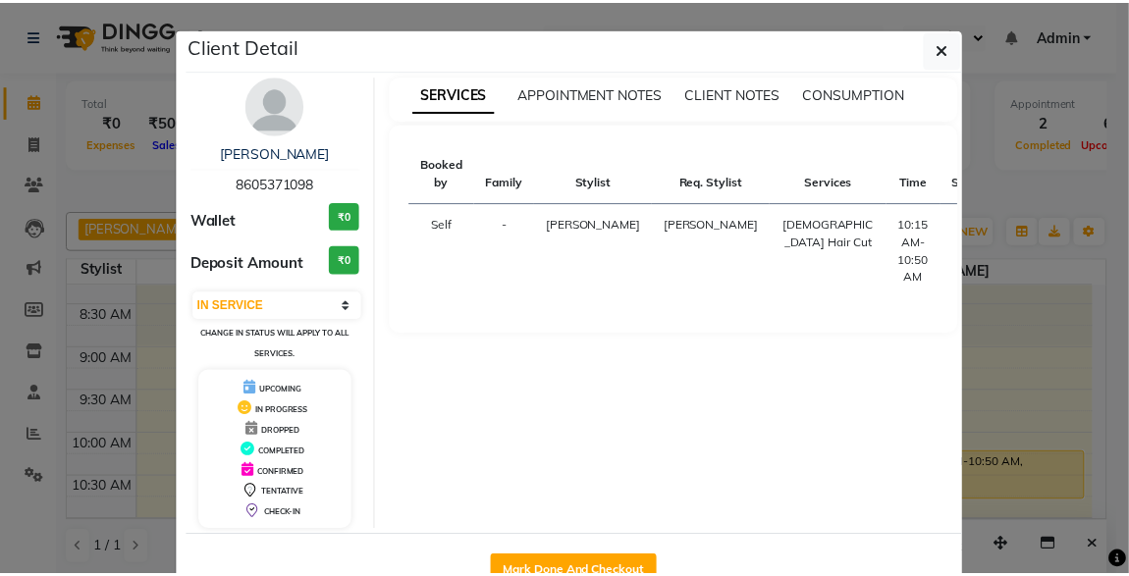
scroll to position [54, 0]
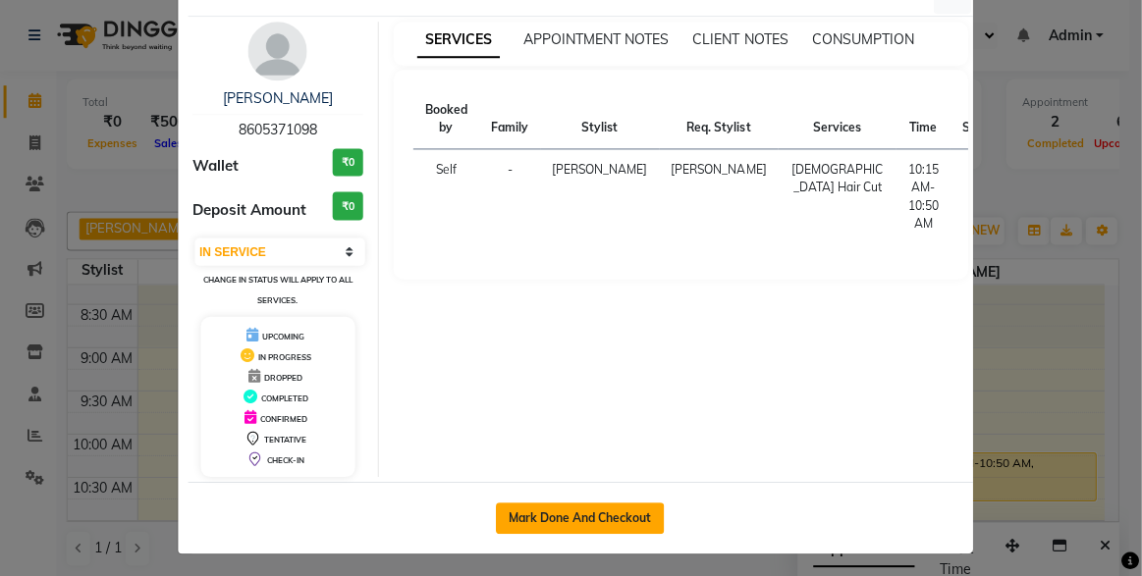
click at [609, 517] on button "Mark Done And Checkout" at bounding box center [581, 517] width 168 height 31
select select "service"
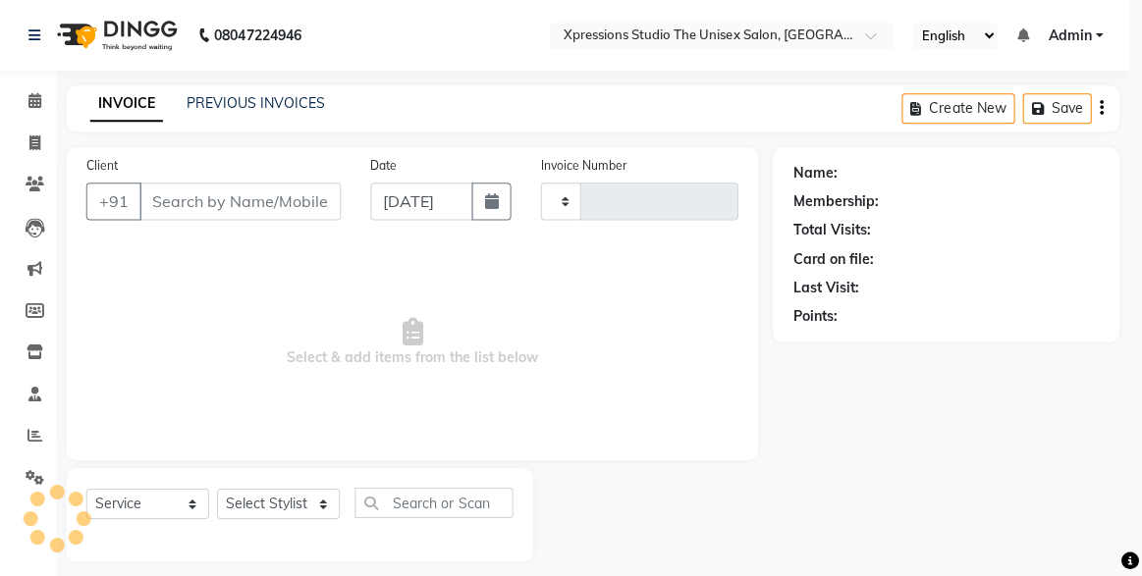
type input "4473"
select select "7003"
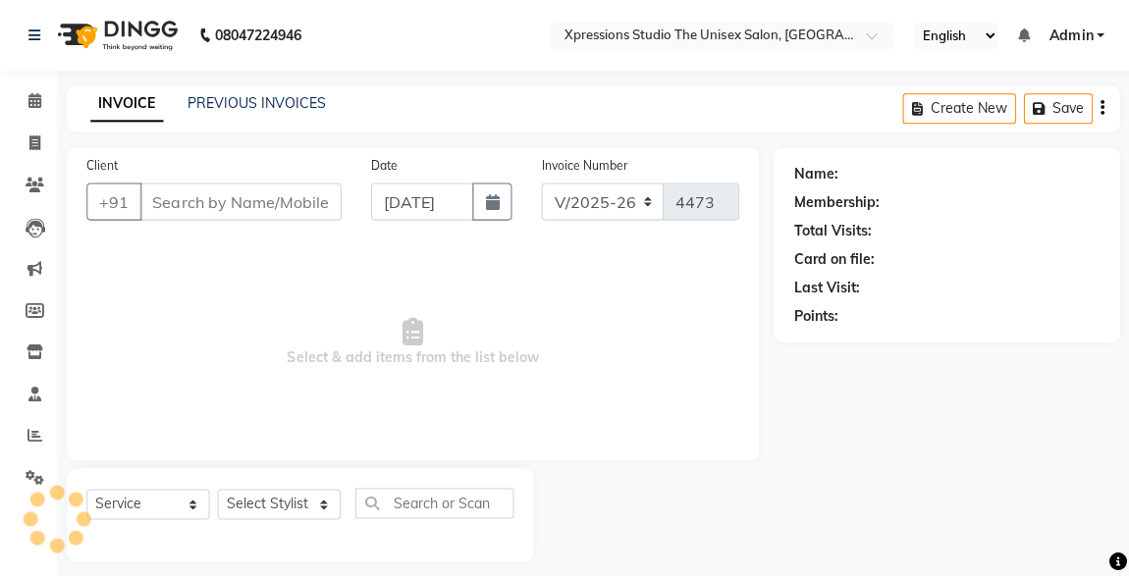
type input "8605371098"
select select "57589"
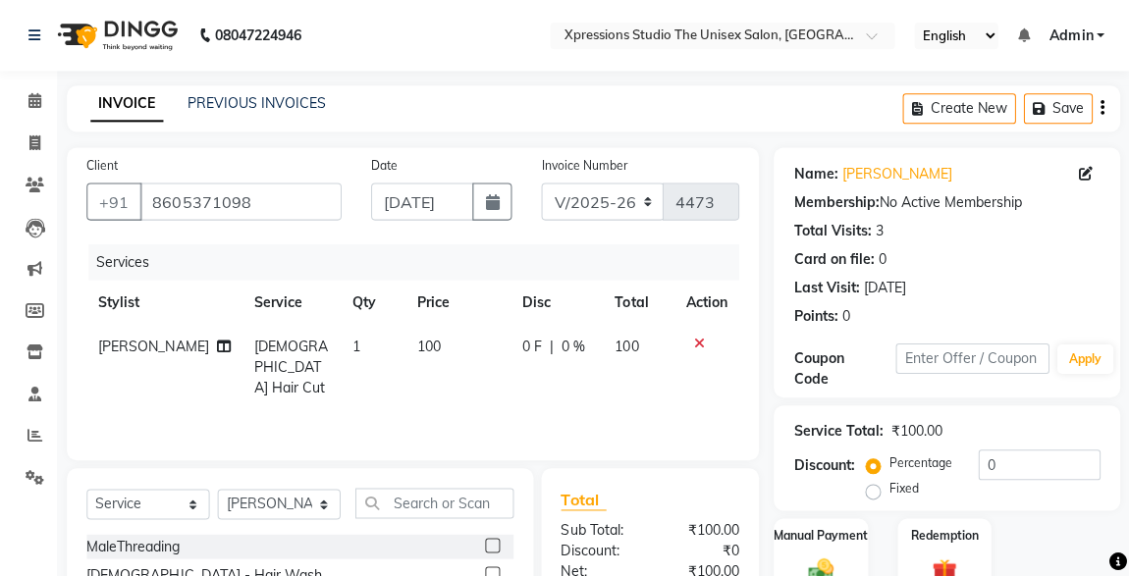
scroll to position [208, 0]
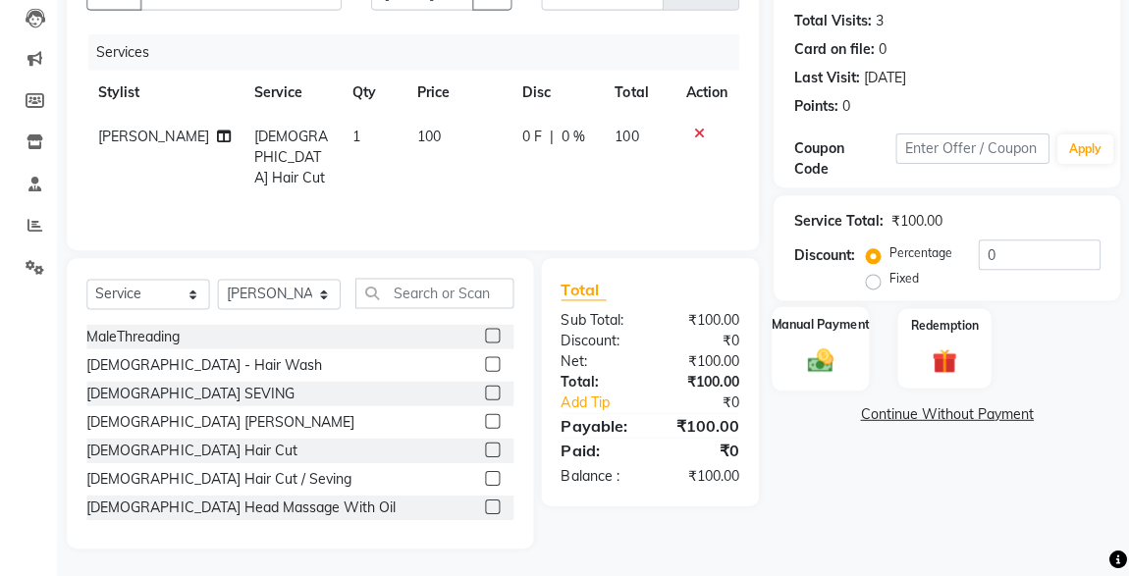
click at [827, 347] on img at bounding box center [820, 361] width 42 height 30
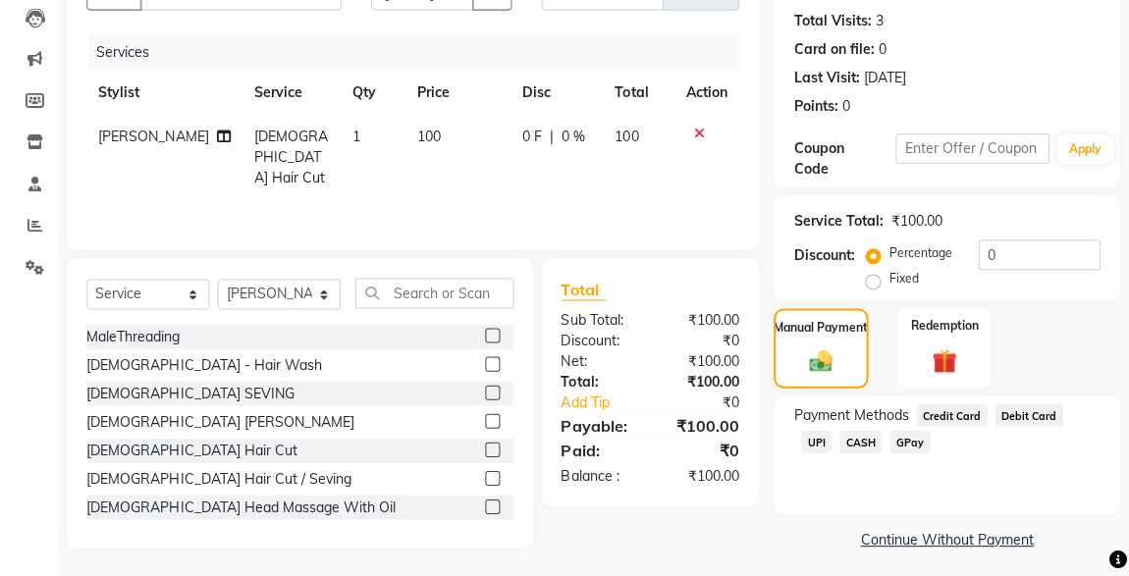
click at [840, 440] on span "CASH" at bounding box center [861, 442] width 42 height 23
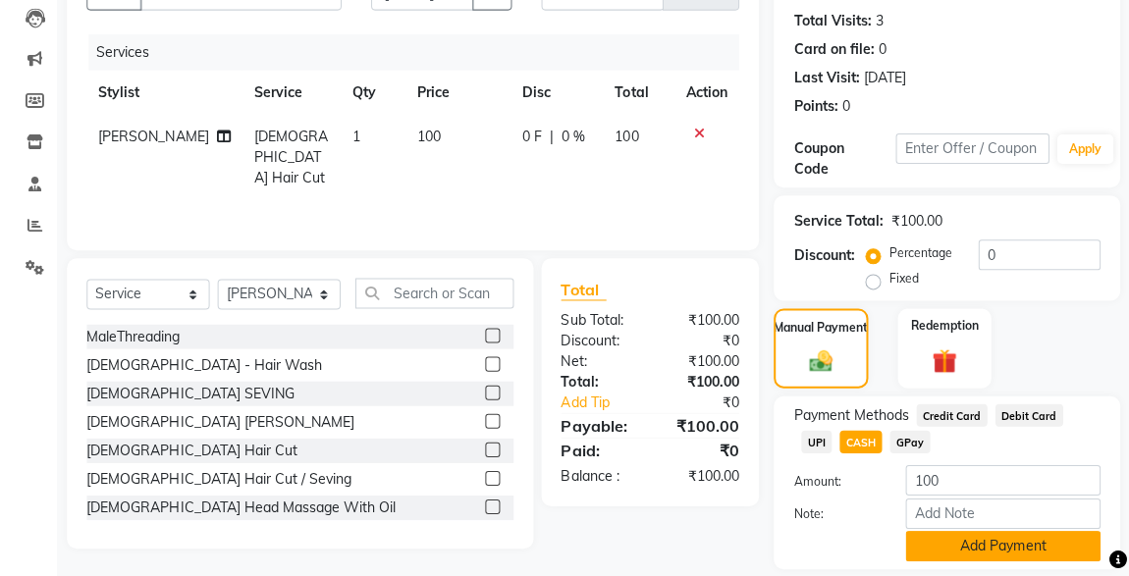
click at [983, 551] on button "Add Payment" at bounding box center [1002, 546] width 194 height 30
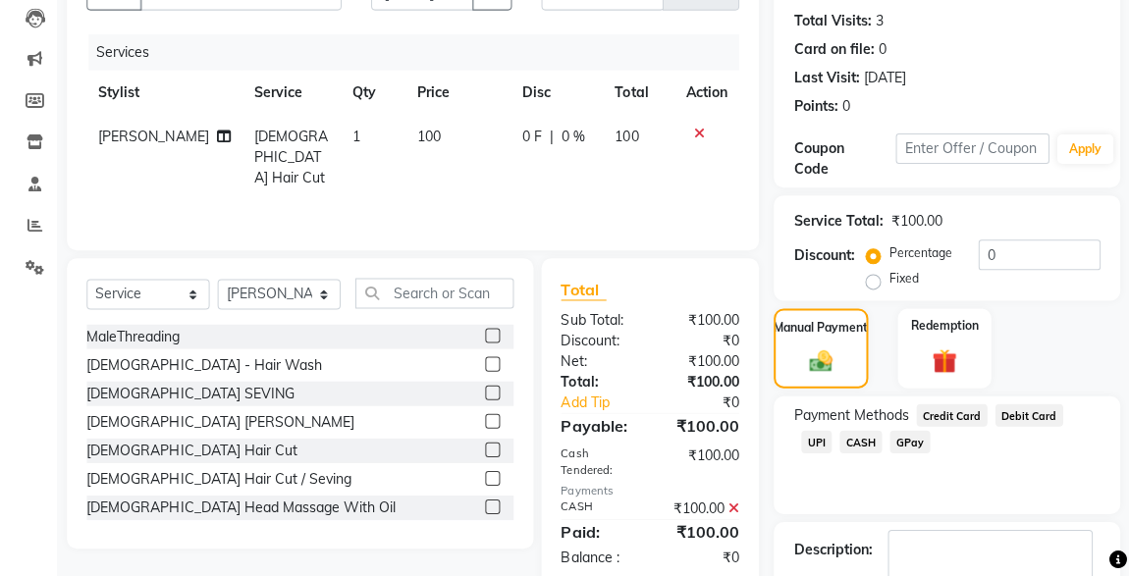
scroll to position [324, 0]
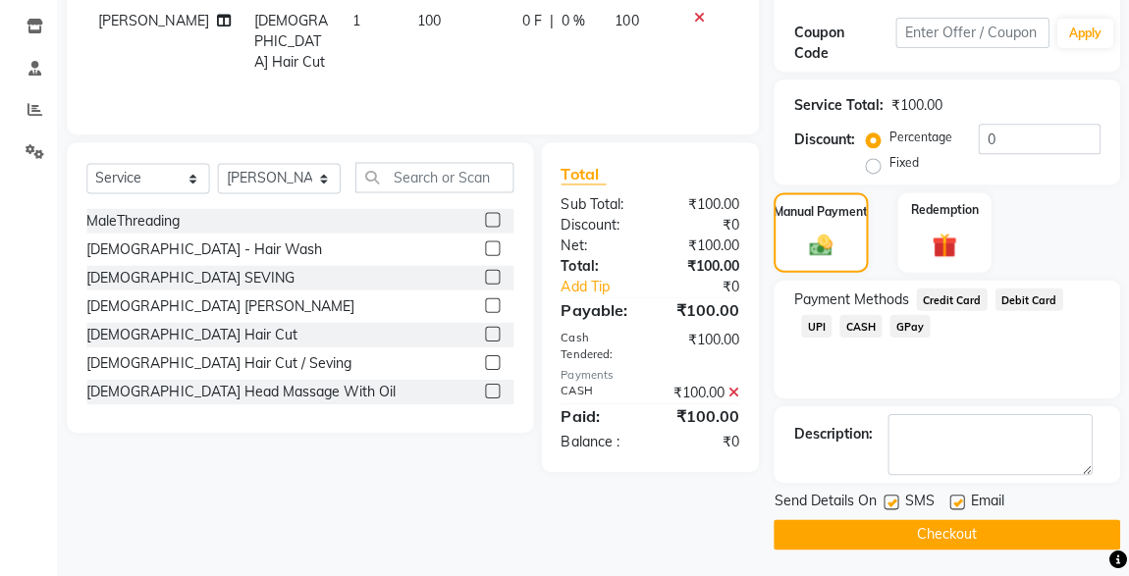
click at [888, 501] on label at bounding box center [891, 502] width 15 height 15
click at [888, 501] on input "checkbox" at bounding box center [890, 503] width 13 height 13
checkbox input "false"
click at [934, 536] on button "Checkout" at bounding box center [947, 534] width 346 height 30
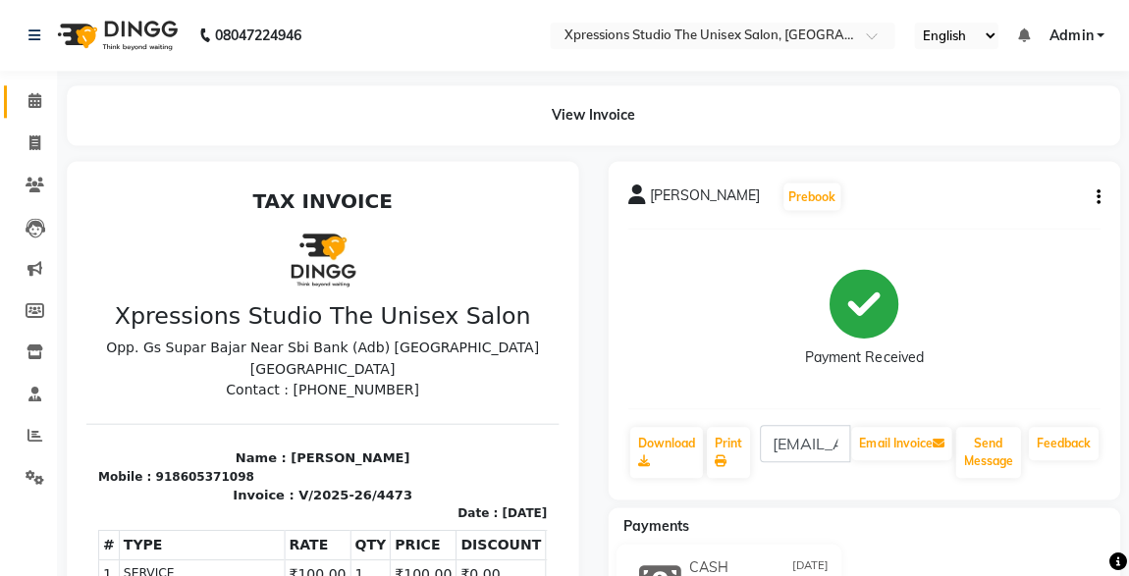
click at [38, 116] on link "Calendar" at bounding box center [29, 101] width 47 height 32
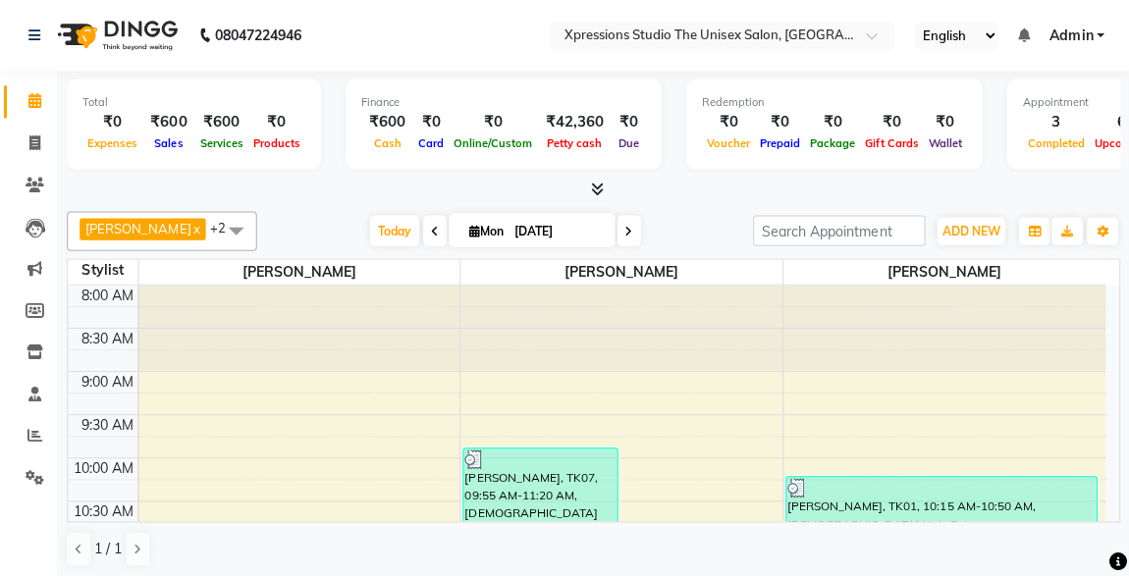
click at [948, 183] on div at bounding box center [594, 189] width 1051 height 21
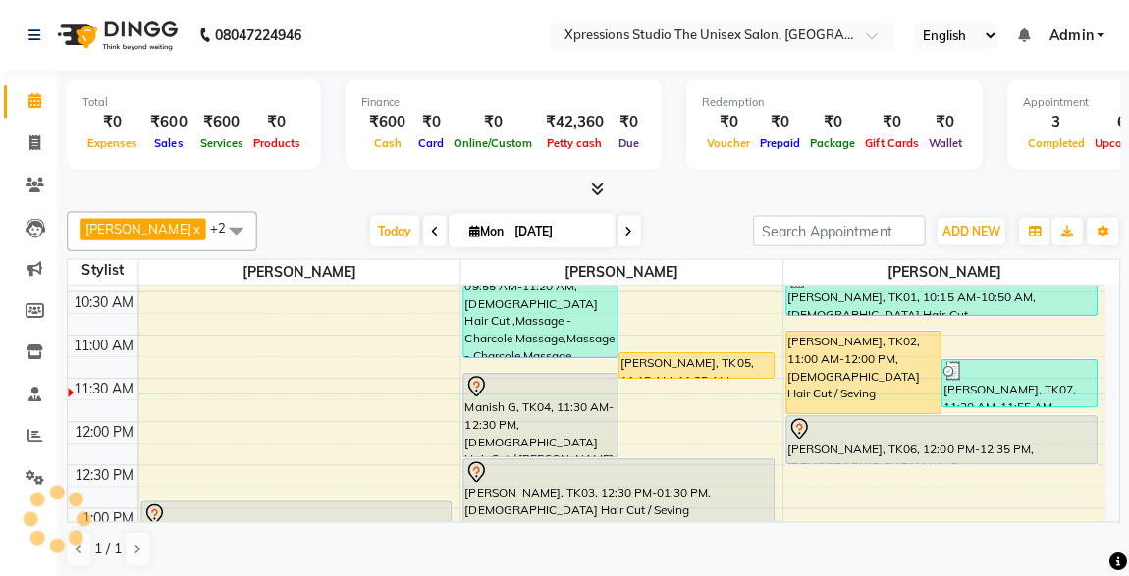
scroll to position [213, 0]
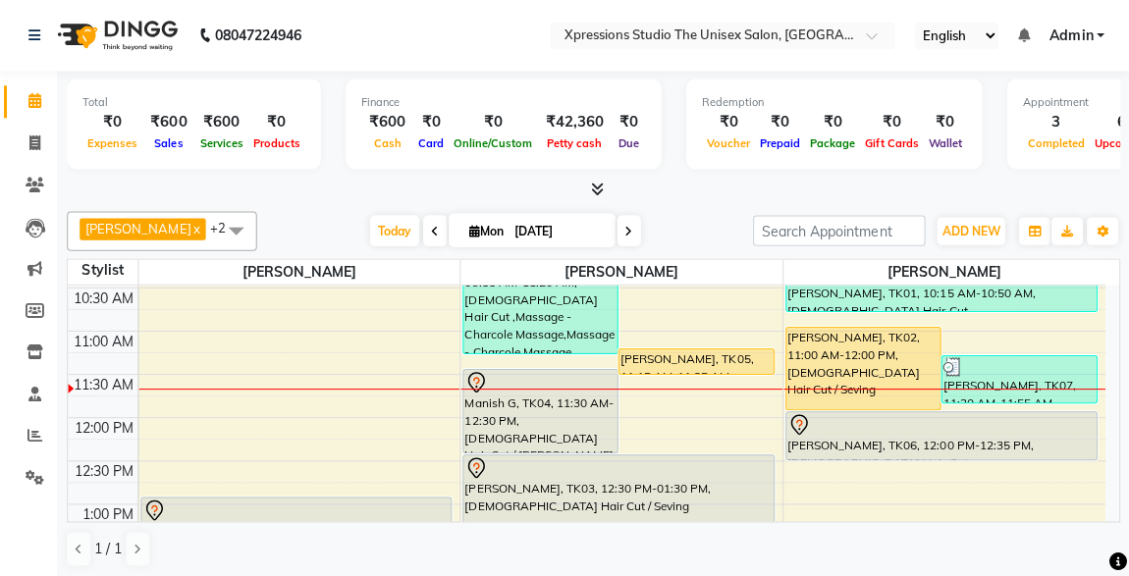
click at [531, 425] on div "Manish G, TK04, 11:30 AM-12:30 PM, [DEMOGRAPHIC_DATA] Hair Cut / [PERSON_NAME]" at bounding box center [540, 410] width 153 height 82
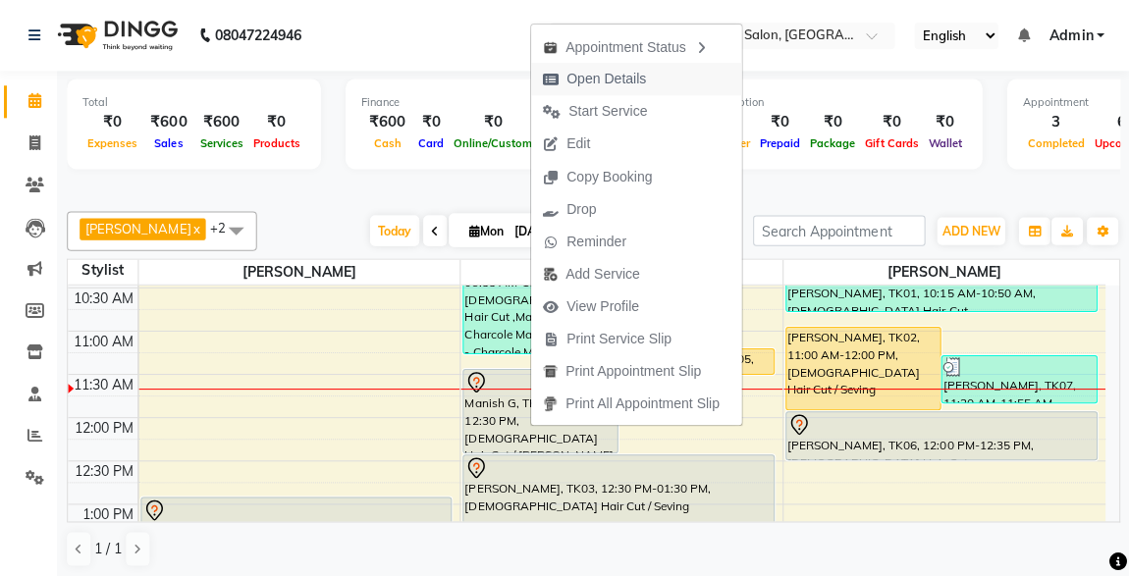
click at [603, 75] on span "Open Details" at bounding box center [608, 79] width 80 height 21
select select "7"
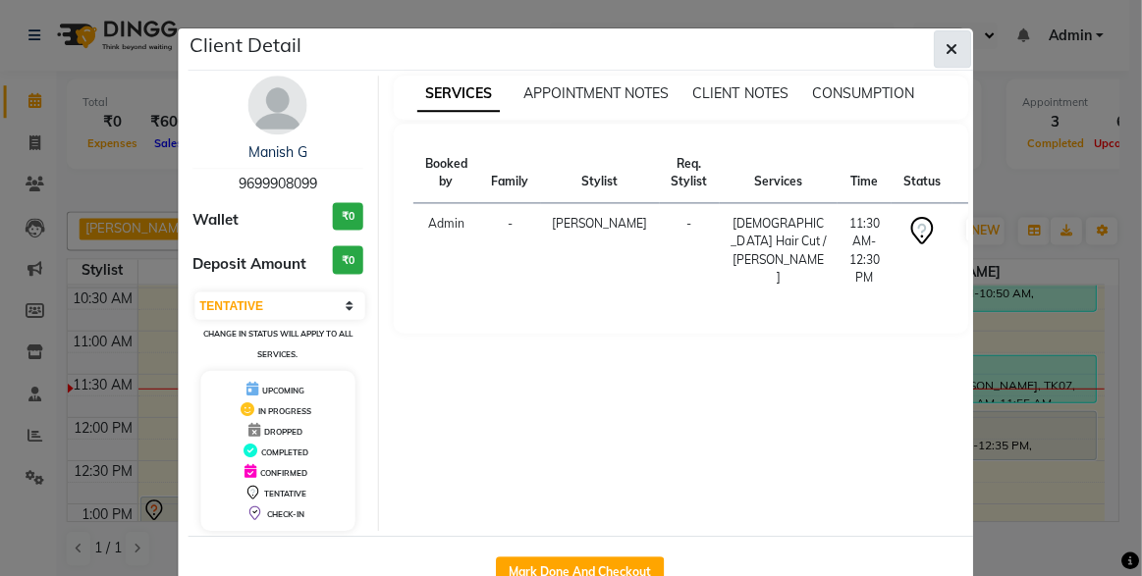
click at [947, 49] on icon "button" at bounding box center [953, 49] width 12 height 16
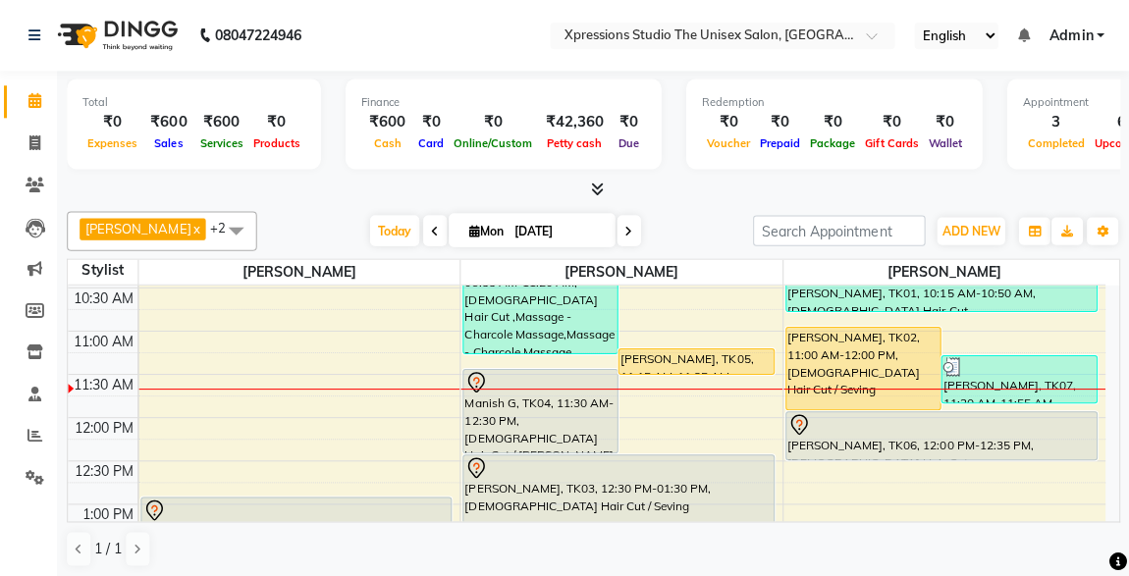
click at [521, 499] on div "[PERSON_NAME], TK03, 12:30 PM-01:30 PM, [DEMOGRAPHIC_DATA] Hair Cut / Seving" at bounding box center [618, 496] width 309 height 82
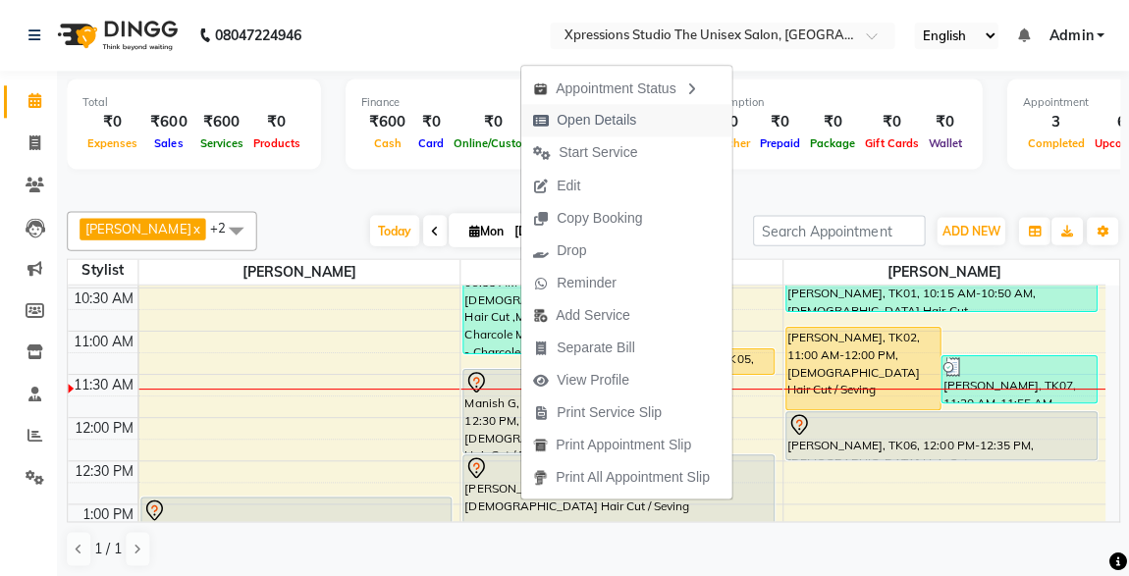
click at [572, 120] on span "Open Details" at bounding box center [598, 120] width 80 height 21
select select "7"
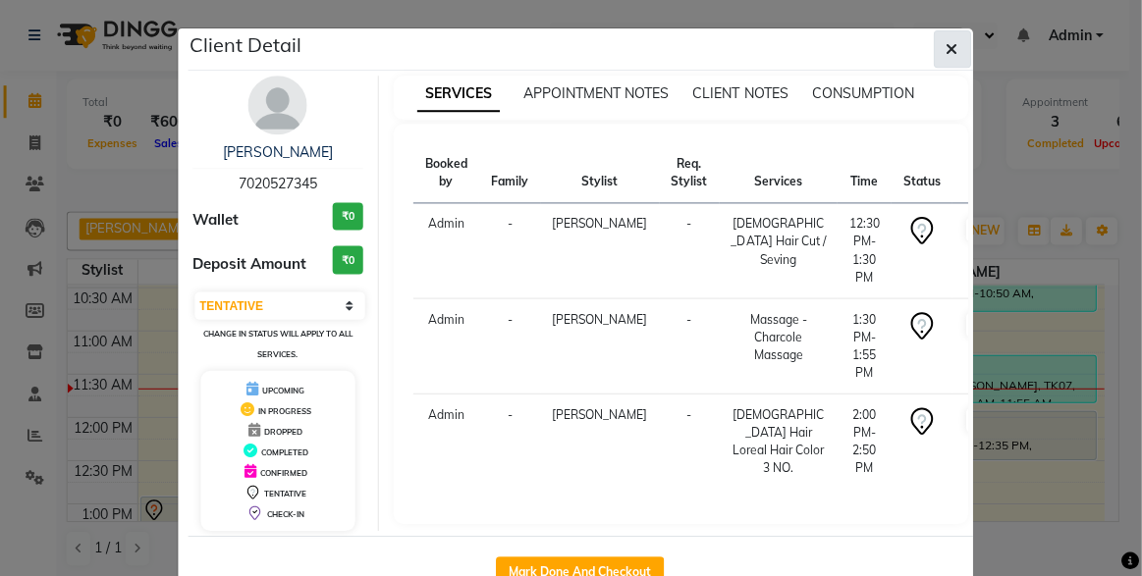
click at [935, 50] on button "button" at bounding box center [952, 48] width 37 height 37
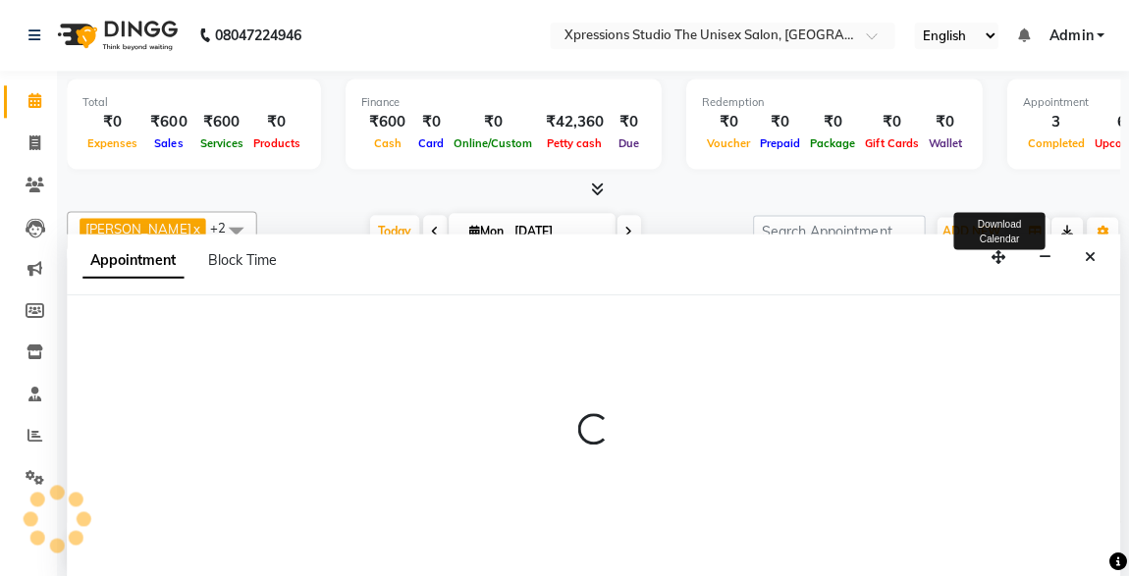
select select "57588"
select select "720"
select select "tentative"
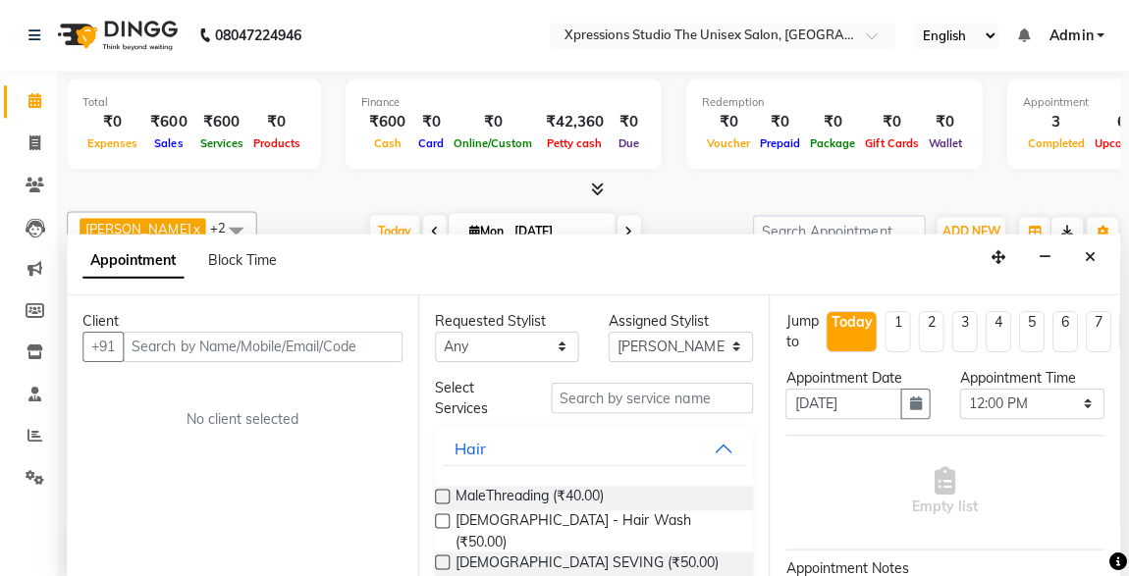
scroll to position [0, 0]
click at [1087, 259] on icon "Close" at bounding box center [1089, 256] width 11 height 14
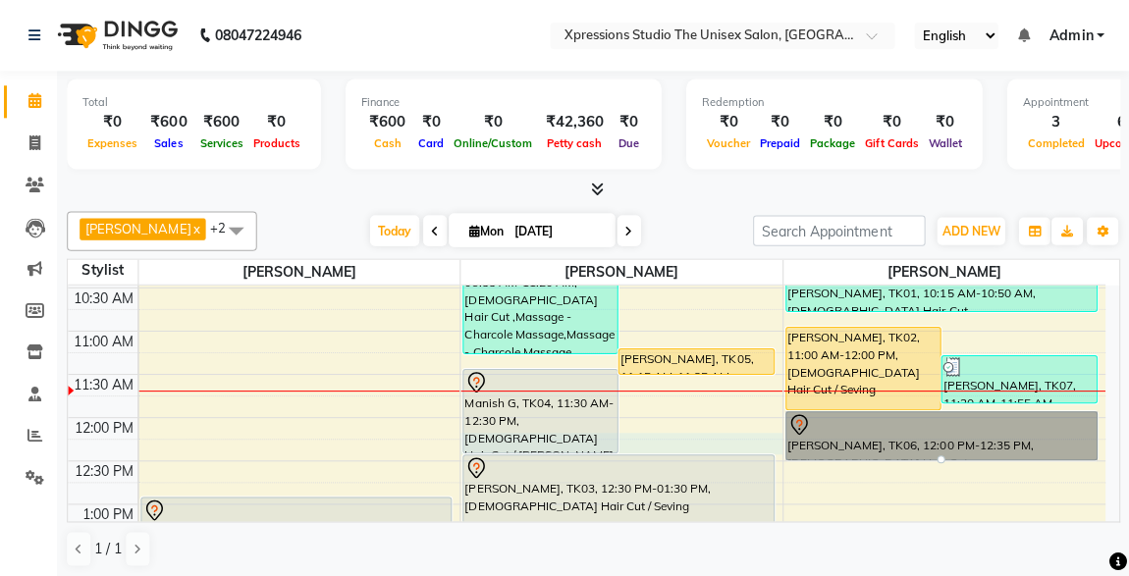
select select "57588"
select select "720"
select select "tentative"
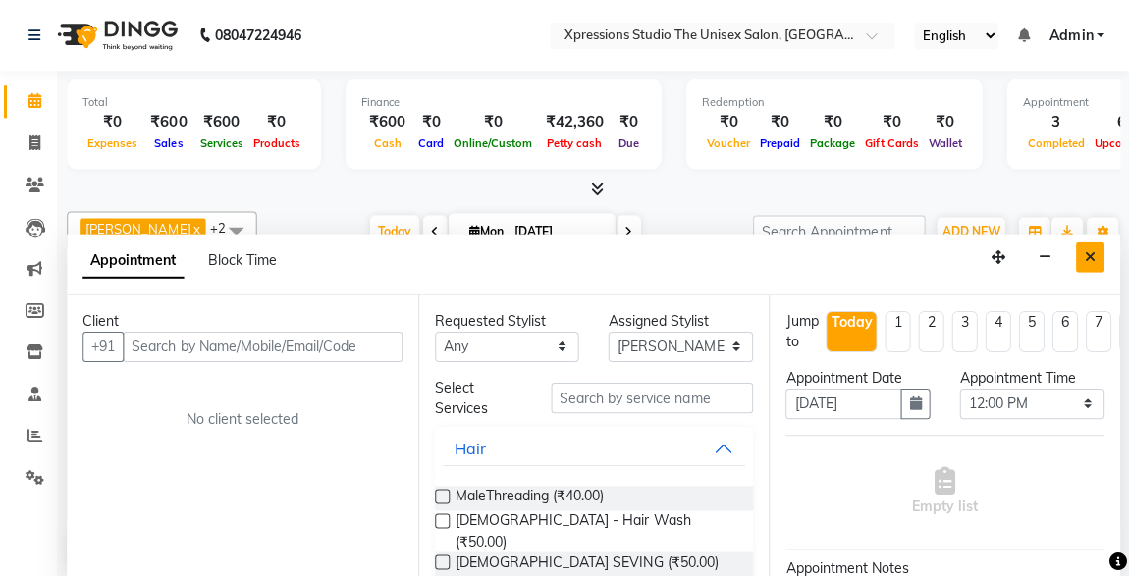
click at [1086, 249] on icon "Close" at bounding box center [1089, 256] width 11 height 14
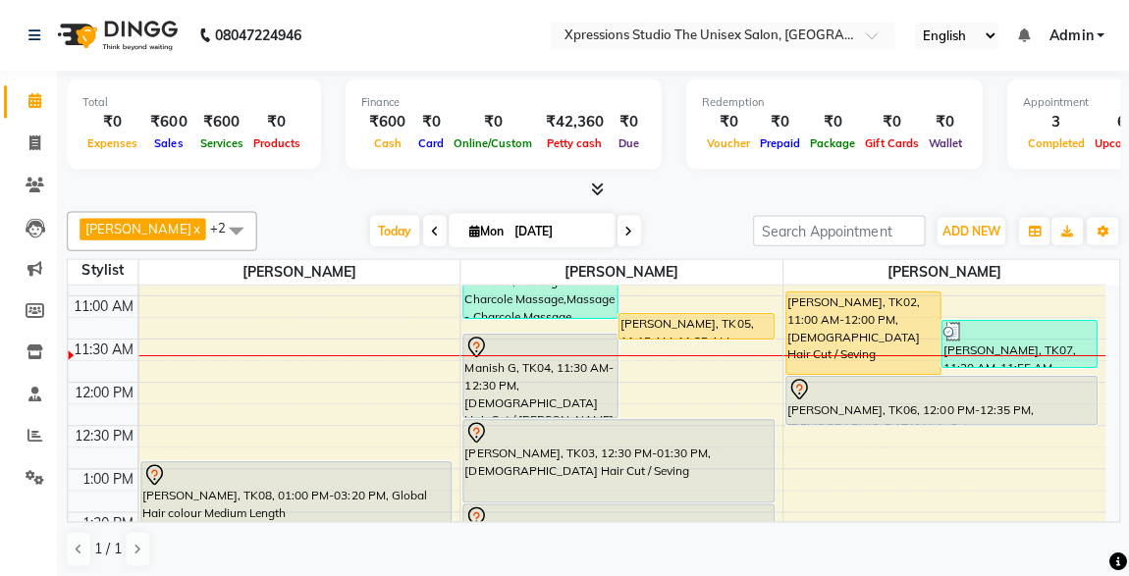
scroll to position [285, 0]
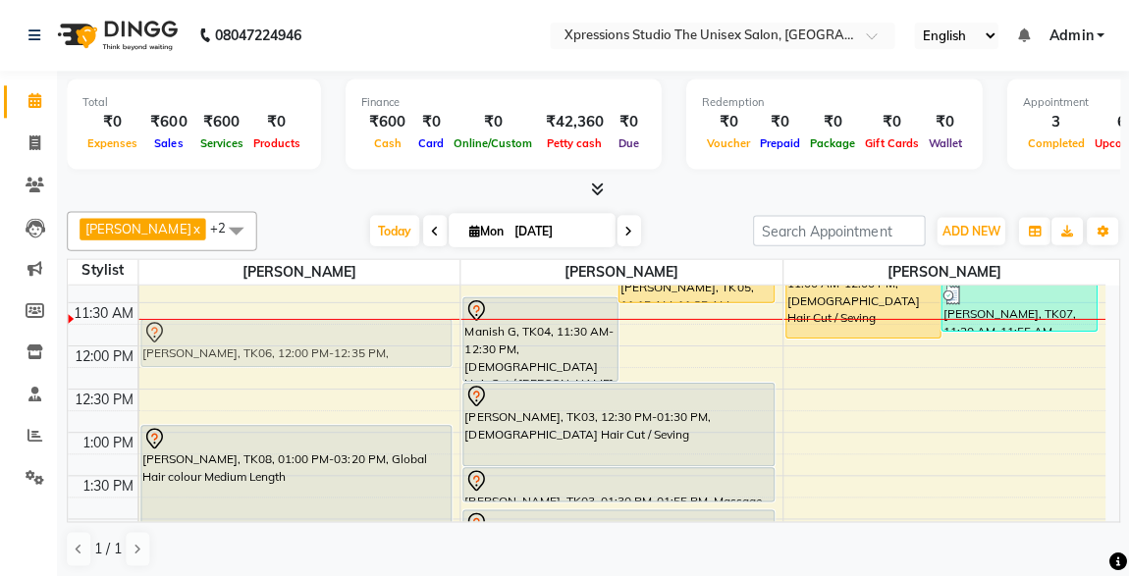
drag, startPoint x: 835, startPoint y: 355, endPoint x: 290, endPoint y: 334, distance: 545.4
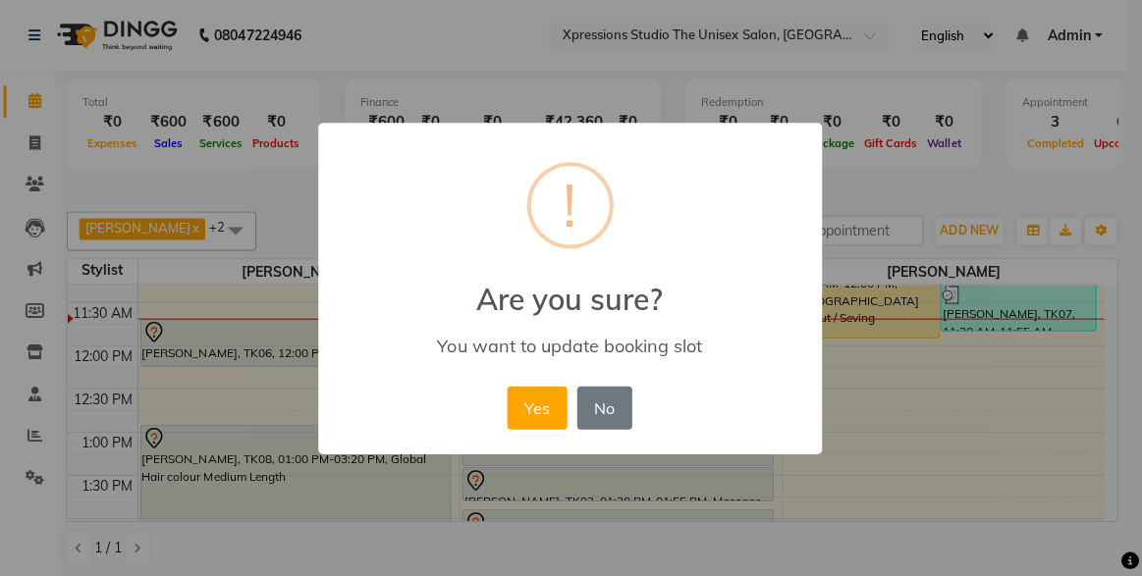
click at [404, 338] on div "You want to update booking slot" at bounding box center [571, 345] width 446 height 23
click at [533, 405] on button "Yes" at bounding box center [539, 407] width 60 height 43
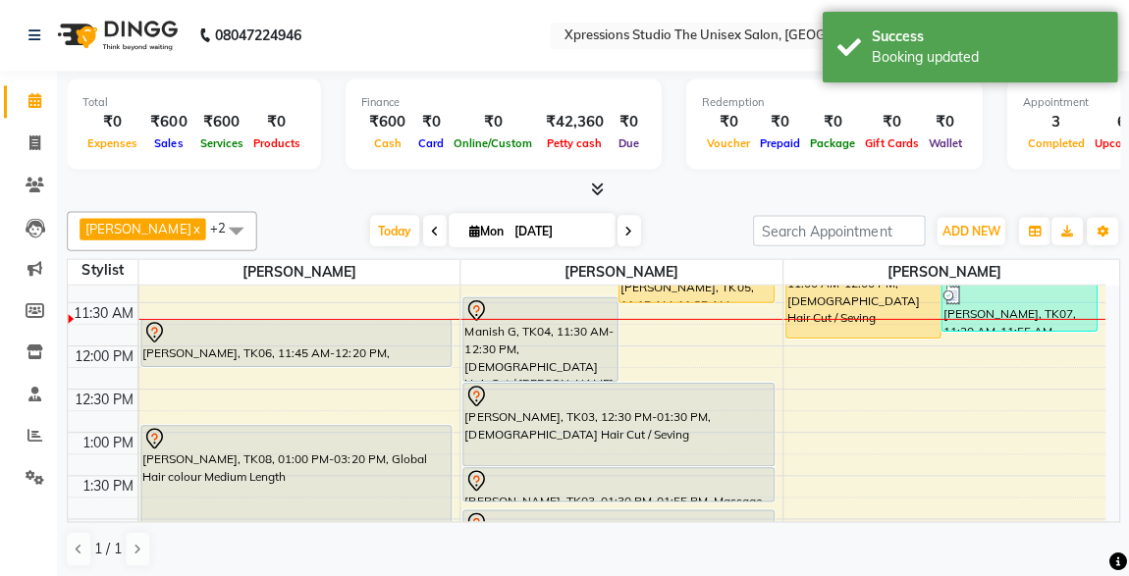
click at [333, 340] on div "[PERSON_NAME], TK06, 11:45 AM-12:20 PM, [DEMOGRAPHIC_DATA] Hair Cut" at bounding box center [297, 342] width 309 height 46
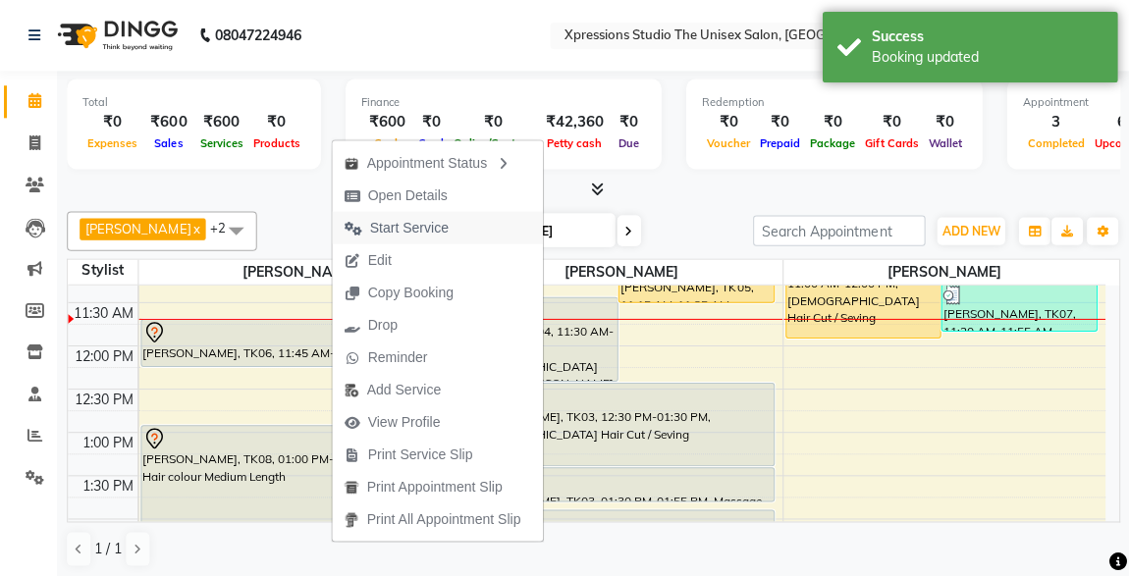
click at [415, 225] on span "Start Service" at bounding box center [410, 227] width 79 height 21
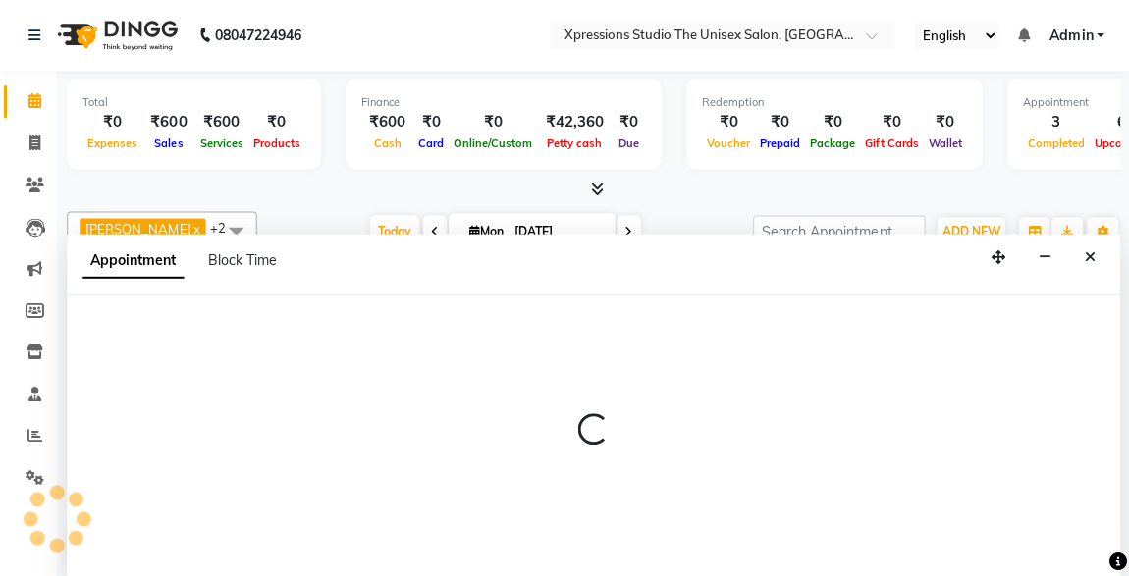
select select "57589"
select select "720"
select select "tentative"
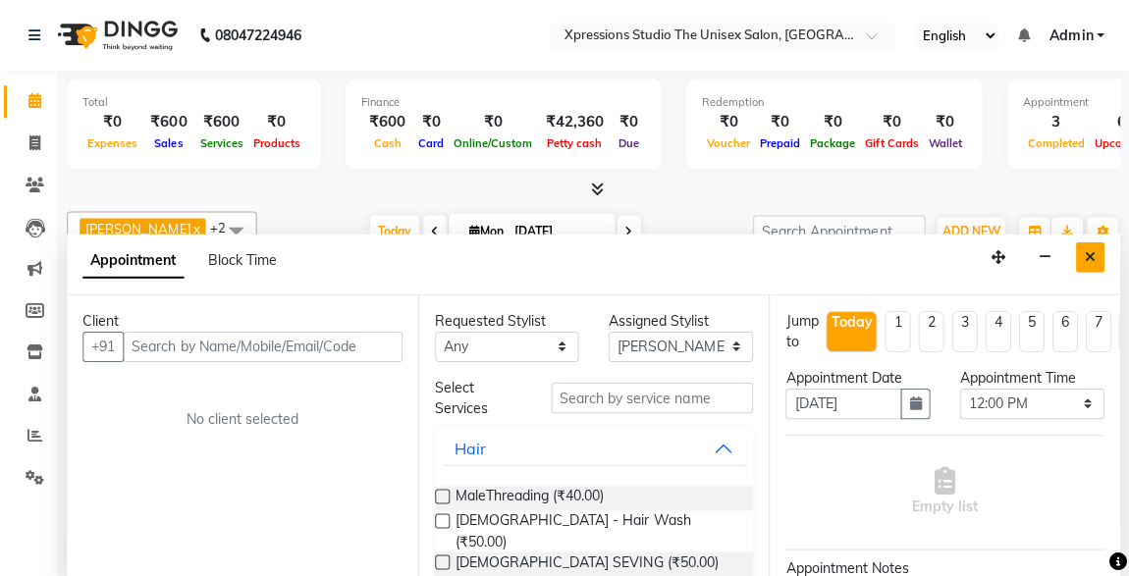
click at [1102, 245] on button "Close" at bounding box center [1089, 257] width 28 height 30
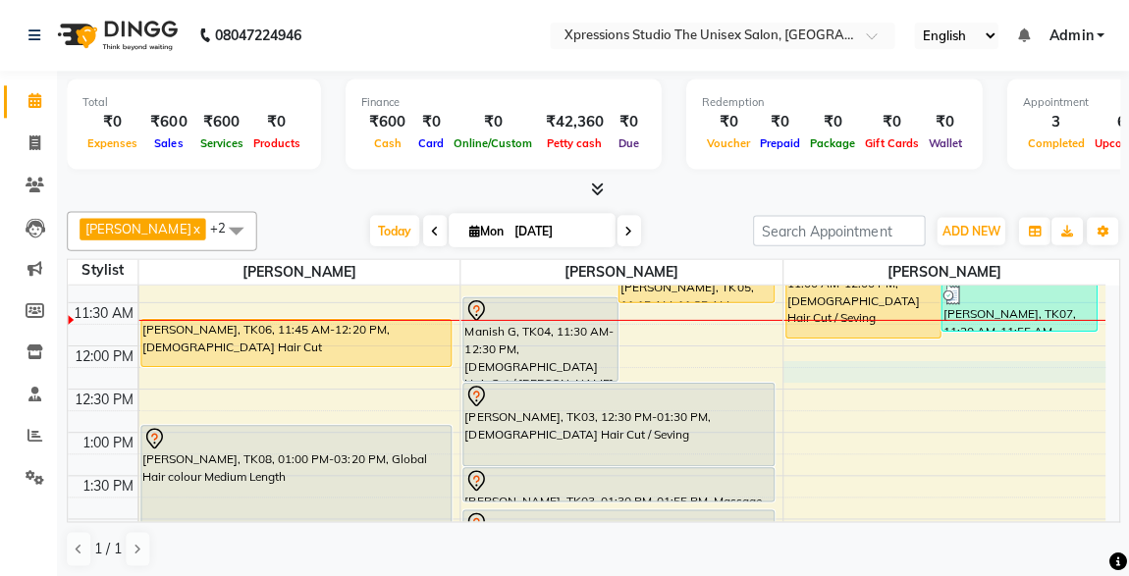
select select "57589"
select select "735"
select select "tentative"
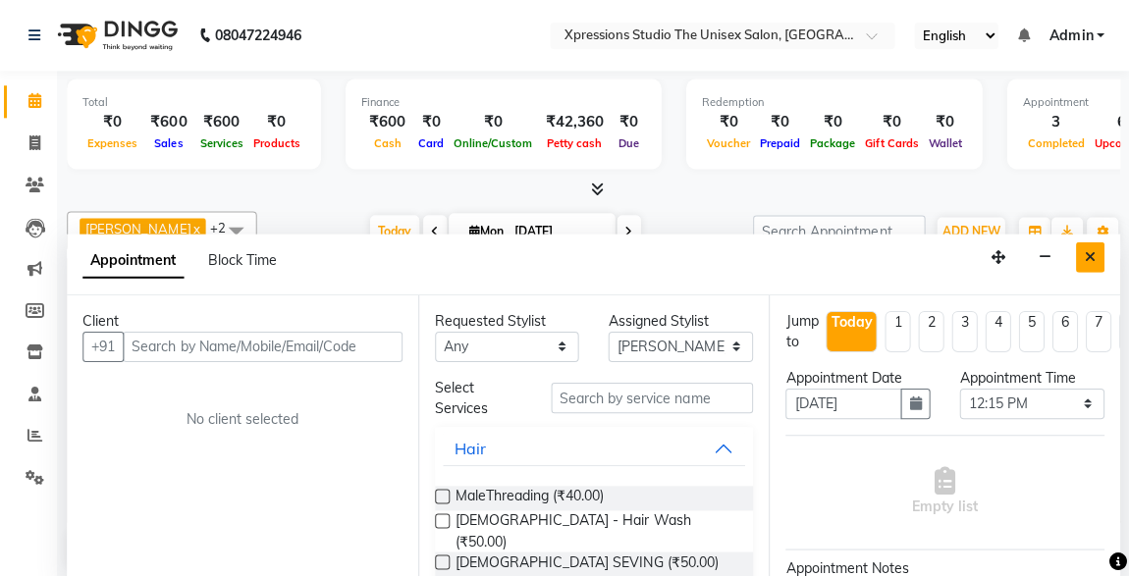
click at [1085, 249] on icon "Close" at bounding box center [1089, 256] width 11 height 14
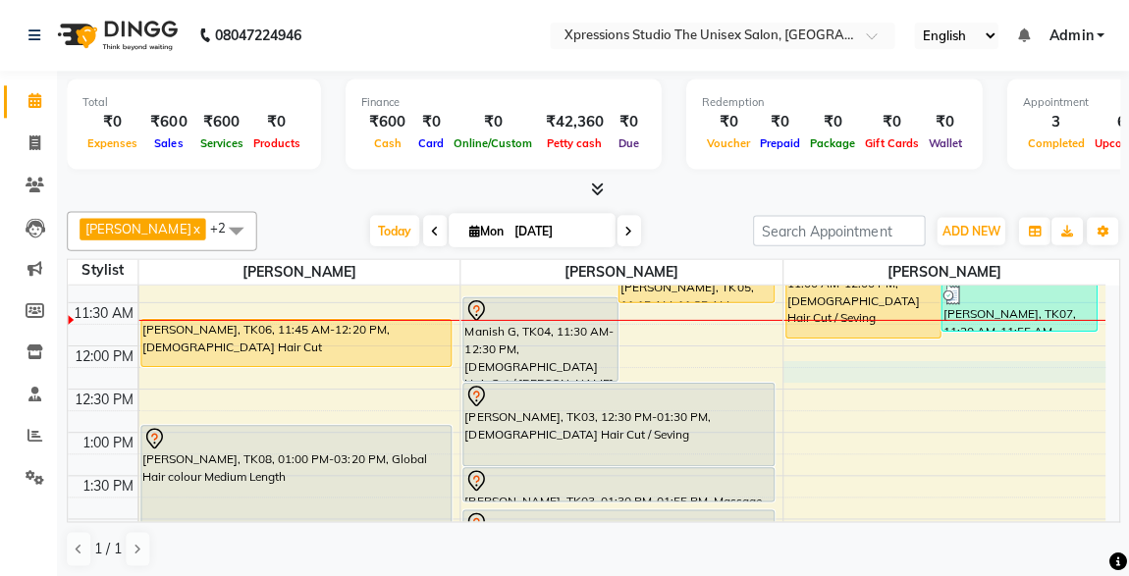
select select "57589"
select select "735"
select select "tentative"
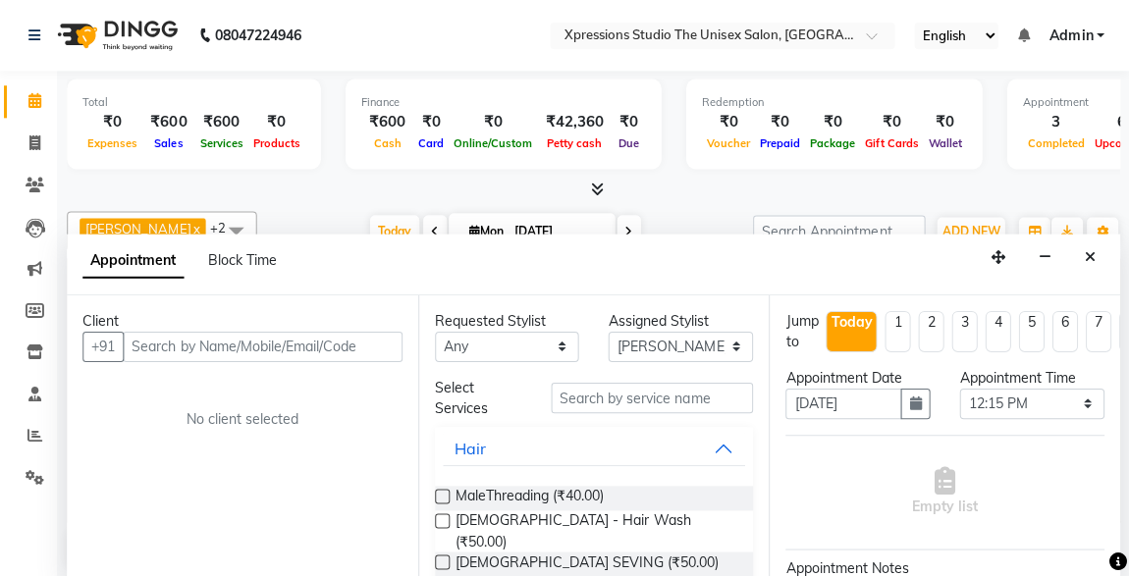
click at [350, 348] on input "text" at bounding box center [264, 346] width 279 height 30
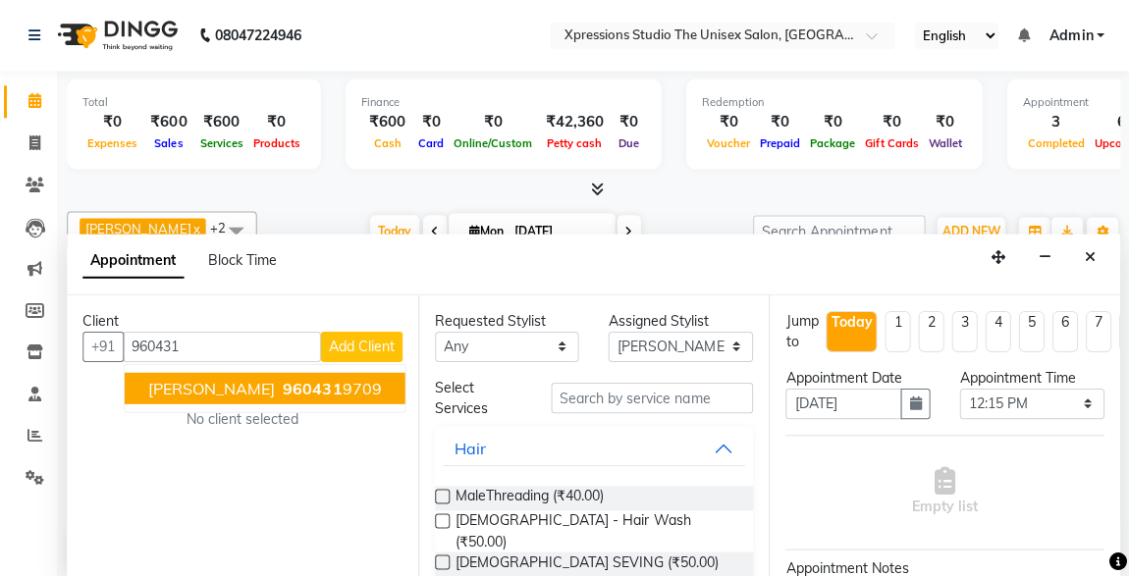
click at [376, 390] on ngb-highlight "960431 9709" at bounding box center [332, 387] width 102 height 20
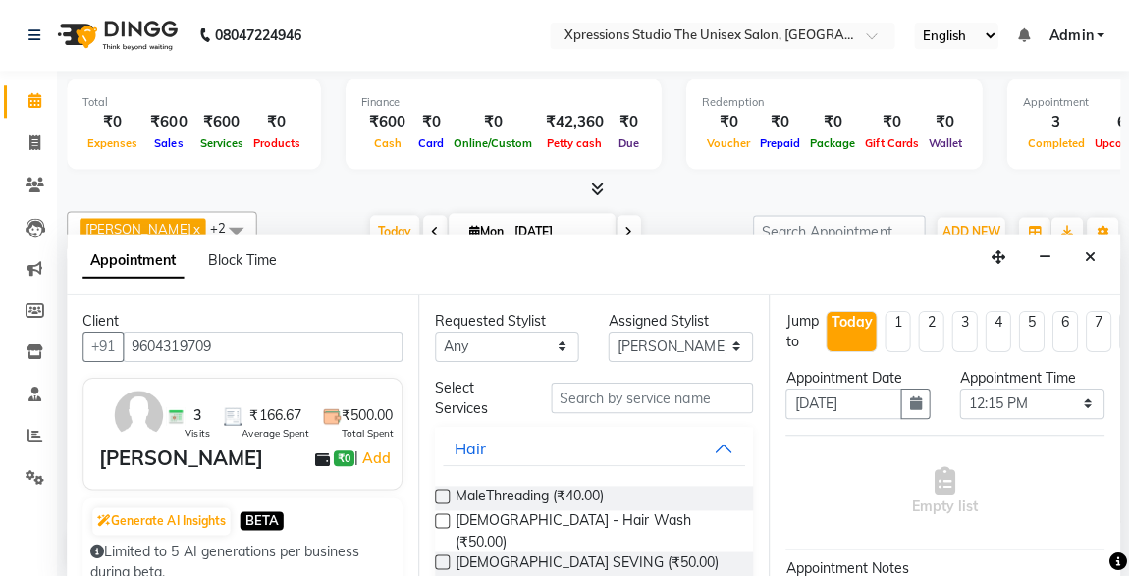
type input "9604319709"
click at [657, 399] on input "text" at bounding box center [653, 397] width 202 height 30
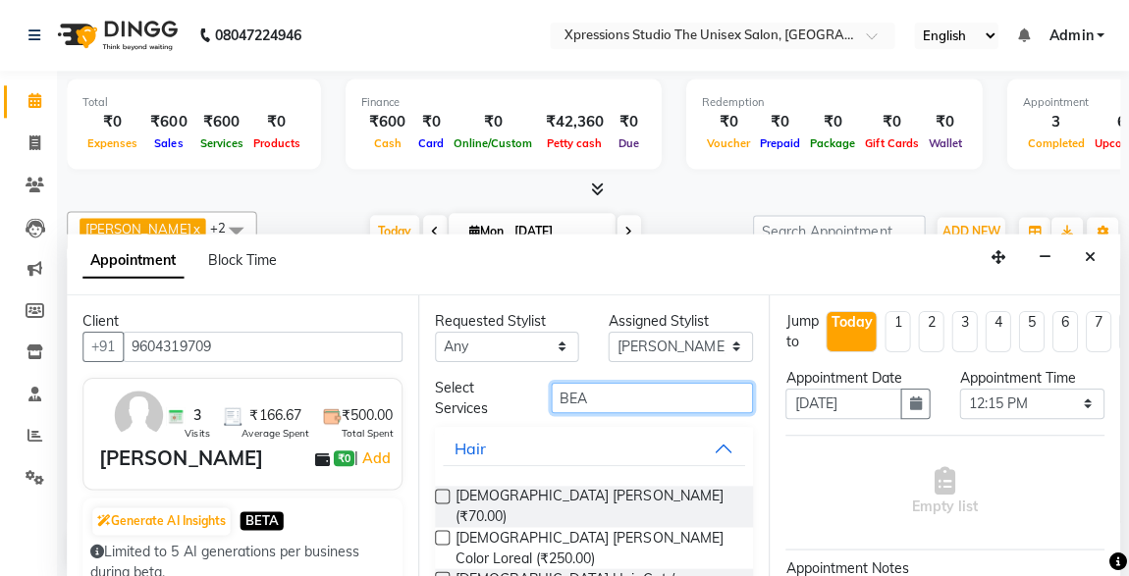
type input "BEA"
click at [443, 571] on label at bounding box center [443, 578] width 15 height 15
click at [443, 573] on input "checkbox" at bounding box center [442, 579] width 13 height 13
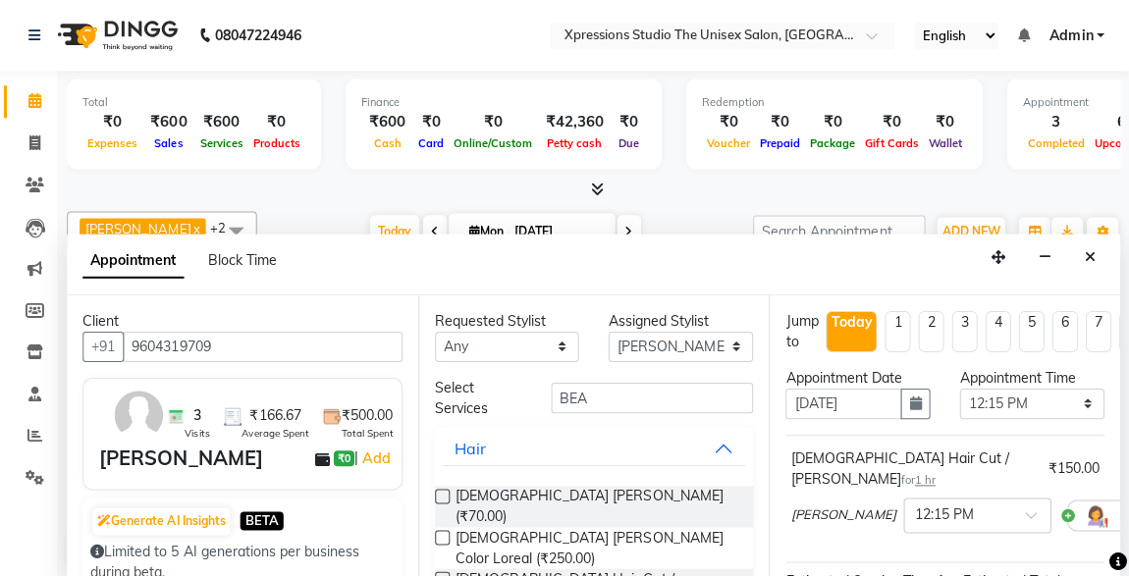
checkbox input "false"
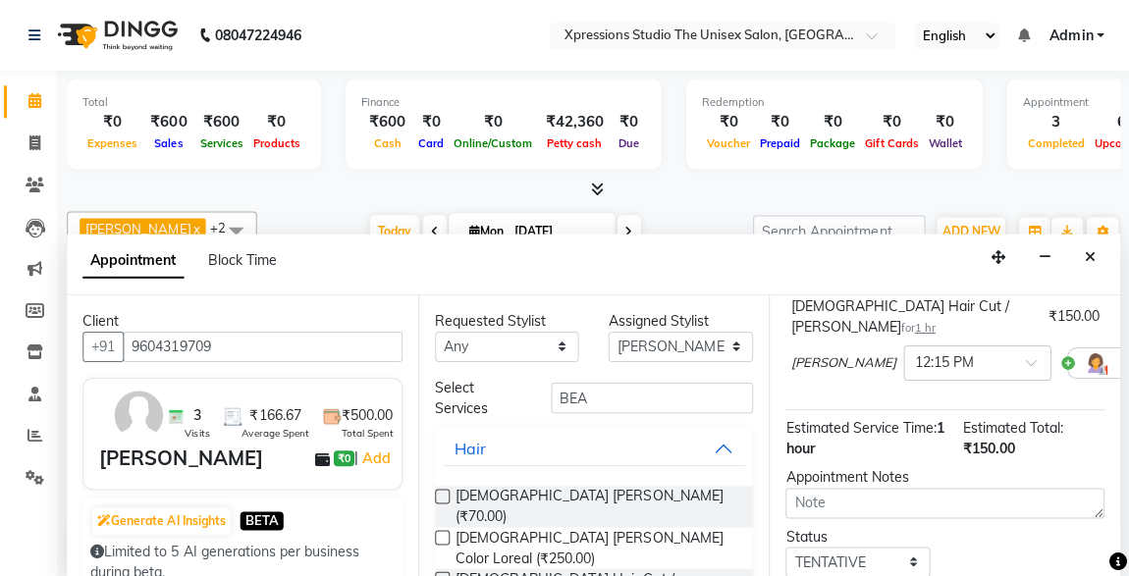
scroll to position [284, 0]
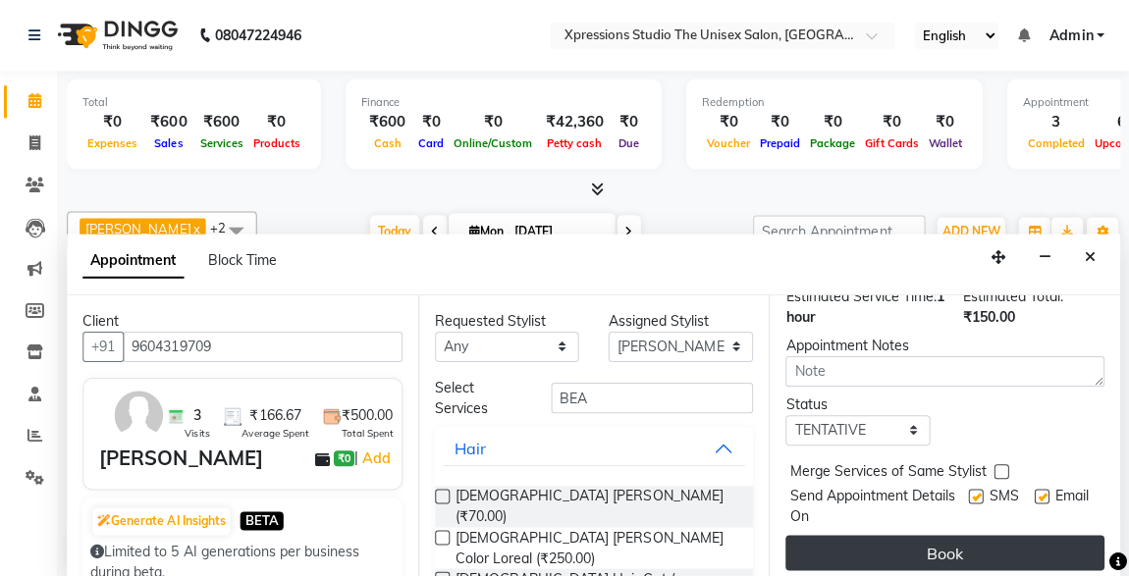
click at [907, 534] on button "Book" at bounding box center [945, 551] width 318 height 35
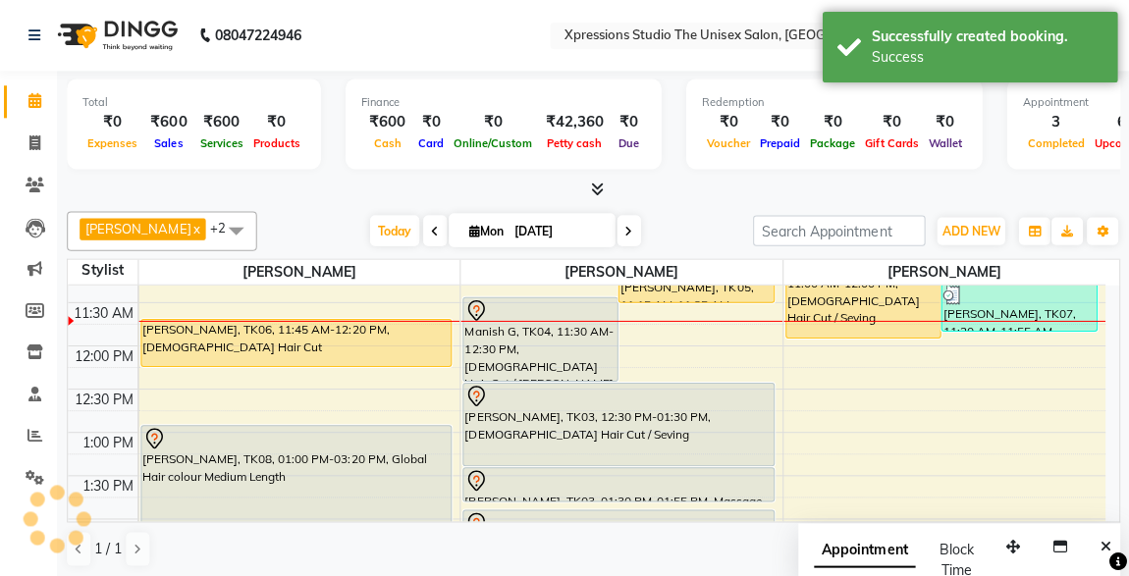
scroll to position [0, 0]
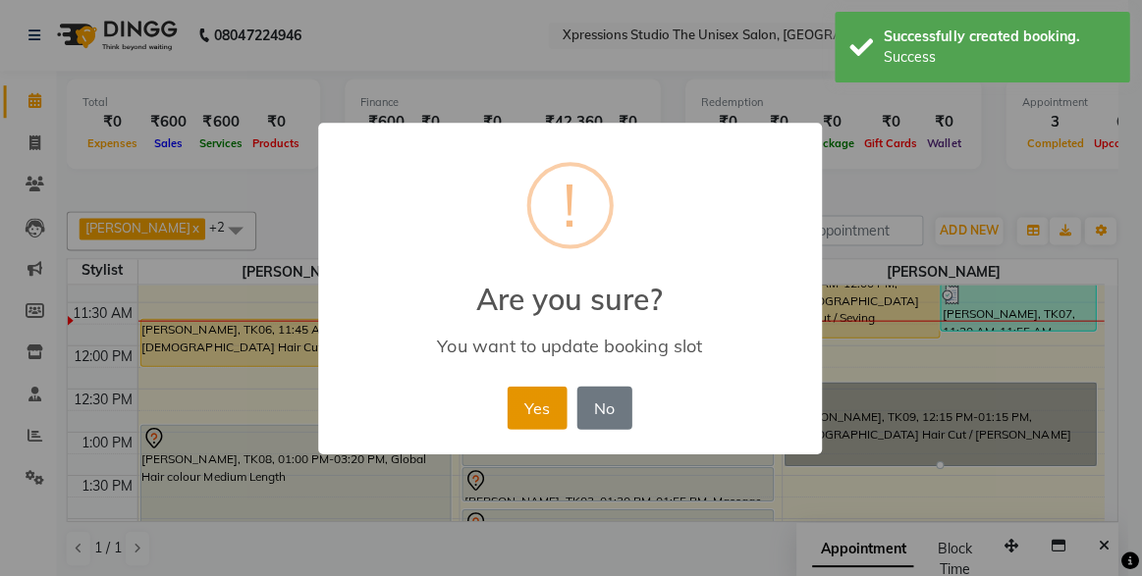
click at [539, 398] on button "Yes" at bounding box center [539, 407] width 60 height 43
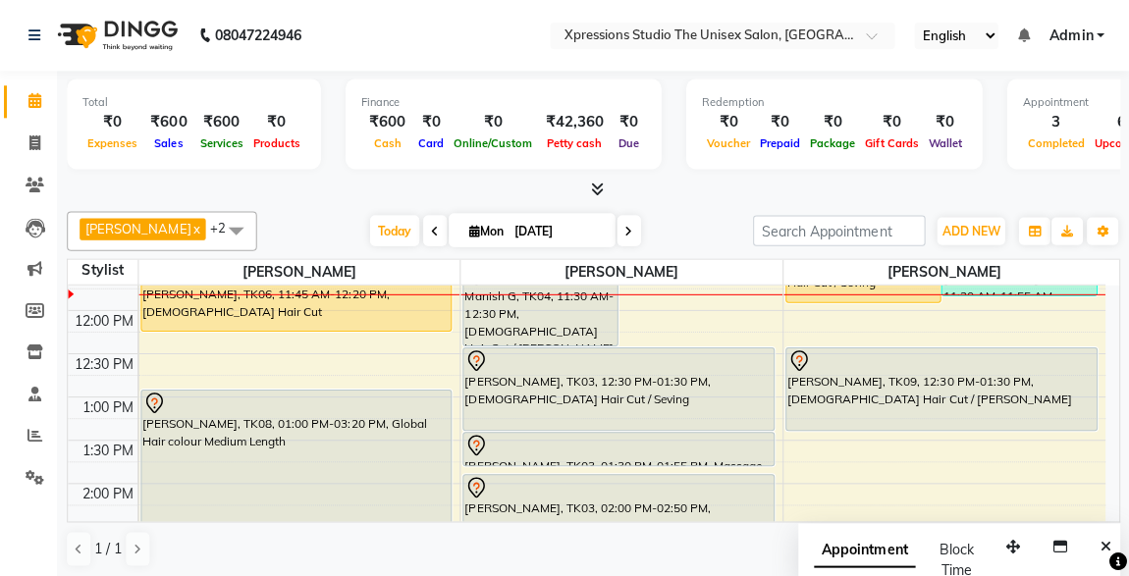
scroll to position [355, 0]
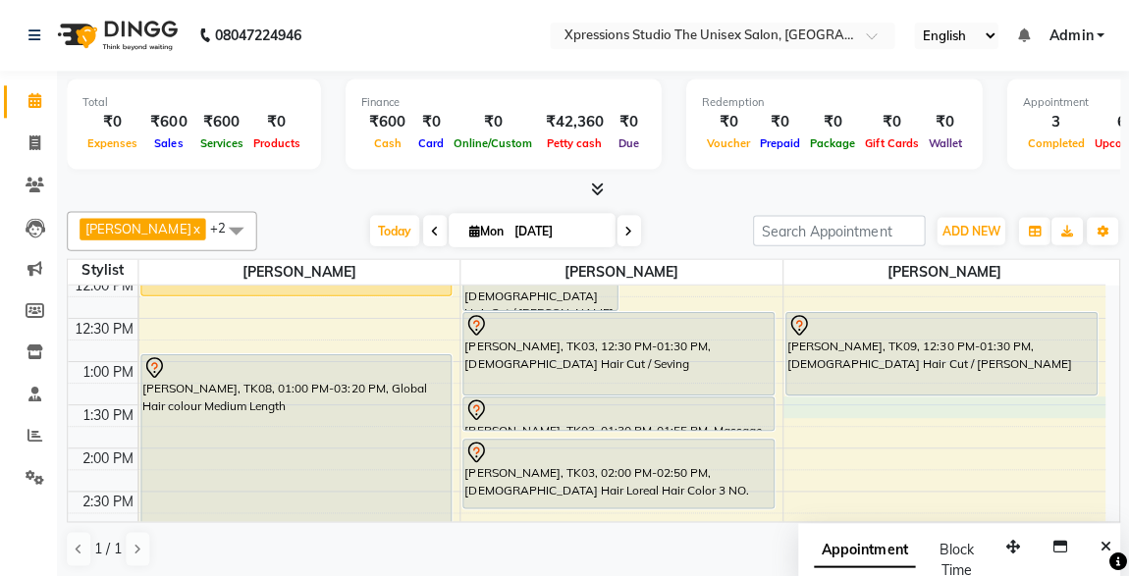
click at [834, 403] on div "8:00 AM 8:30 AM 9:00 AM 9:30 AM 10:00 AM 10:30 AM 11:00 AM 11:30 AM 12:00 PM 12…" at bounding box center [587, 576] width 1035 height 1295
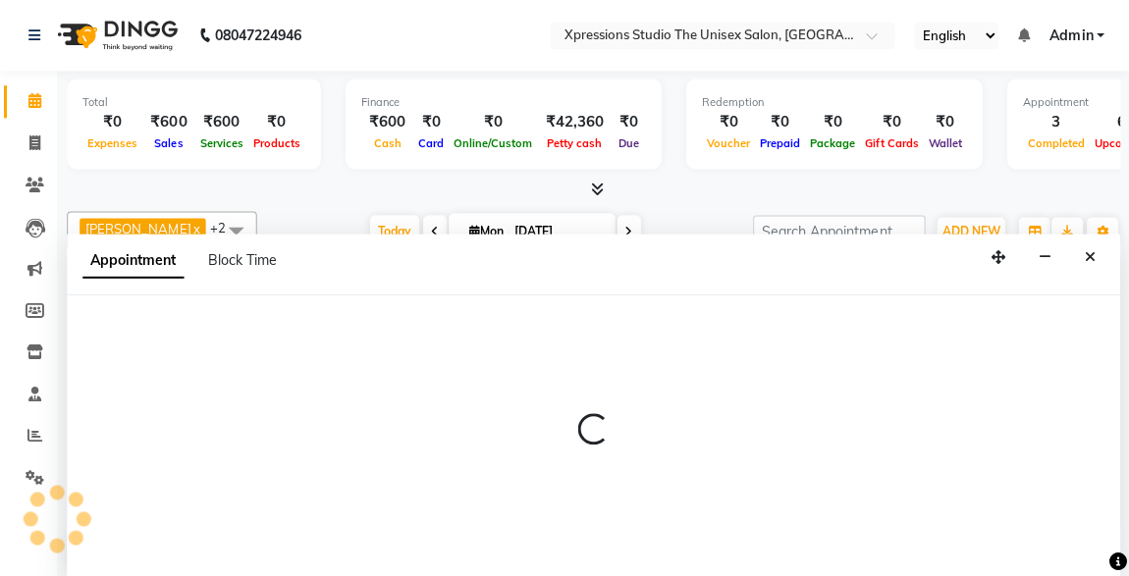
scroll to position [0, 0]
select select "57589"
select select "810"
select select "tentative"
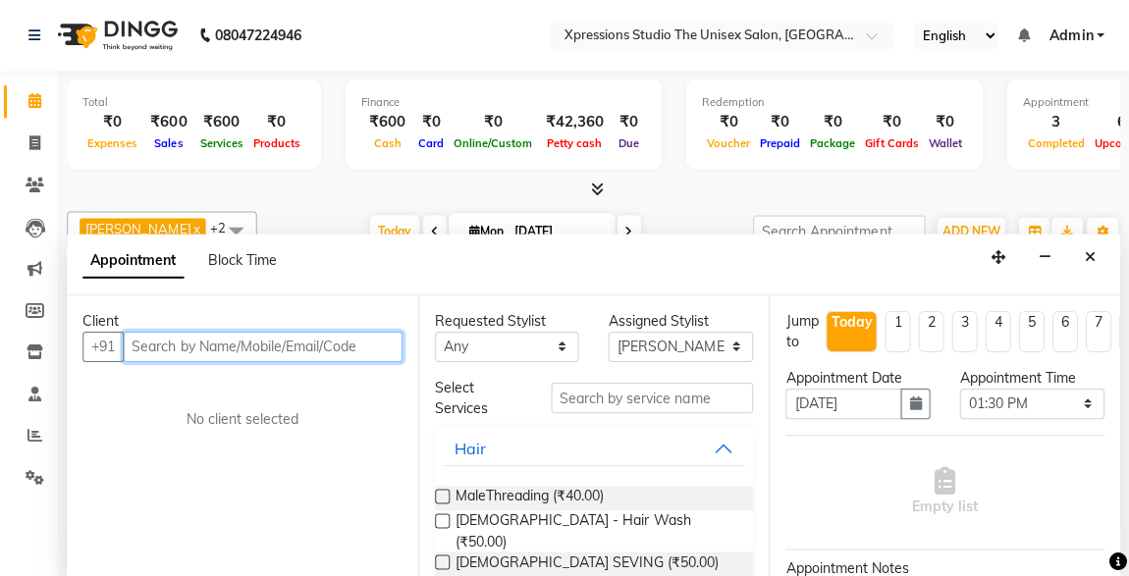
click at [324, 346] on input "text" at bounding box center [264, 346] width 279 height 30
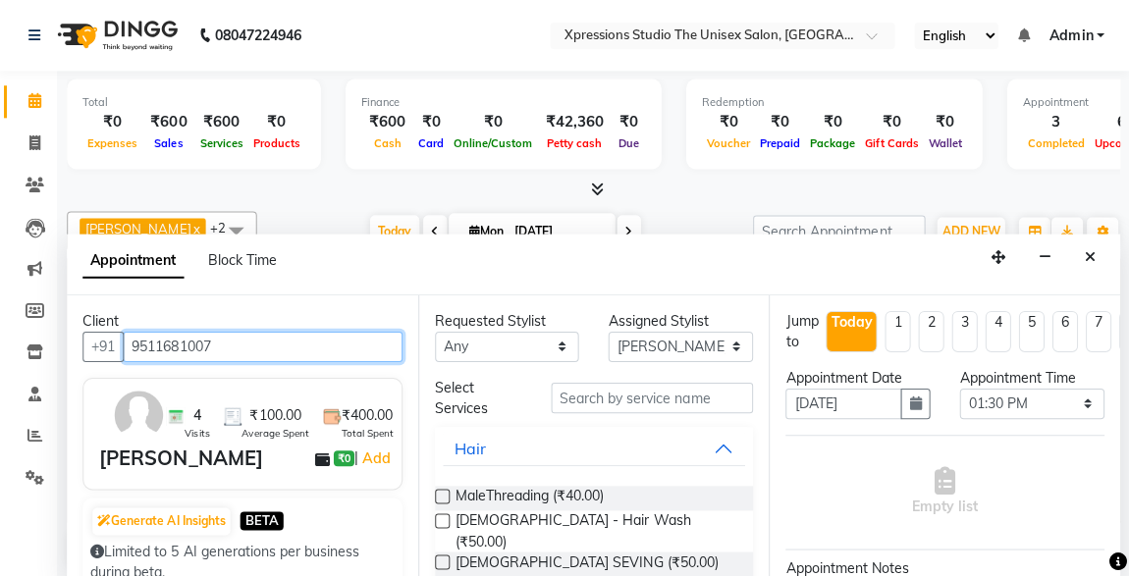
type input "9511681007"
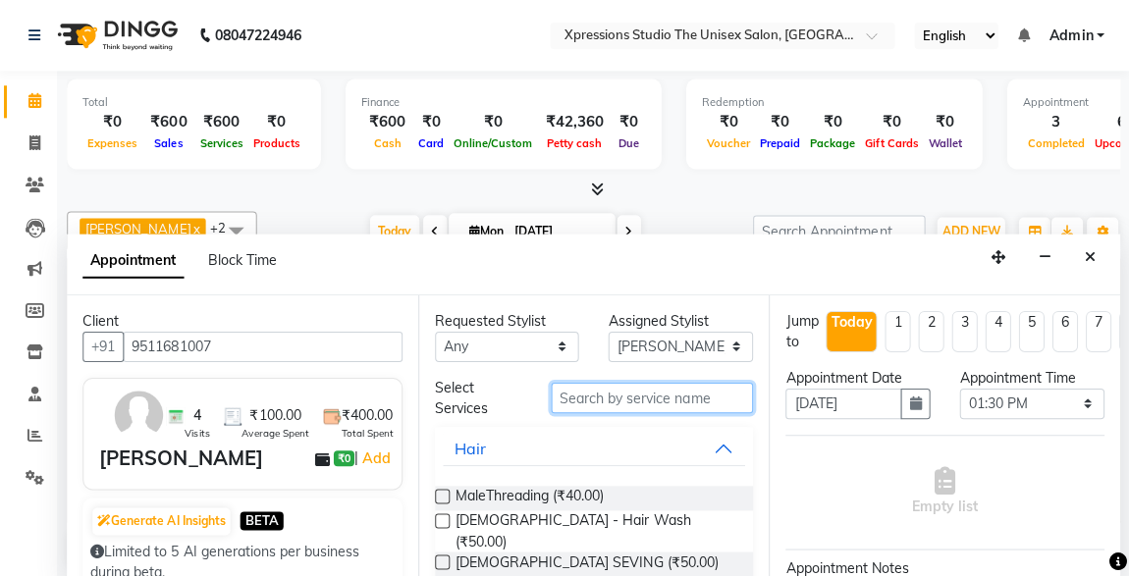
click at [612, 400] on input "text" at bounding box center [653, 397] width 202 height 30
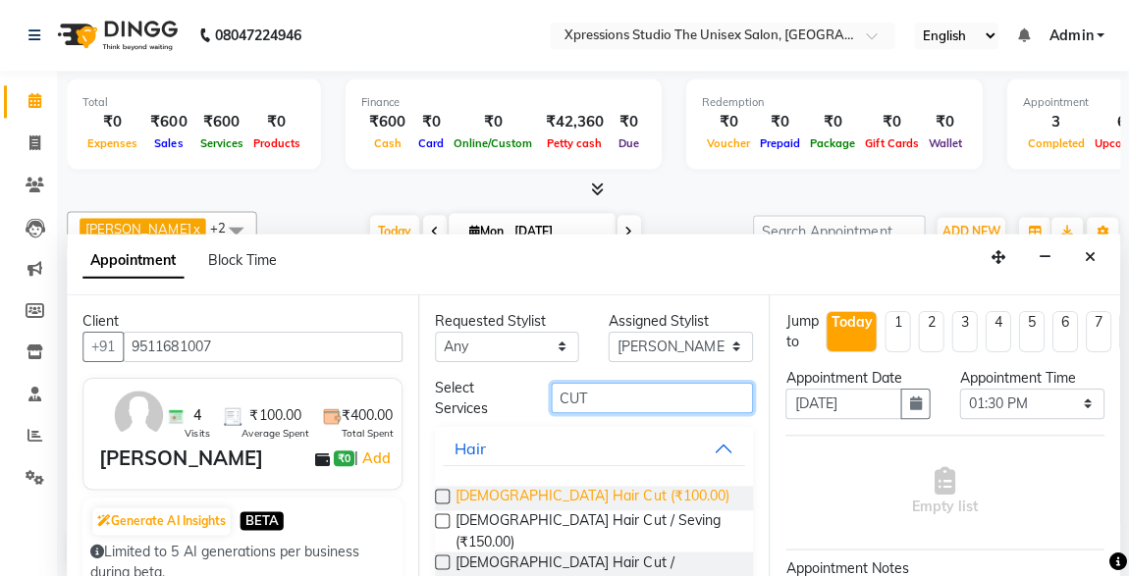
type input "CUT"
click at [564, 489] on span "[DEMOGRAPHIC_DATA] Hair Cut (₹100.00)" at bounding box center [593, 497] width 273 height 25
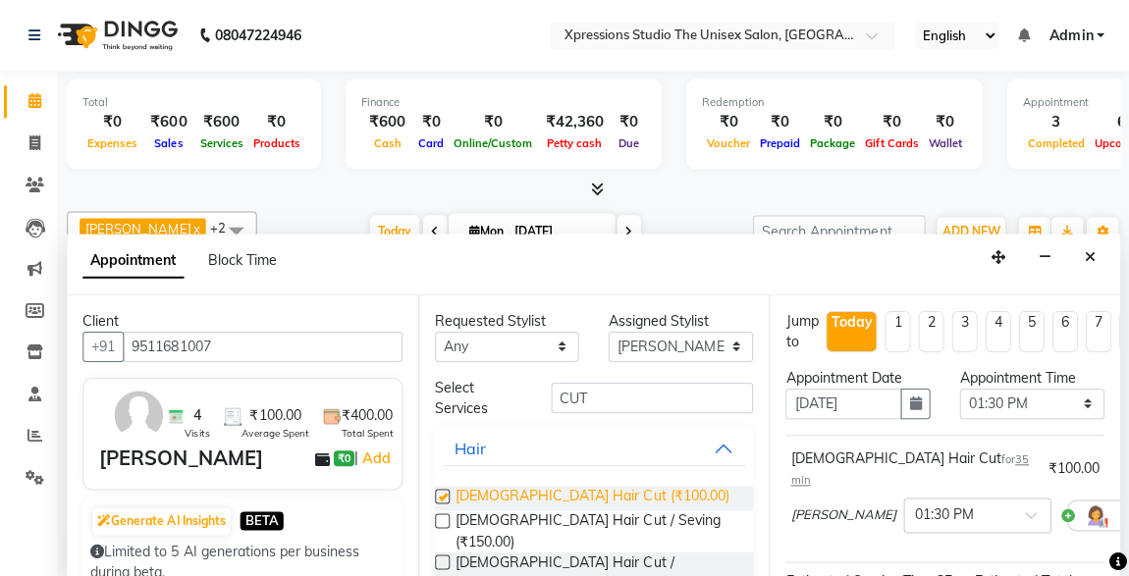
checkbox input "false"
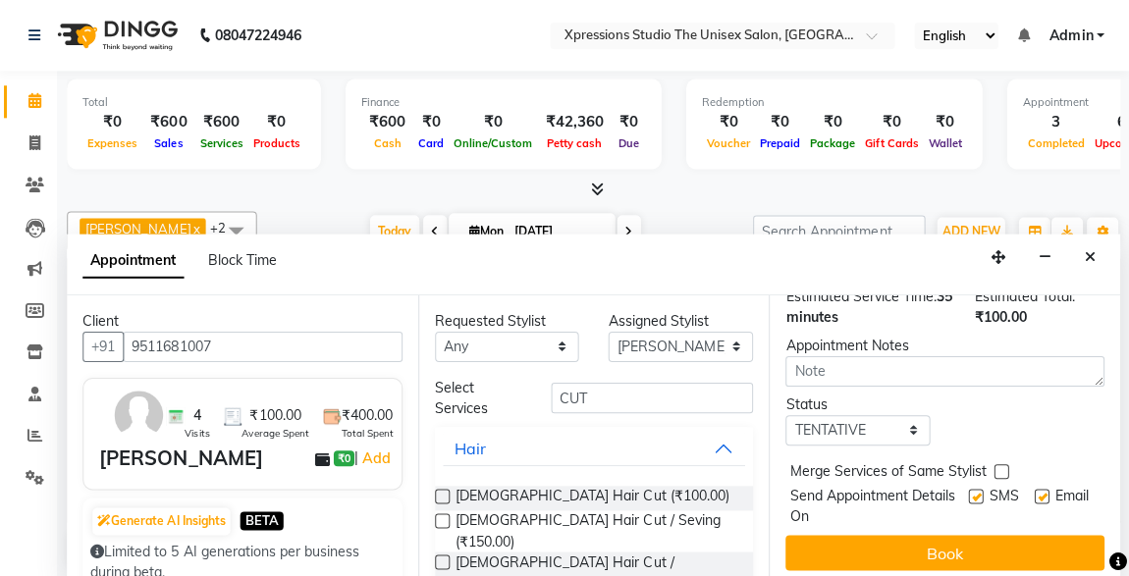
click at [968, 488] on label at bounding box center [975, 495] width 15 height 15
click at [968, 491] on input "checkbox" at bounding box center [974, 497] width 13 height 13
checkbox input "false"
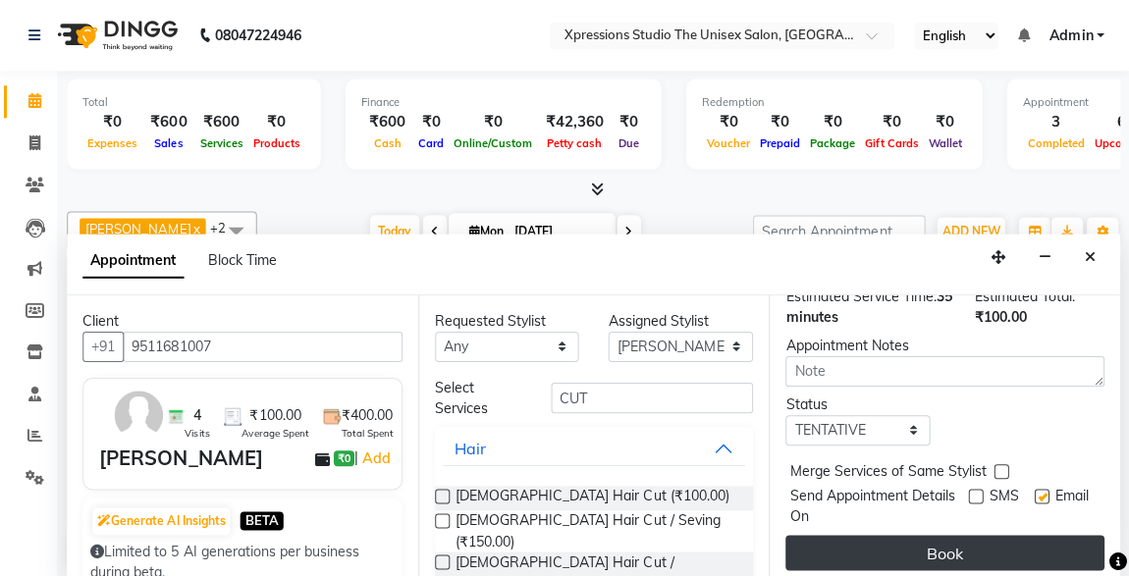
click at [977, 534] on button "Book" at bounding box center [945, 551] width 318 height 35
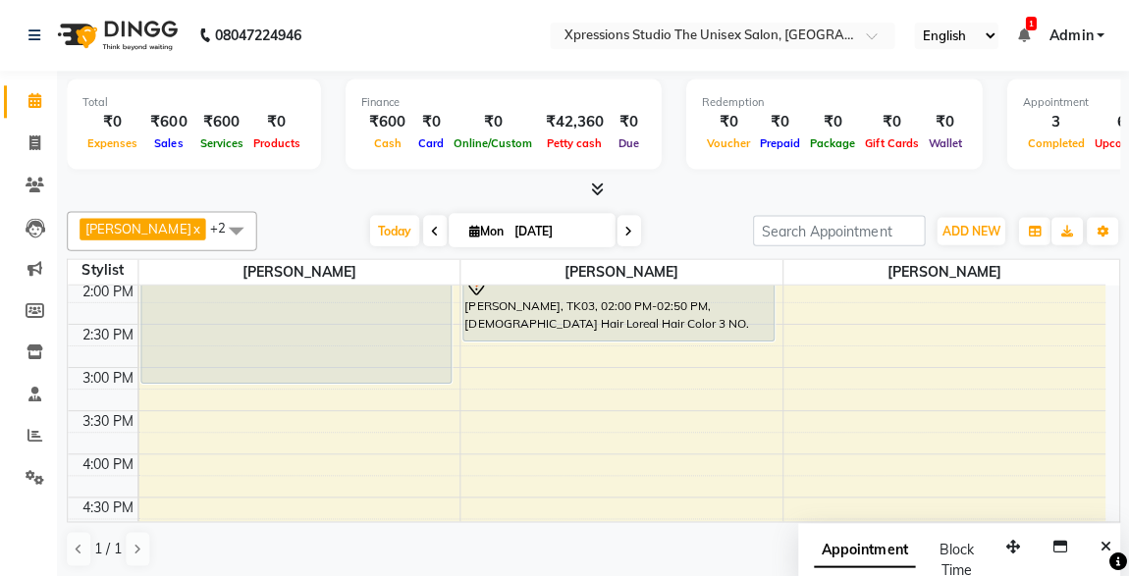
scroll to position [368, 0]
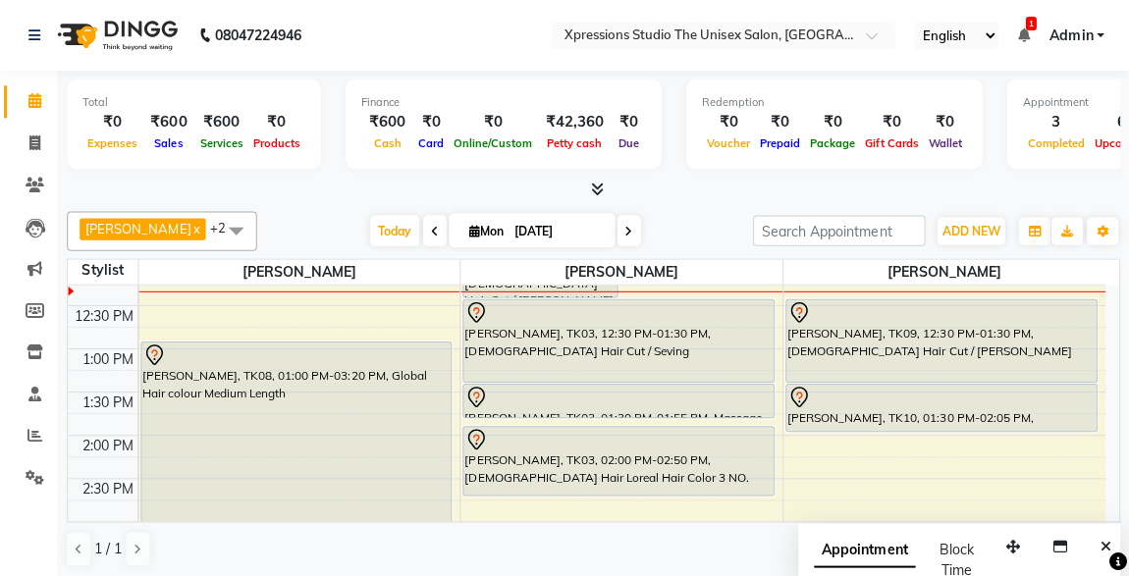
click at [289, 499] on div "[PERSON_NAME], TK08, 01:00 PM-03:20 PM, Global Hair colour Medium Length" at bounding box center [297, 439] width 309 height 194
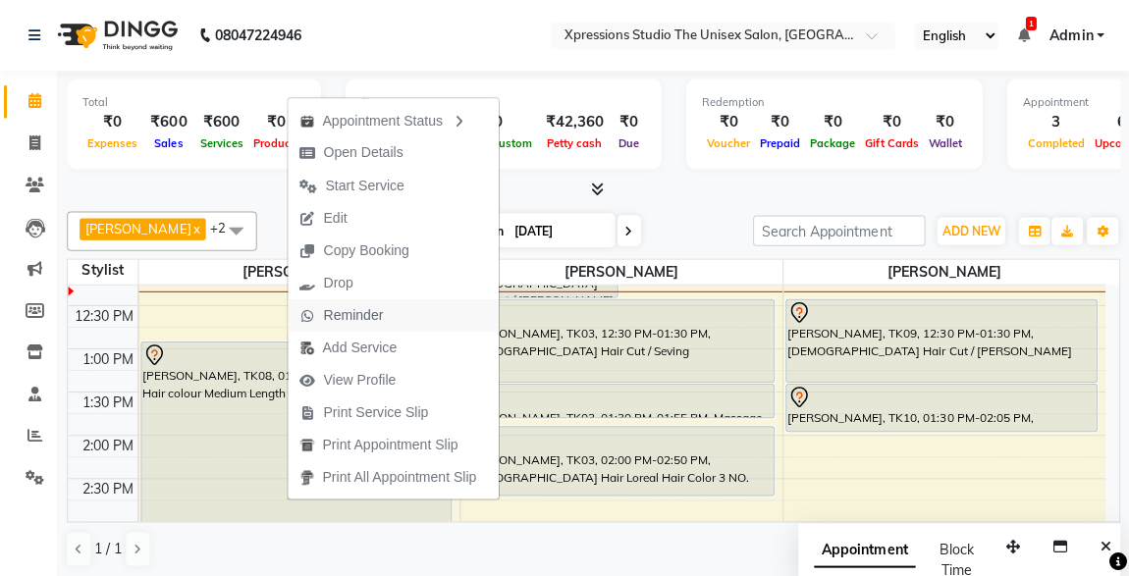
click at [341, 310] on span "Reminder" at bounding box center [355, 314] width 60 height 21
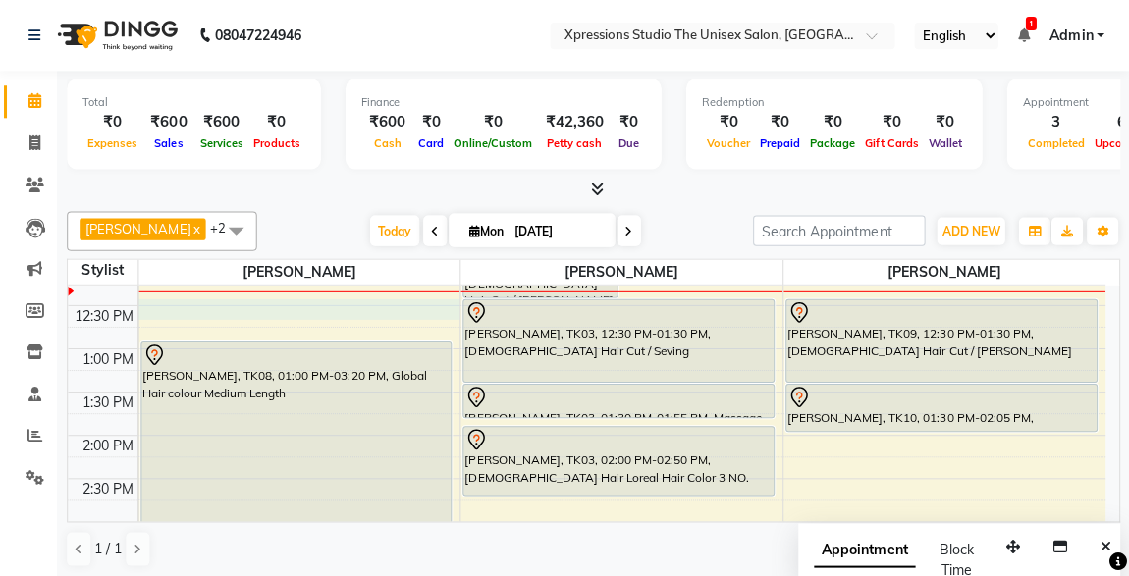
click at [341, 310] on div "8:00 AM 8:30 AM 9:00 AM 9:30 AM 10:00 AM 10:30 AM 11:00 AM 11:30 AM 12:00 PM 12…" at bounding box center [587, 564] width 1035 height 1295
select select "57587"
select select "tentative"
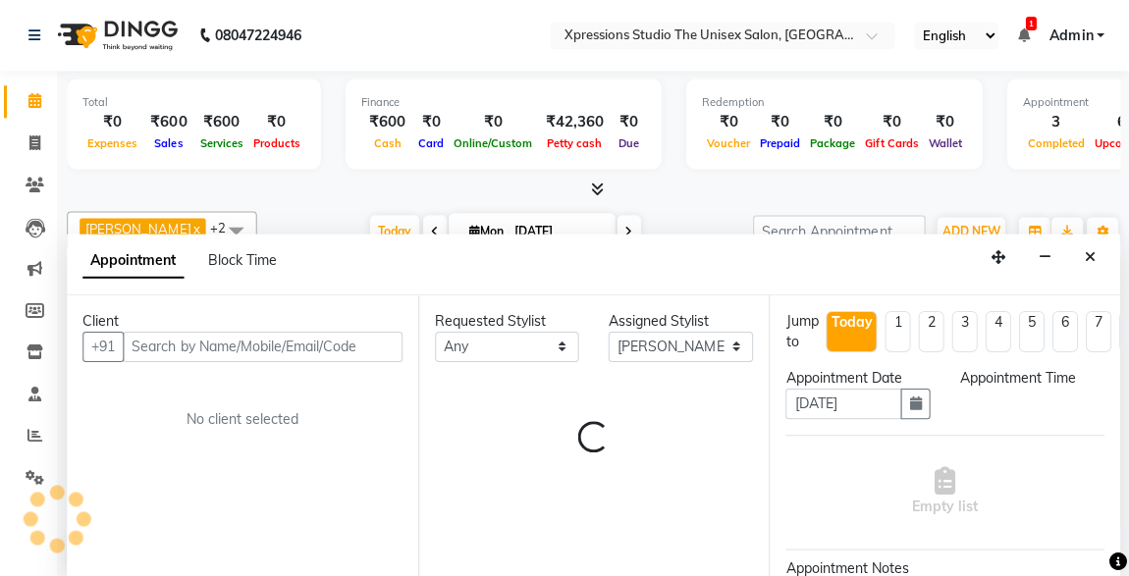
select select "750"
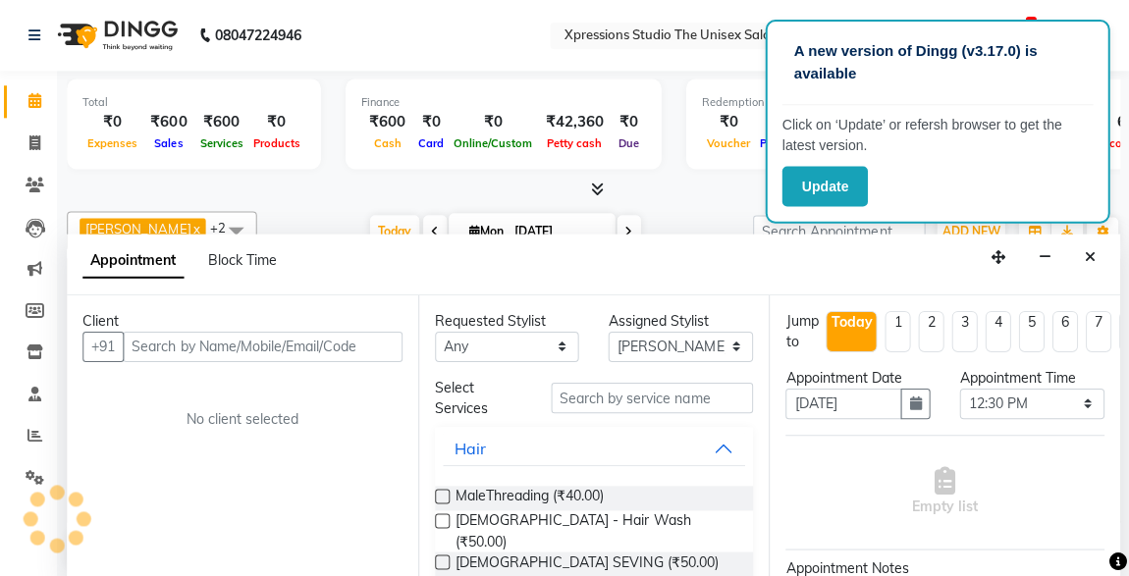
scroll to position [0, 0]
click at [1086, 249] on icon "Close" at bounding box center [1089, 256] width 11 height 14
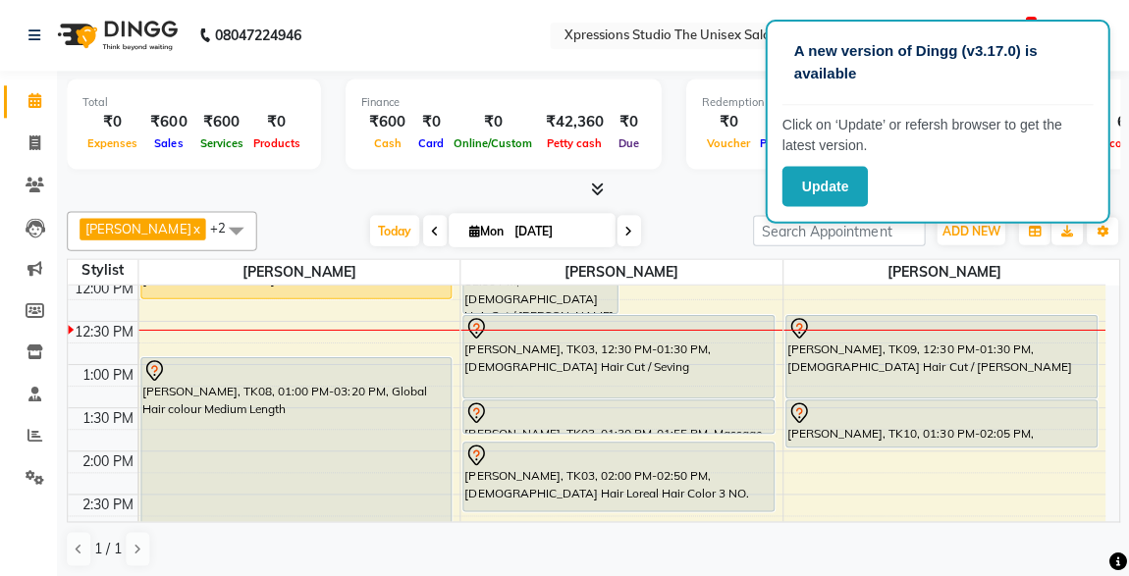
scroll to position [327, 0]
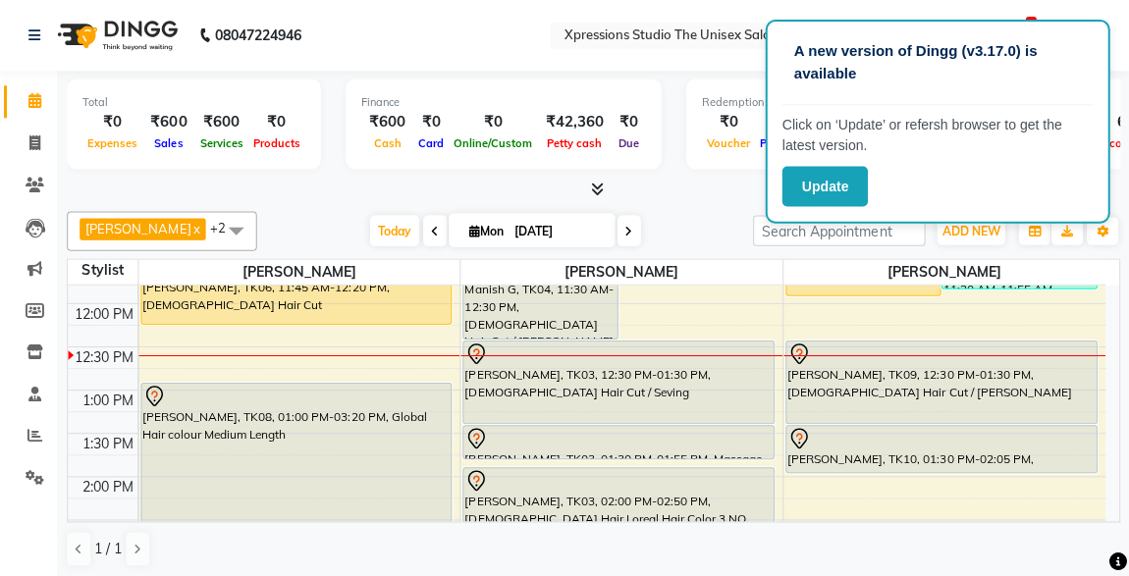
click at [1123, 300] on div "Total ₹0 Expenses ₹600 Sales ₹600 Services ₹0 Products Finance ₹600 Cash ₹0 Car…" at bounding box center [594, 325] width 1070 height 509
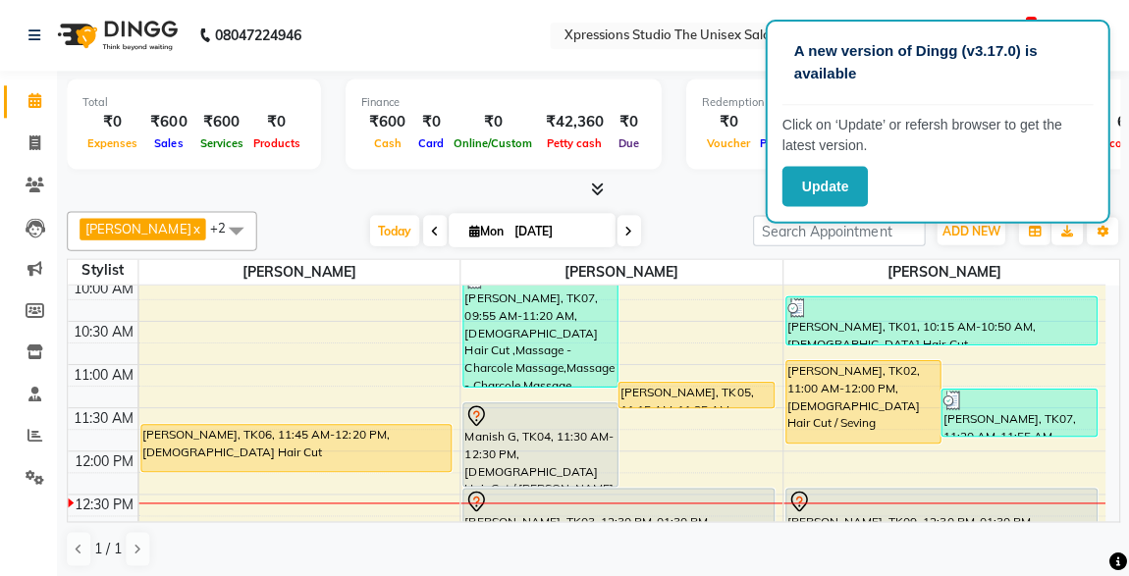
scroll to position [184, 0]
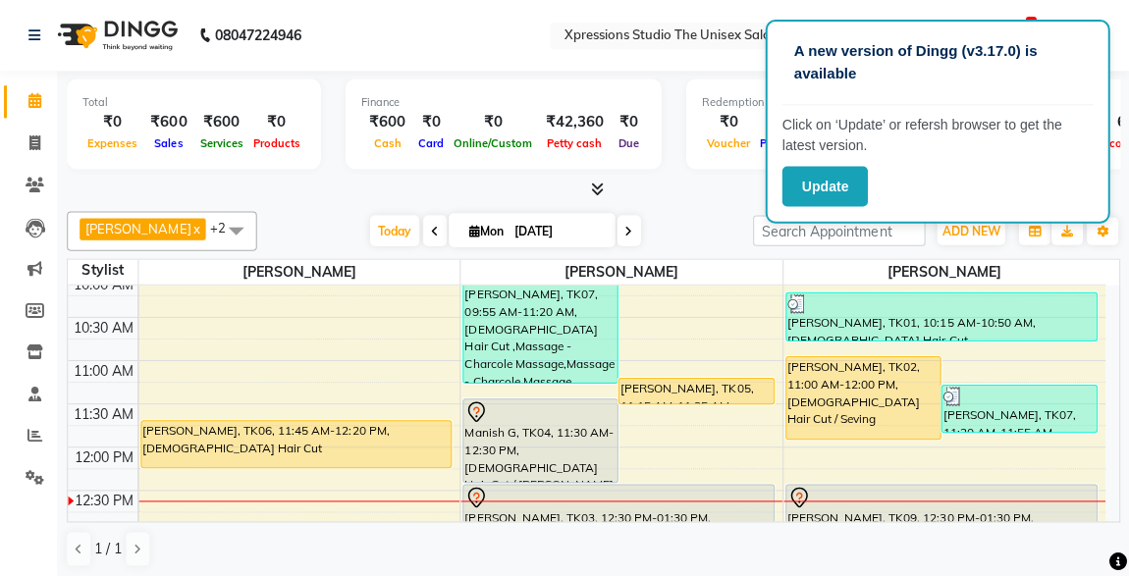
click at [515, 424] on div "Manish G, TK04, 11:30 AM-12:30 PM, [DEMOGRAPHIC_DATA] Hair Cut / [PERSON_NAME]" at bounding box center [540, 440] width 153 height 82
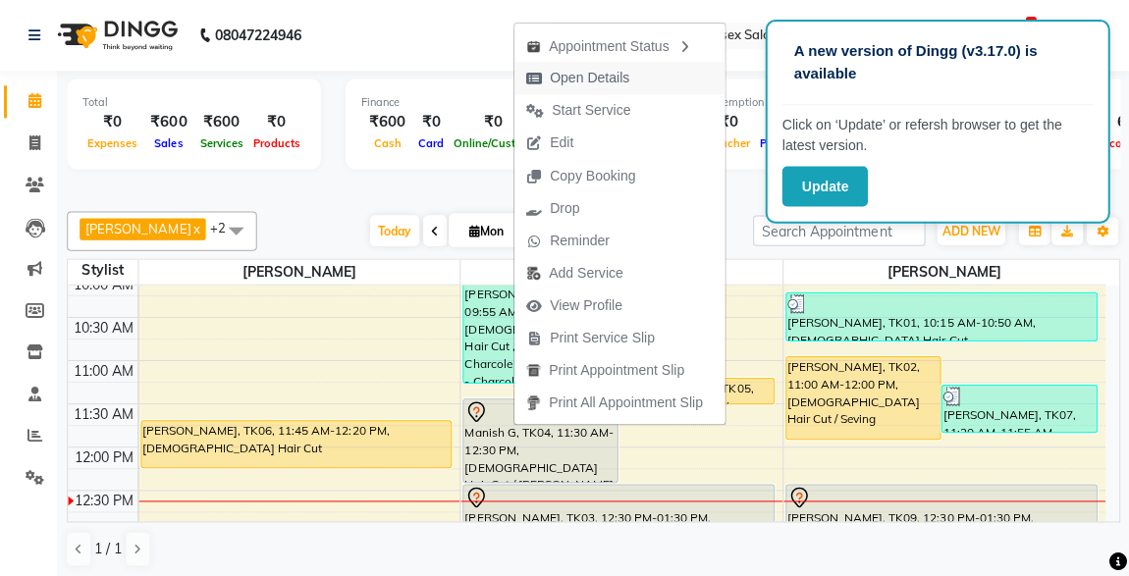
click at [602, 72] on span "Open Details" at bounding box center [591, 78] width 80 height 21
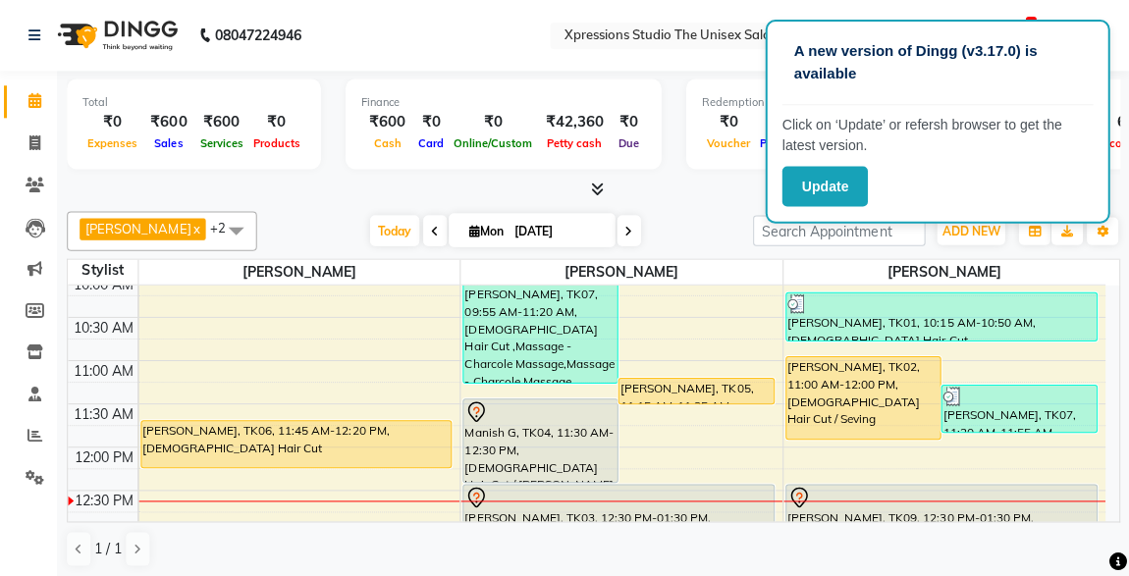
click at [722, 382] on div "[PERSON_NAME], TK05, 11:15 AM-11:35 AM, [DEMOGRAPHIC_DATA] SEVING" at bounding box center [696, 390] width 153 height 25
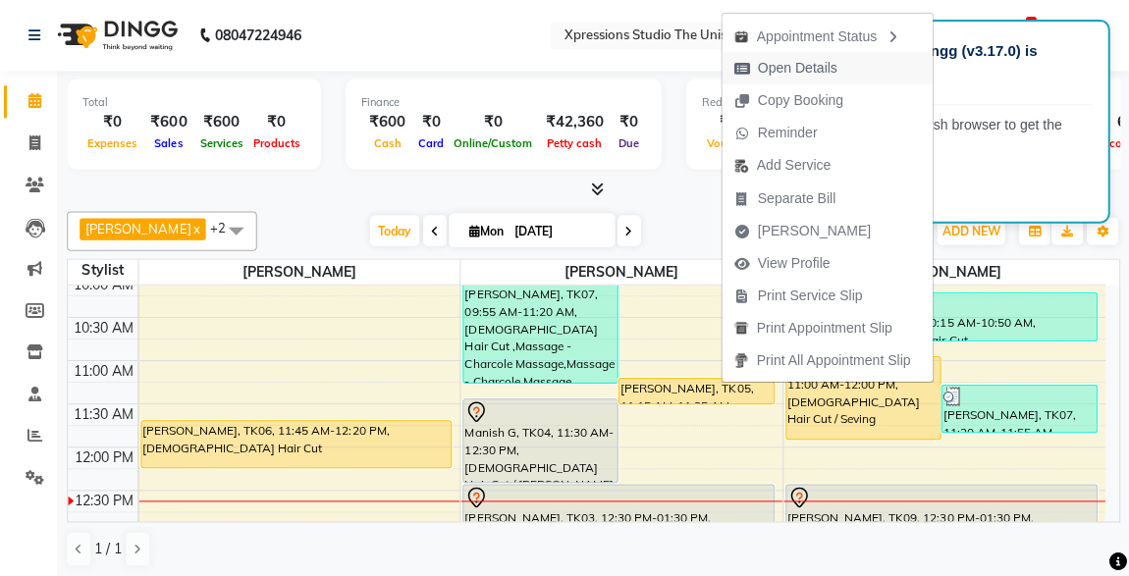
click at [796, 64] on span "Open Details" at bounding box center [798, 68] width 80 height 21
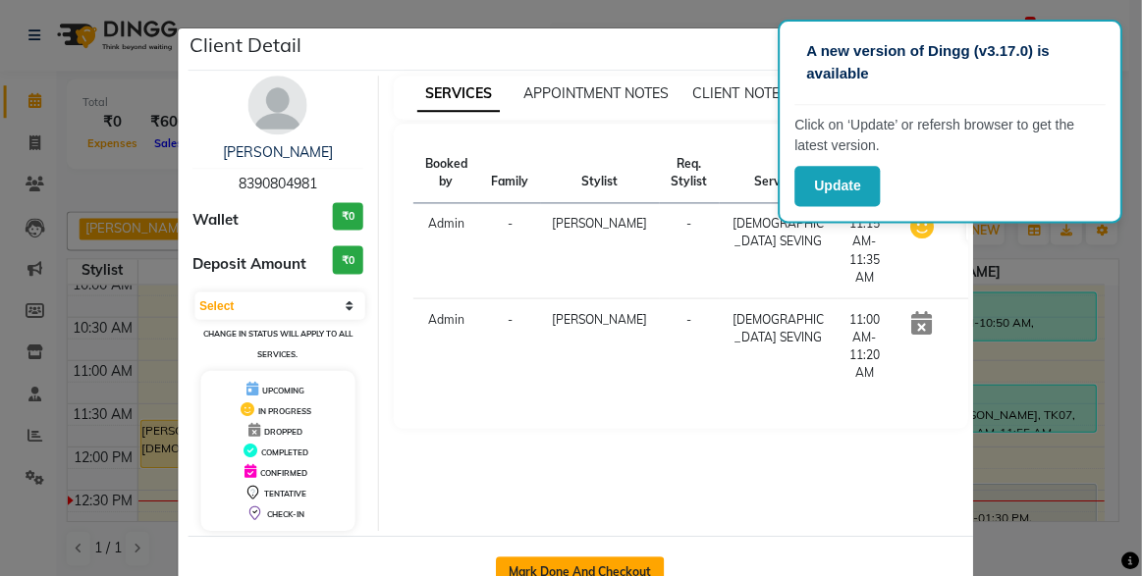
click at [579, 565] on button "Mark Done And Checkout" at bounding box center [581, 571] width 168 height 31
select select "service"
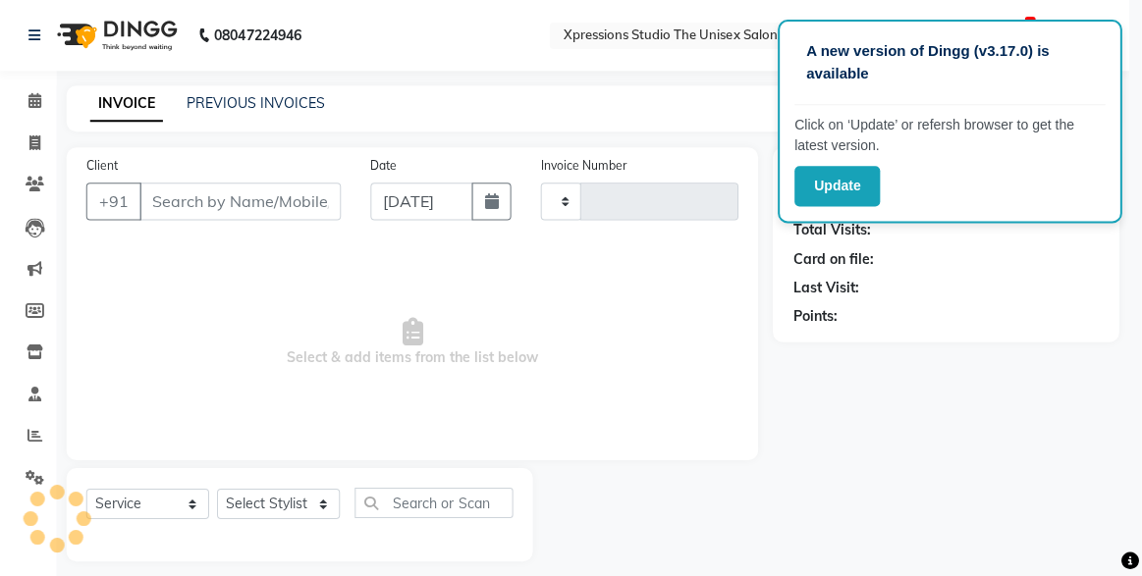
type input "4474"
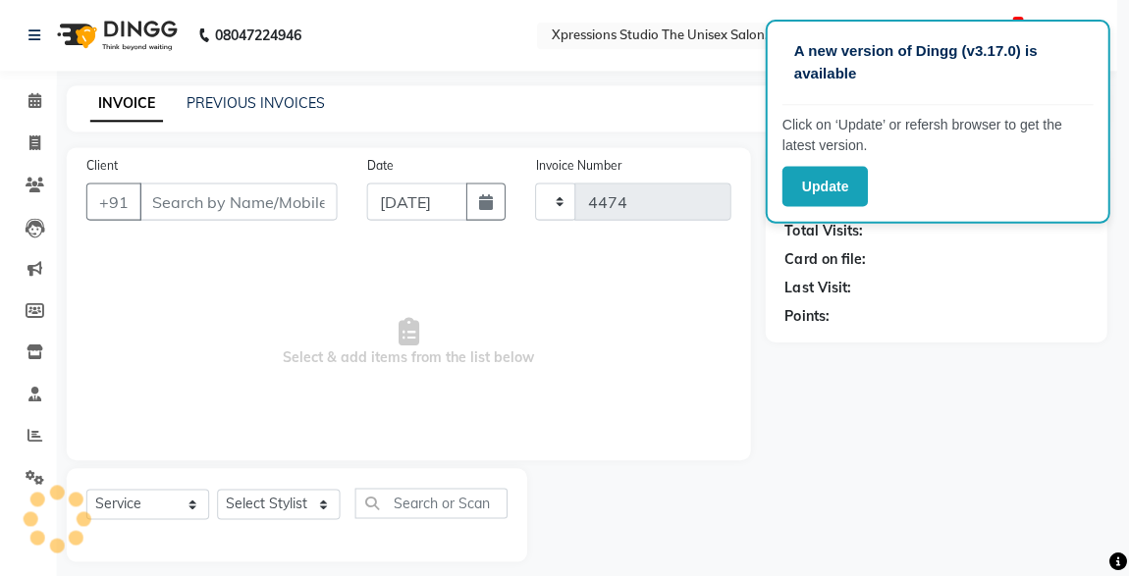
select select "7003"
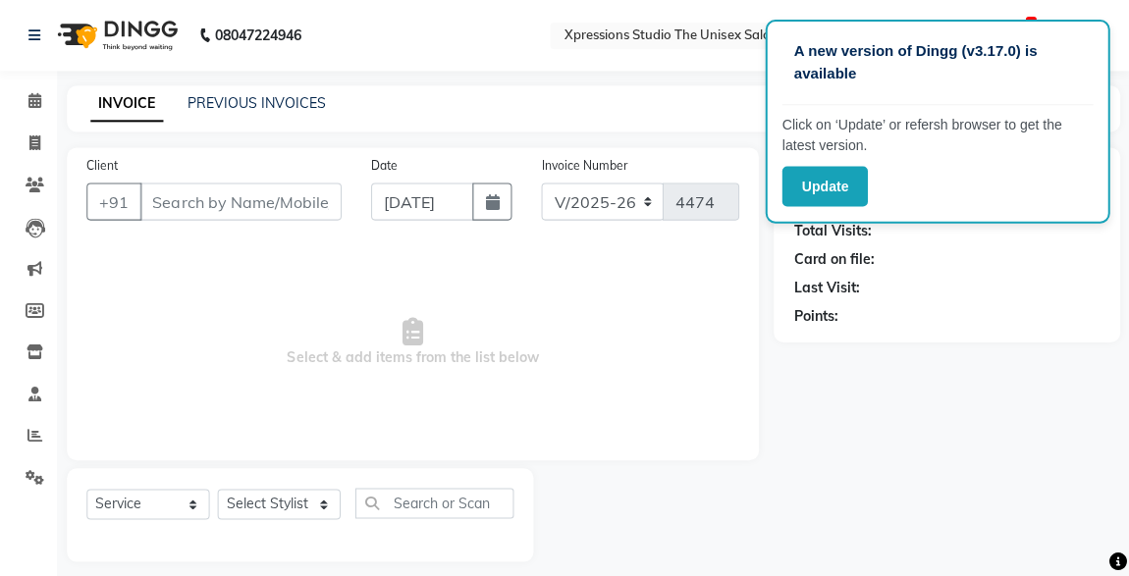
type input "8390804981"
select select "57588"
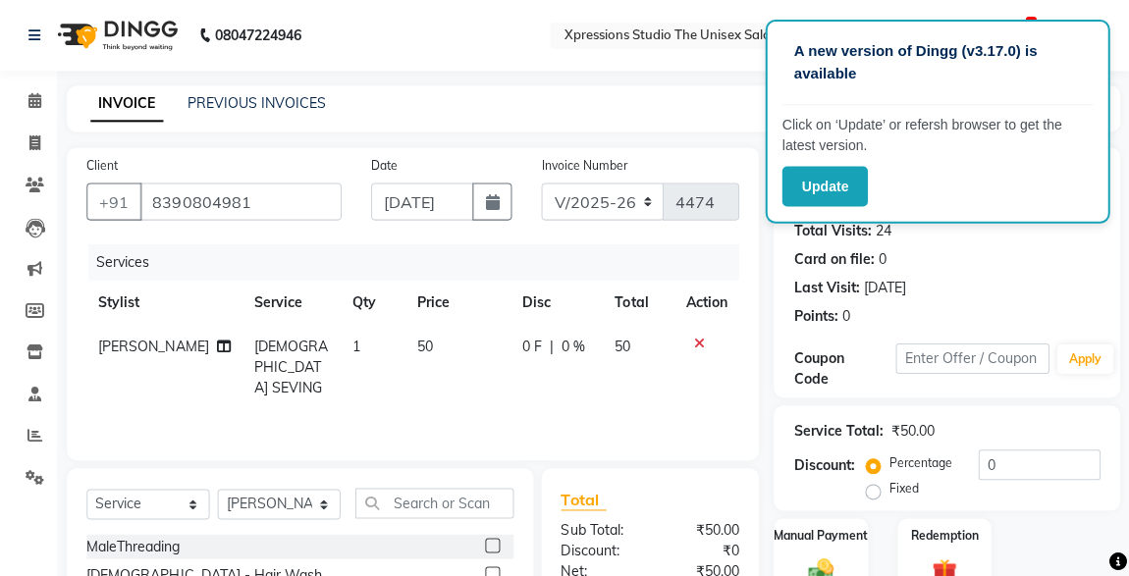
scroll to position [208, 0]
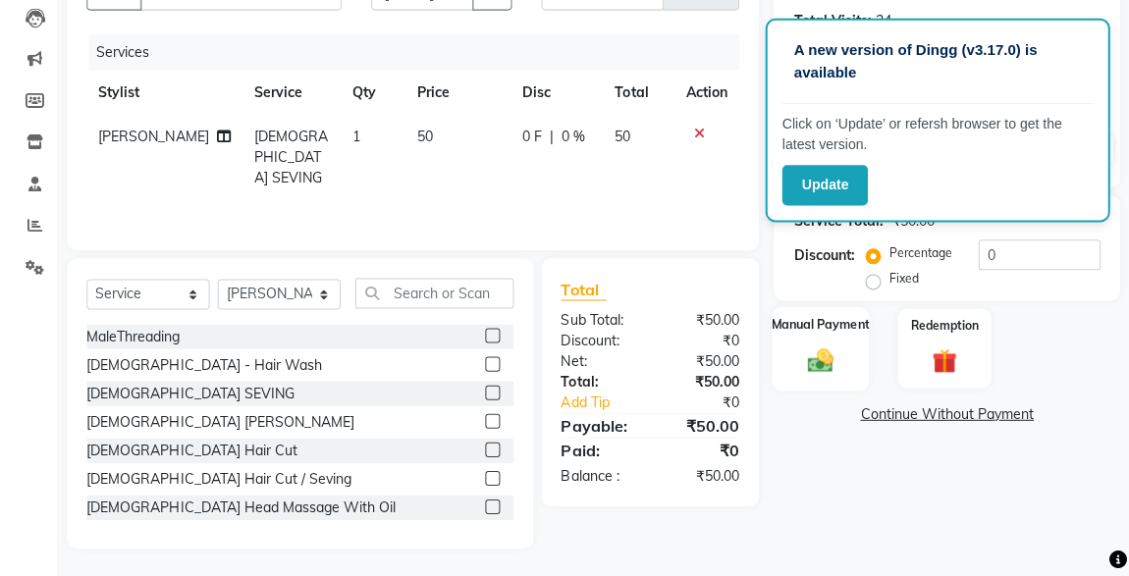
click at [824, 360] on img at bounding box center [820, 361] width 42 height 30
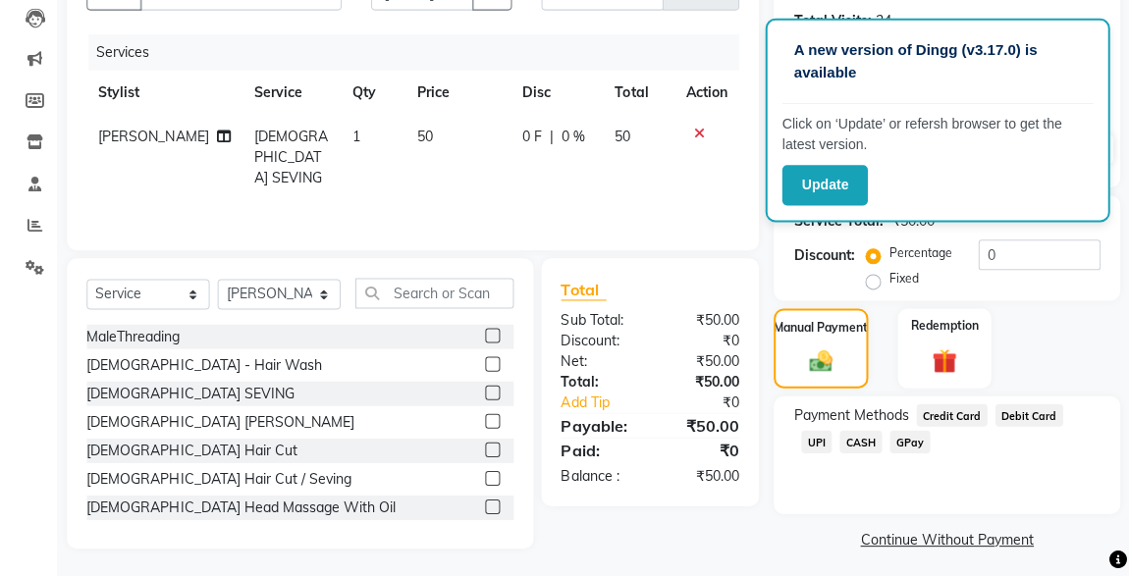
click at [840, 441] on span "CASH" at bounding box center [861, 442] width 42 height 23
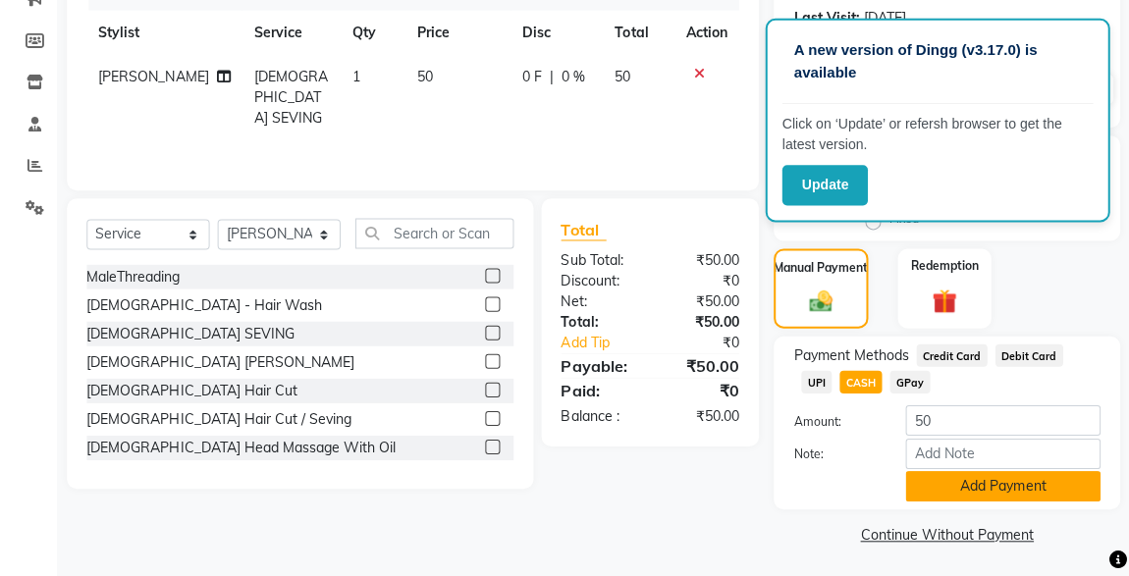
click at [1000, 480] on button "Add Payment" at bounding box center [1002, 486] width 194 height 30
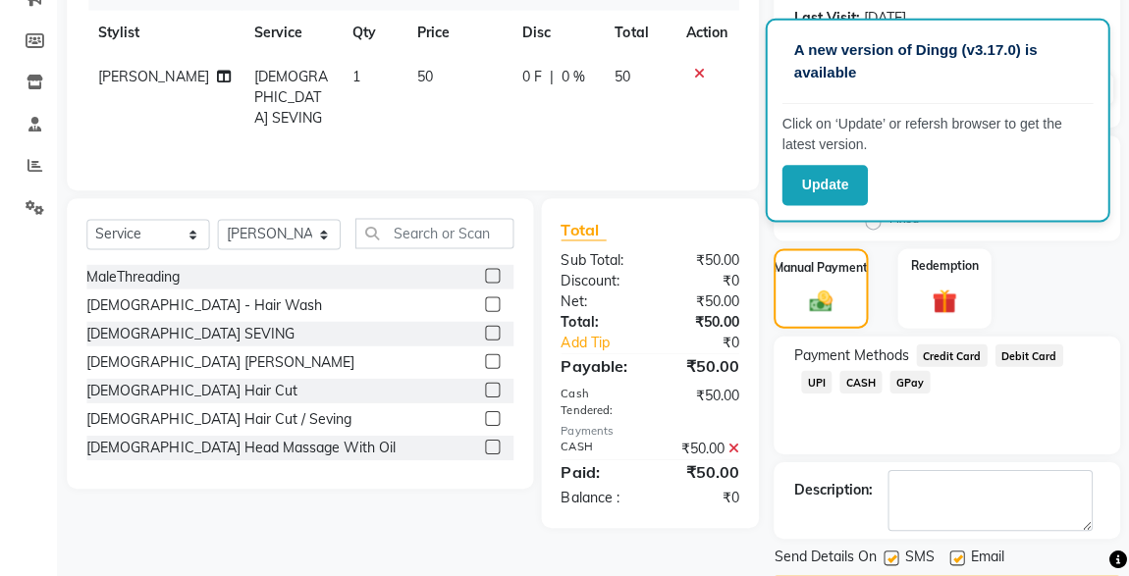
scroll to position [324, 0]
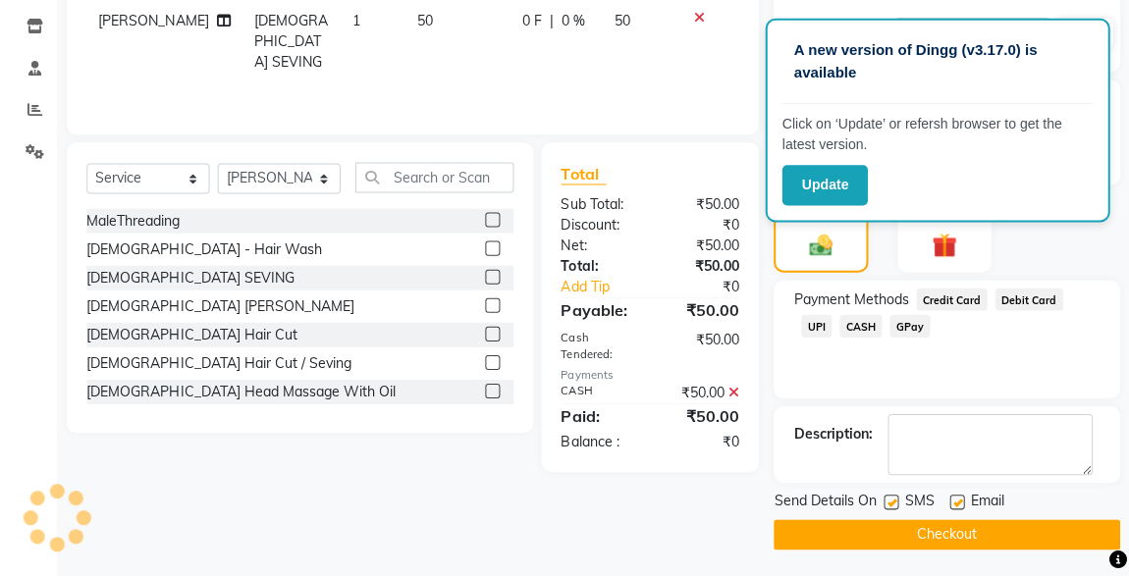
click at [892, 500] on label at bounding box center [891, 502] width 15 height 15
click at [892, 500] on input "checkbox" at bounding box center [890, 503] width 13 height 13
checkbox input "false"
click at [936, 543] on button "Checkout" at bounding box center [947, 534] width 346 height 30
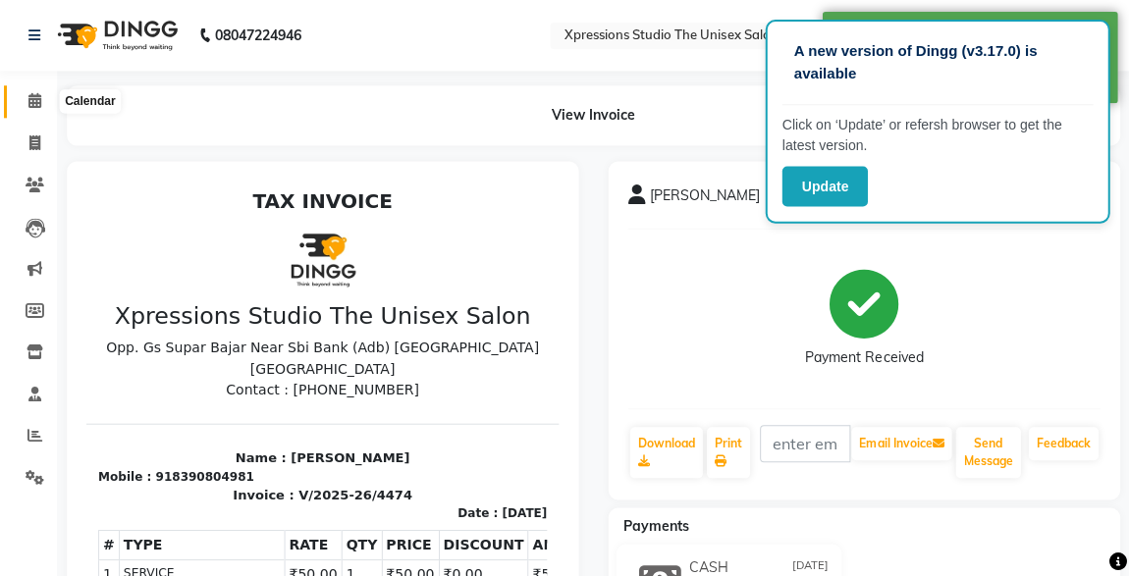
click at [31, 93] on icon at bounding box center [36, 100] width 13 height 15
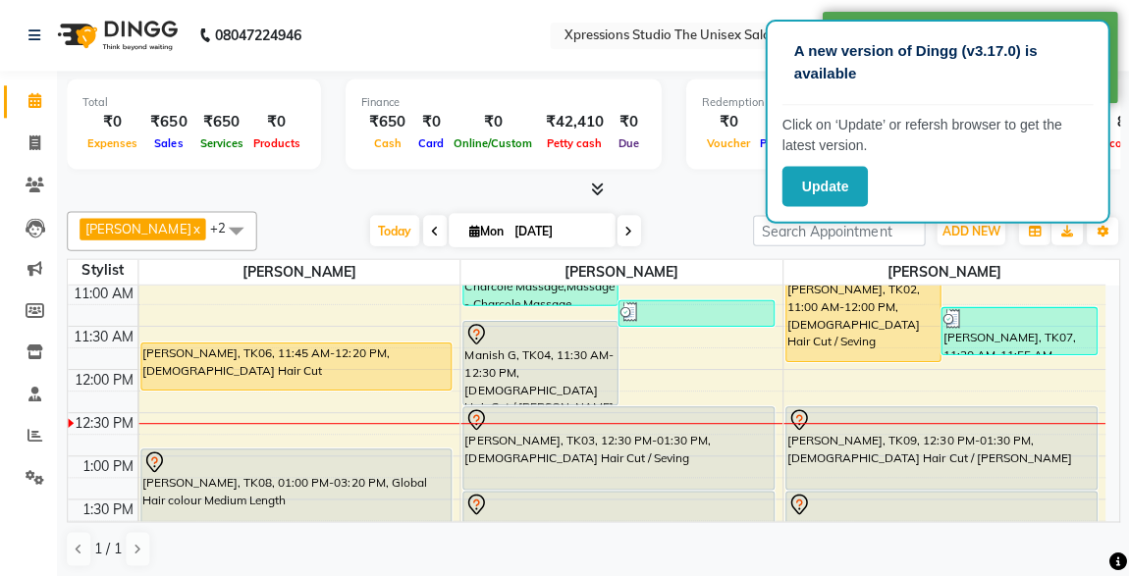
scroll to position [268, 0]
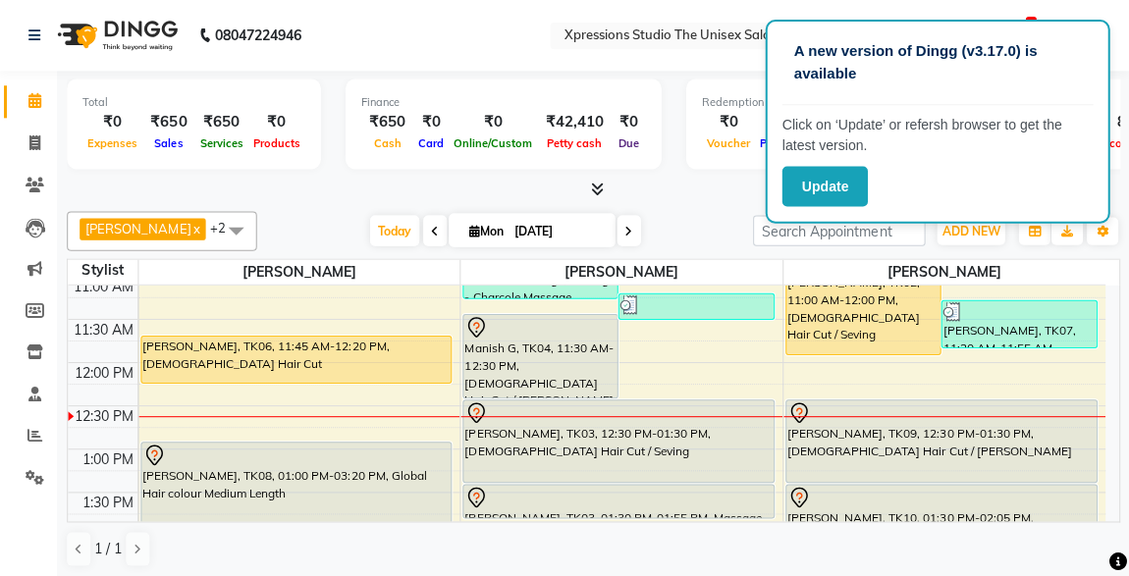
click at [926, 325] on div "[PERSON_NAME], TK02, 11:00 AM-12:00 PM, [DEMOGRAPHIC_DATA] Hair Cut / Seving" at bounding box center [864, 313] width 154 height 82
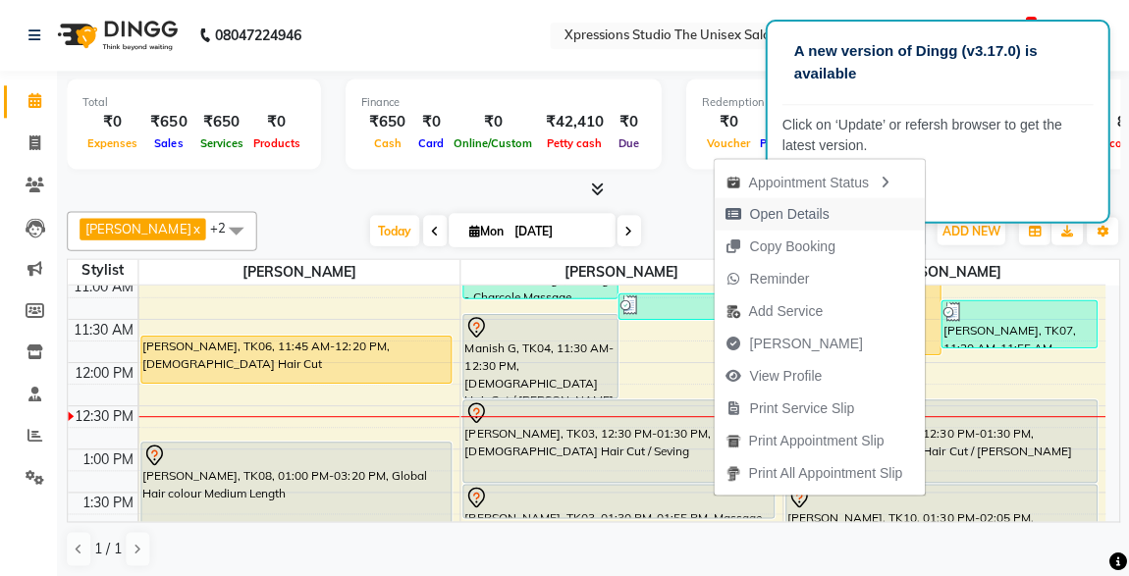
click at [787, 209] on span "Open Details" at bounding box center [790, 213] width 80 height 21
select select "1"
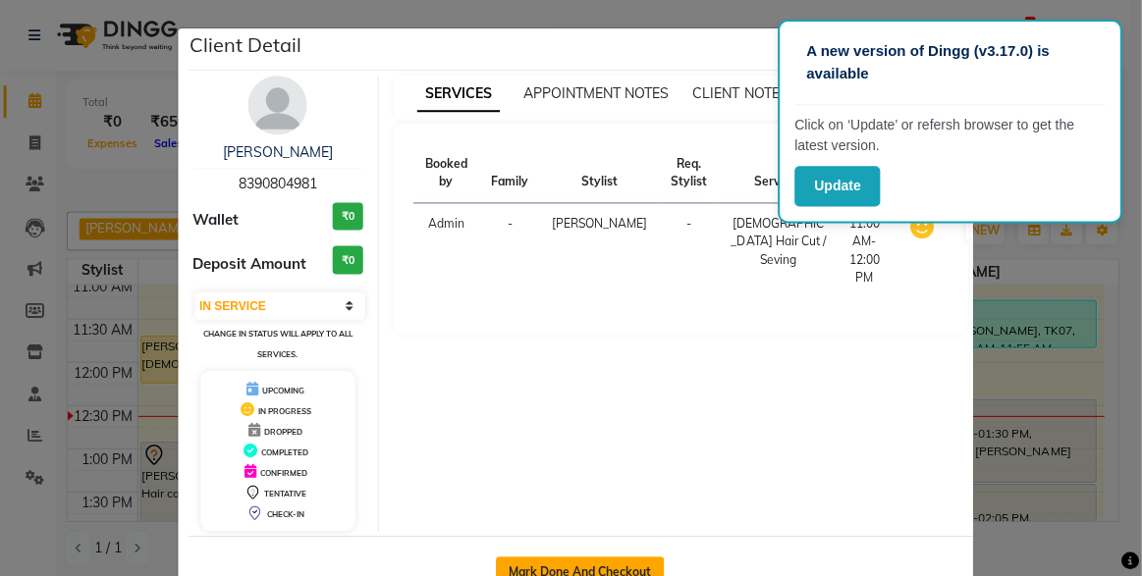
click at [595, 566] on button "Mark Done And Checkout" at bounding box center [581, 571] width 168 height 31
select select "service"
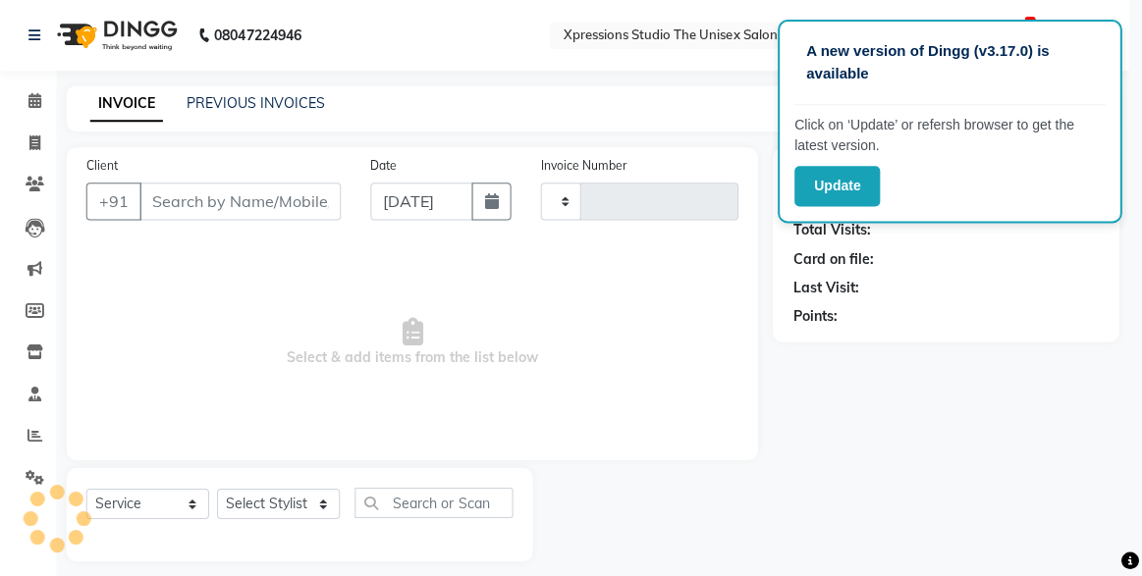
type input "4475"
select select "7003"
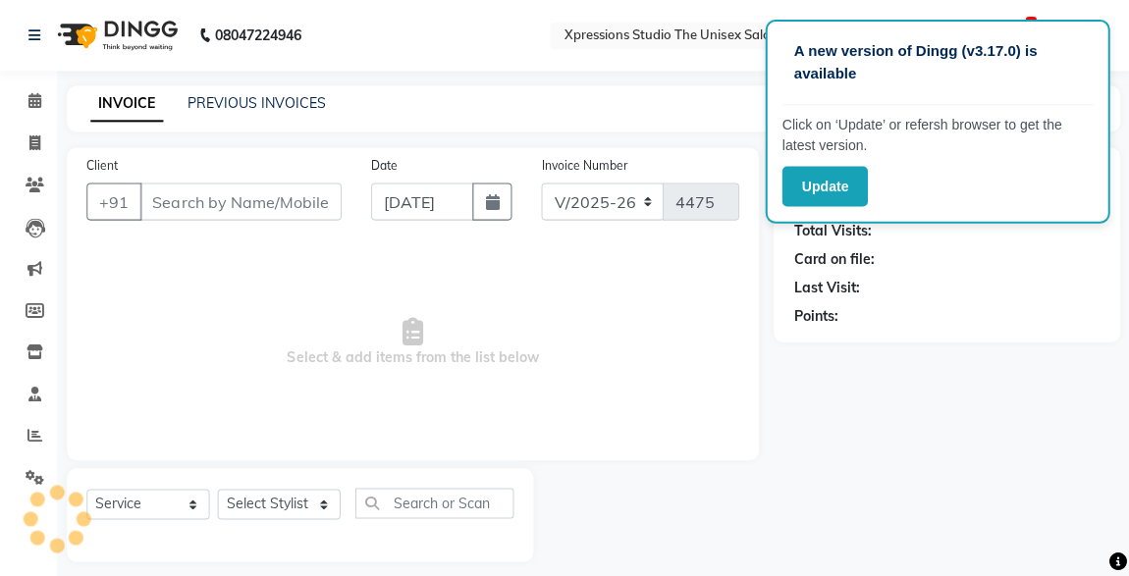
type input "8390804981"
select select "57589"
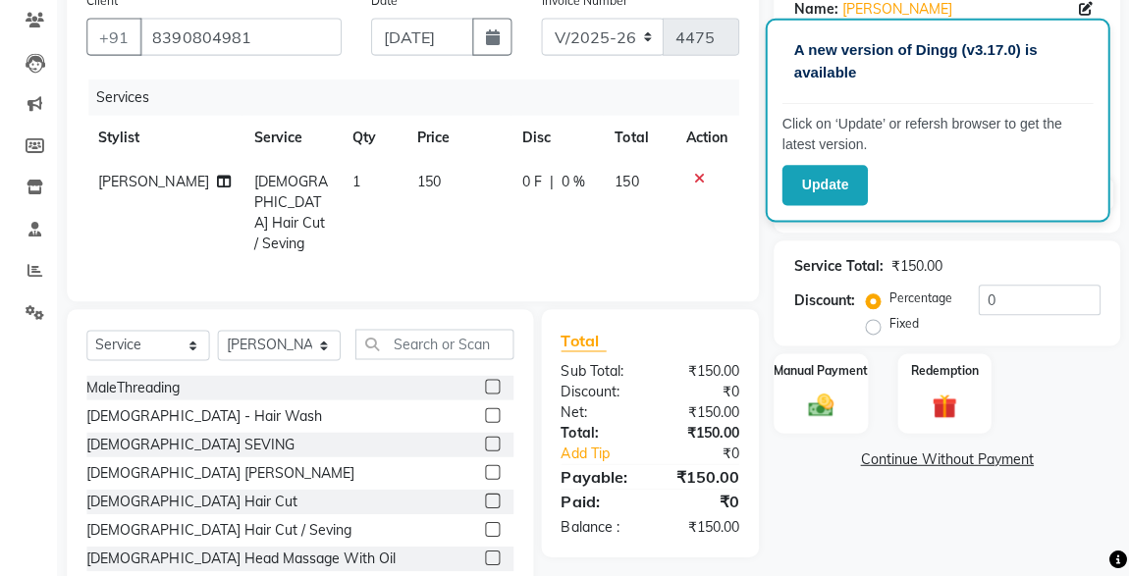
scroll to position [208, 0]
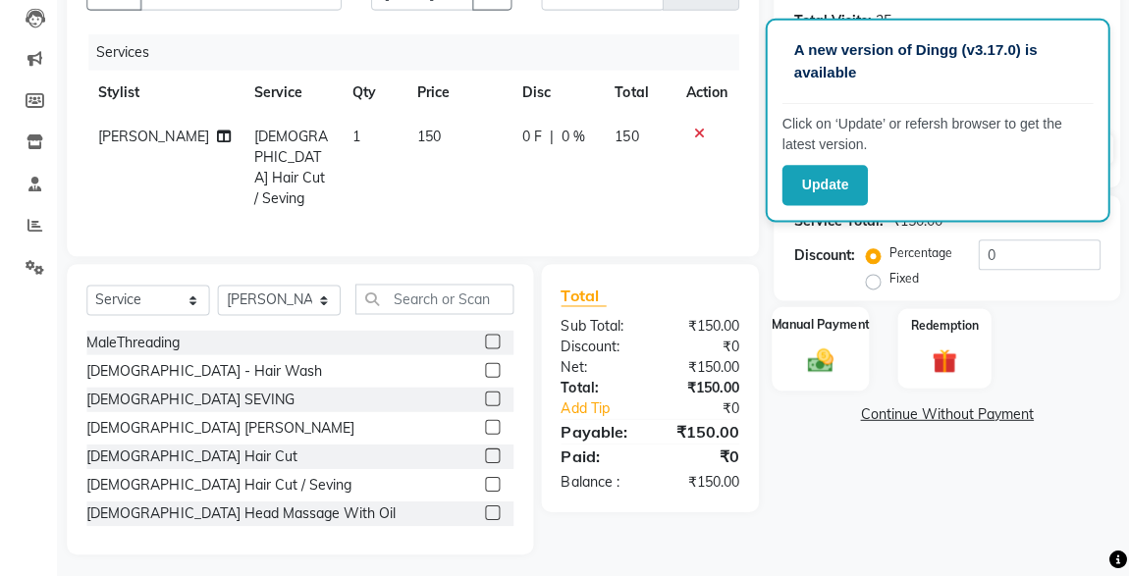
click at [848, 377] on div "Manual Payment" at bounding box center [820, 348] width 97 height 83
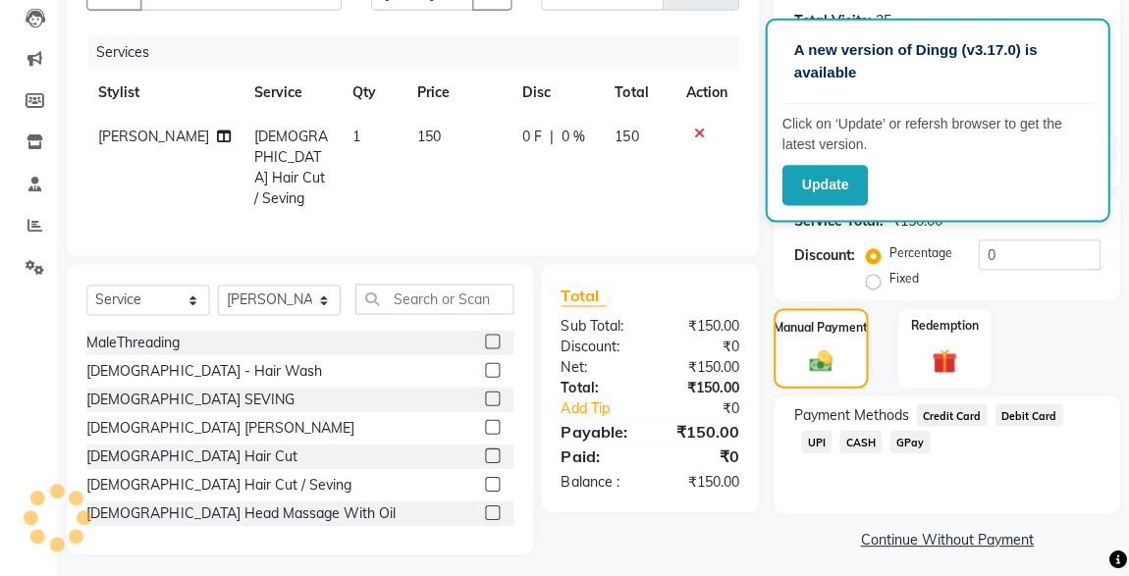
click at [840, 431] on span "CASH" at bounding box center [861, 442] width 42 height 23
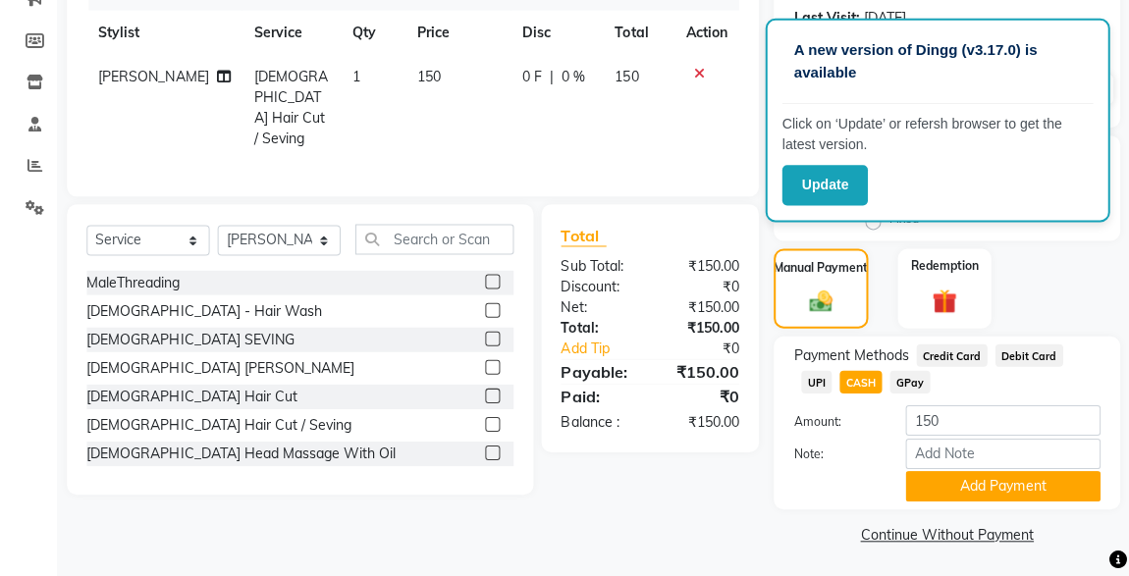
click at [997, 488] on button "Add Payment" at bounding box center [1002, 486] width 194 height 30
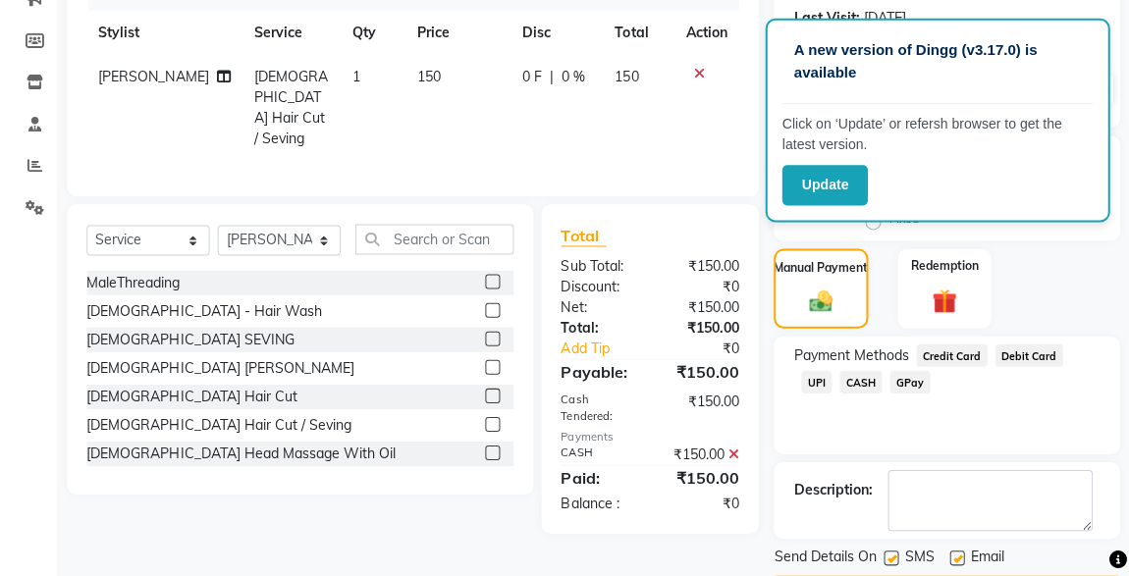
scroll to position [324, 0]
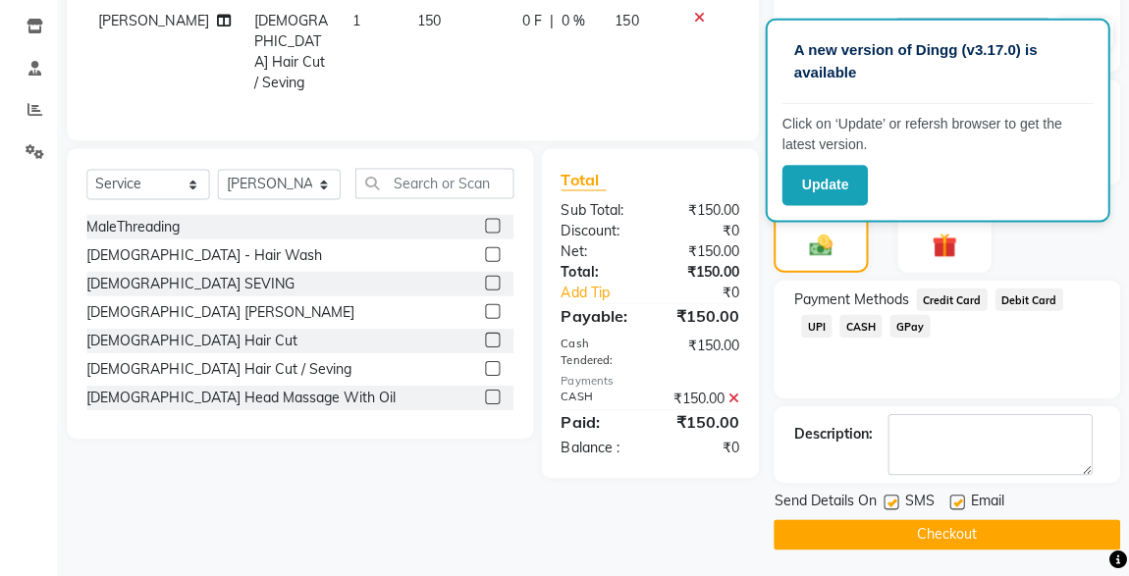
click at [892, 500] on label at bounding box center [891, 502] width 15 height 15
click at [892, 500] on input "checkbox" at bounding box center [890, 503] width 13 height 13
checkbox input "false"
click at [956, 536] on button "Checkout" at bounding box center [947, 534] width 346 height 30
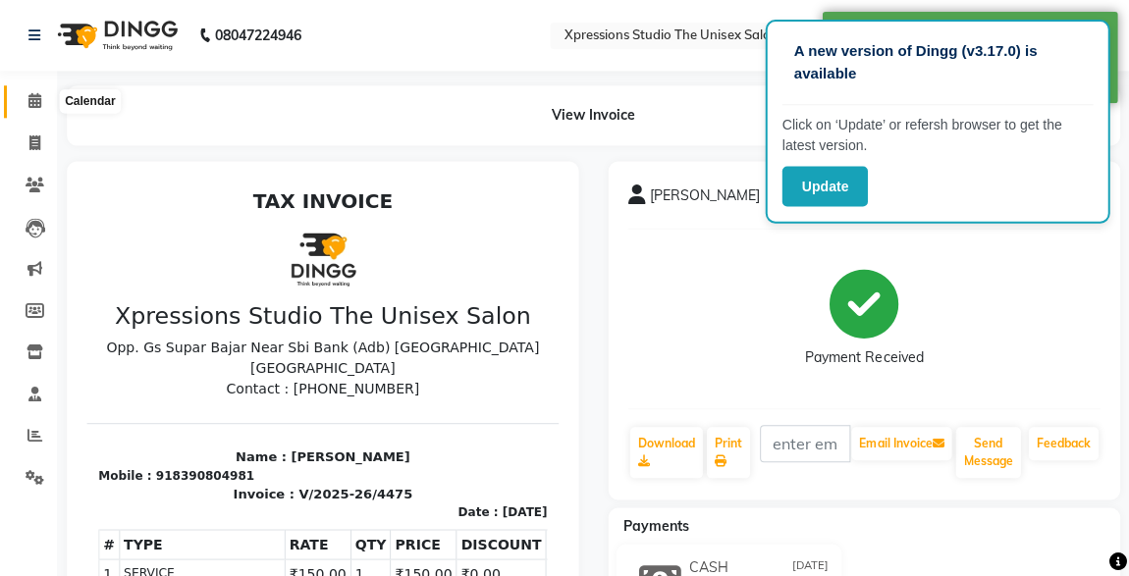
click at [32, 97] on icon at bounding box center [36, 100] width 13 height 15
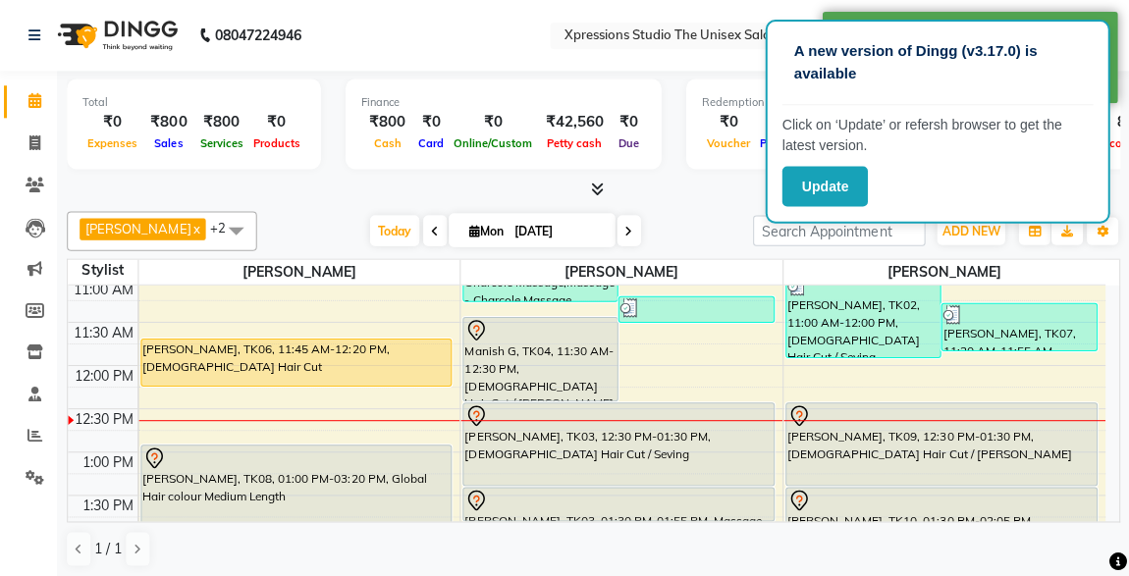
scroll to position [213, 0]
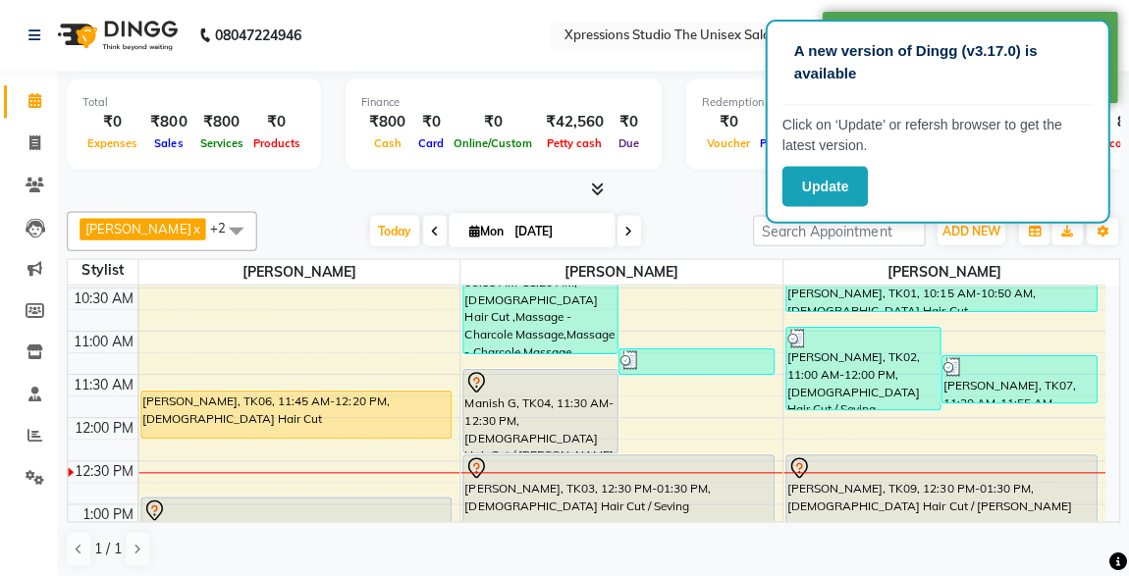
click at [582, 388] on div at bounding box center [540, 382] width 151 height 24
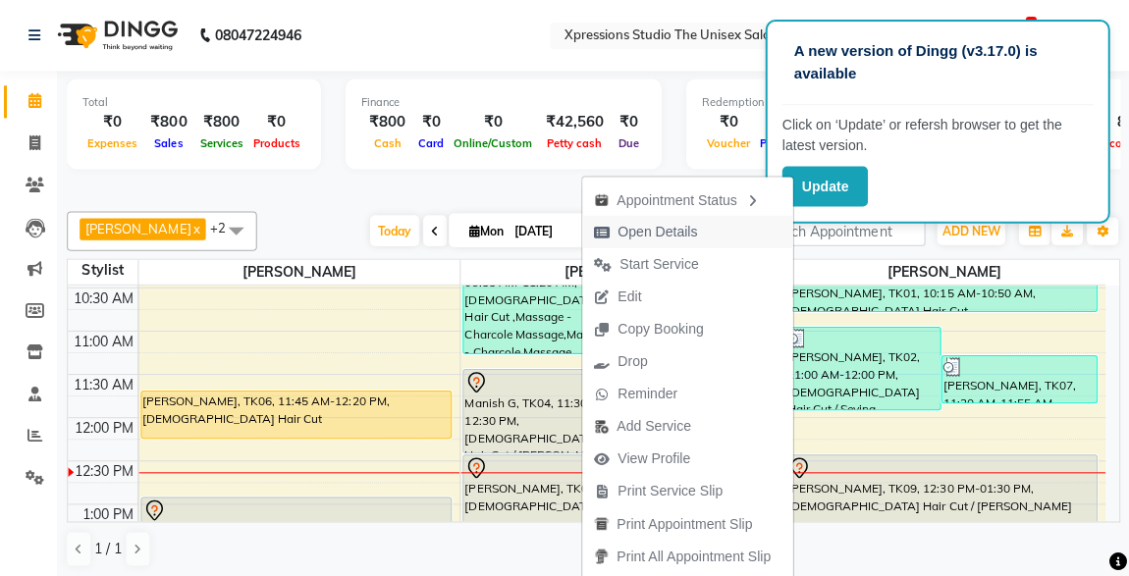
click at [662, 222] on span "Open Details" at bounding box center [659, 231] width 80 height 21
select select "7"
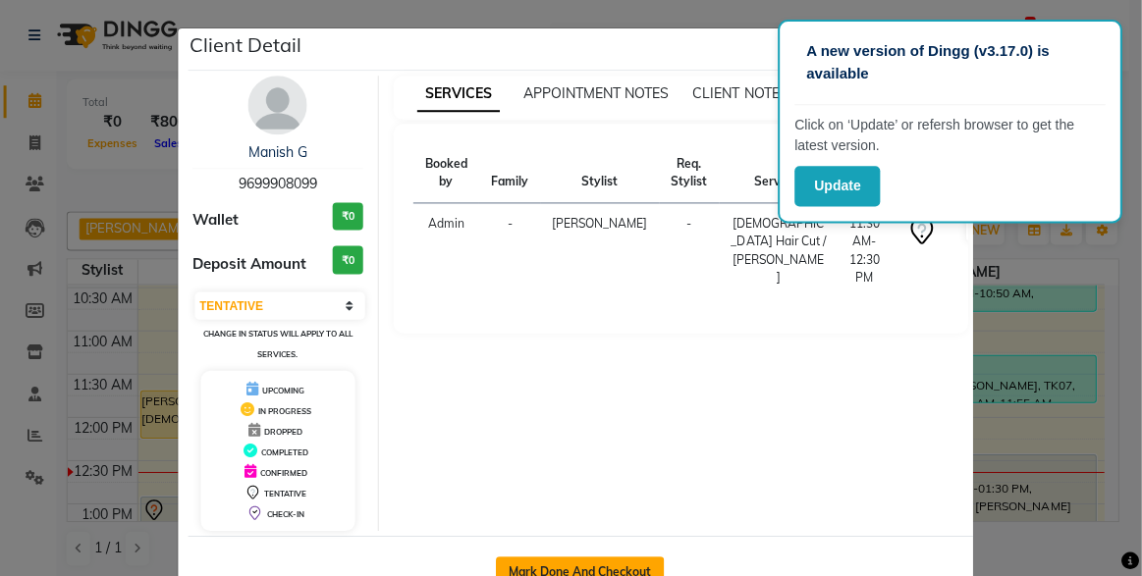
click at [562, 556] on button "Mark Done And Checkout" at bounding box center [581, 571] width 168 height 31
select select "service"
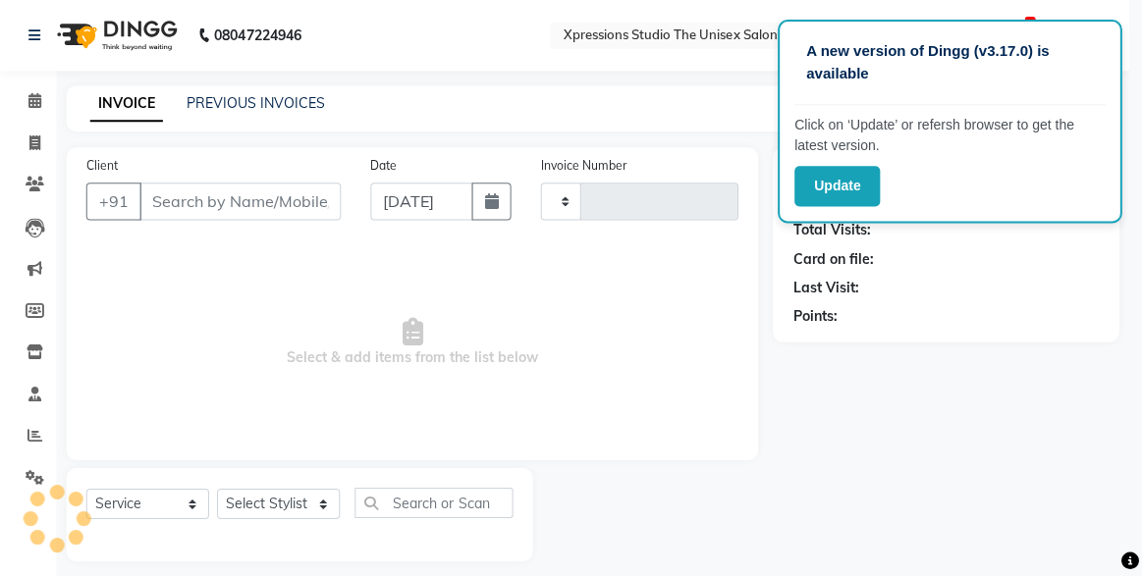
type input "4476"
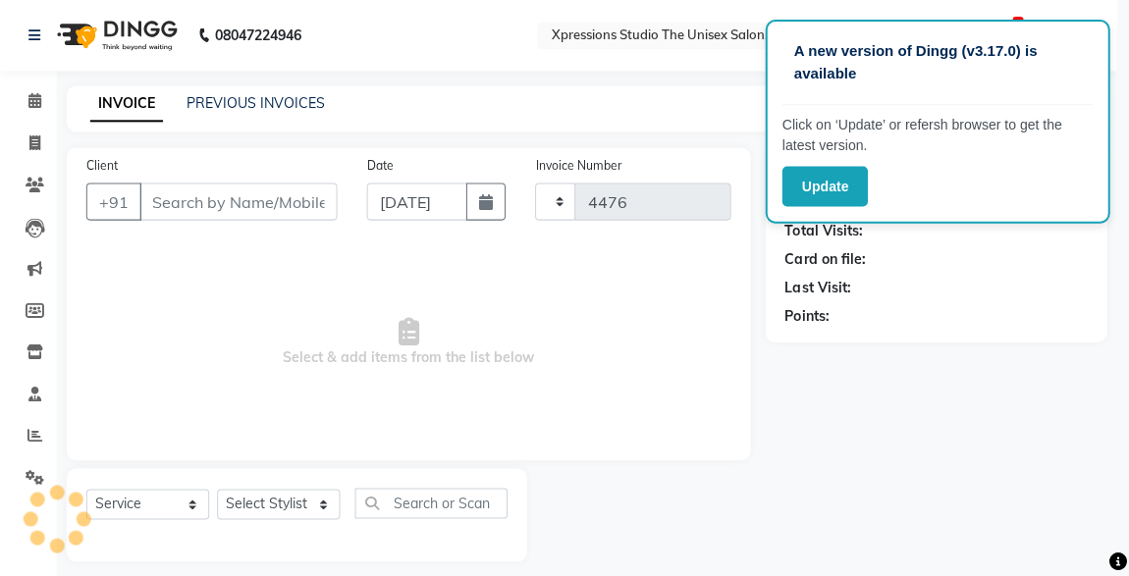
select select "7003"
type input "9699908099"
select select "57588"
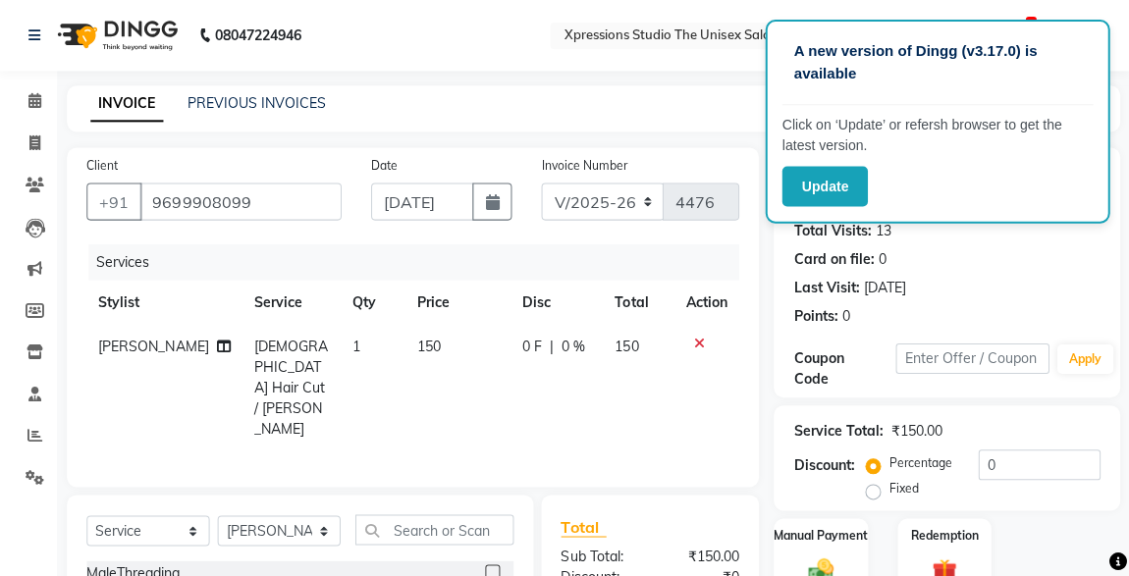
scroll to position [208, 0]
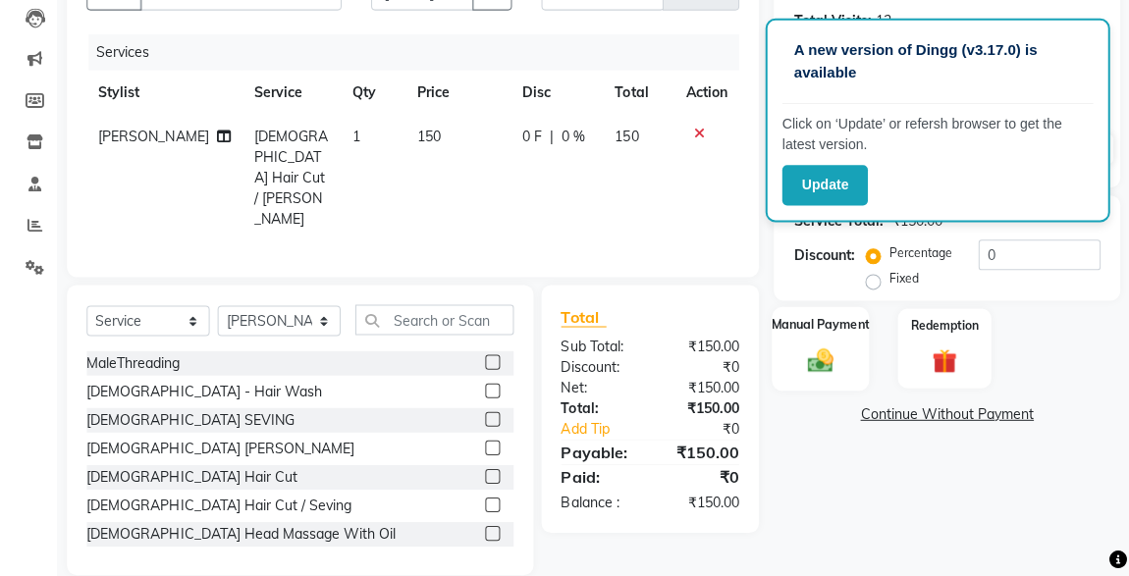
click at [828, 363] on img at bounding box center [820, 361] width 42 height 30
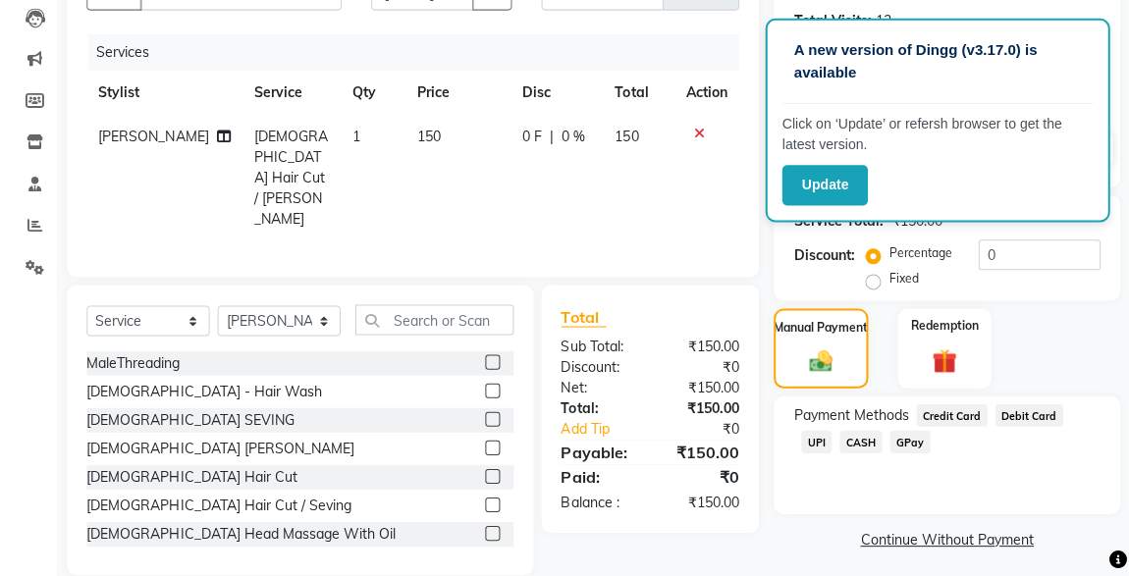
click at [840, 439] on span "CASH" at bounding box center [861, 442] width 42 height 23
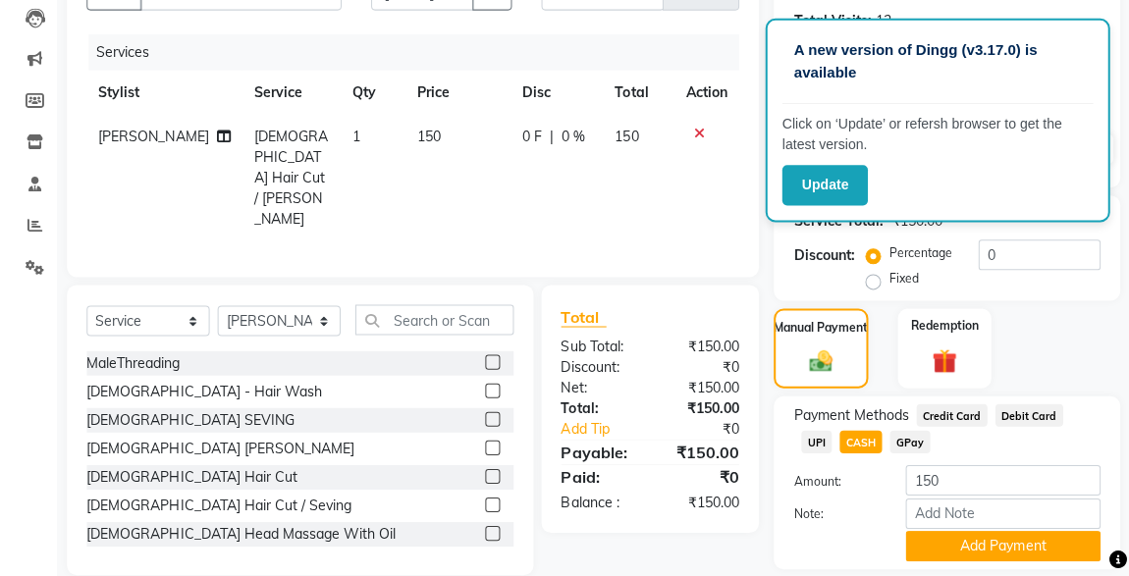
scroll to position [268, 0]
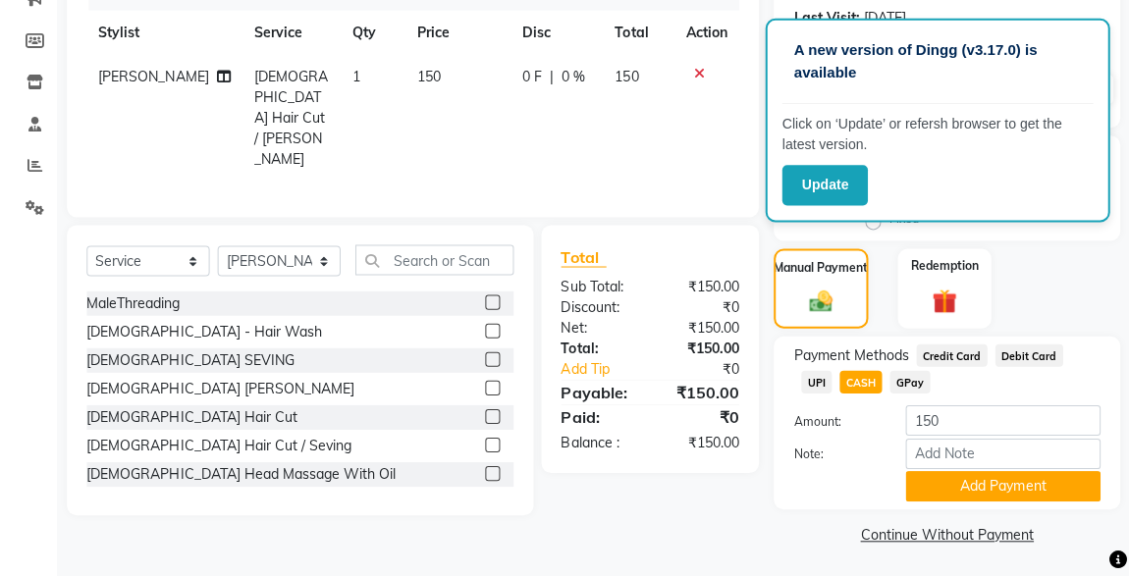
click at [832, 371] on span "UPI" at bounding box center [816, 382] width 30 height 23
click at [1010, 495] on button "Add Payment" at bounding box center [1002, 486] width 194 height 30
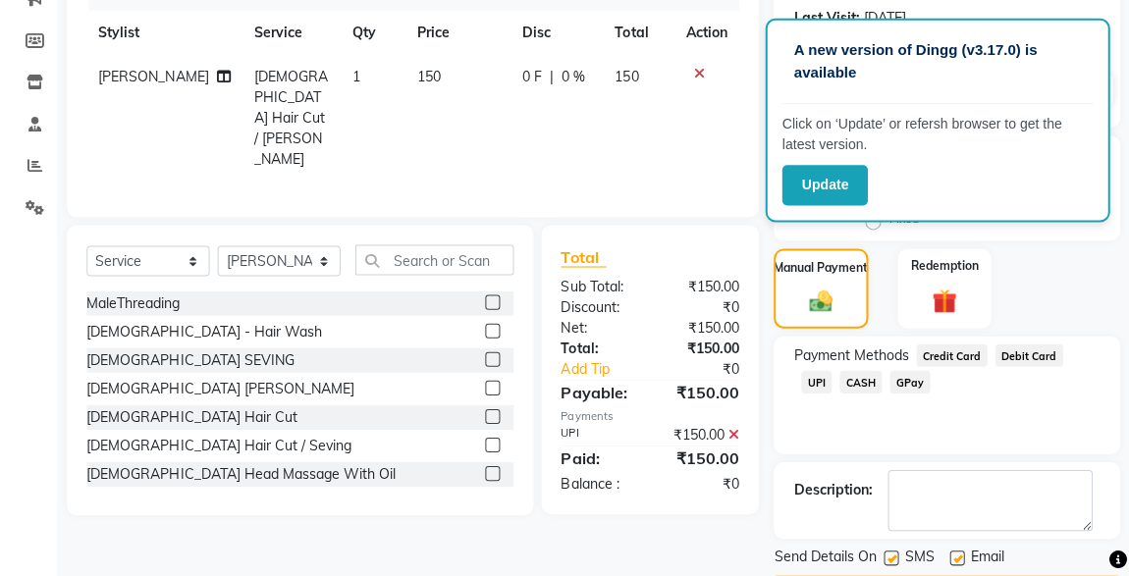
scroll to position [324, 0]
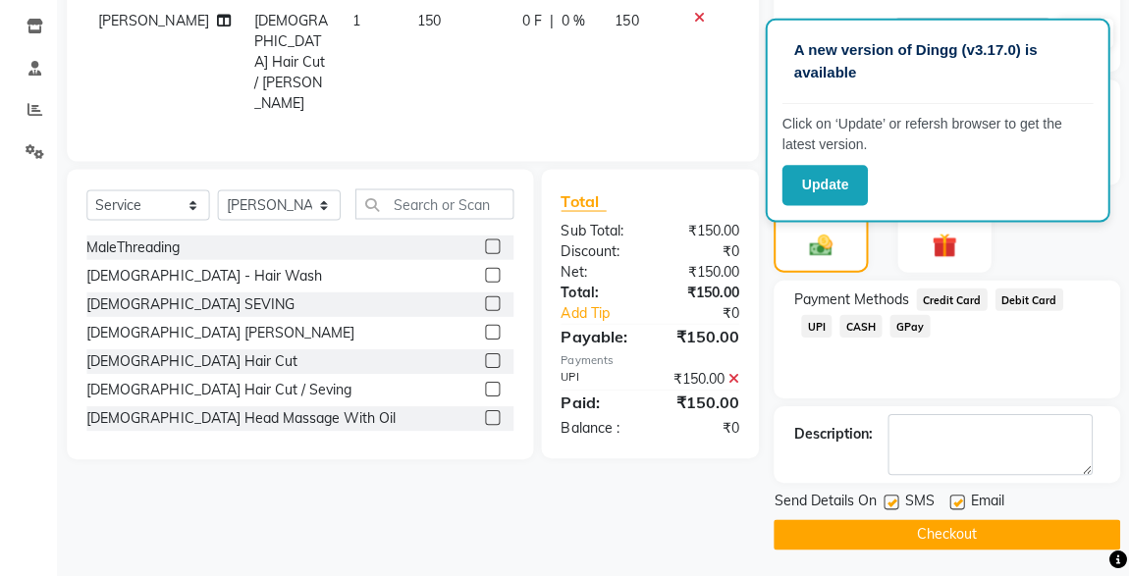
click at [891, 503] on label at bounding box center [891, 502] width 15 height 15
click at [891, 503] on input "checkbox" at bounding box center [890, 503] width 13 height 13
checkbox input "false"
click at [936, 533] on button "Checkout" at bounding box center [947, 534] width 346 height 30
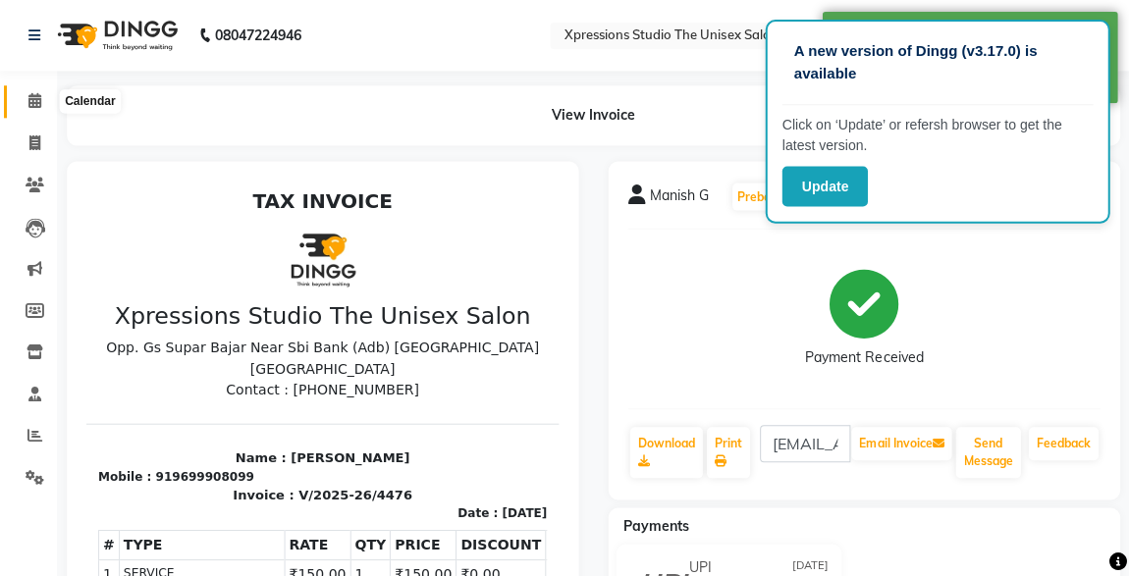
click at [32, 100] on icon at bounding box center [36, 100] width 13 height 15
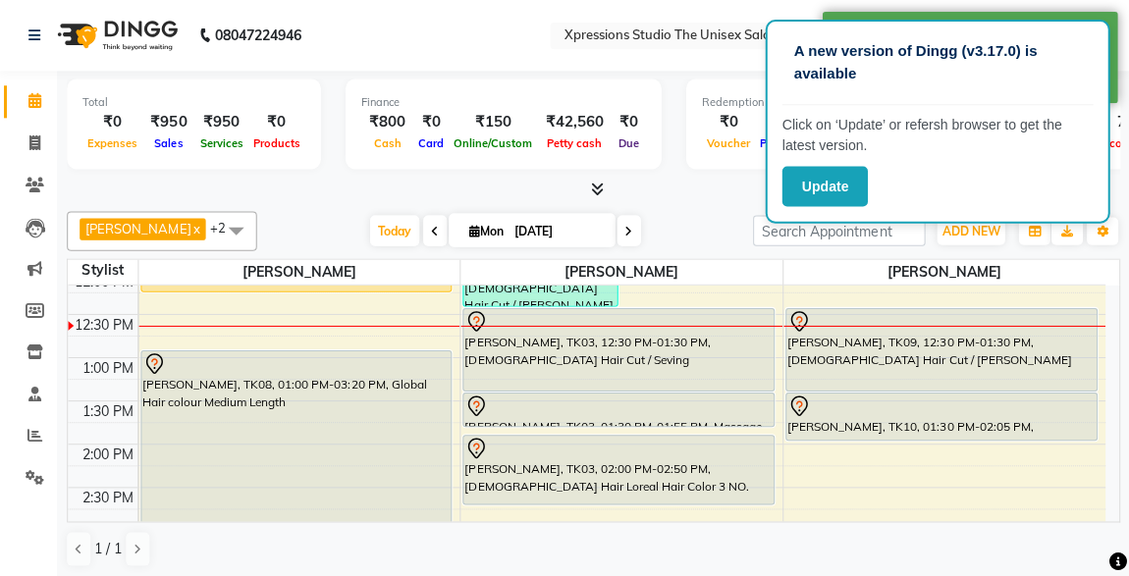
scroll to position [355, 0]
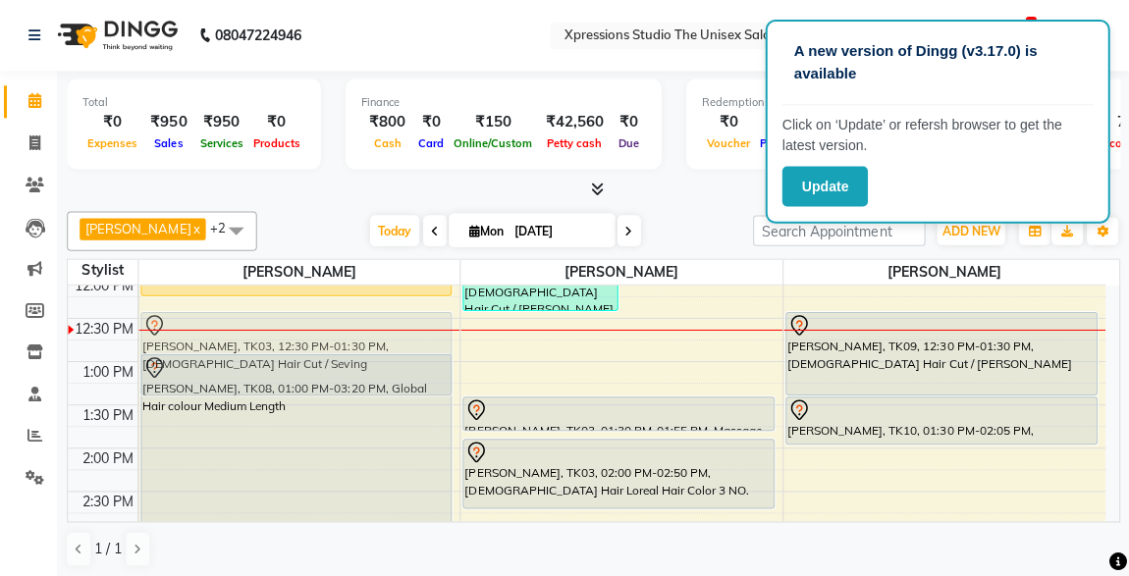
drag, startPoint x: 626, startPoint y: 347, endPoint x: 382, endPoint y: 349, distance: 243.5
click at [382, 349] on tr "[PERSON_NAME], TK06, 11:45 AM-12:20 PM, [DEMOGRAPHIC_DATA] Hair Cut [PERSON_NAM…" at bounding box center [587, 576] width 1035 height 1295
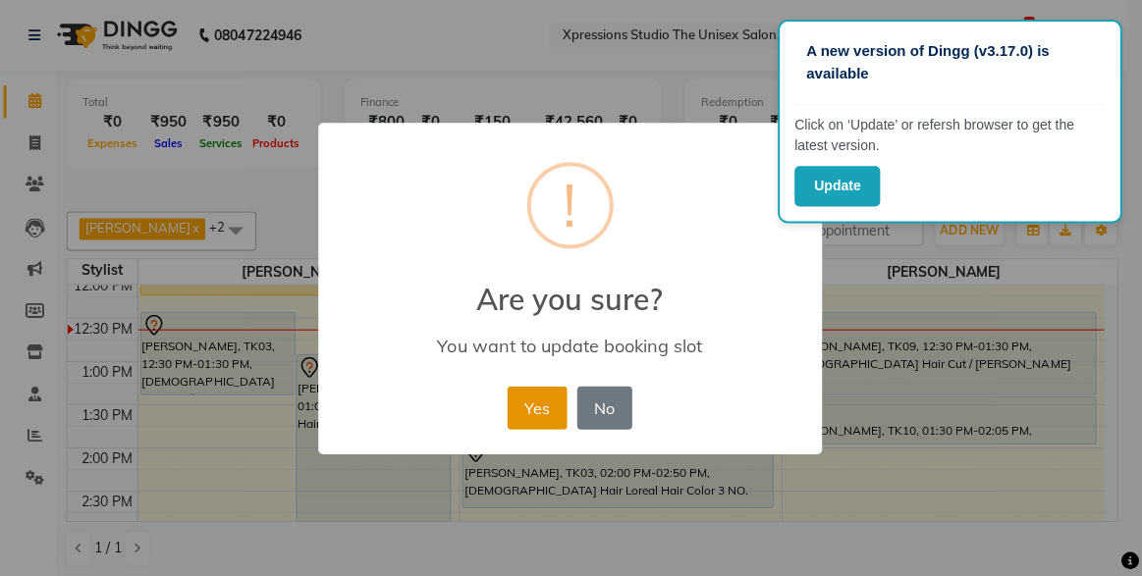
click at [555, 407] on button "Yes" at bounding box center [539, 407] width 60 height 43
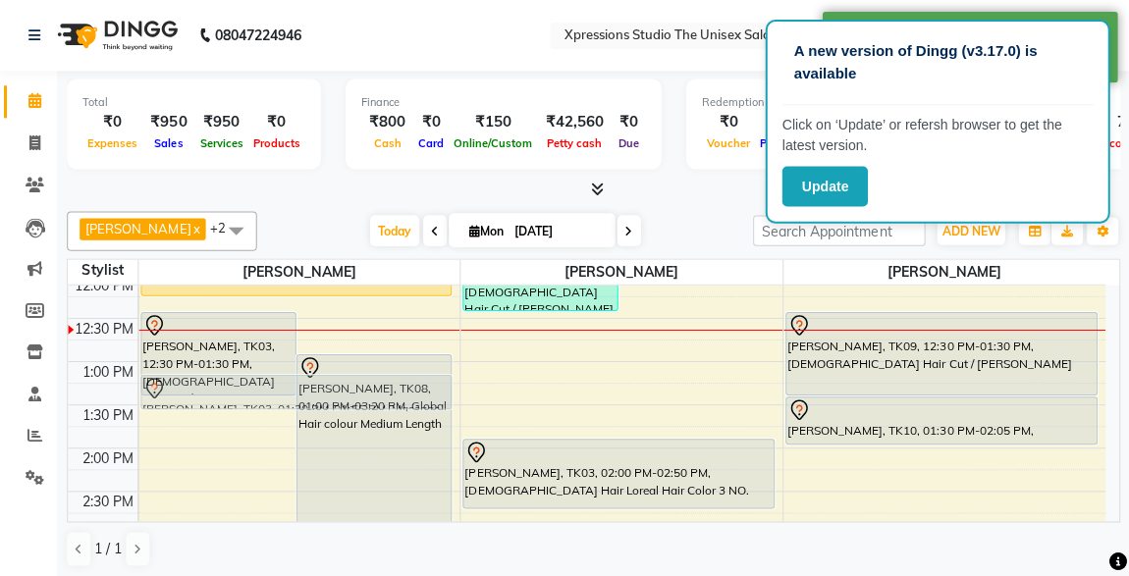
drag, startPoint x: 559, startPoint y: 405, endPoint x: 280, endPoint y: 393, distance: 279.1
click at [280, 393] on tr "[PERSON_NAME], TK03, 12:30 PM-01:30 PM, [DEMOGRAPHIC_DATA] Hair Cut / Seving [P…" at bounding box center [587, 576] width 1035 height 1295
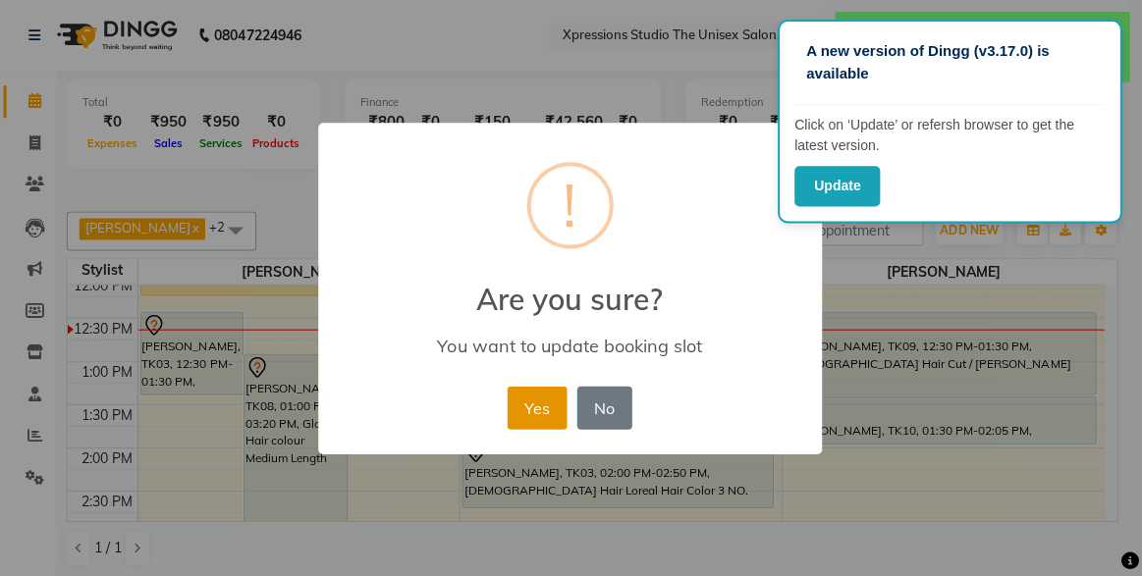
click at [543, 399] on button "Yes" at bounding box center [539, 407] width 60 height 43
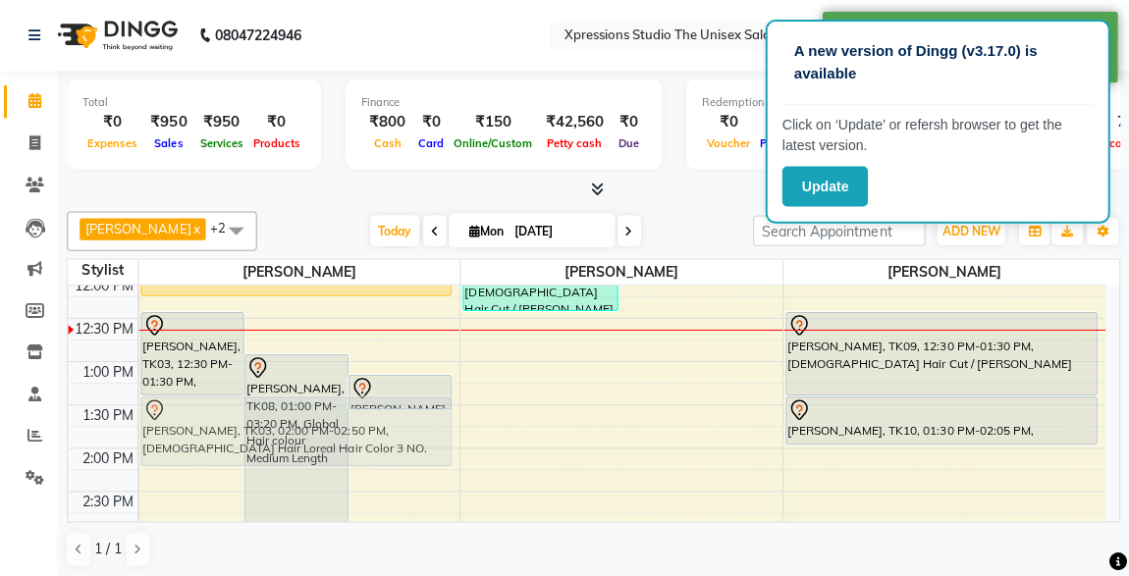
drag, startPoint x: 625, startPoint y: 468, endPoint x: 315, endPoint y: 430, distance: 311.7
click at [315, 430] on tr "[PERSON_NAME], TK03, 12:30 PM-01:30 PM, [DEMOGRAPHIC_DATA] Hair Cut / Seving [P…" at bounding box center [587, 576] width 1035 height 1295
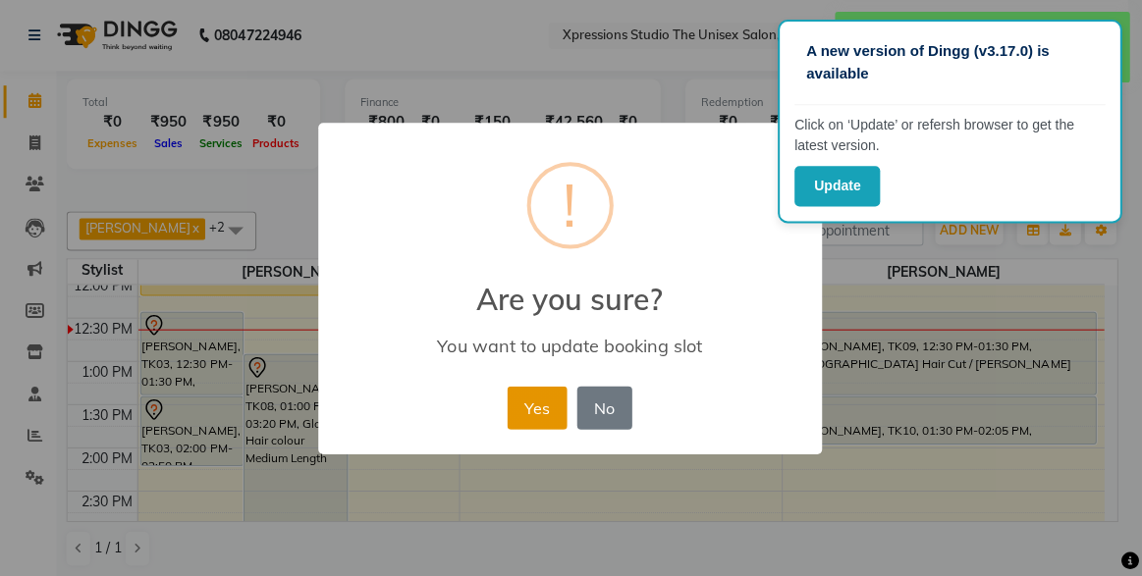
click at [537, 395] on button "Yes" at bounding box center [539, 407] width 60 height 43
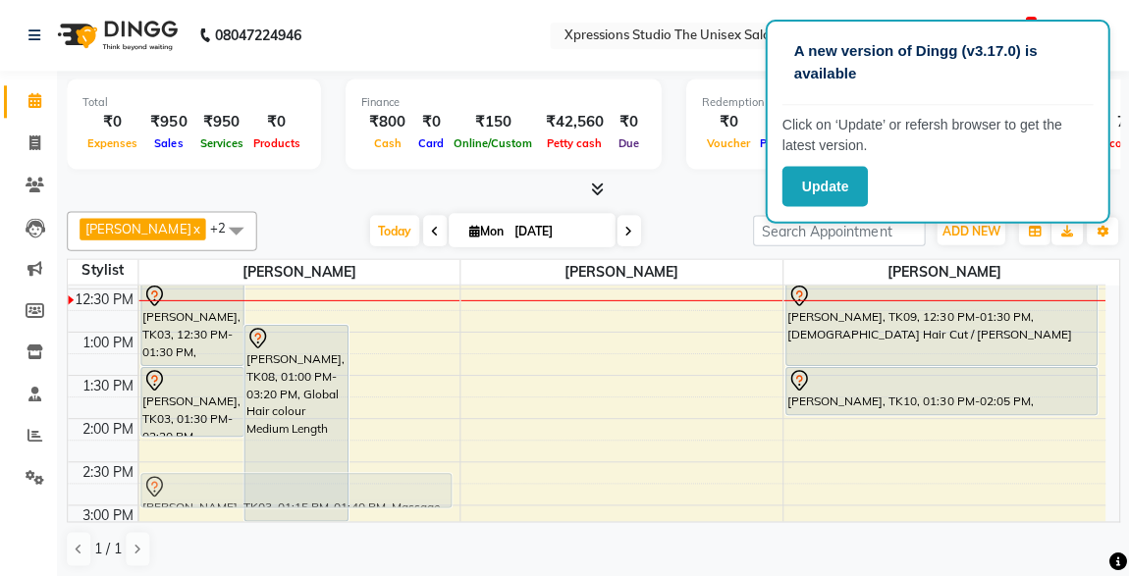
scroll to position [388, 0]
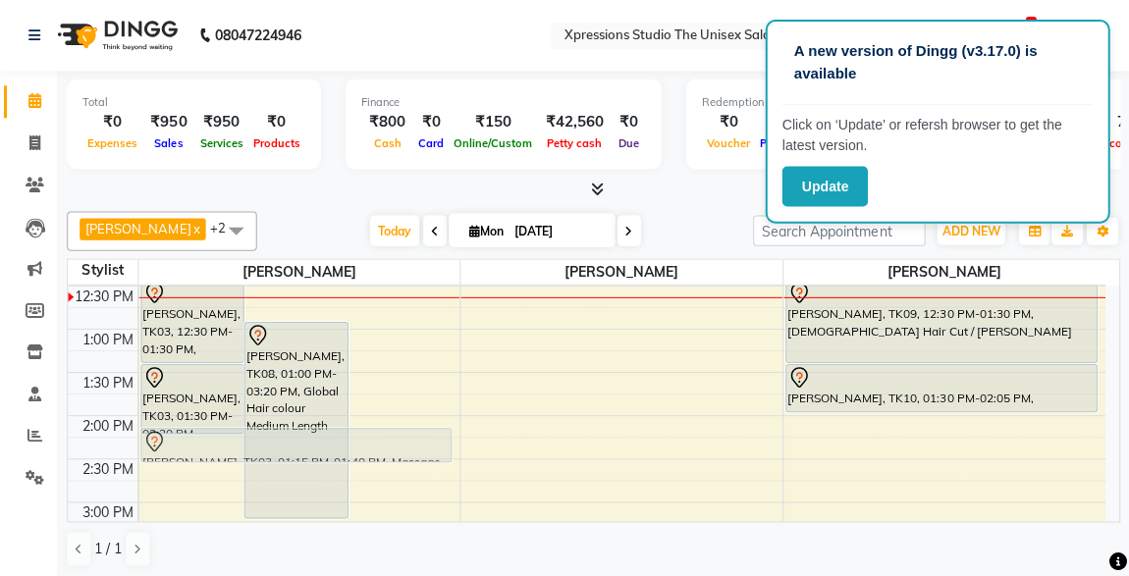
drag, startPoint x: 382, startPoint y: 391, endPoint x: 236, endPoint y: 443, distance: 155.3
click at [236, 443] on div "[PERSON_NAME], TK03, 12:30 PM-01:30 PM, [DEMOGRAPHIC_DATA] Hair Cut / Seving [P…" at bounding box center [300, 544] width 321 height 1295
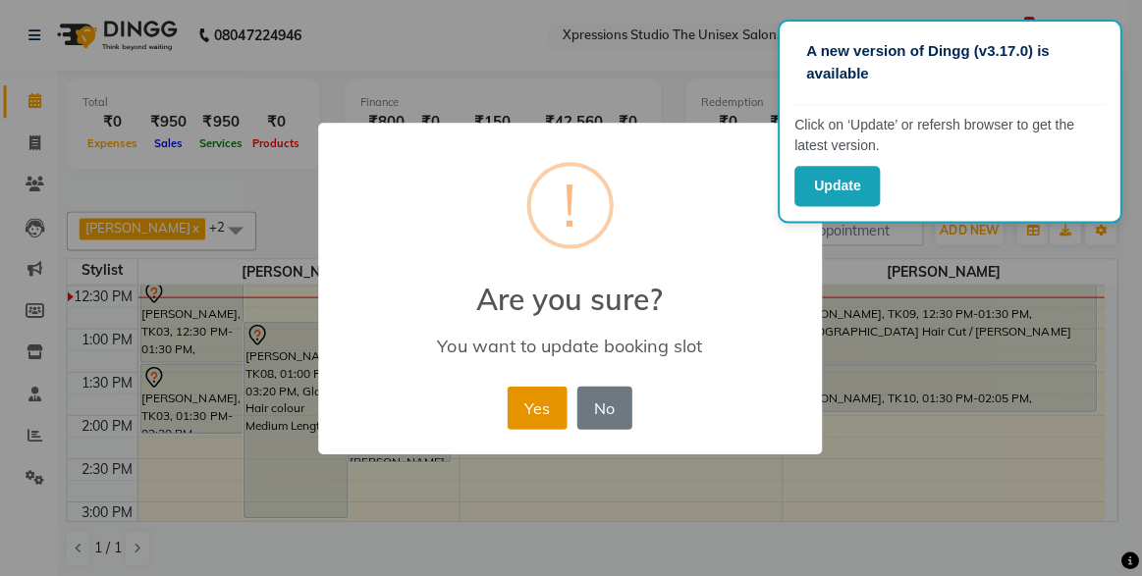
click at [539, 400] on button "Yes" at bounding box center [539, 407] width 60 height 43
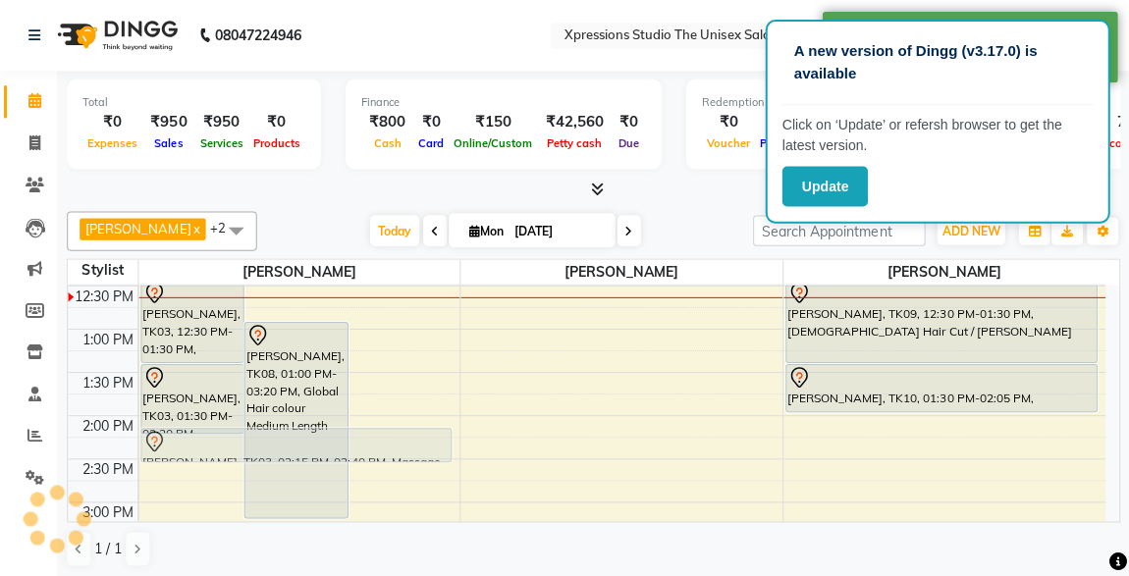
drag, startPoint x: 389, startPoint y: 424, endPoint x: 232, endPoint y: 429, distance: 157.2
click at [232, 429] on div "[PERSON_NAME], TK03, 12:30 PM-01:30 PM, [DEMOGRAPHIC_DATA] Hair Cut / Seving [P…" at bounding box center [300, 544] width 321 height 1295
drag, startPoint x: 383, startPoint y: 437, endPoint x: 218, endPoint y: 446, distance: 165.2
click at [218, 446] on div "[PERSON_NAME], TK03, 12:30 PM-01:30 PM, [DEMOGRAPHIC_DATA] Hair Cut / Seving [P…" at bounding box center [300, 544] width 321 height 1295
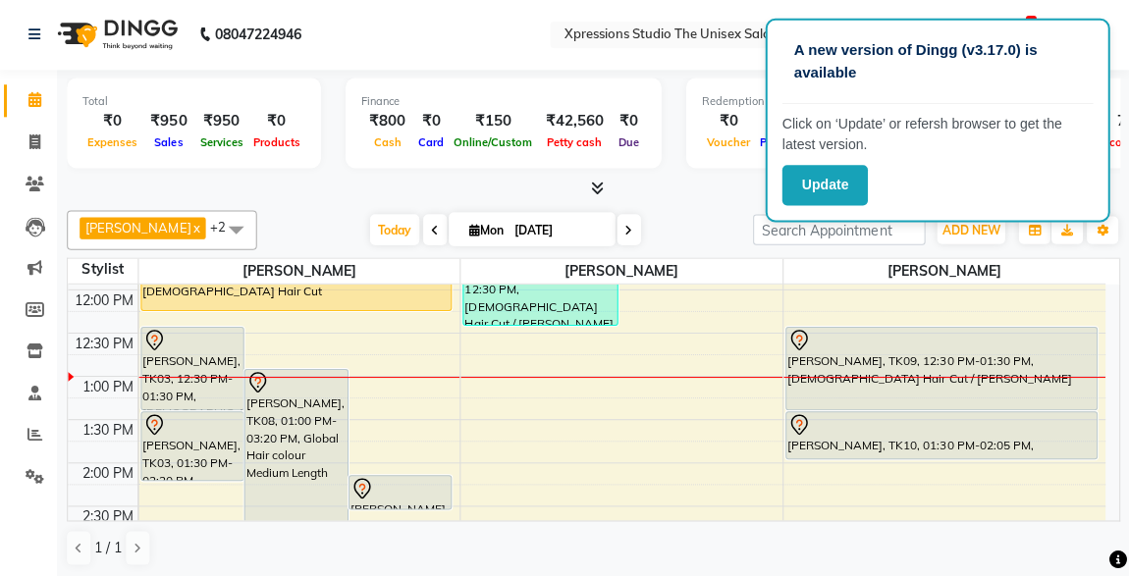
scroll to position [337, 0]
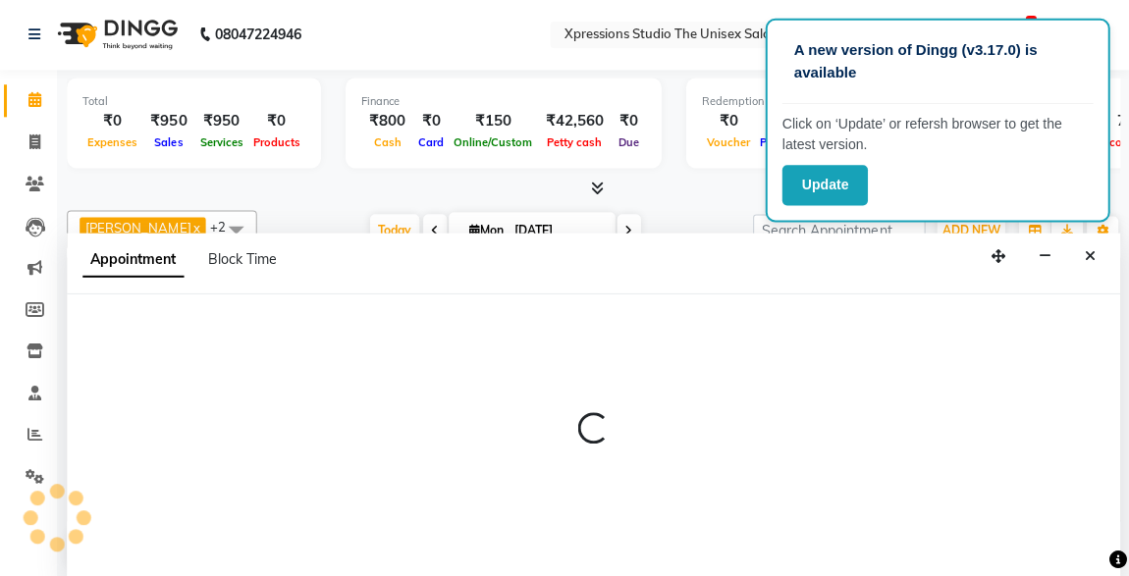
select select "57588"
select select "825"
select select "tentative"
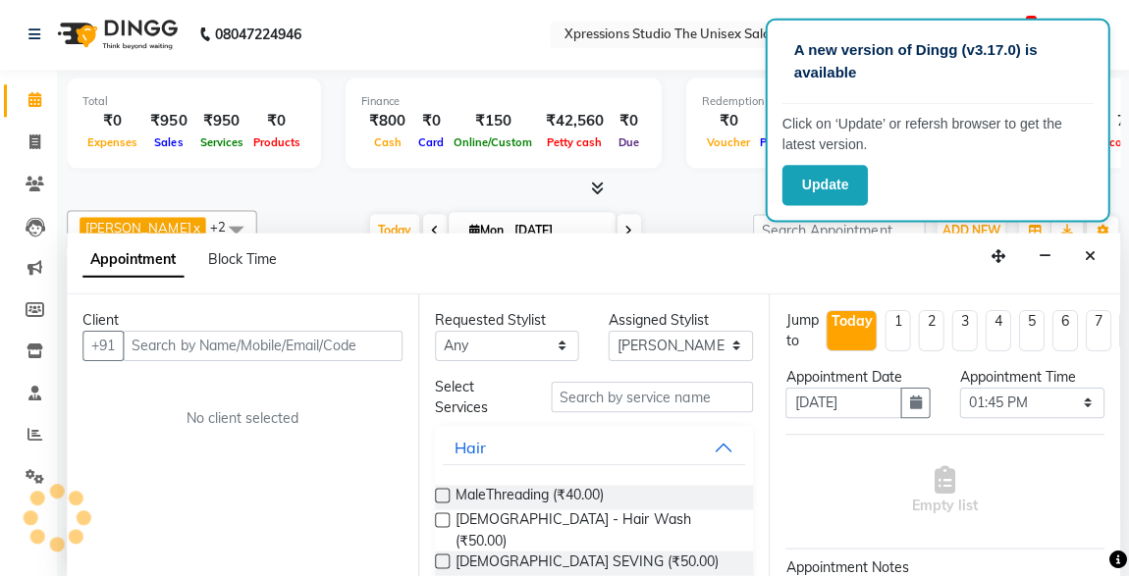
click at [288, 340] on input "text" at bounding box center [264, 346] width 279 height 30
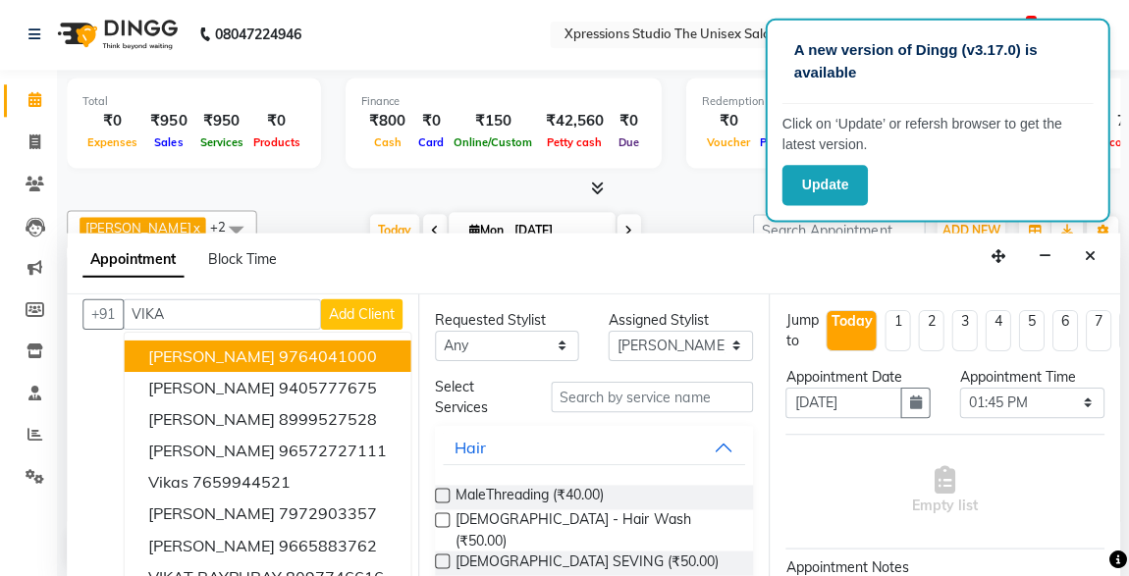
scroll to position [0, 0]
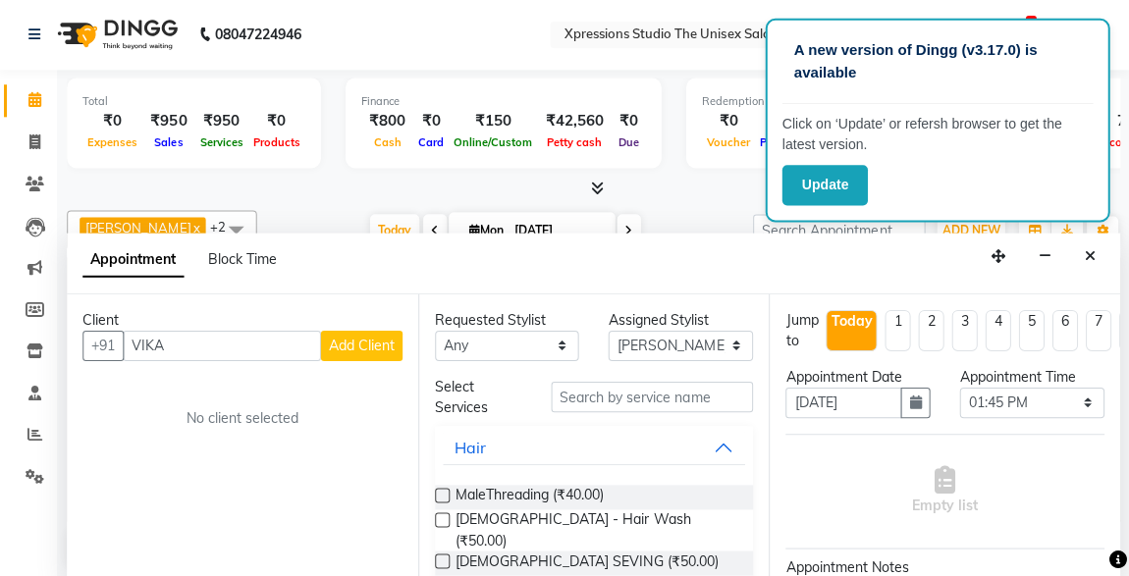
click at [200, 331] on input "VIKA" at bounding box center [223, 346] width 197 height 30
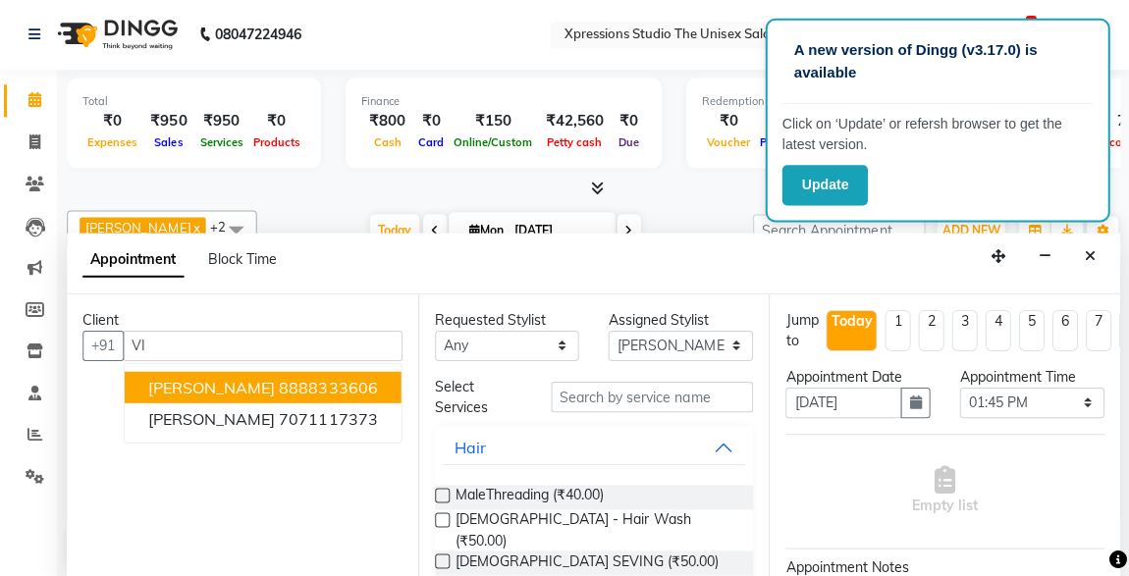
type input "V"
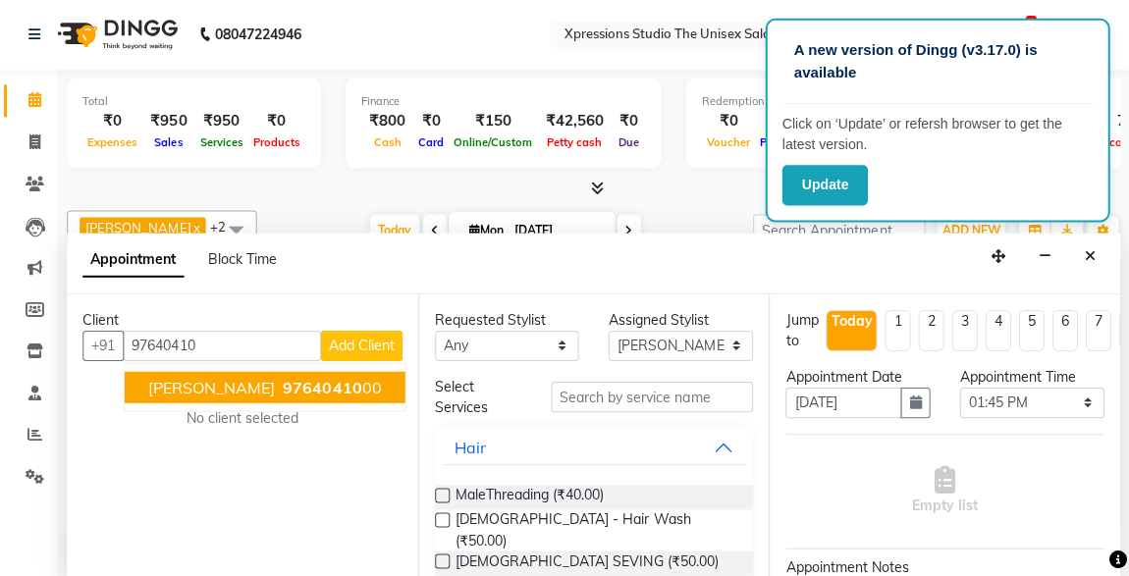
click at [252, 377] on span "[PERSON_NAME]" at bounding box center [213, 387] width 127 height 20
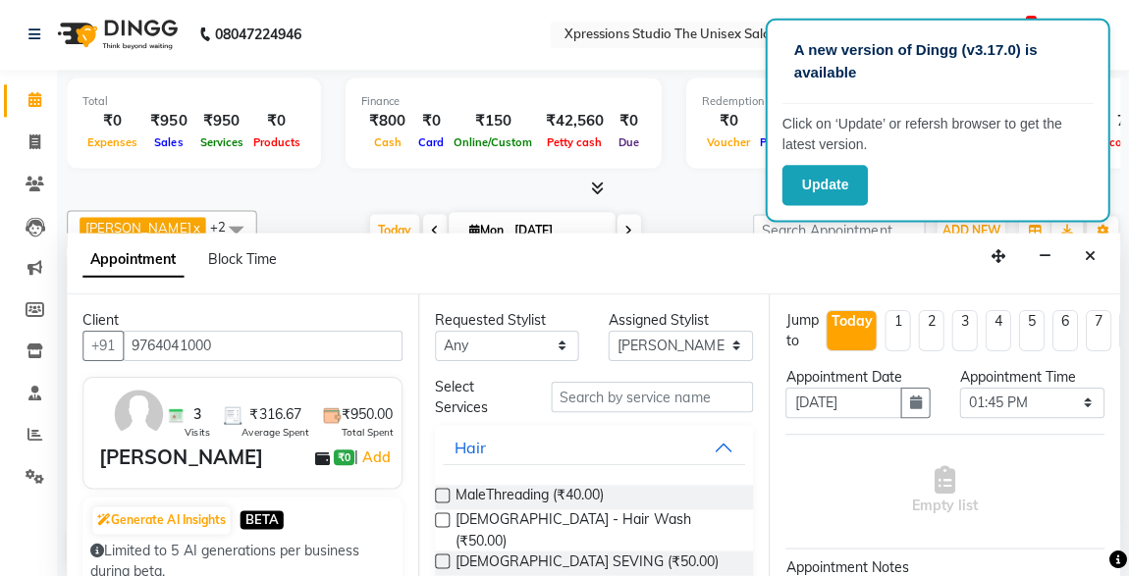
type input "9764041000"
click at [615, 390] on input "text" at bounding box center [653, 397] width 202 height 30
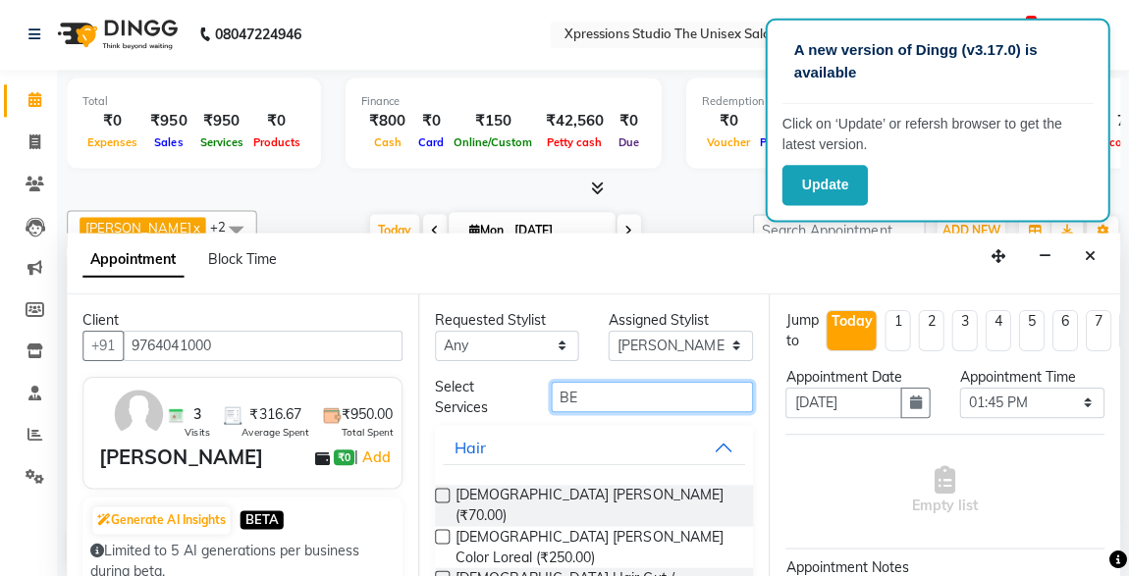
type input "BE"
click at [442, 571] on label at bounding box center [443, 578] width 15 height 15
click at [442, 573] on input "checkbox" at bounding box center [442, 579] width 13 height 13
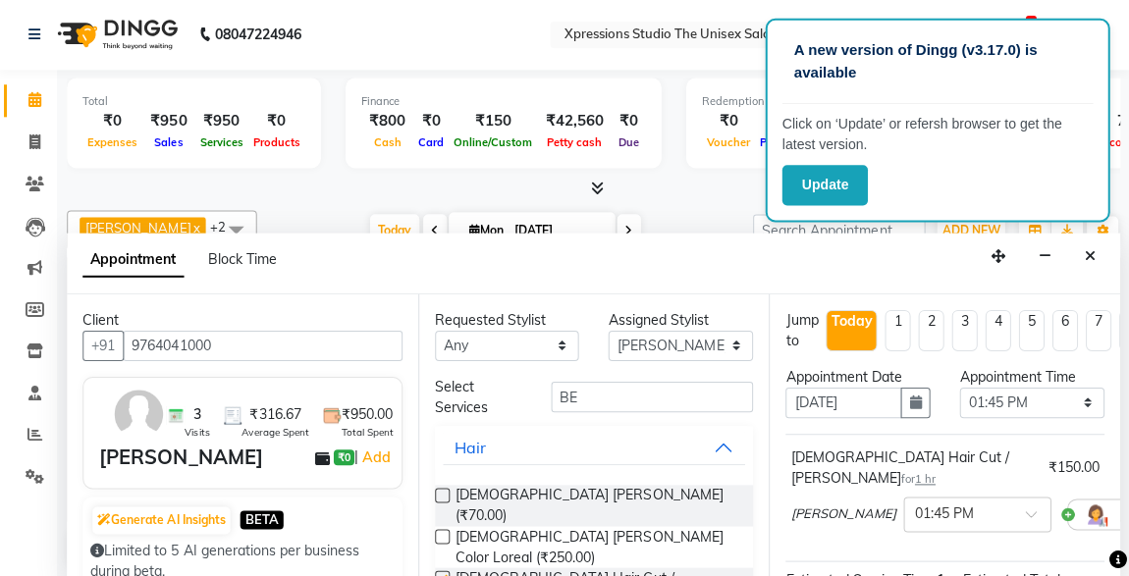
checkbox input "false"
click at [633, 396] on input "BE" at bounding box center [653, 397] width 202 height 30
type input "B"
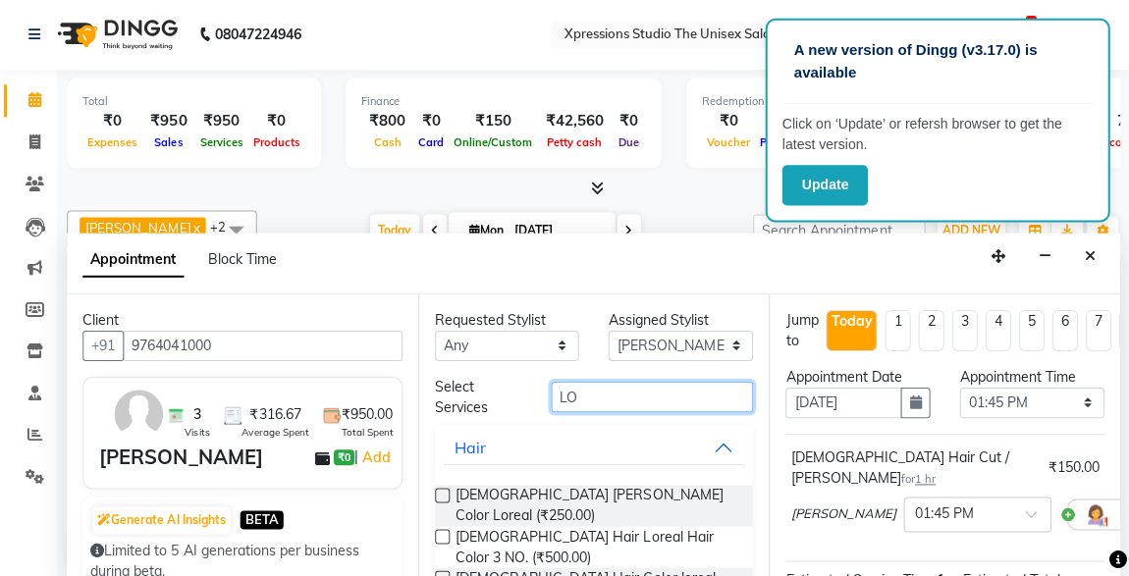
type input "L"
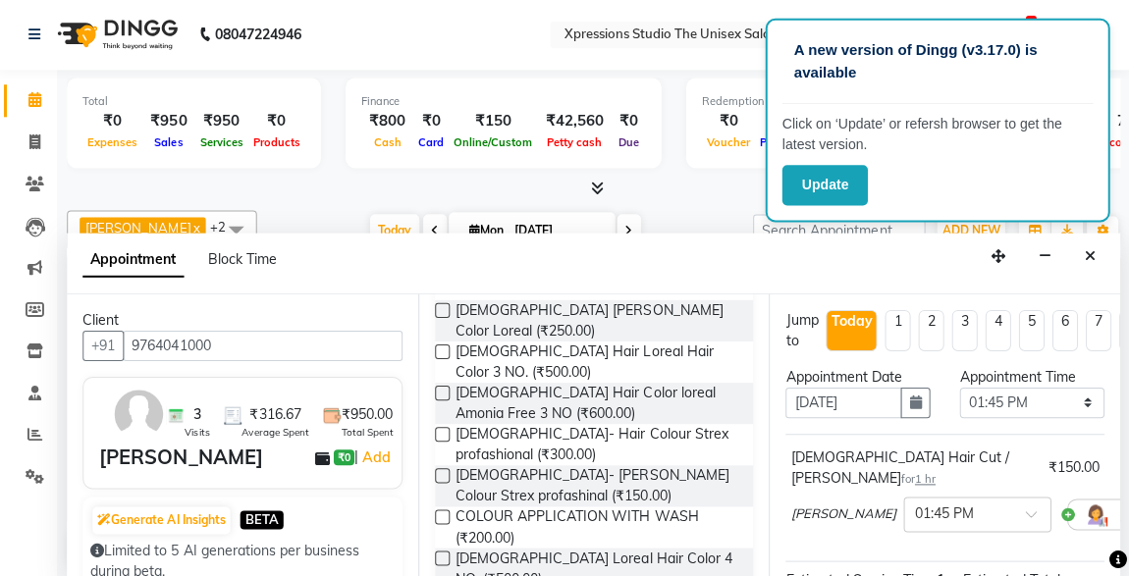
scroll to position [187, 0]
type input "COLO"
click at [443, 508] on label at bounding box center [443, 515] width 15 height 15
click at [443, 511] on input "checkbox" at bounding box center [442, 517] width 13 height 13
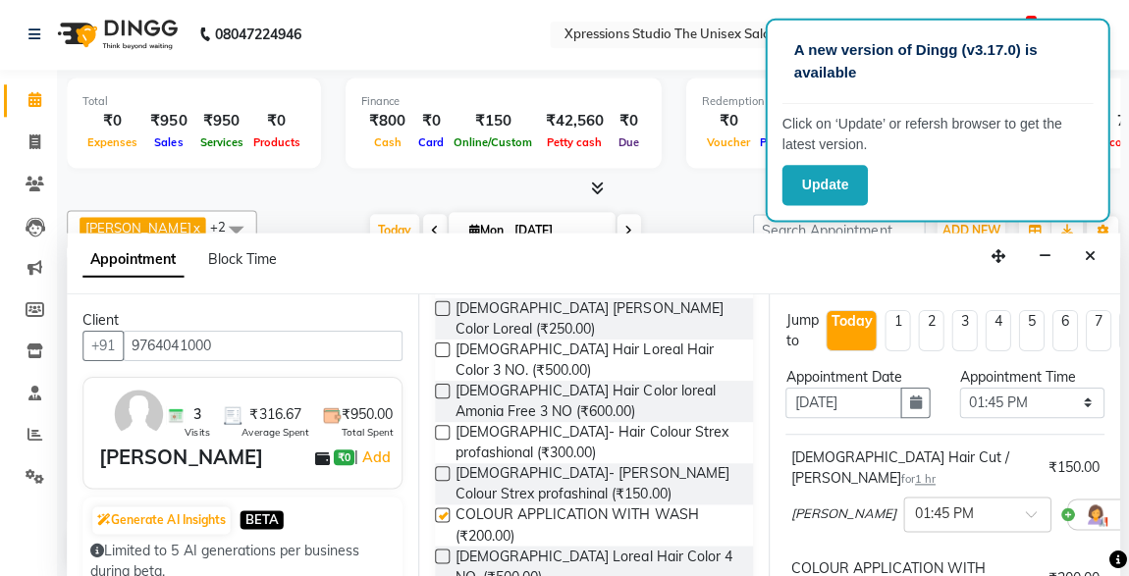
checkbox input "false"
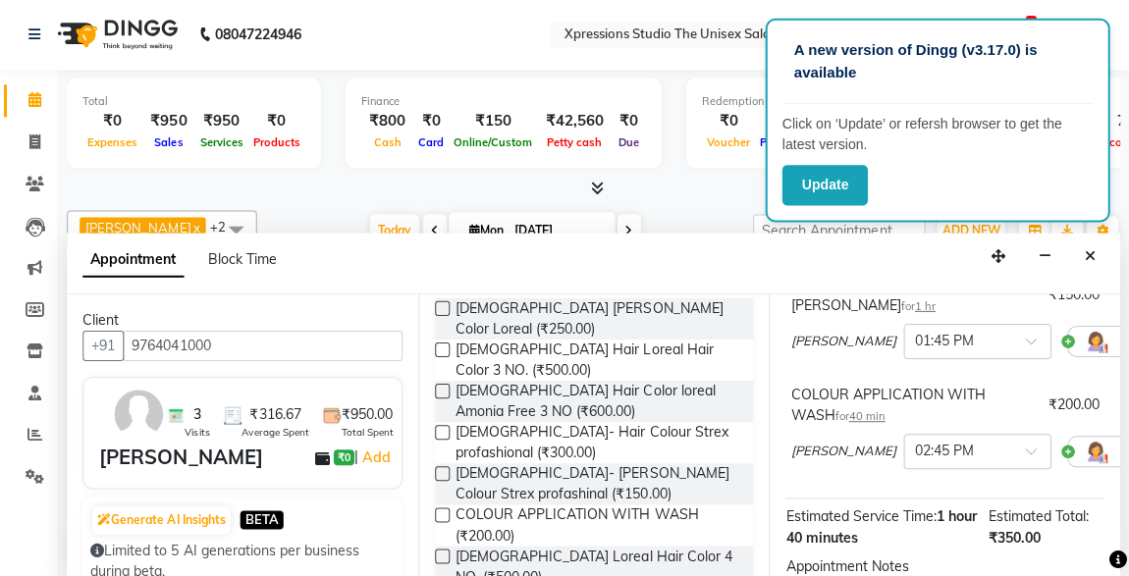
scroll to position [397, 0]
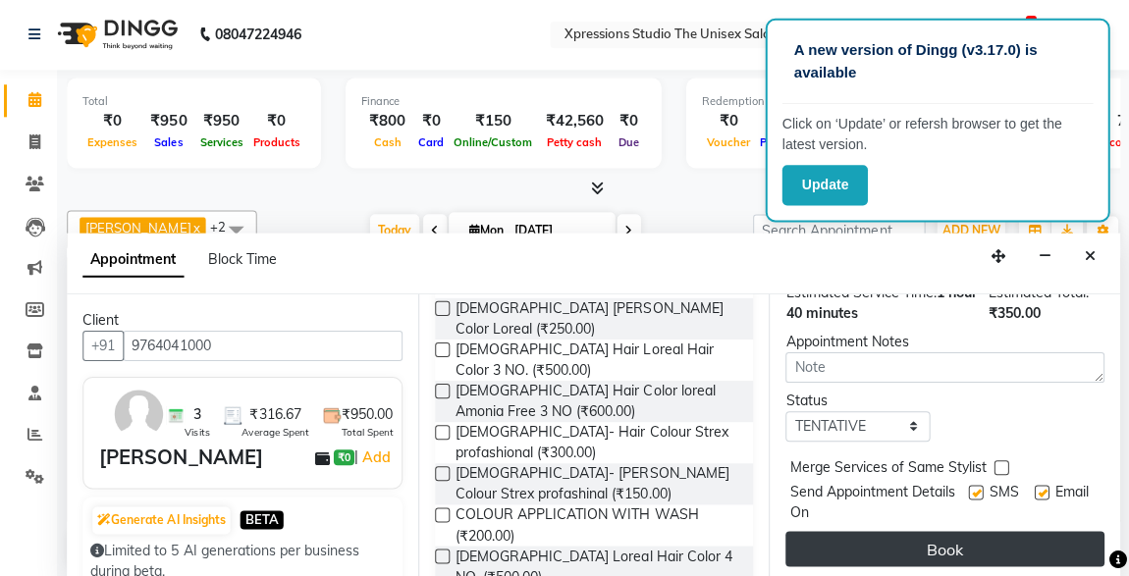
click at [979, 540] on button "Book" at bounding box center [945, 548] width 318 height 35
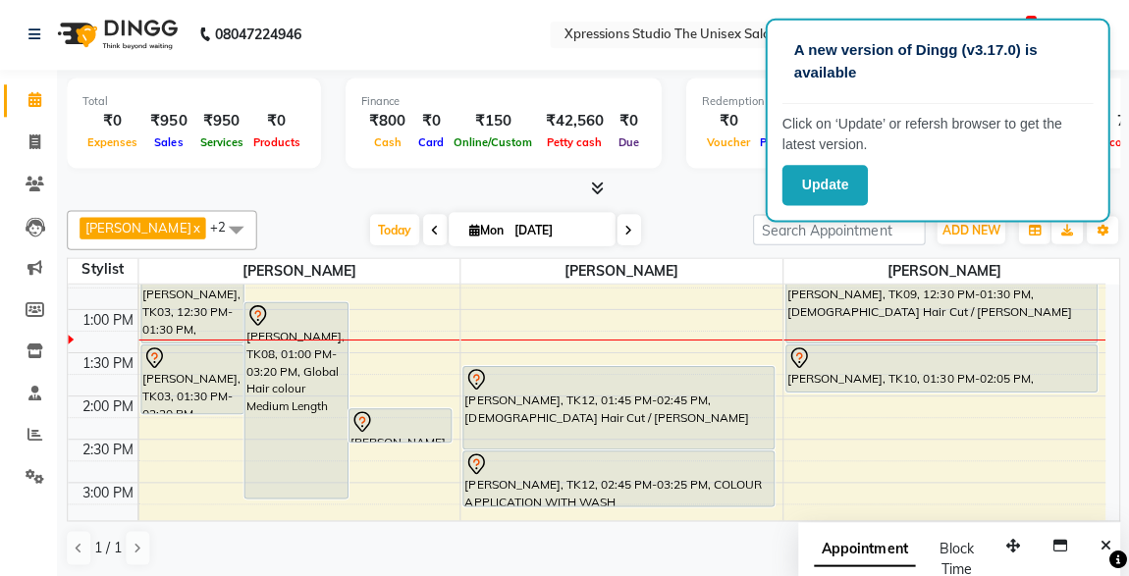
scroll to position [380, 0]
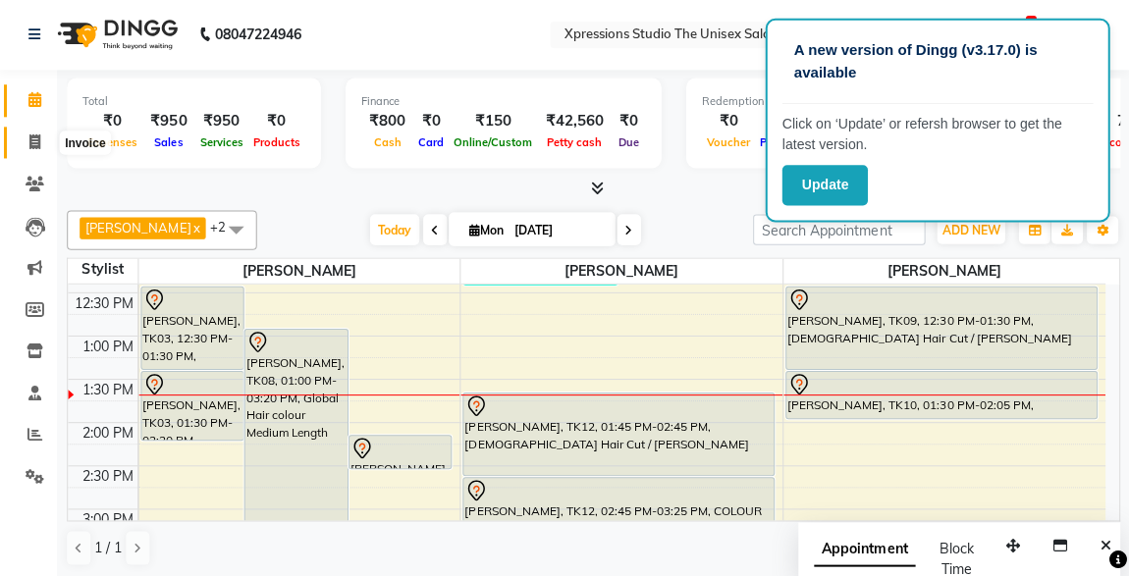
click at [35, 141] on icon at bounding box center [36, 143] width 11 height 15
select select "service"
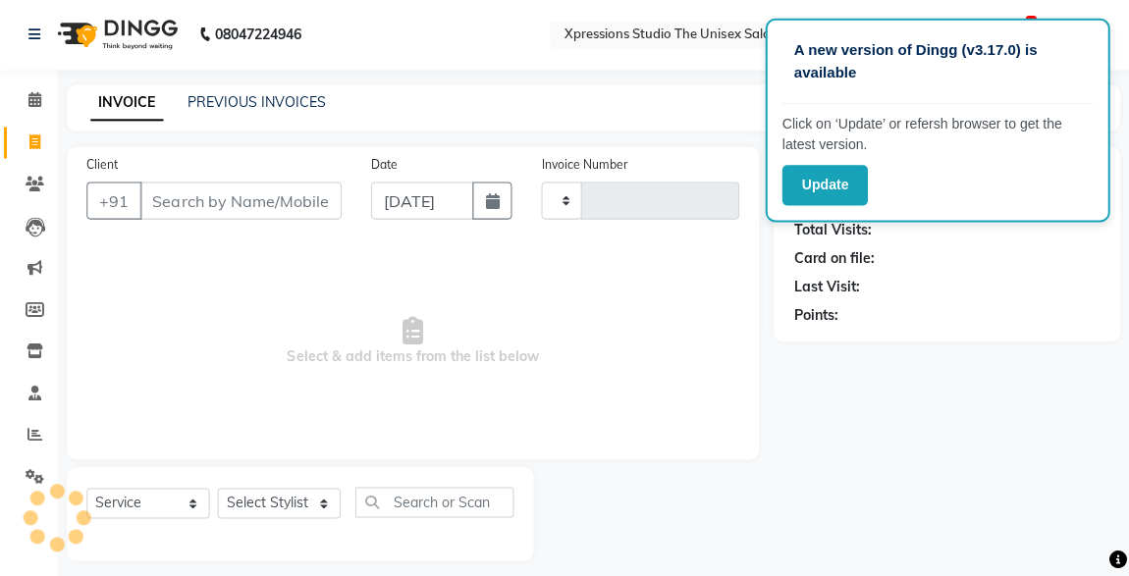
type input "4477"
select select "7003"
click at [255, 212] on input "Client" at bounding box center [241, 201] width 201 height 37
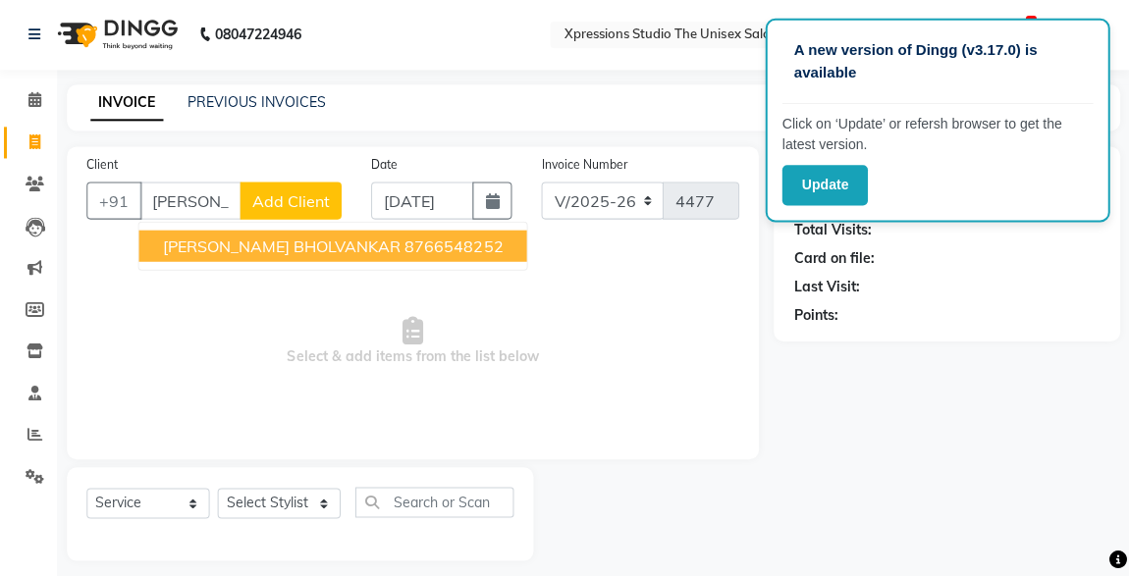
scroll to position [0, 5]
type input "[PERSON_NAME] BHO"
